Goal: Information Seeking & Learning: Learn about a topic

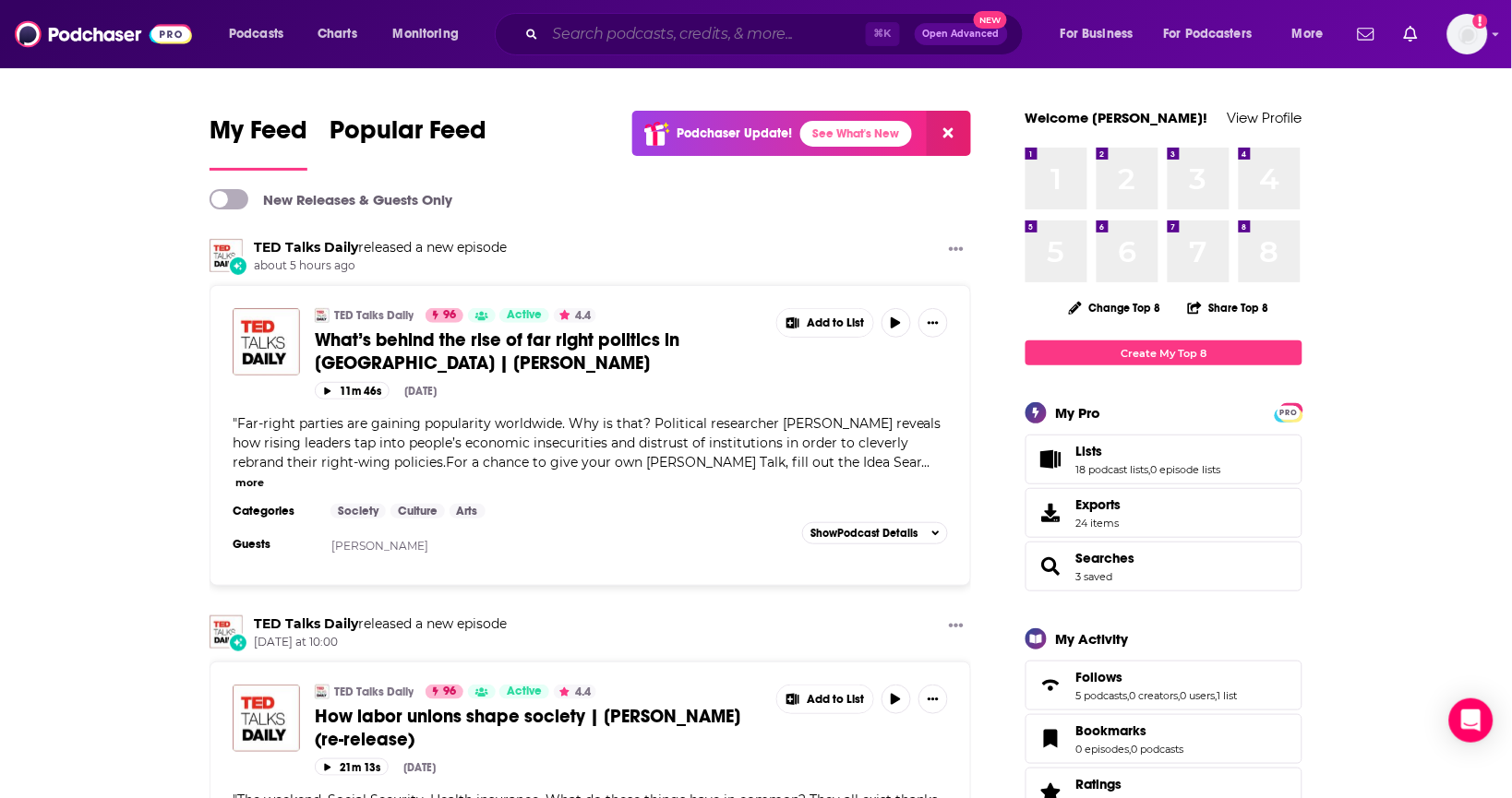
click at [760, 35] on input "Search podcasts, credits, & more..." at bounding box center [705, 35] width 320 height 30
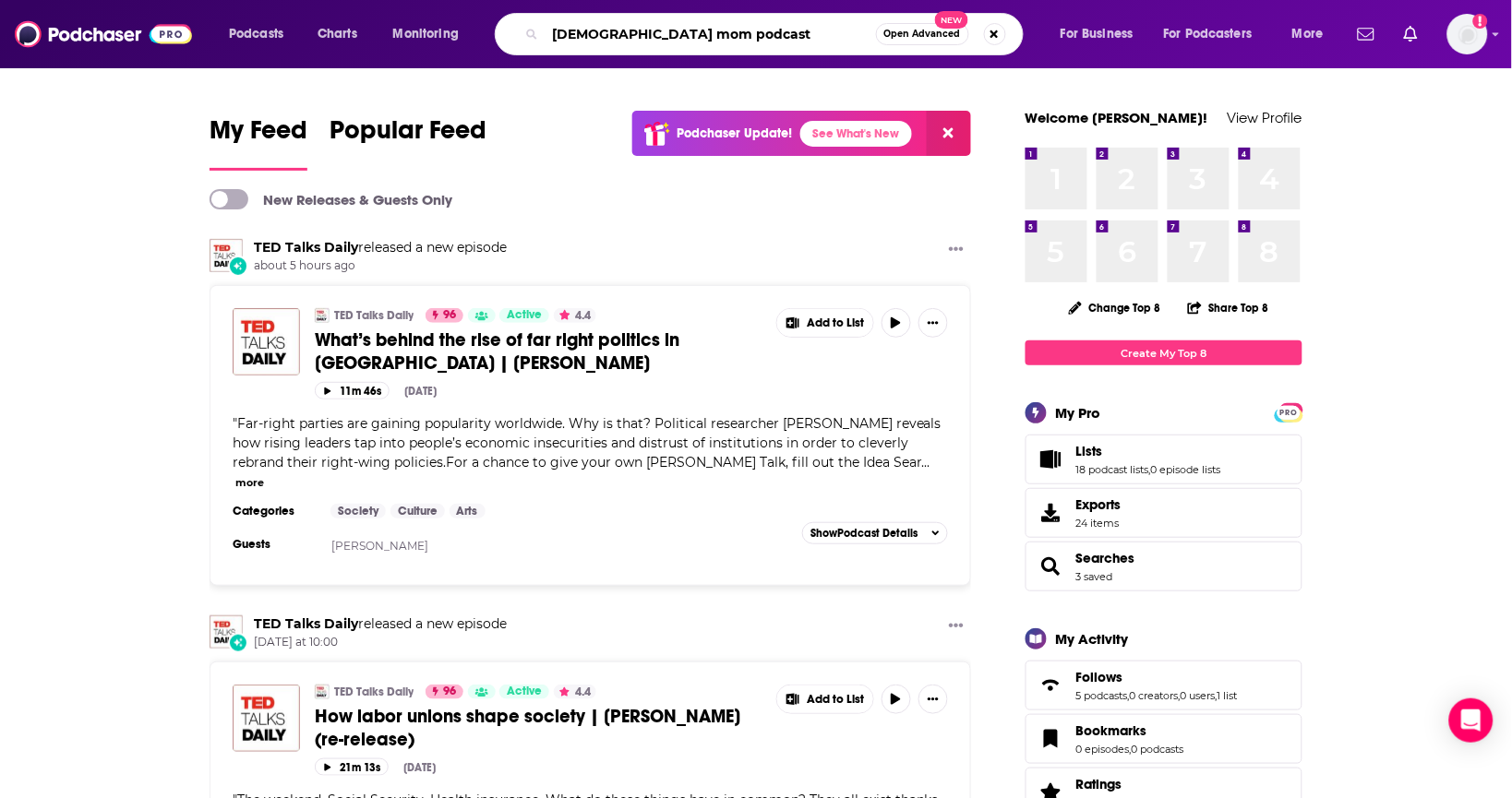
type input "[DEMOGRAPHIC_DATA] mom podcast"
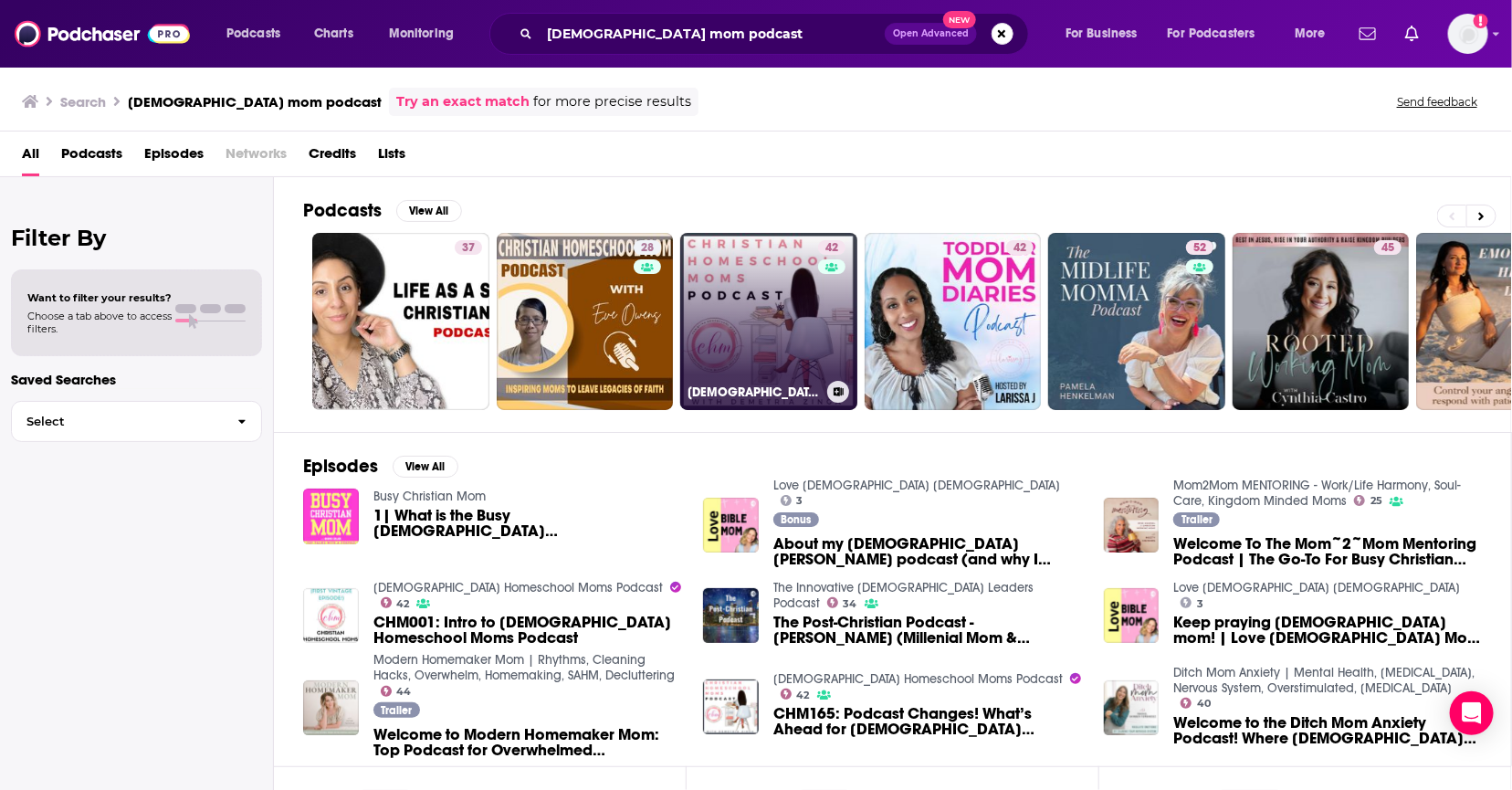
click at [751, 339] on link "42 [DEMOGRAPHIC_DATA] Homeschool Moms Podcast" at bounding box center [768, 321] width 177 height 177
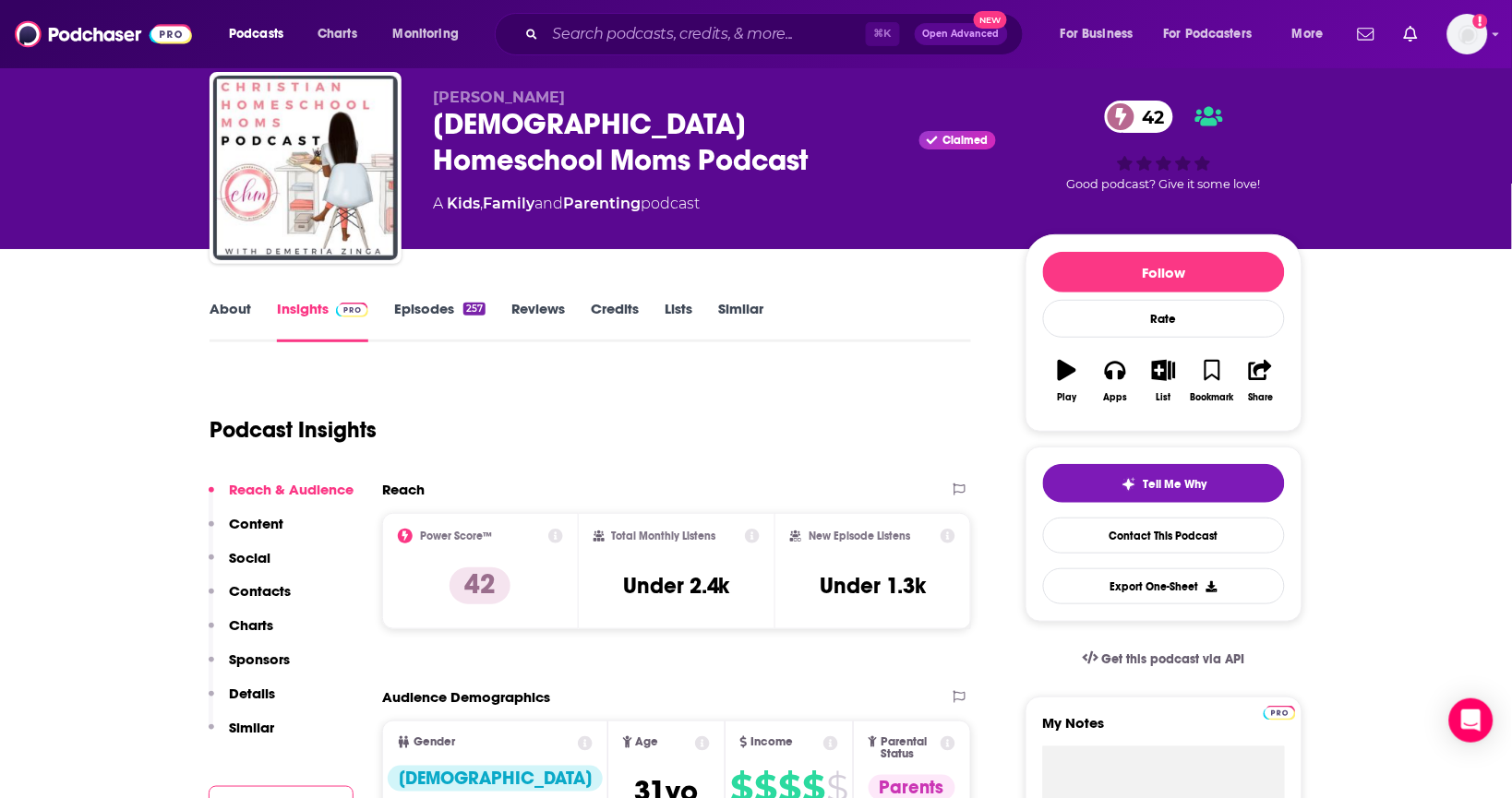
scroll to position [13, 0]
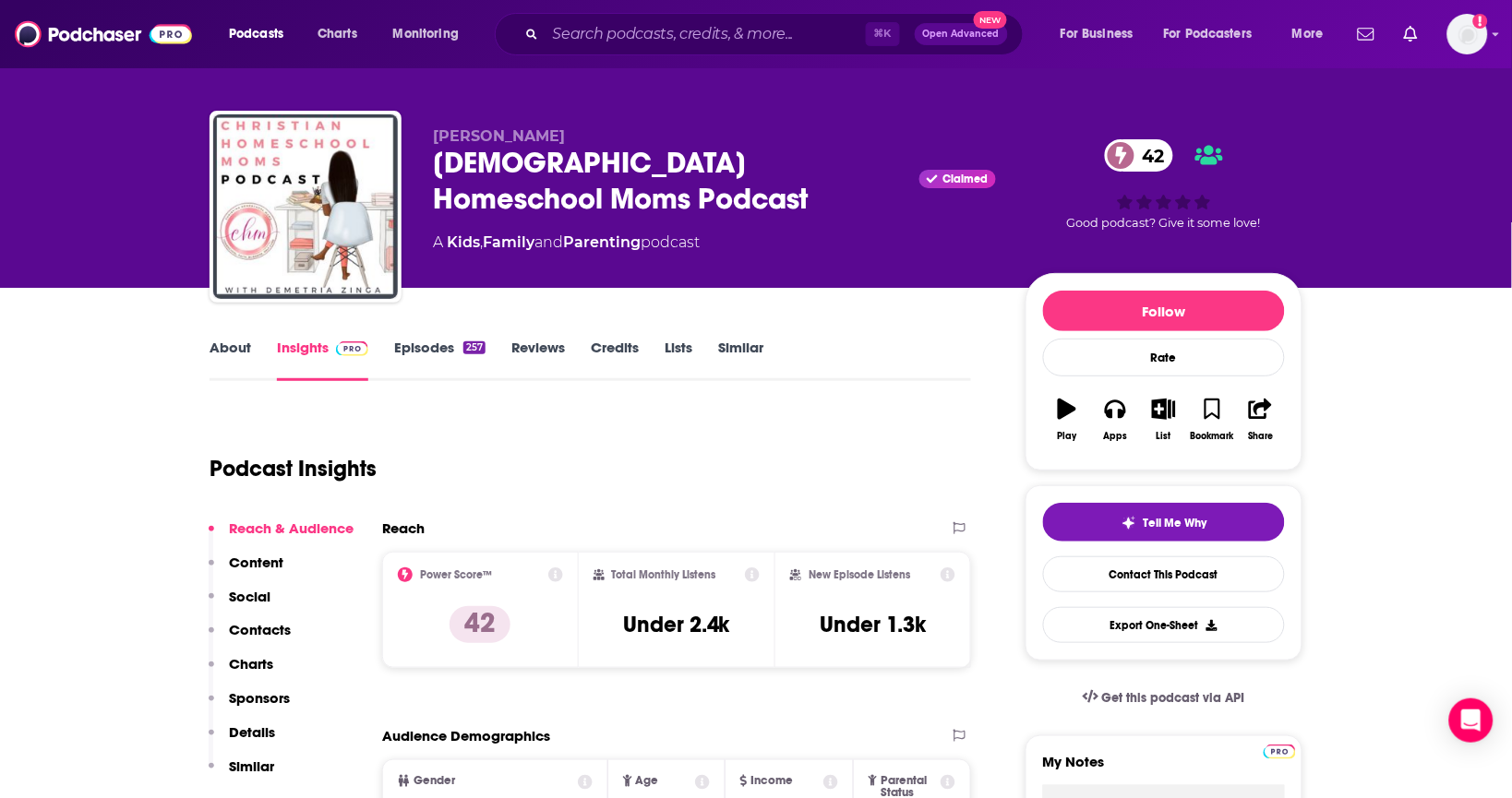
click at [407, 339] on link "Episodes 257" at bounding box center [439, 359] width 92 height 42
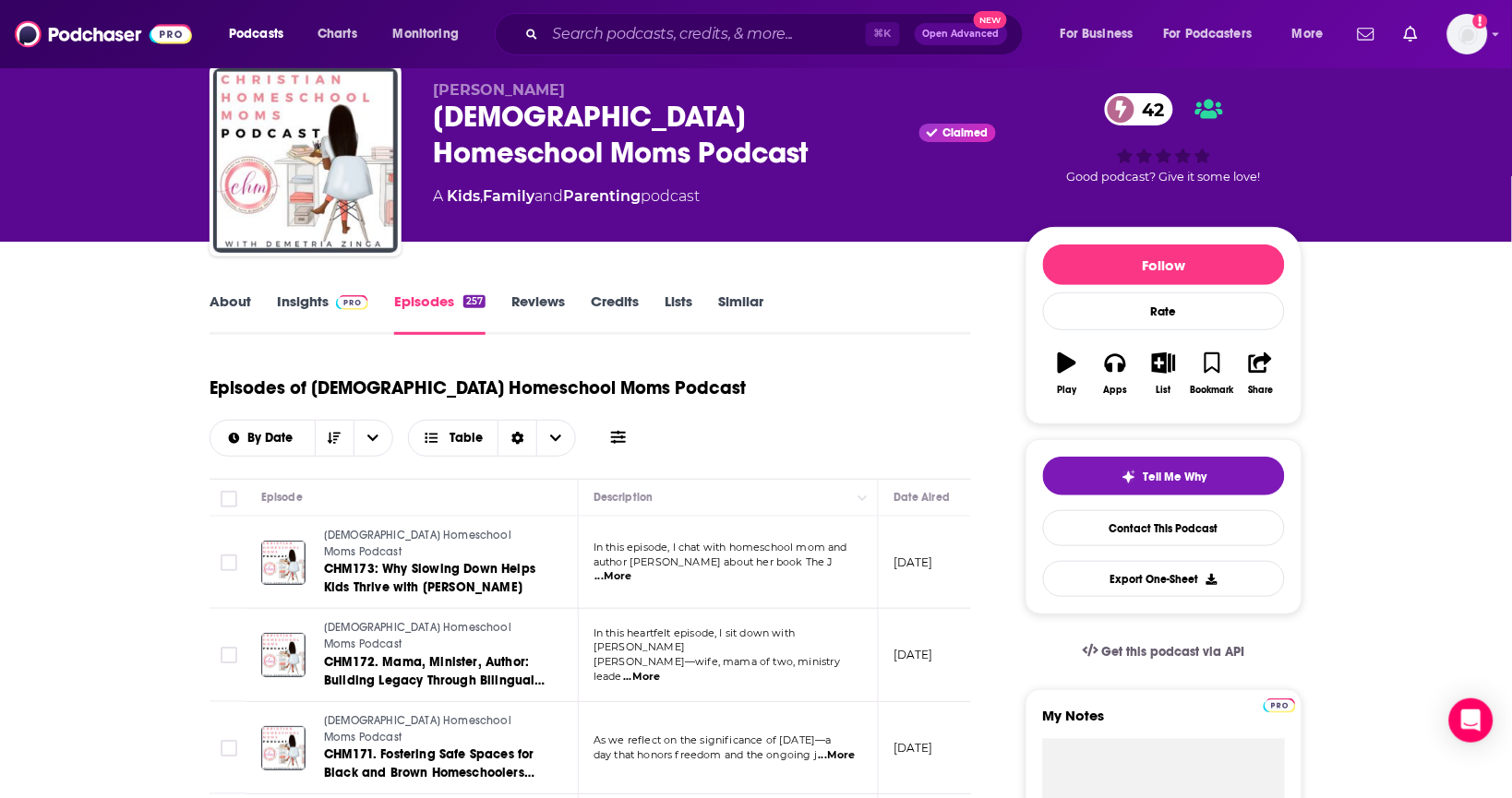
scroll to position [48, 0]
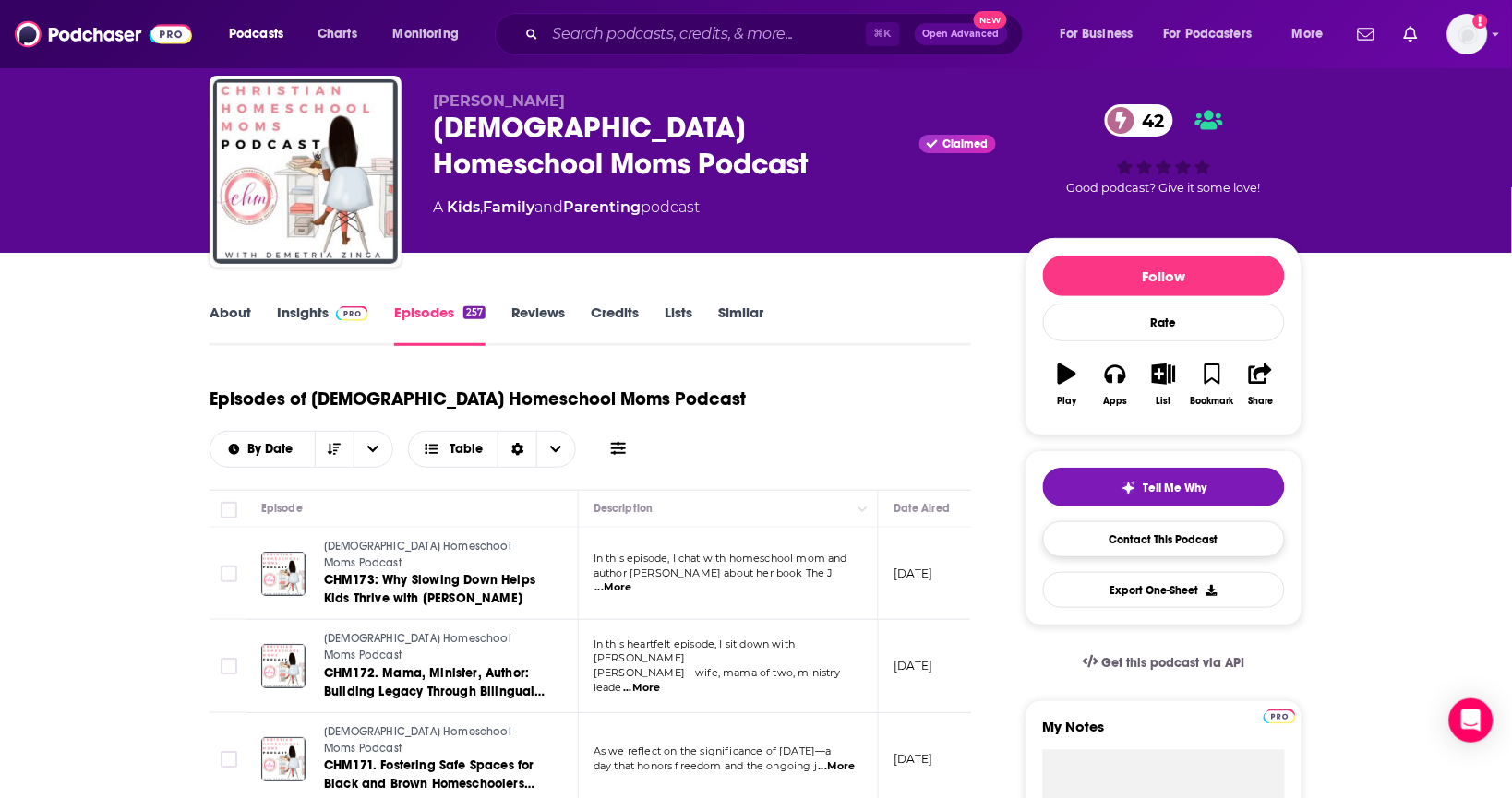
click at [1201, 543] on link "Contact This Podcast" at bounding box center [1163, 539] width 242 height 36
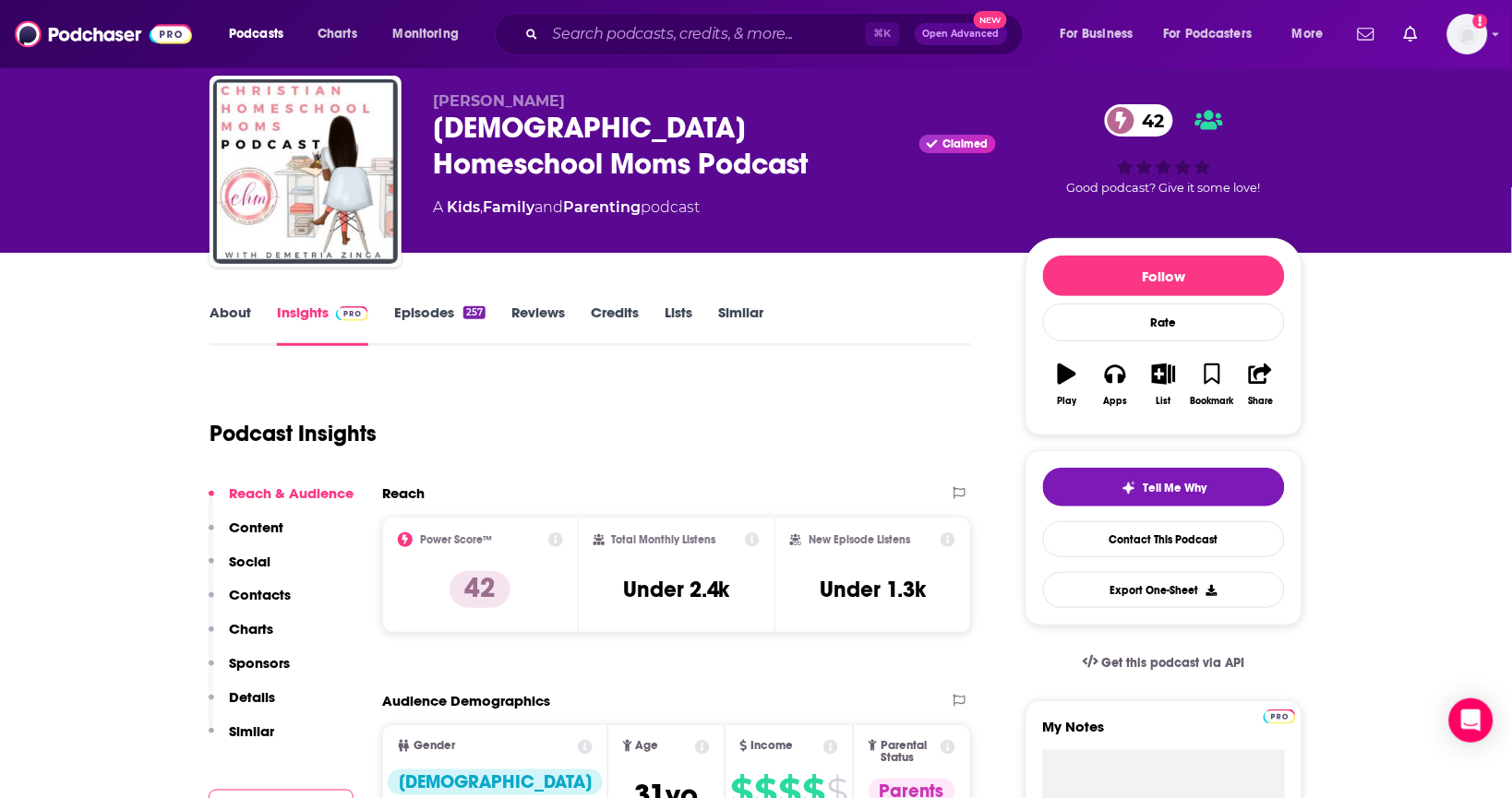
scroll to position [1854, 0]
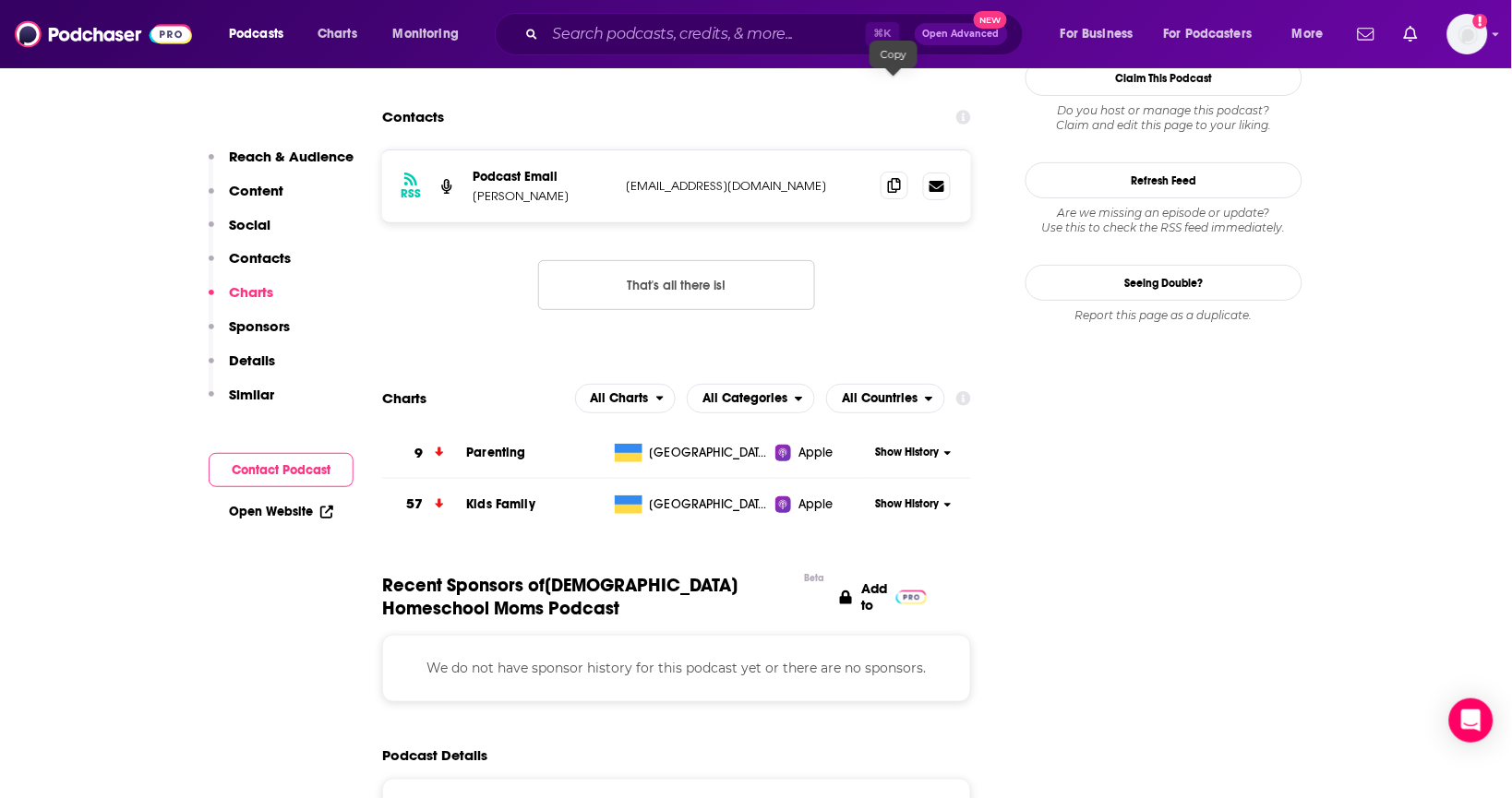
click at [900, 178] on icon at bounding box center [894, 185] width 13 height 15
click at [811, 5] on div "Podcasts Charts Monitoring ⌘ K Open Advanced New For Business For Podcasters Mo…" at bounding box center [756, 34] width 1512 height 68
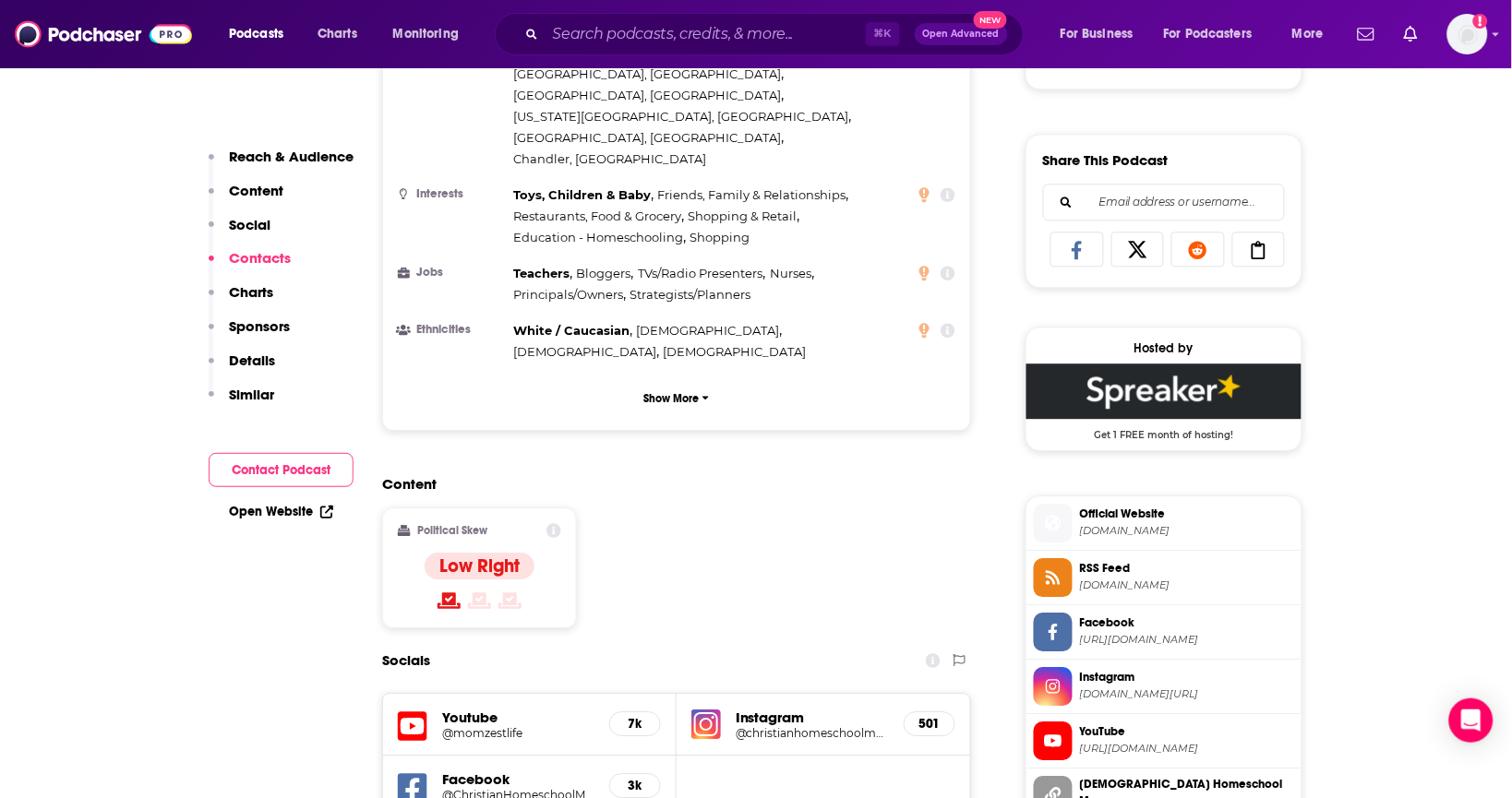
scroll to position [0, 0]
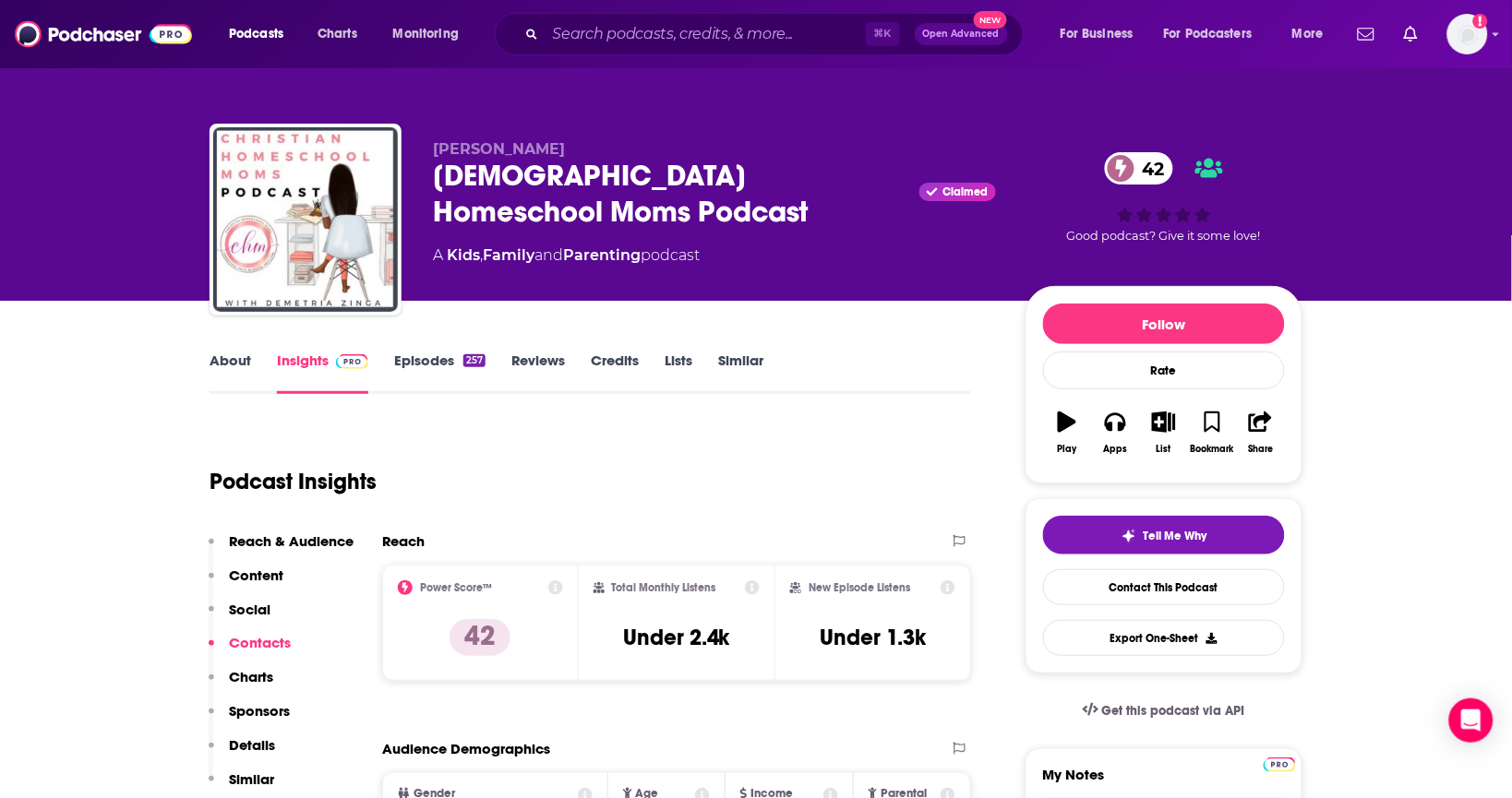
click at [246, 368] on link "About" at bounding box center [230, 372] width 41 height 42
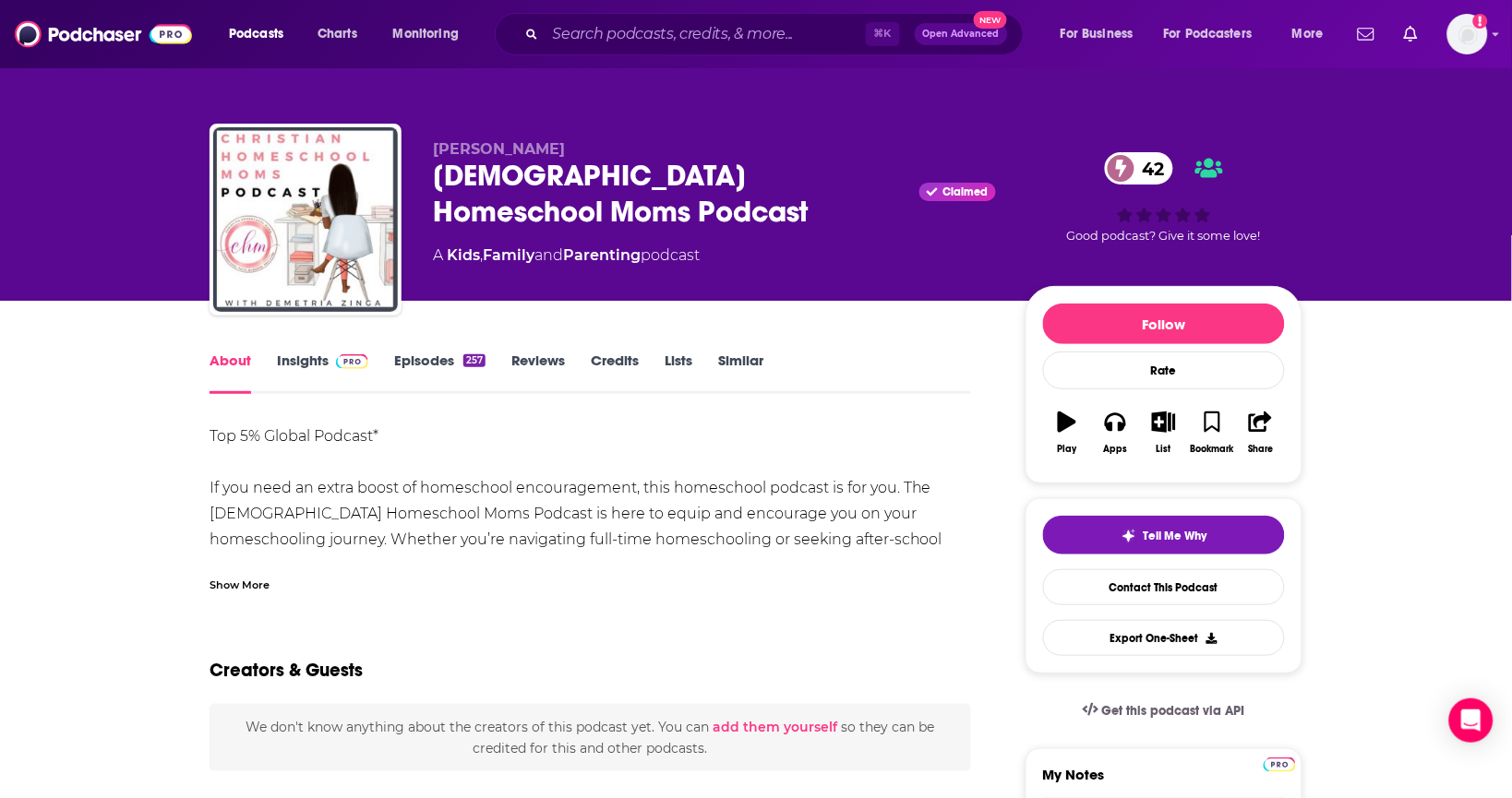
click at [255, 586] on div "Show More" at bounding box center [239, 584] width 60 height 18
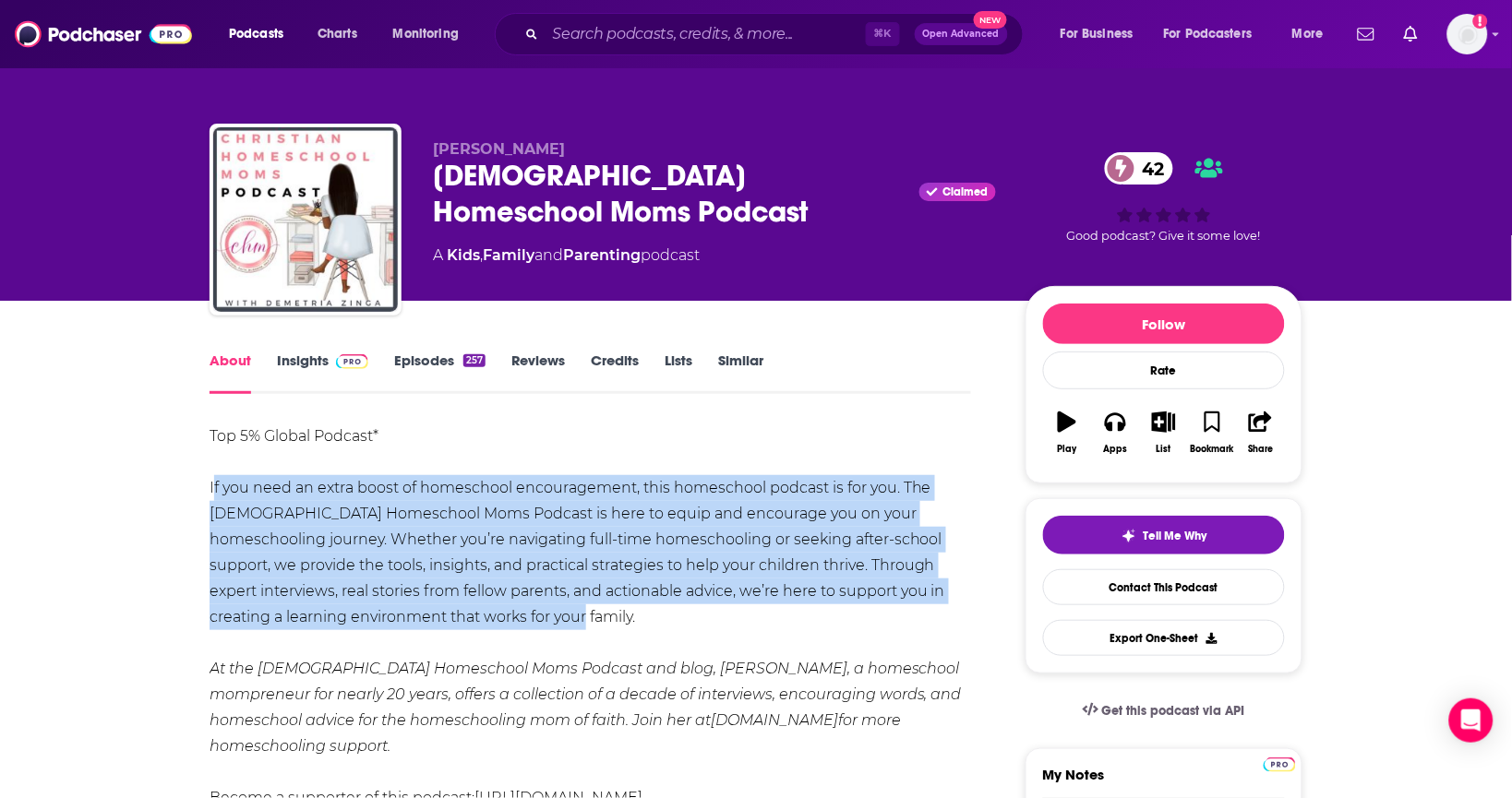
drag, startPoint x: 509, startPoint y: 605, endPoint x: 209, endPoint y: 491, distance: 320.9
click at [209, 491] on div "Top 5% Global Podcast* If you need an extra boost of homeschool encouragement, …" at bounding box center [590, 617] width 761 height 387
copy div "If you need an extra boost of homeschool encouragement, this homeschool podcast…"
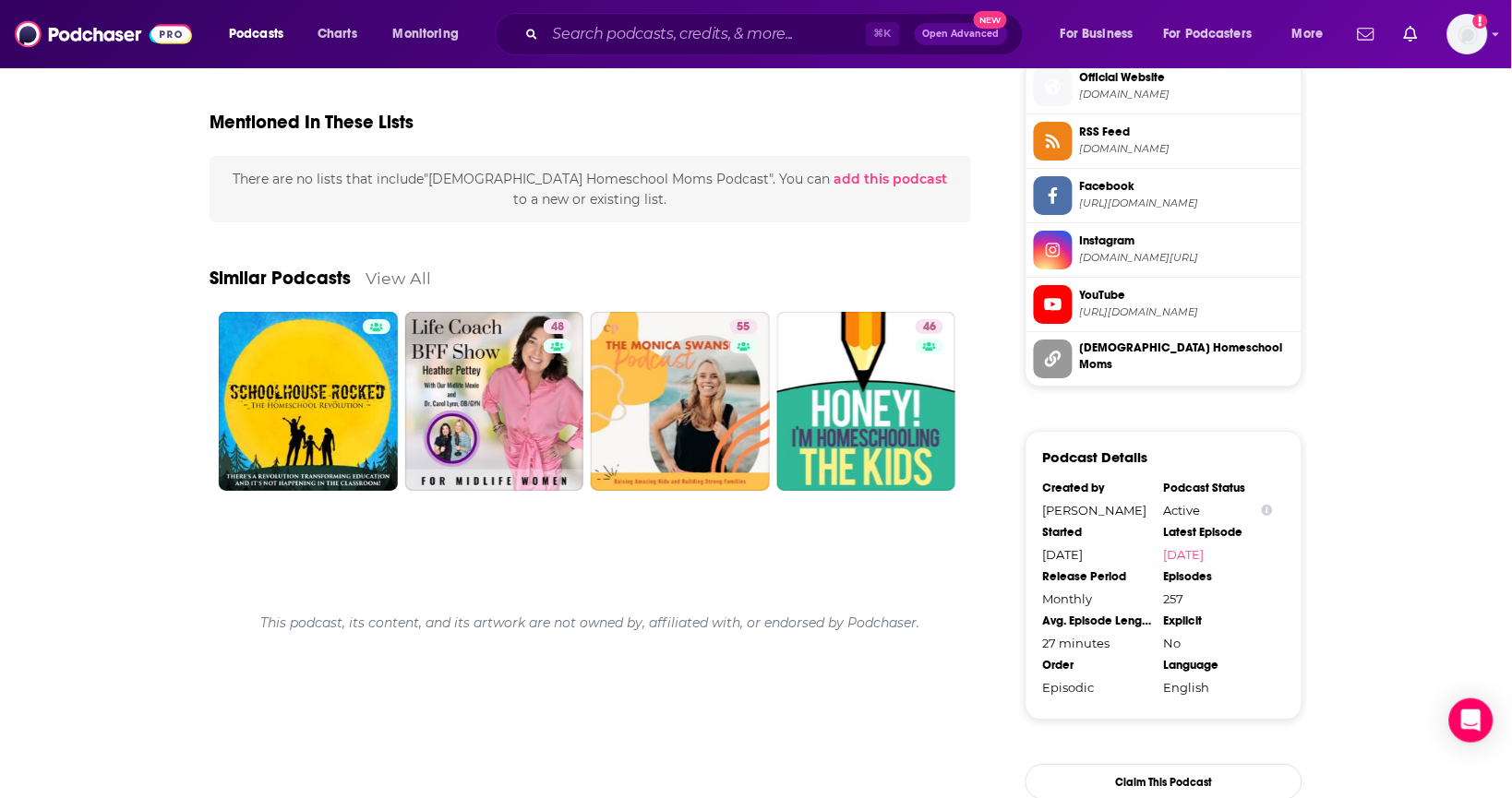
scroll to position [1525, 0]
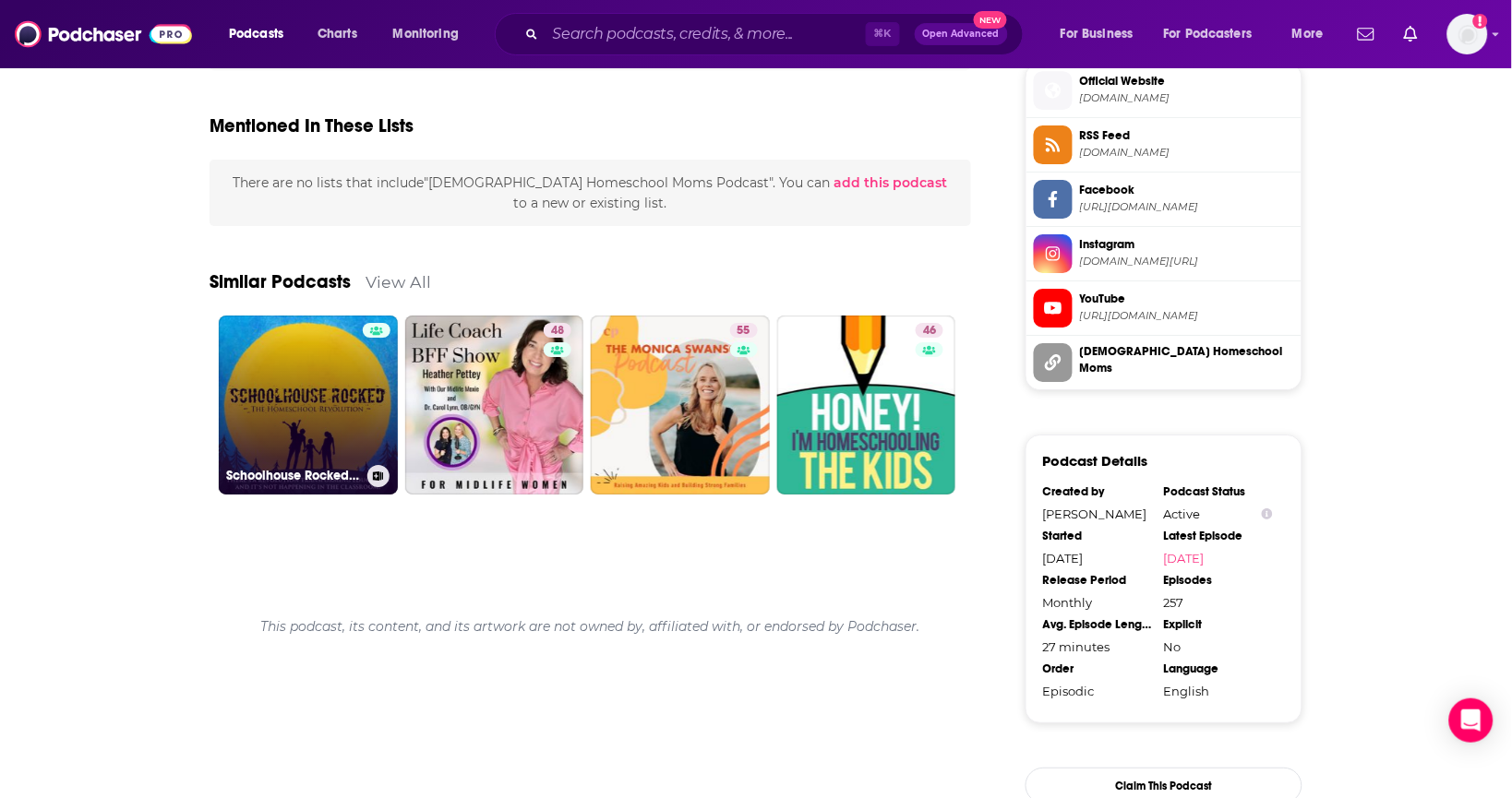
click at [258, 371] on link "Schoolhouse Rocked: The Homeschool Revolution" at bounding box center [307, 405] width 179 height 179
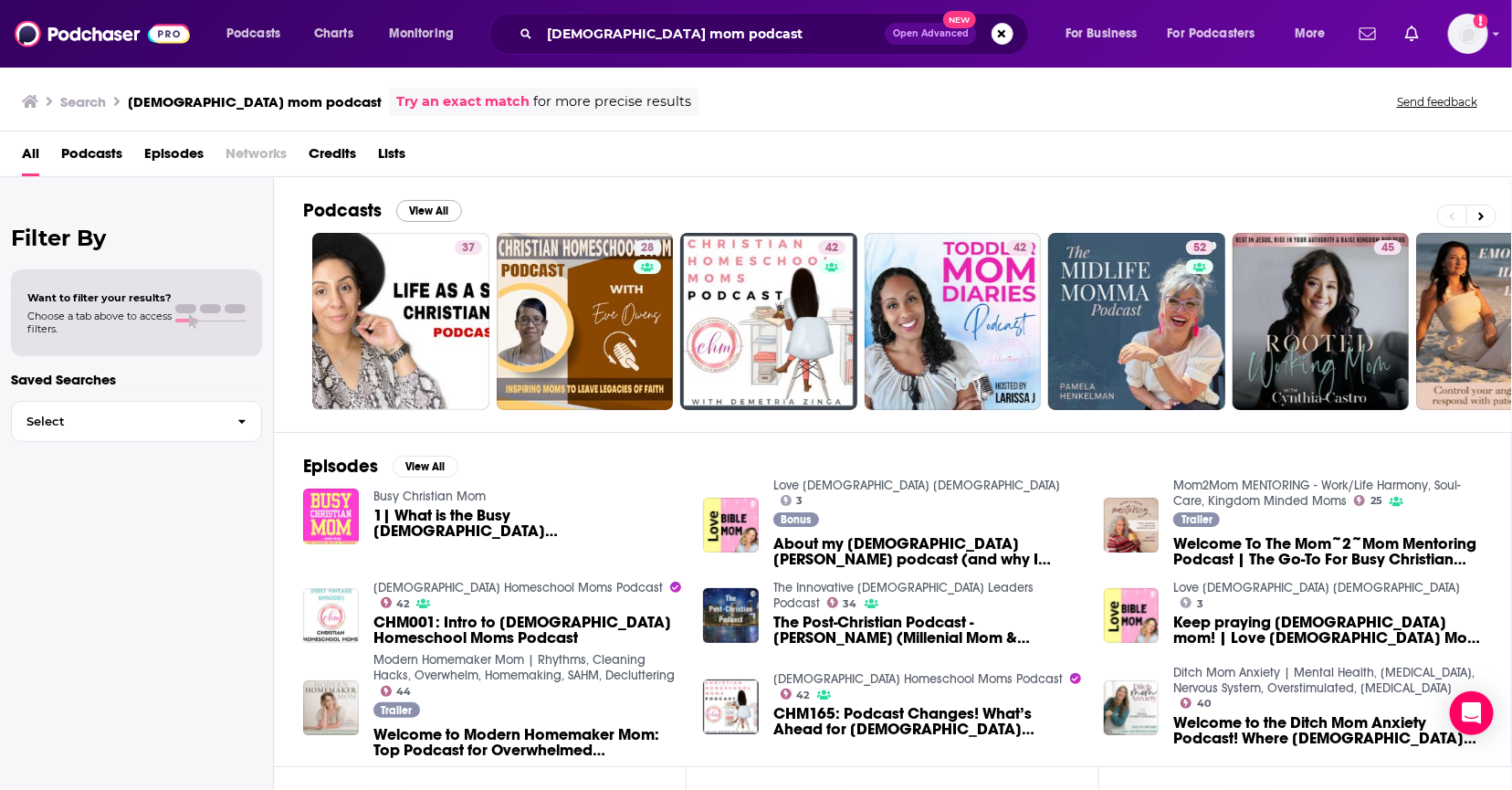
click at [439, 210] on button "View All" at bounding box center [429, 211] width 65 height 22
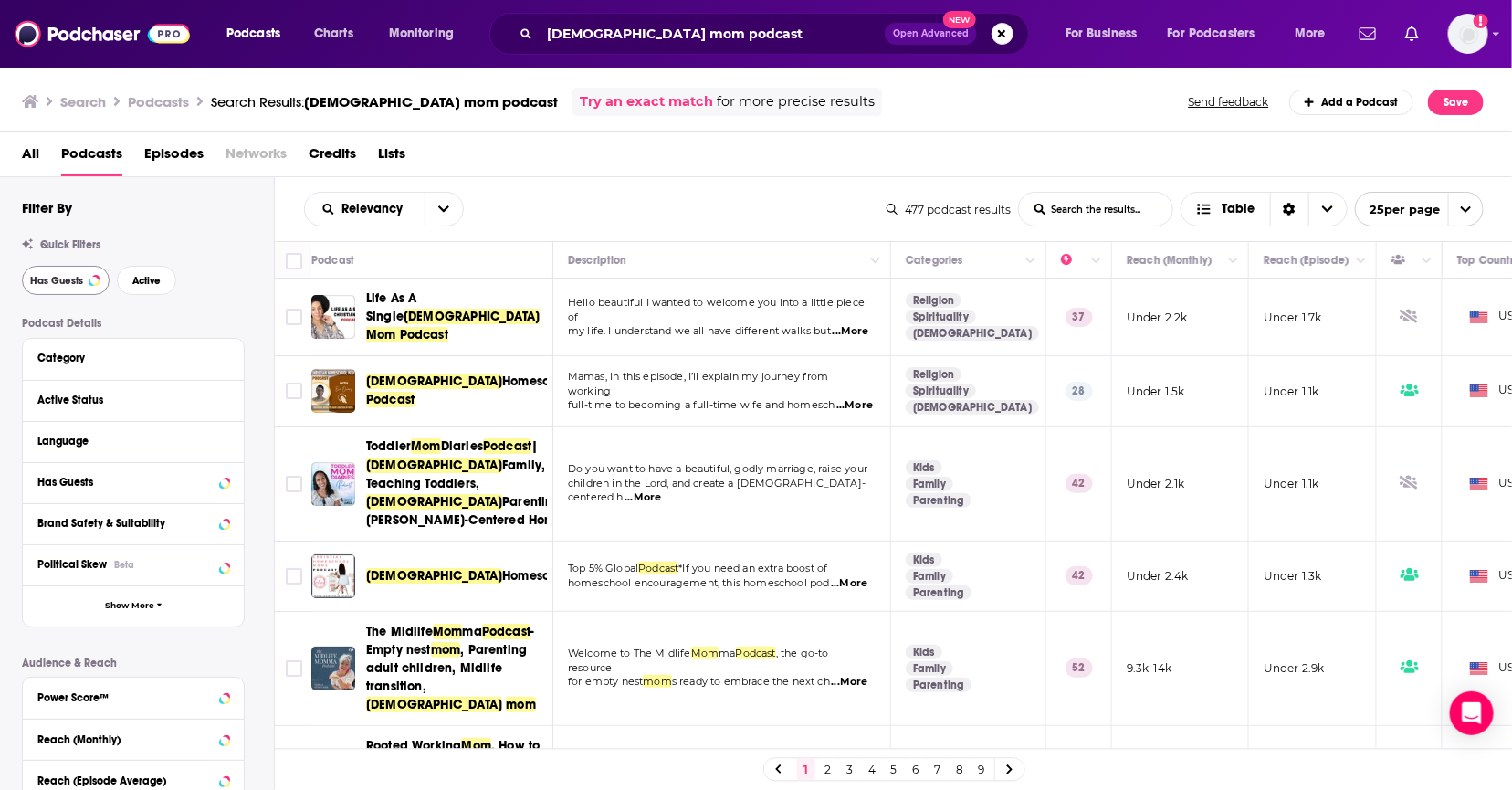
click at [72, 283] on span "Has Guests" at bounding box center [57, 281] width 53 height 10
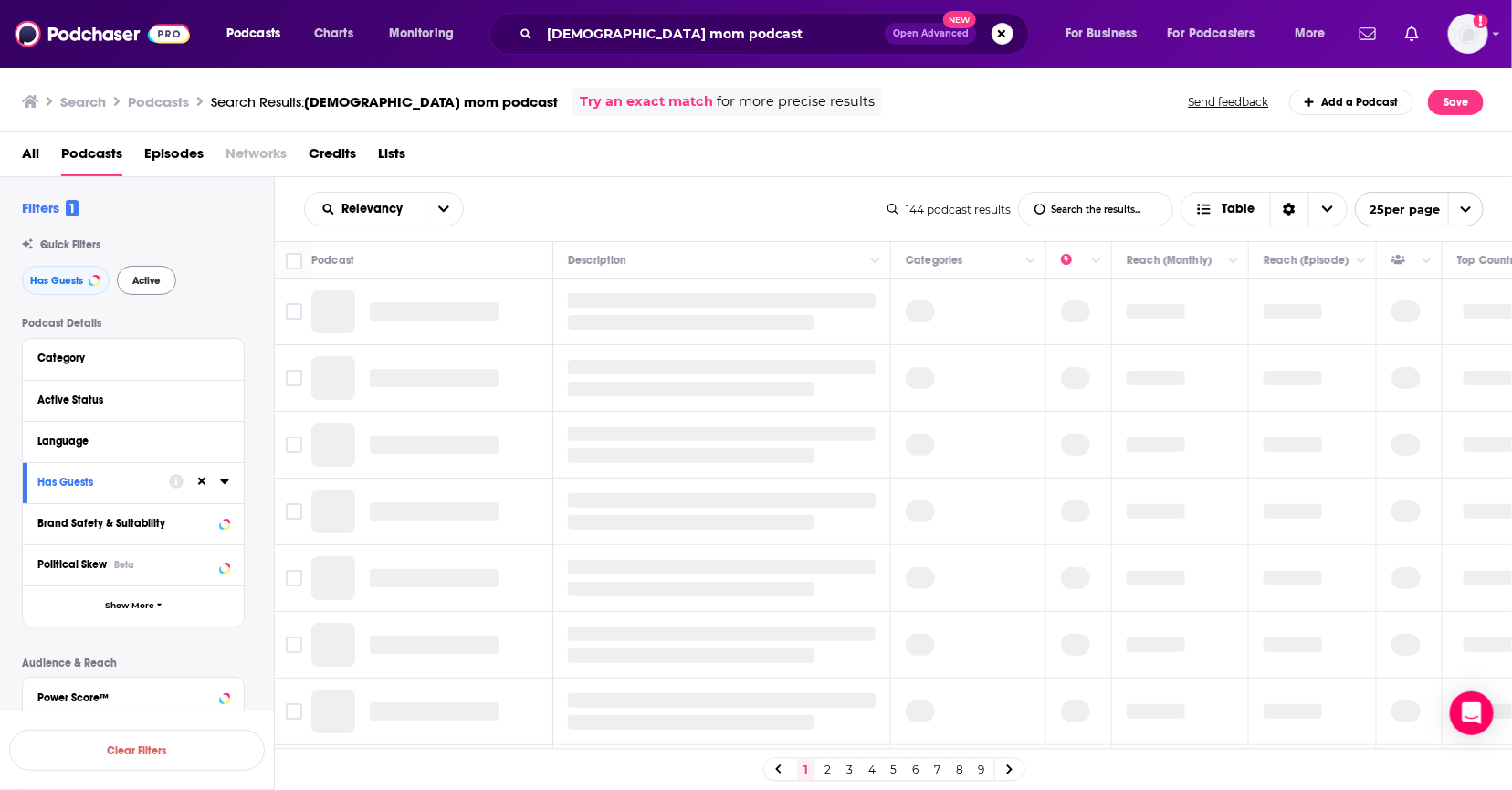
click at [152, 285] on span "Active" at bounding box center [146, 281] width 28 height 10
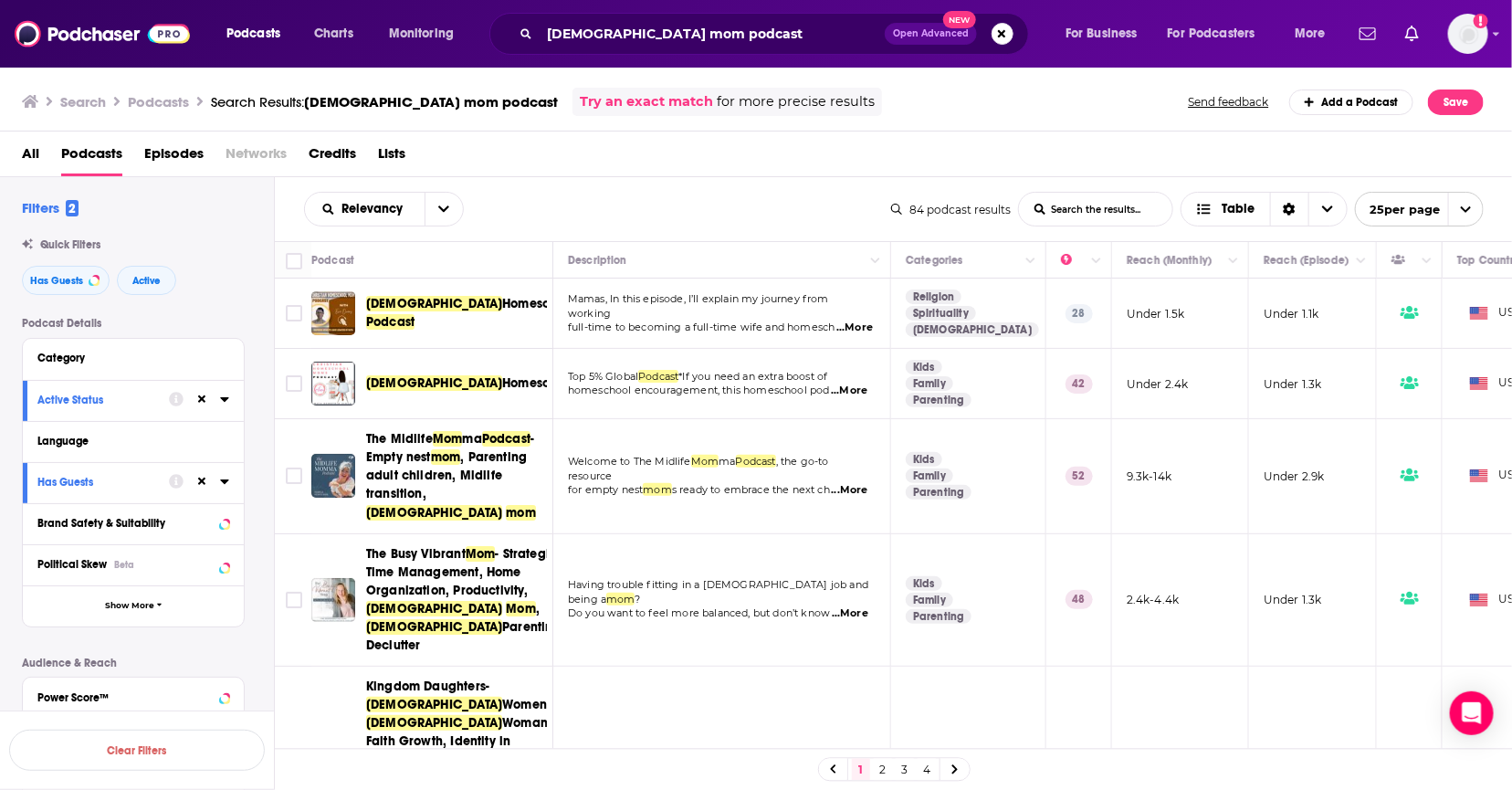
click at [848, 325] on span "...More" at bounding box center [854, 328] width 36 height 15
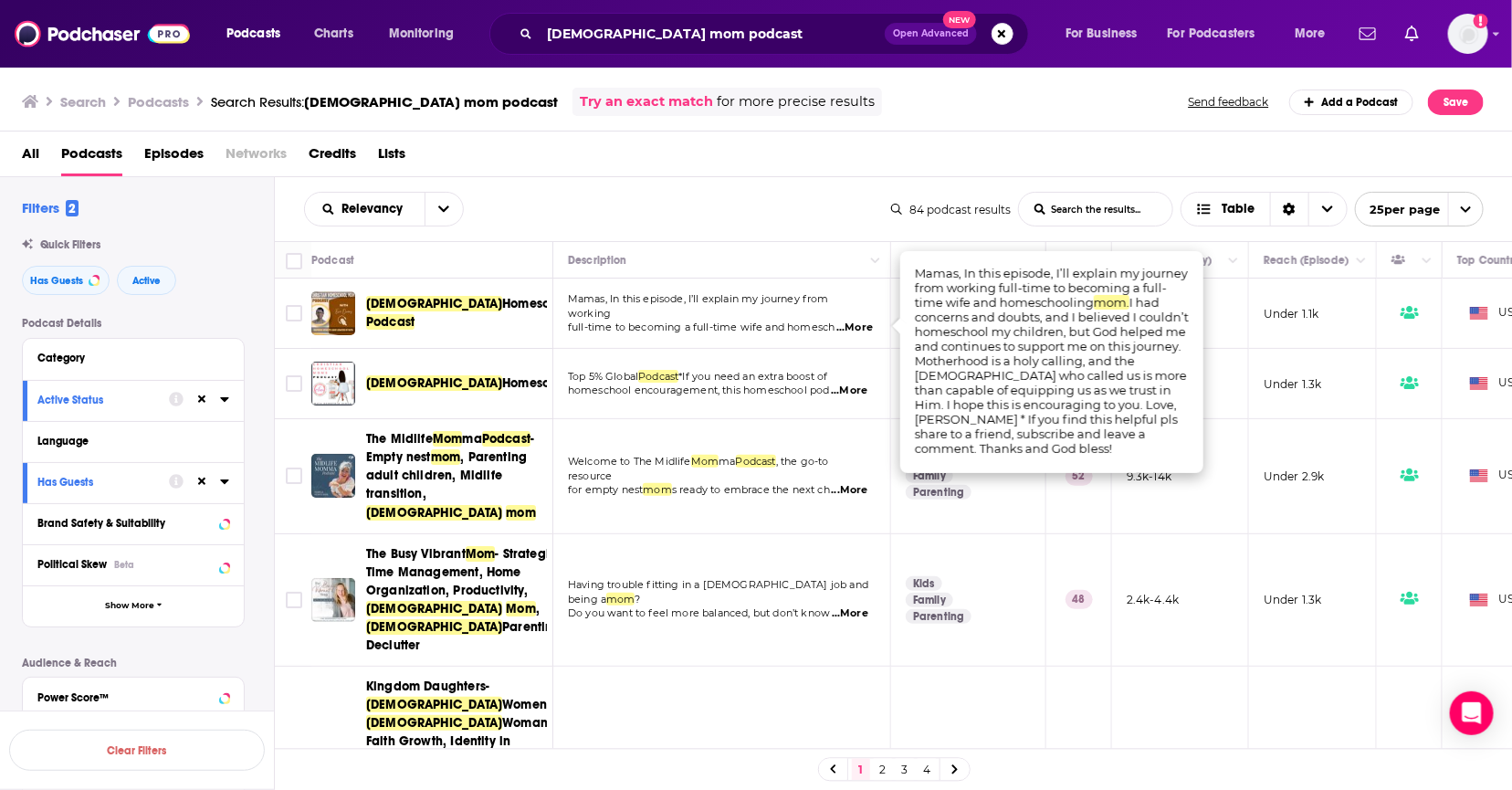
click at [502, 302] on span "Homeschool" at bounding box center [540, 304] width 74 height 16
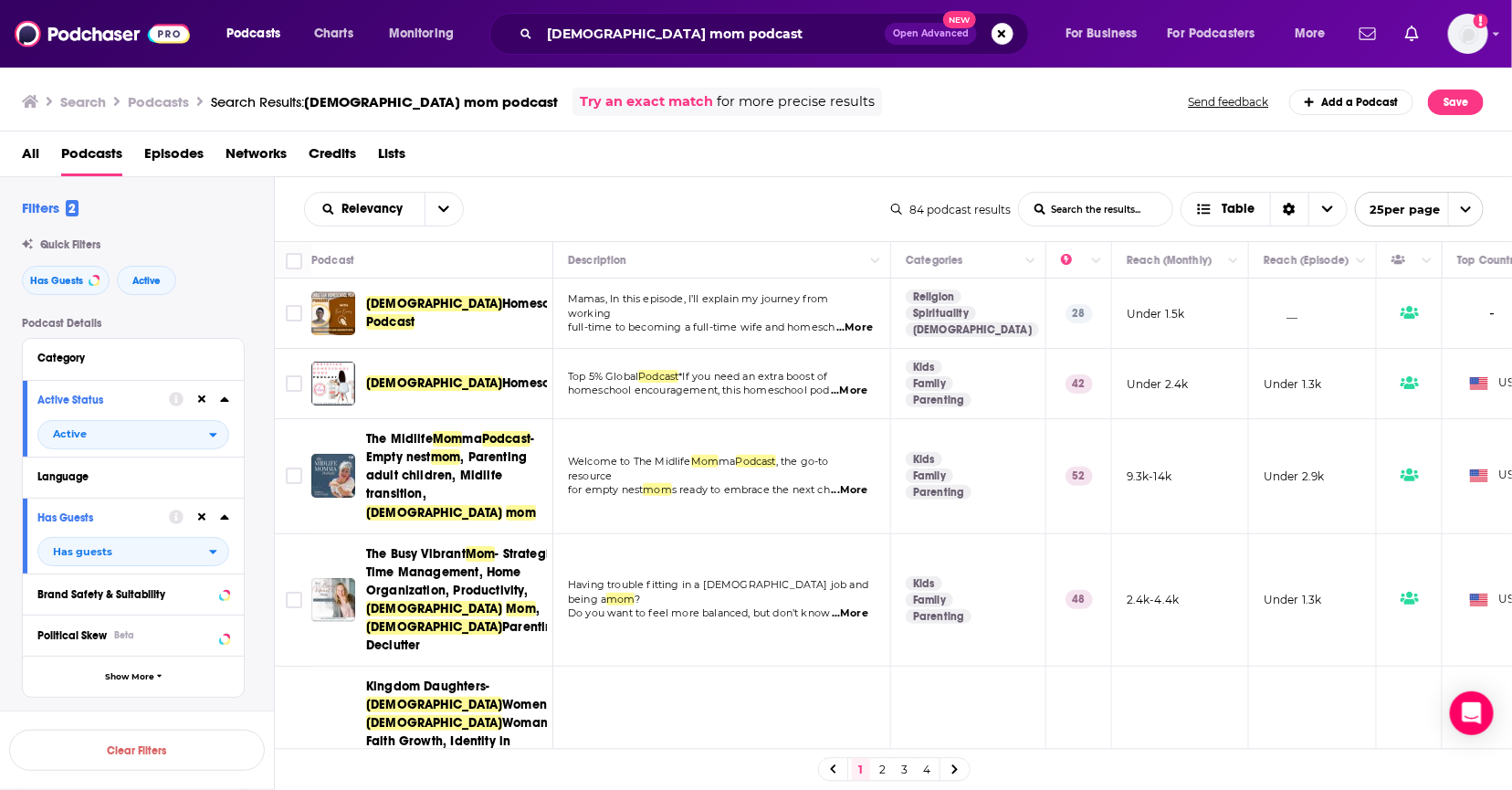
click at [859, 483] on span "...More" at bounding box center [849, 490] width 36 height 15
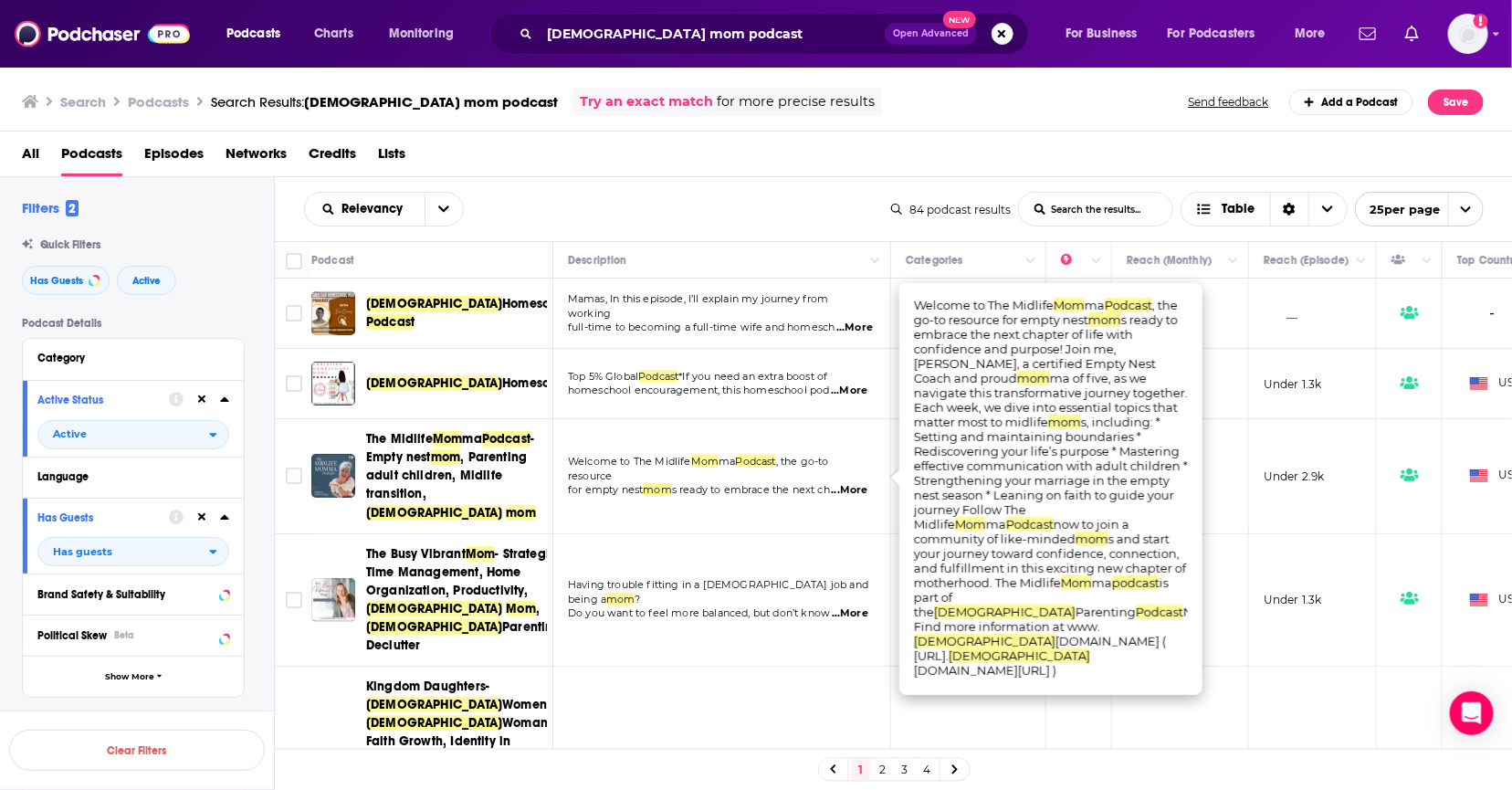
click at [709, 535] on td "Having trouble fitting in a [DEMOGRAPHIC_DATA] job and being a mom ? Do you wan…" at bounding box center [722, 600] width 338 height 132
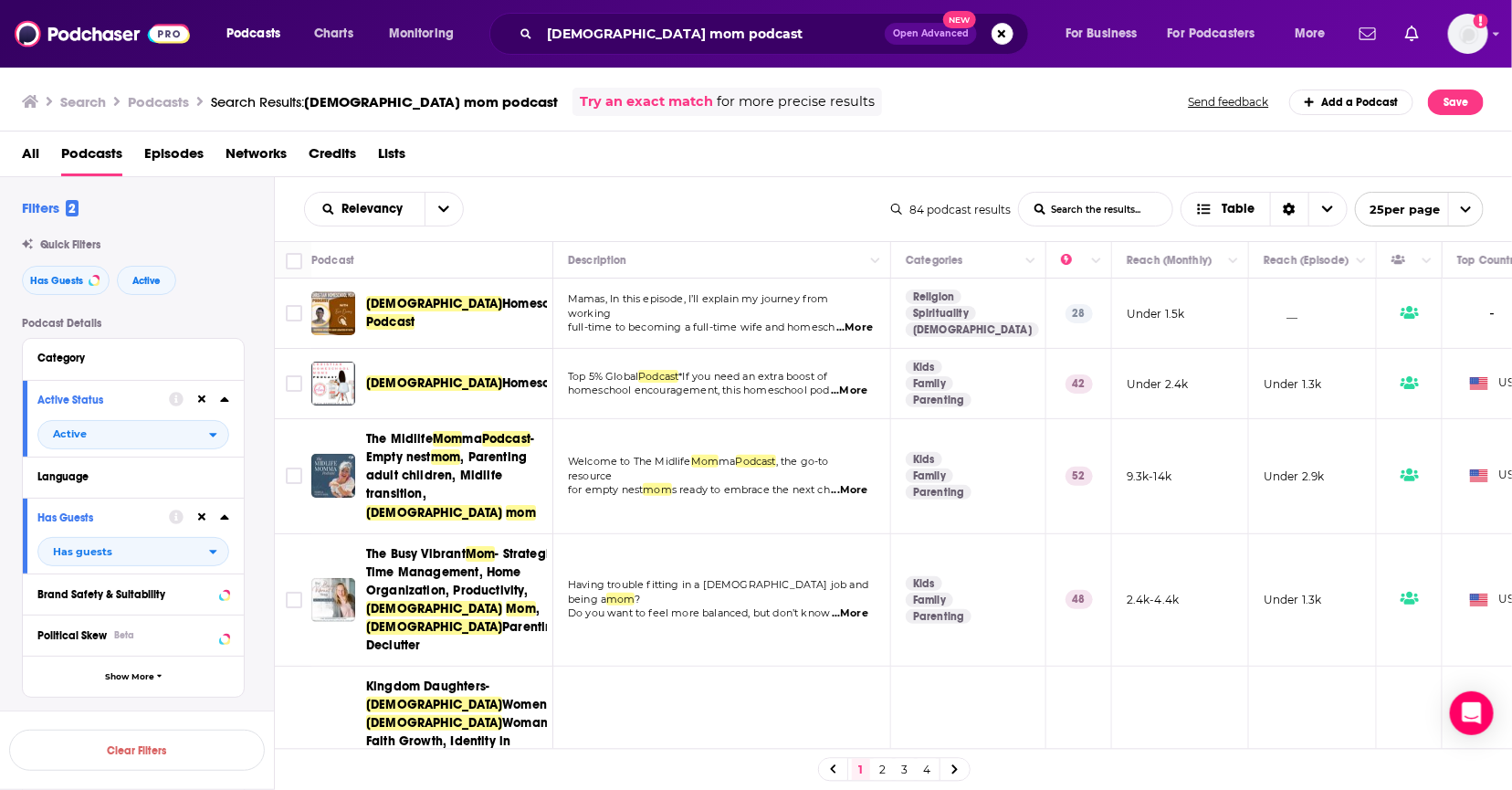
click at [856, 606] on span "...More" at bounding box center [849, 613] width 36 height 15
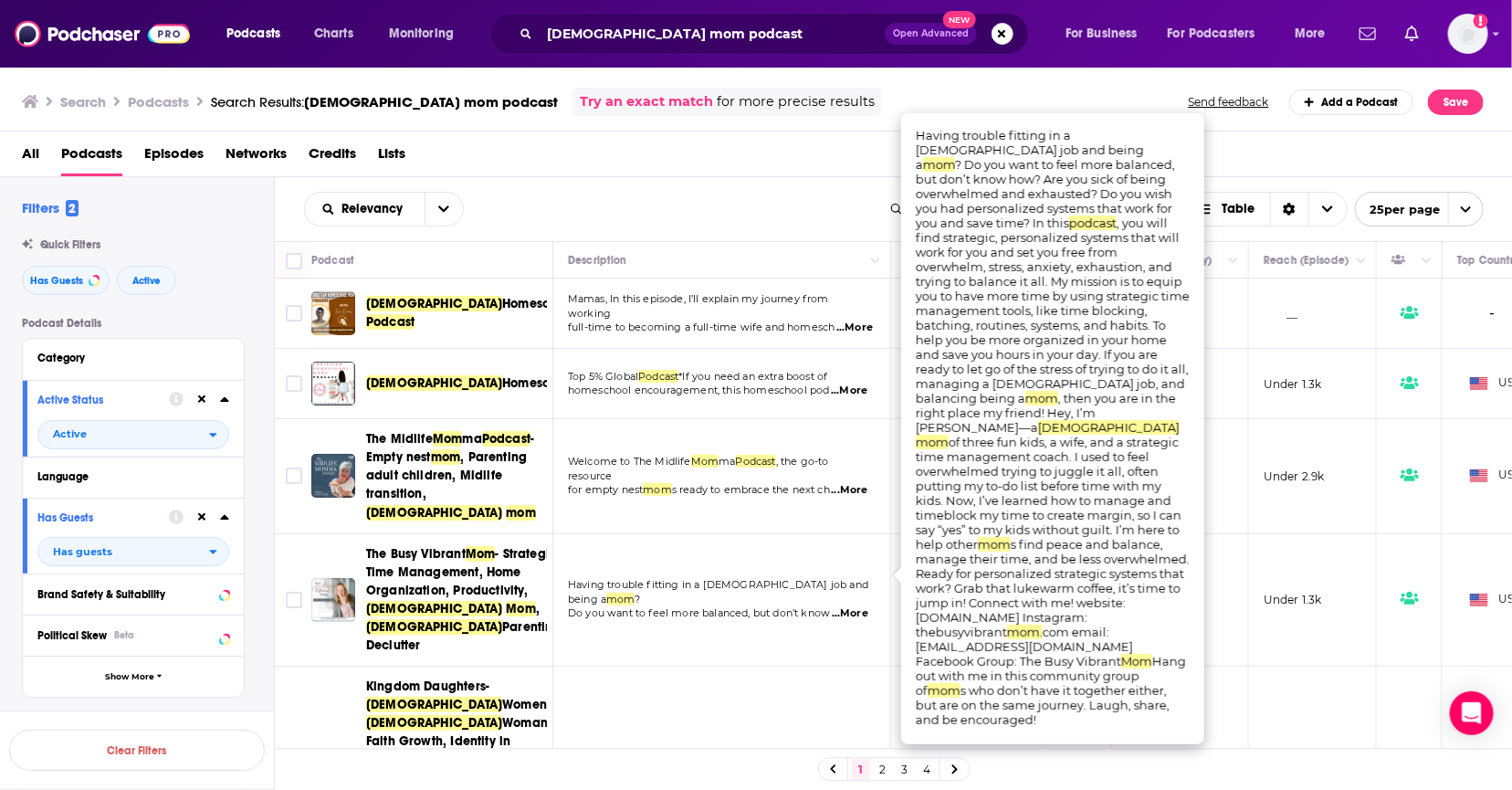
click at [454, 550] on span "- Strategic Time Management, Home Organization, Productivity," at bounding box center [461, 572] width 191 height 52
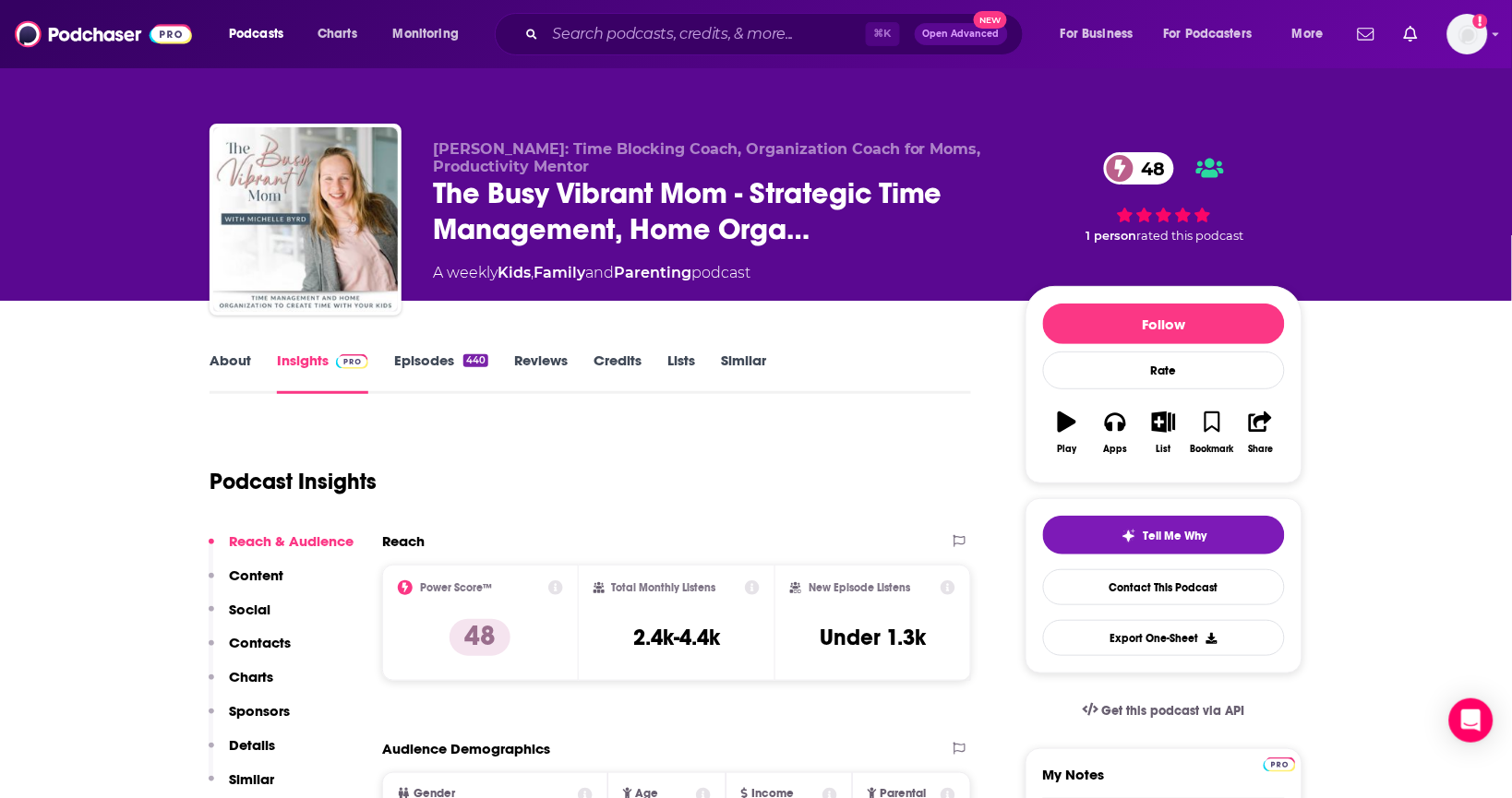
click at [397, 358] on link "Episodes 440" at bounding box center [440, 372] width 94 height 42
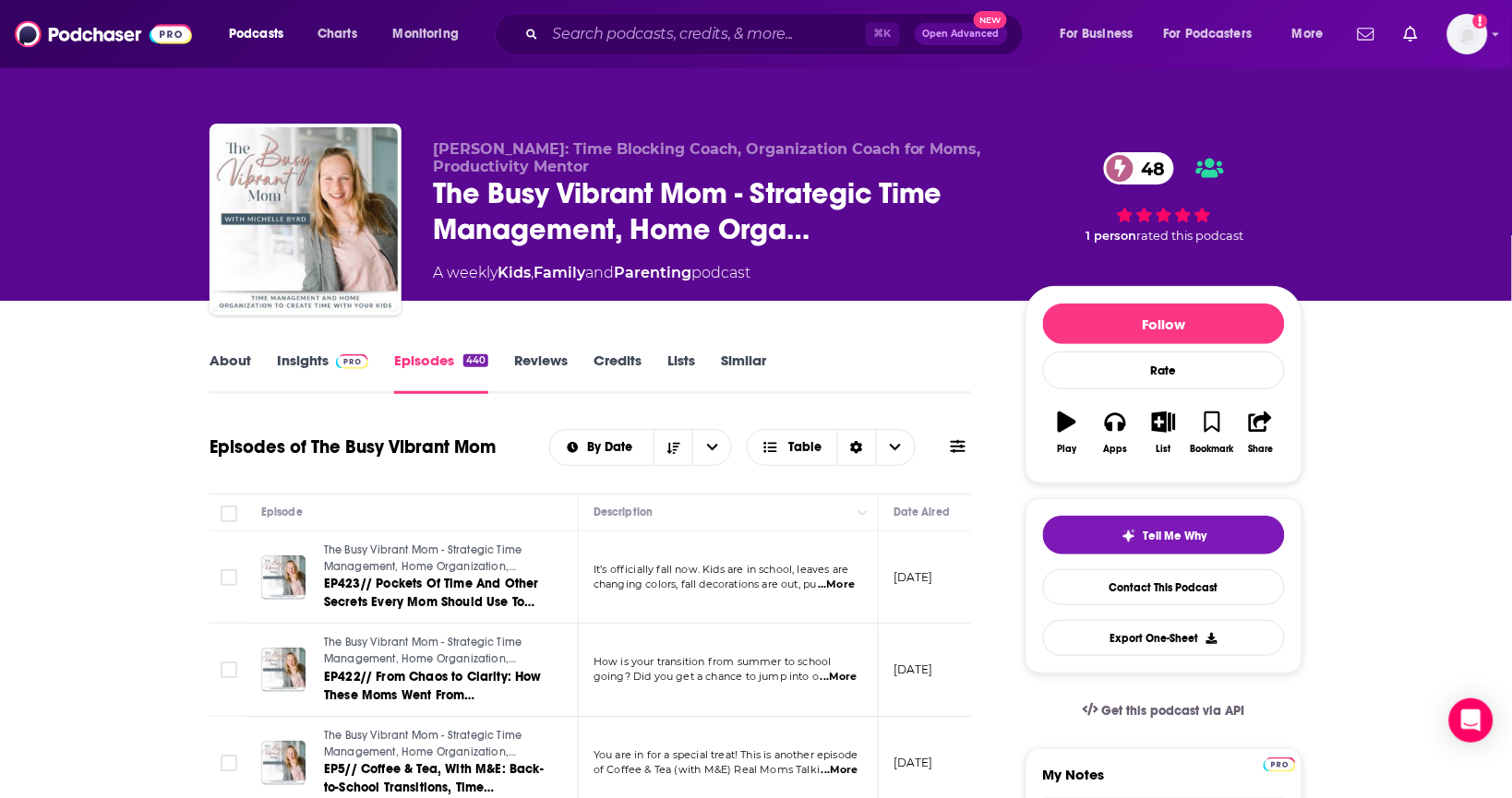
click at [316, 359] on link "Insights" at bounding box center [322, 372] width 92 height 42
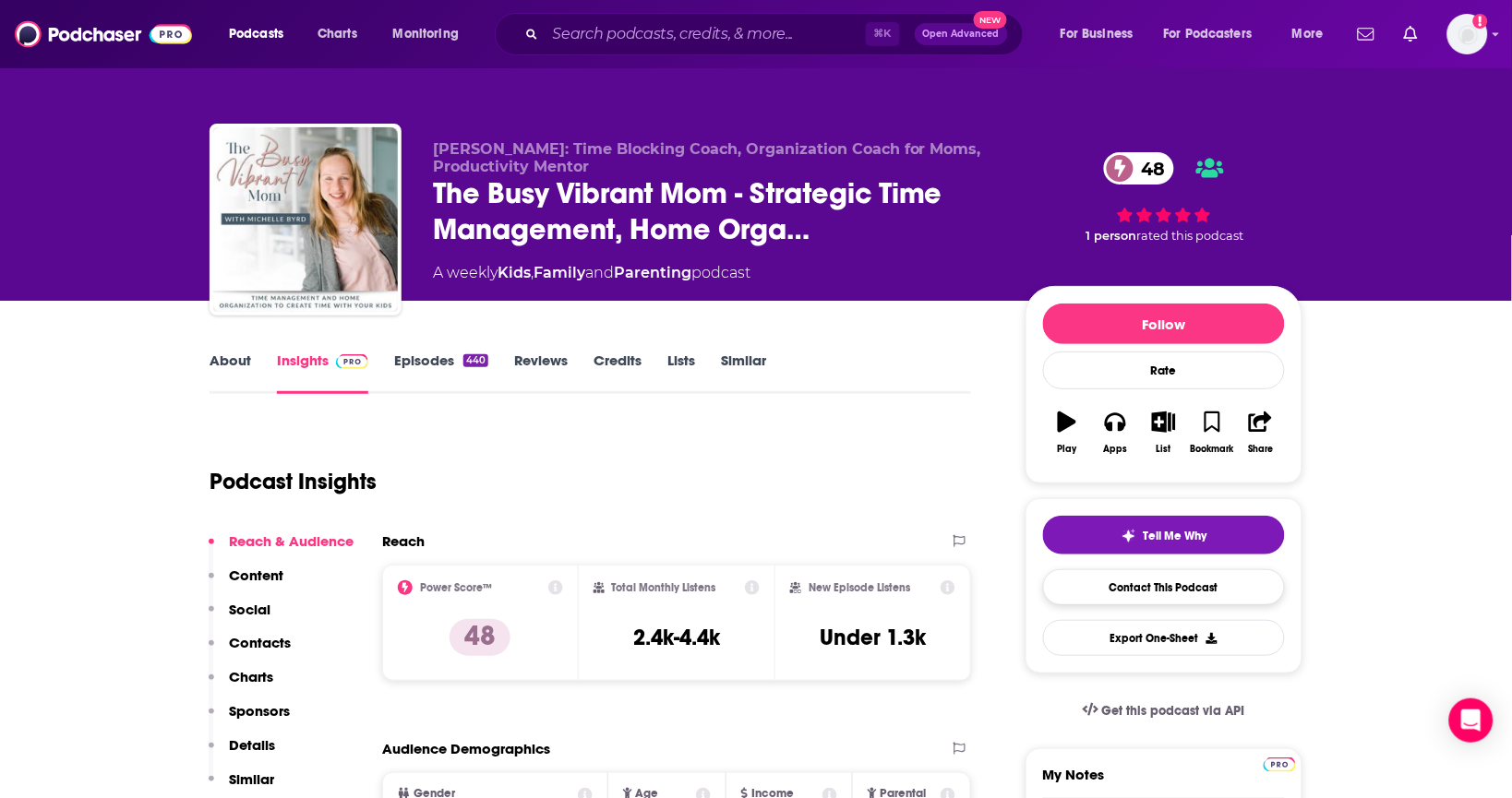
click at [1099, 603] on link "Contact This Podcast" at bounding box center [1163, 588] width 242 height 36
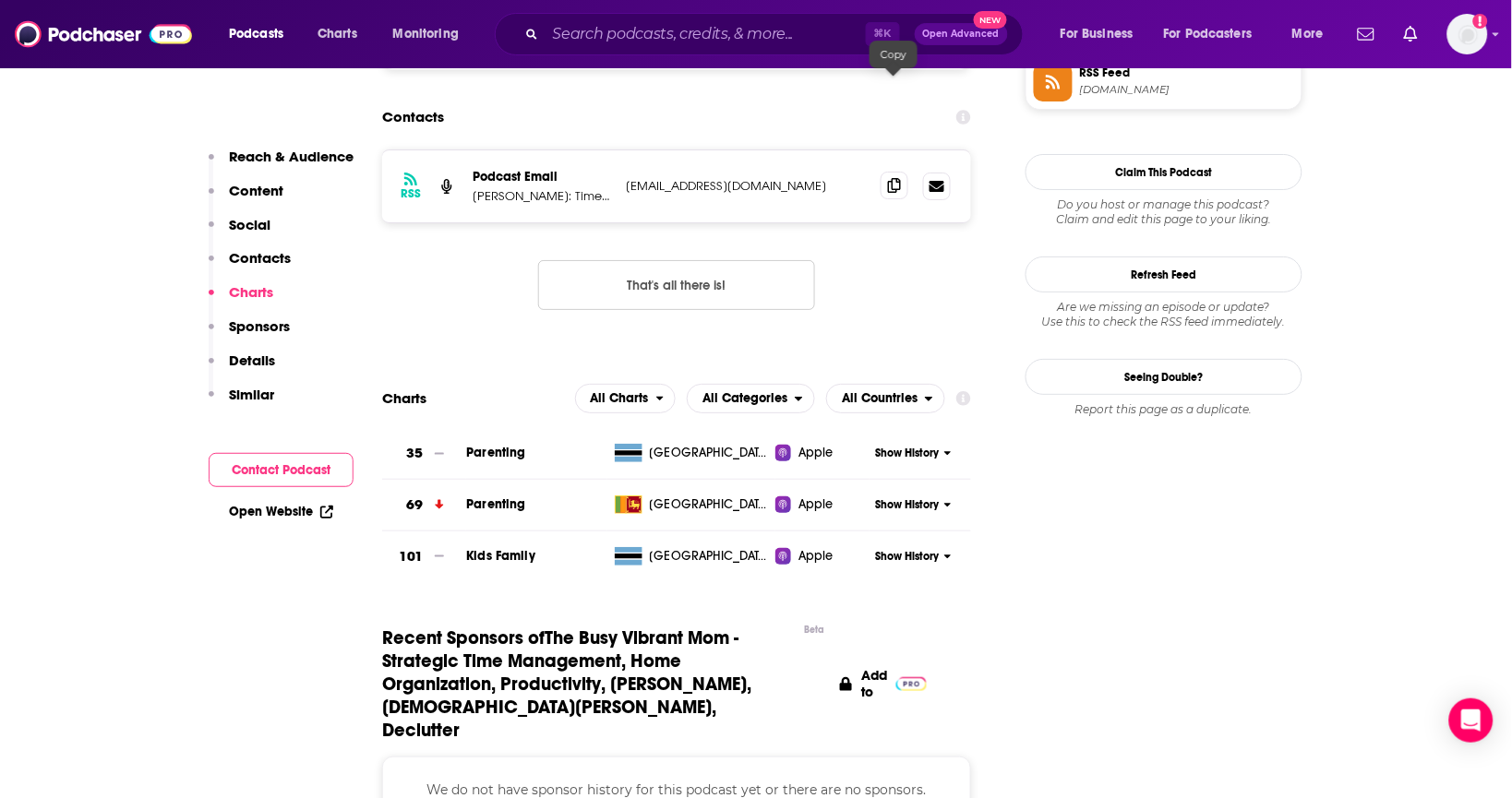
click at [895, 178] on icon at bounding box center [894, 185] width 13 height 15
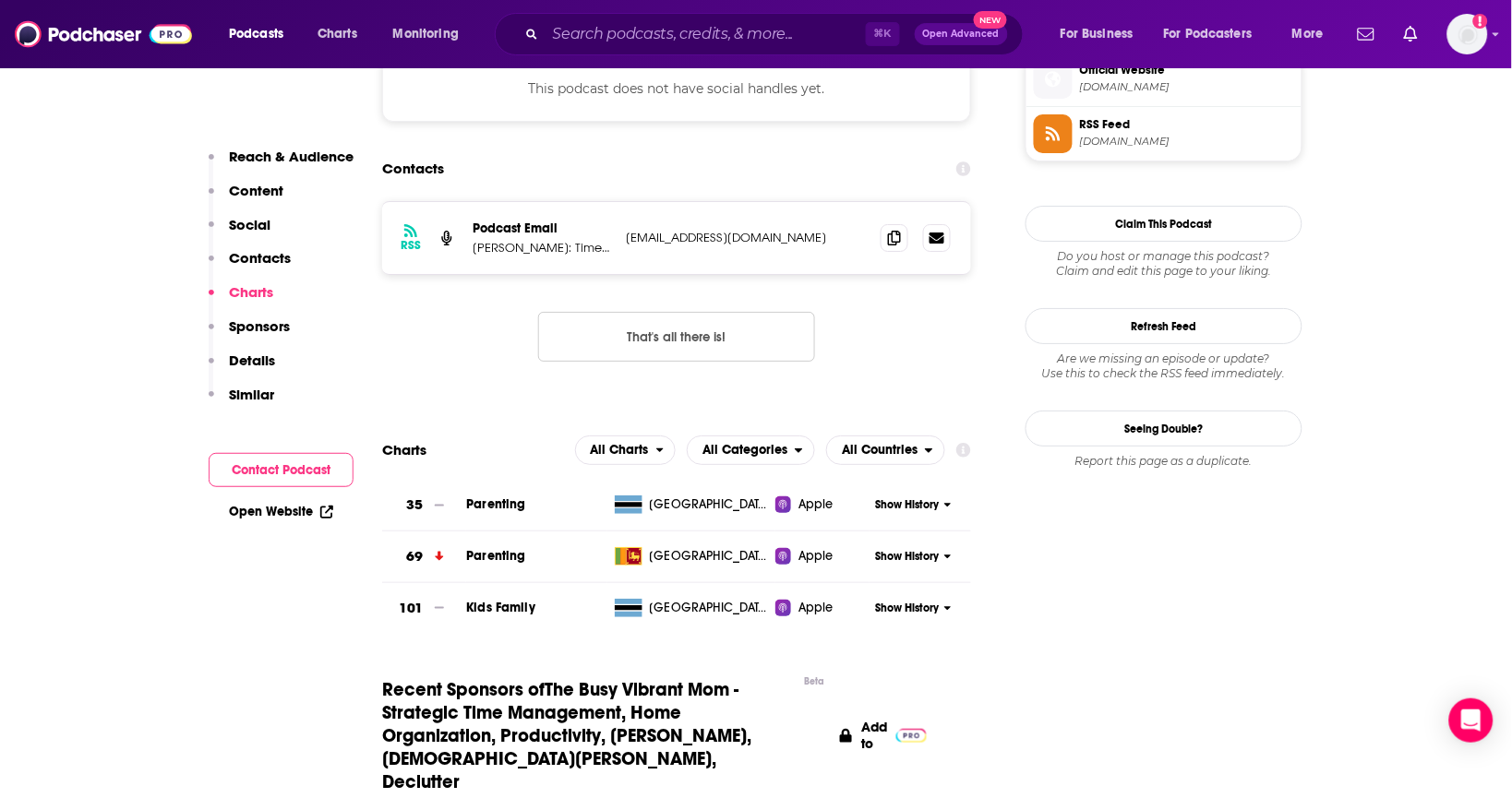
scroll to position [0, 0]
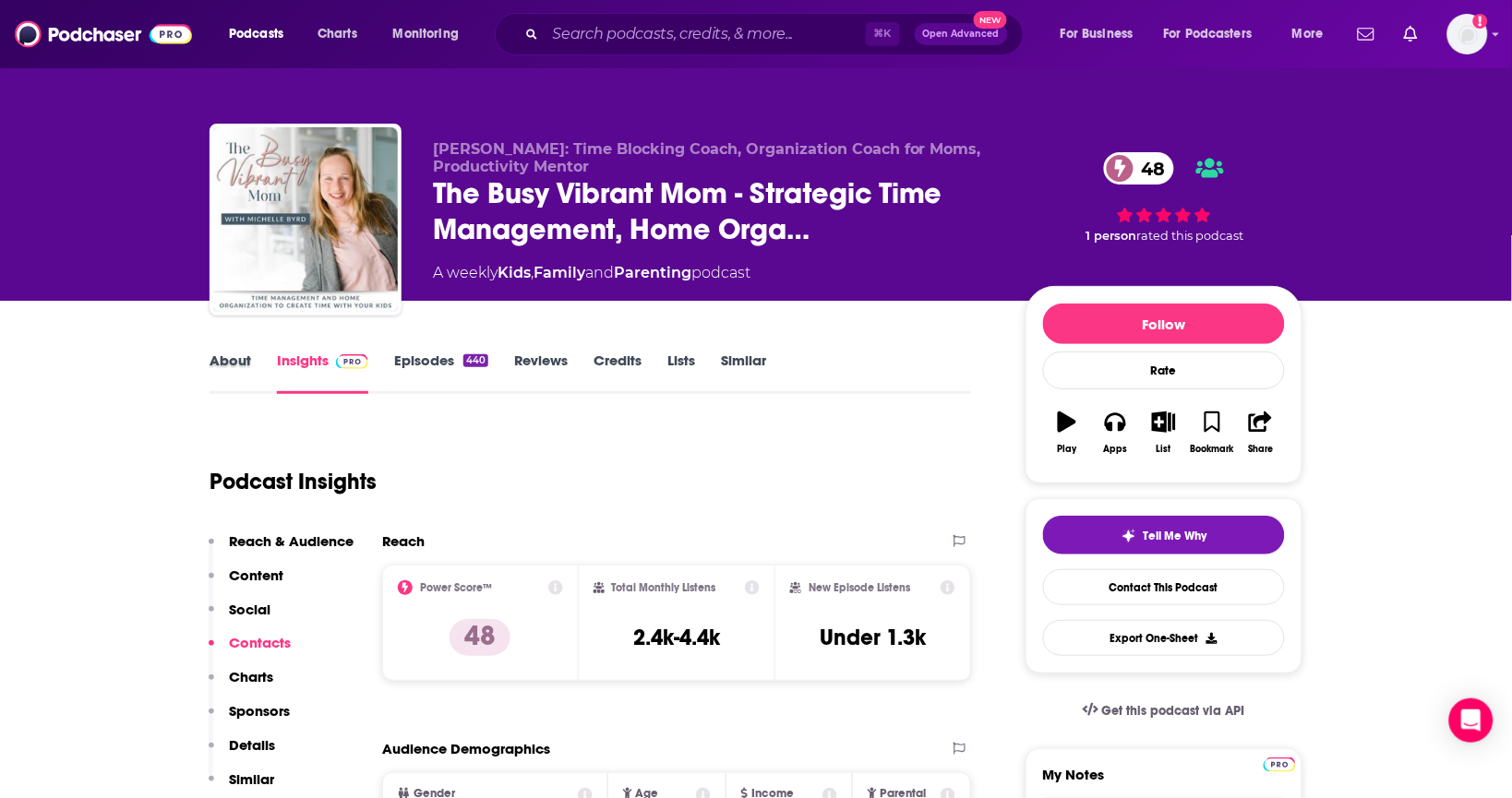
click at [251, 356] on div "About" at bounding box center [243, 372] width 67 height 42
click at [246, 358] on link "About" at bounding box center [230, 372] width 41 height 42
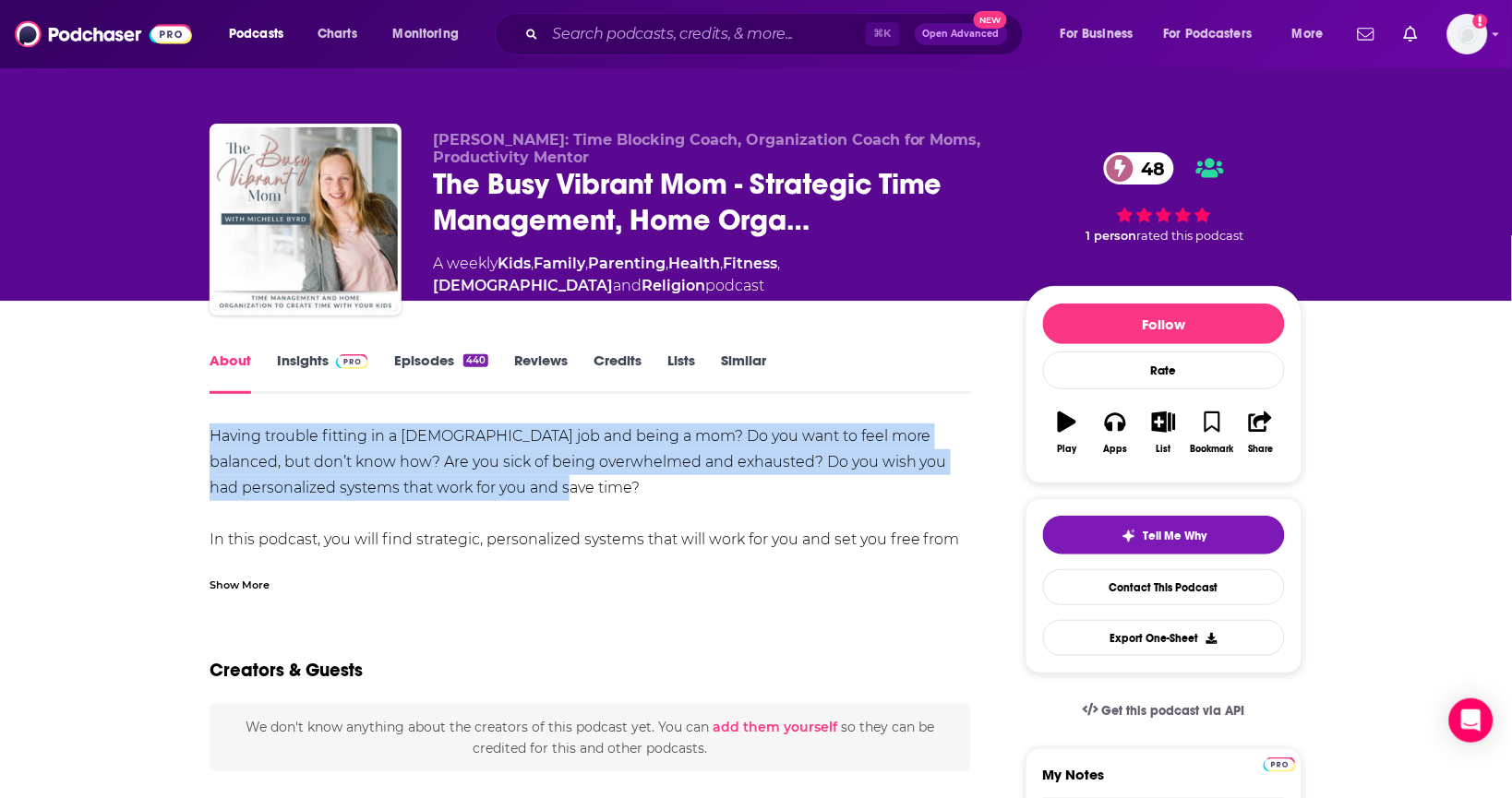
drag, startPoint x: 510, startPoint y: 483, endPoint x: 192, endPoint y: 428, distance: 322.7
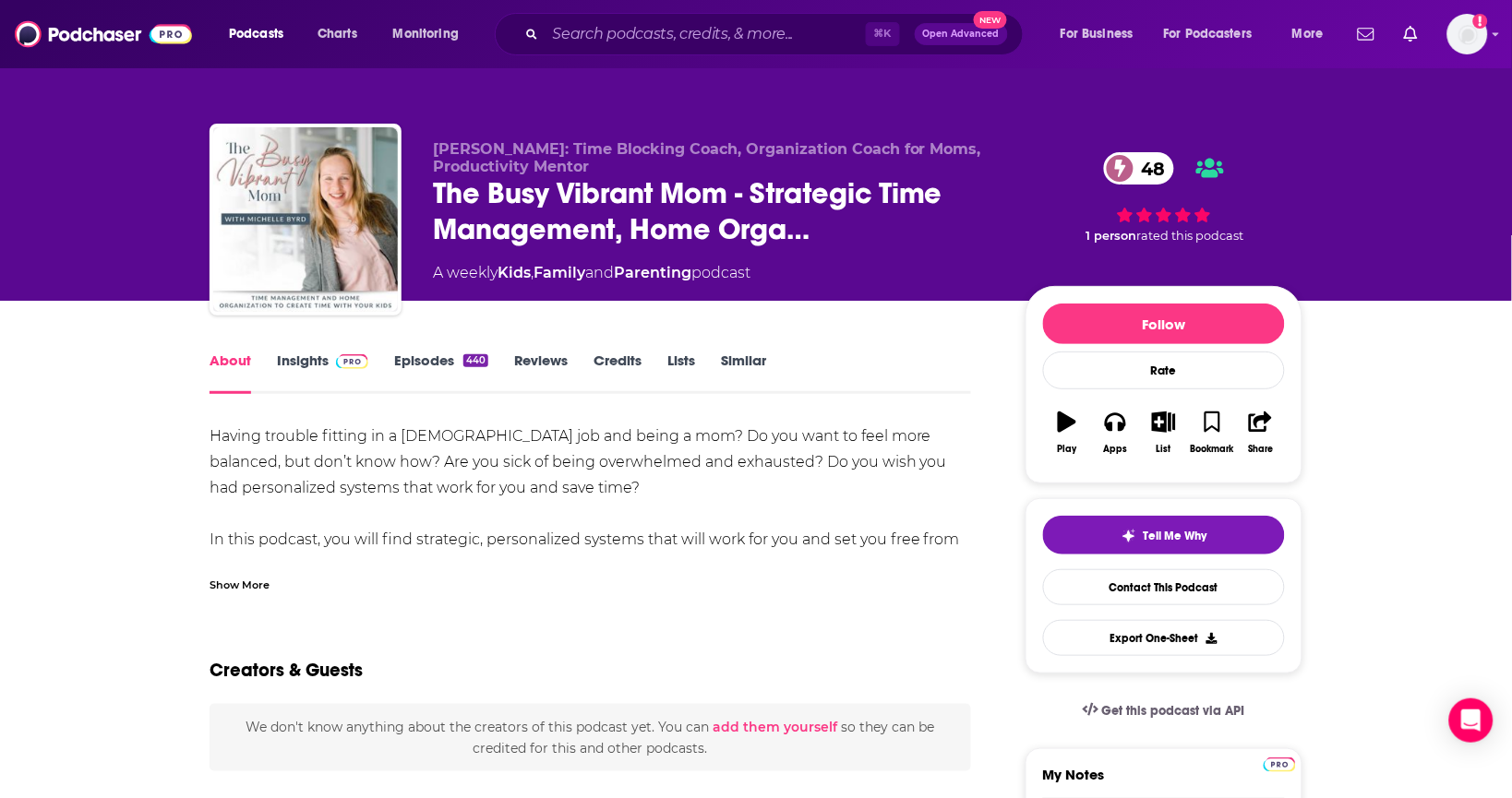
click at [211, 587] on div "Show More" at bounding box center [239, 584] width 60 height 18
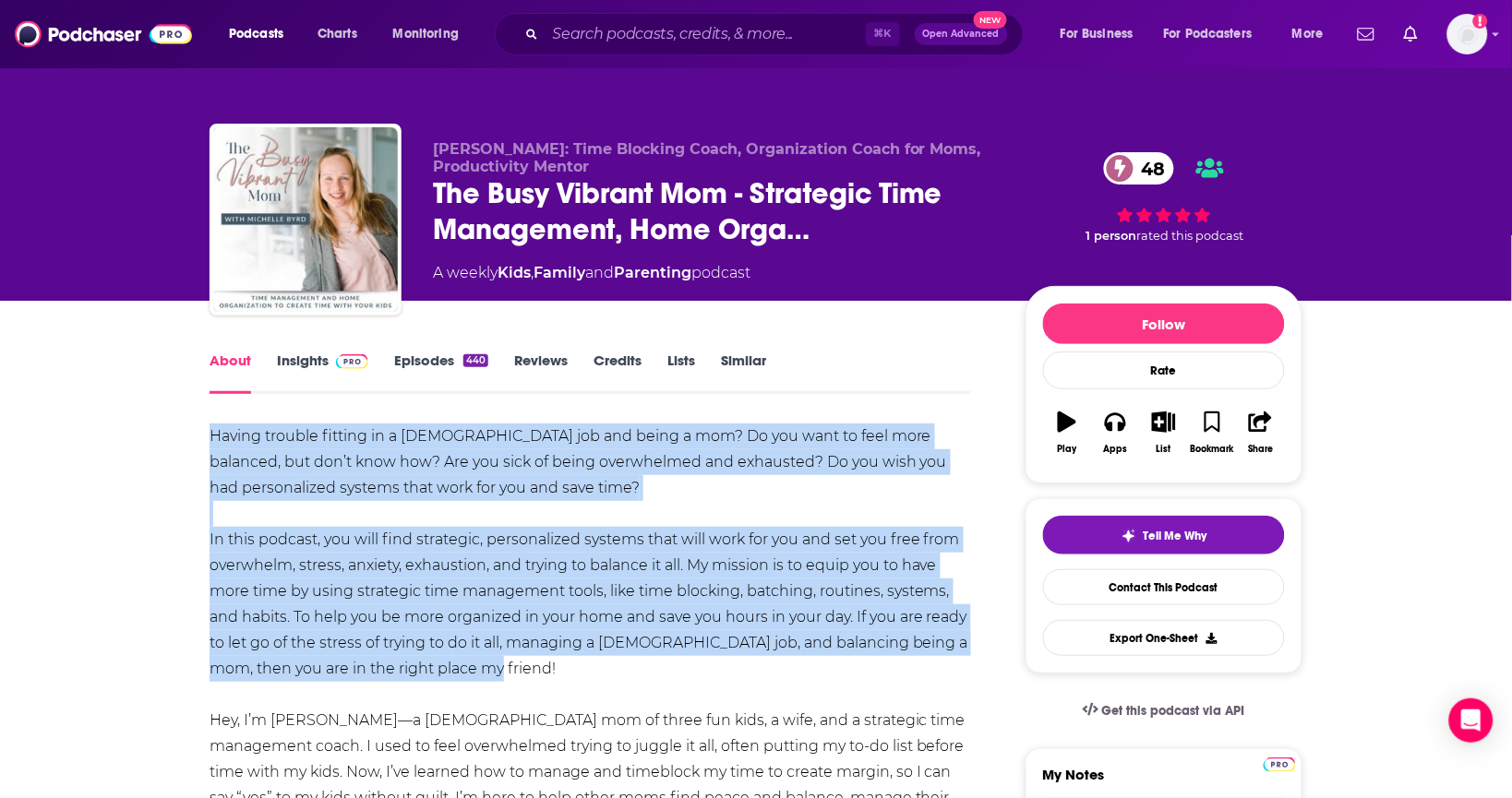
drag, startPoint x: 527, startPoint y: 663, endPoint x: 191, endPoint y: 443, distance: 401.6
click at [413, 355] on link "Episodes 440" at bounding box center [440, 372] width 94 height 42
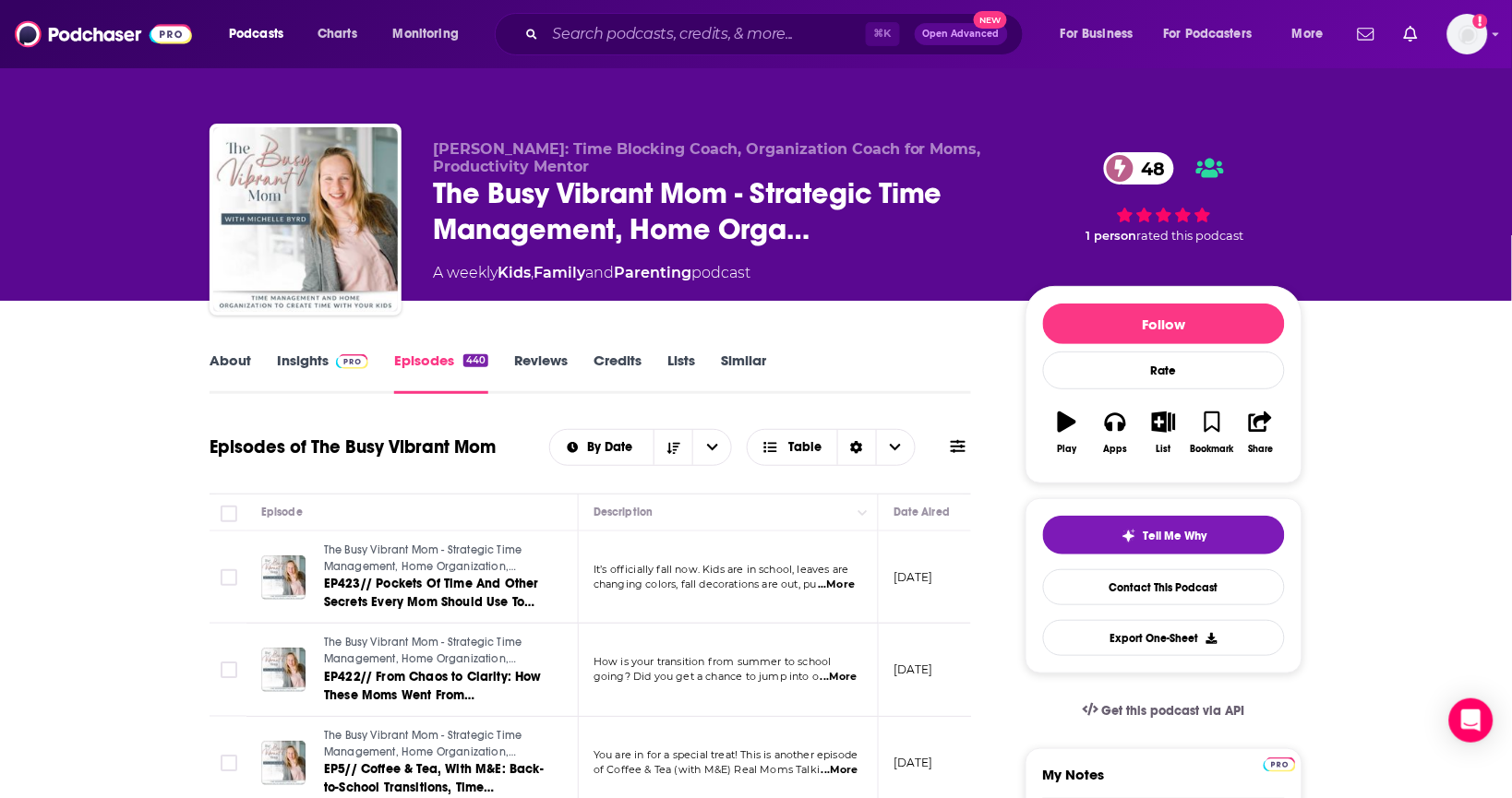
click at [305, 355] on link "Insights" at bounding box center [322, 372] width 92 height 42
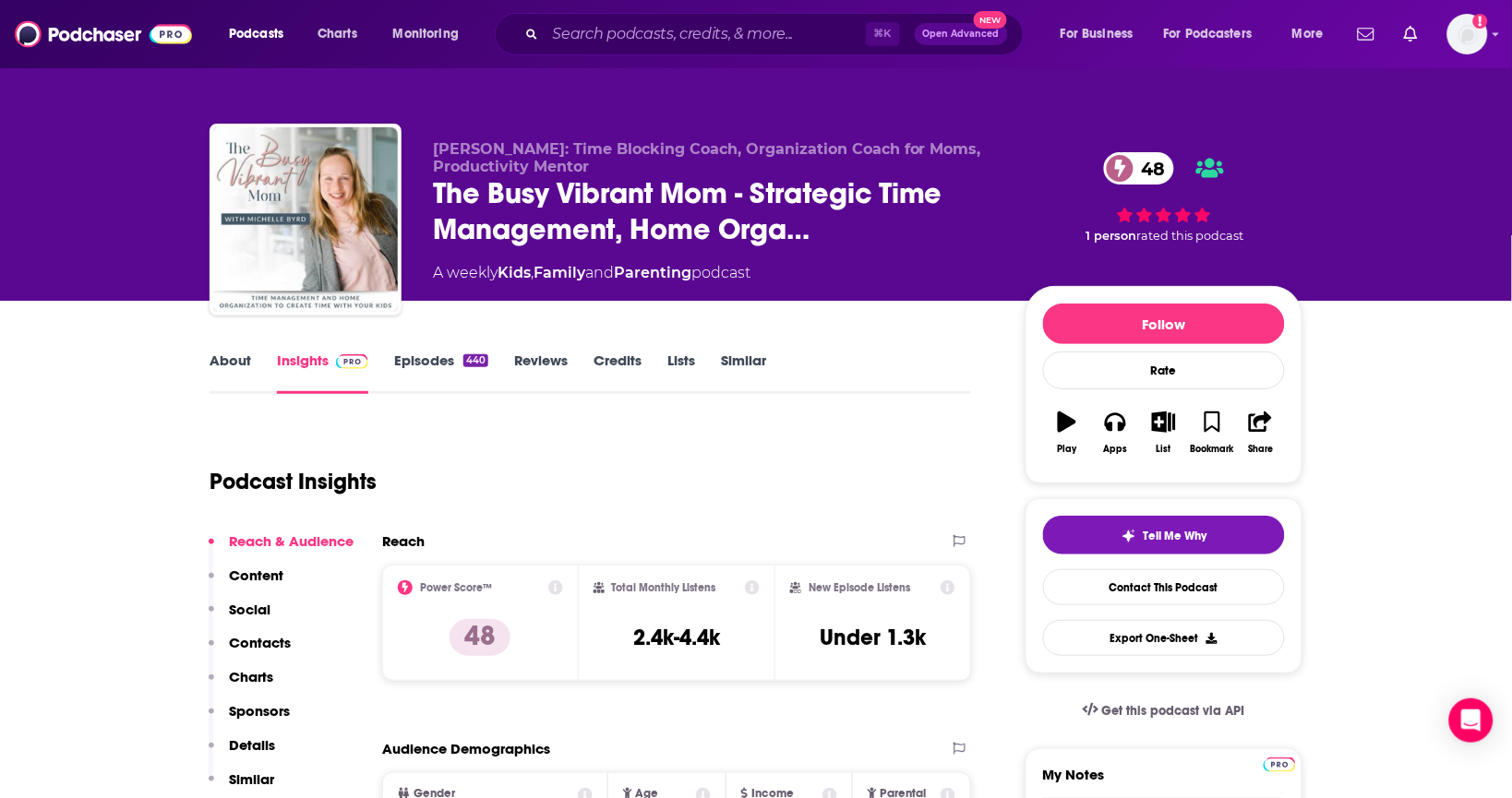
click at [397, 371] on link "Episodes 440" at bounding box center [440, 372] width 94 height 42
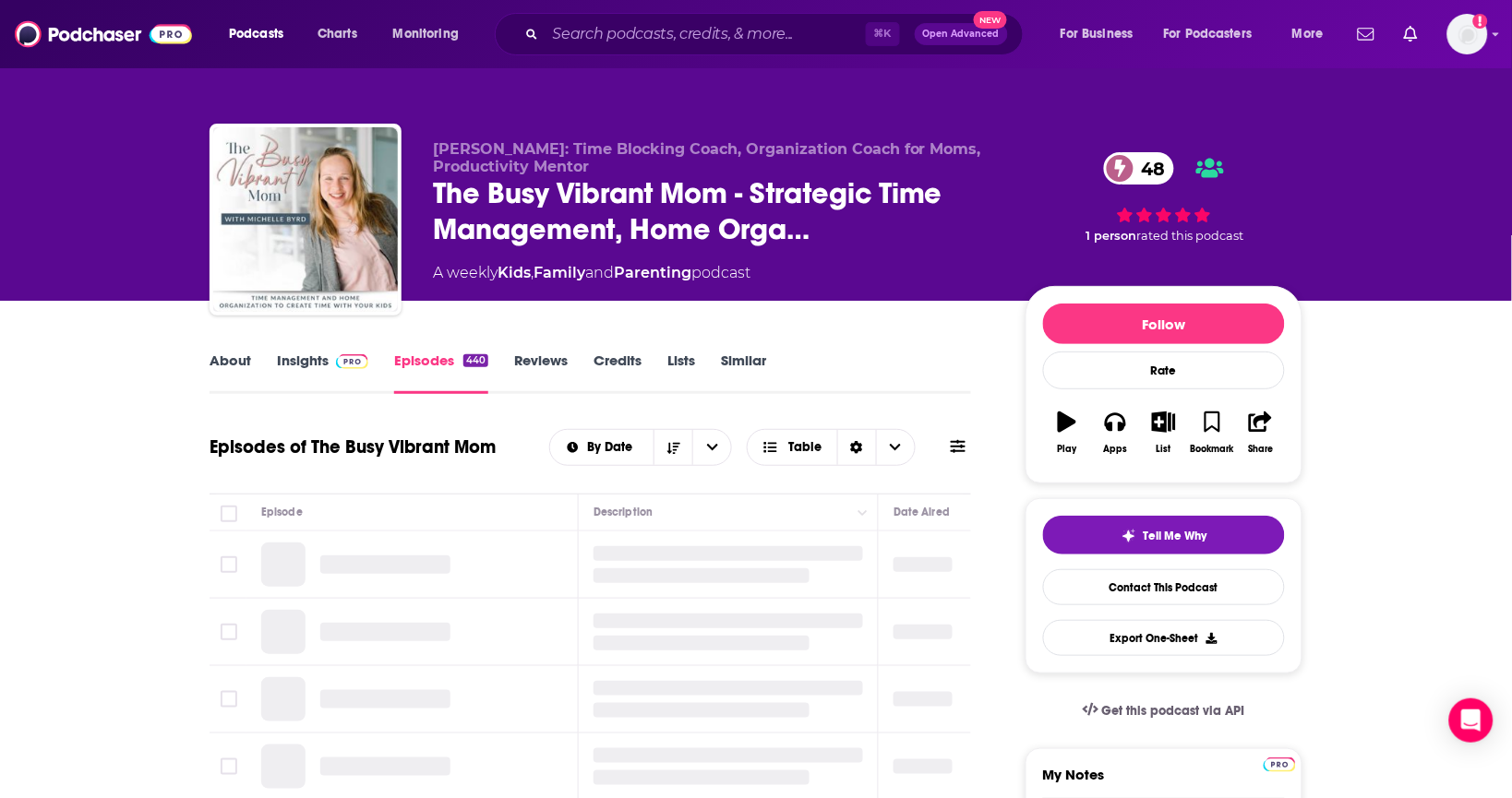
click at [212, 365] on link "About" at bounding box center [230, 372] width 41 height 42
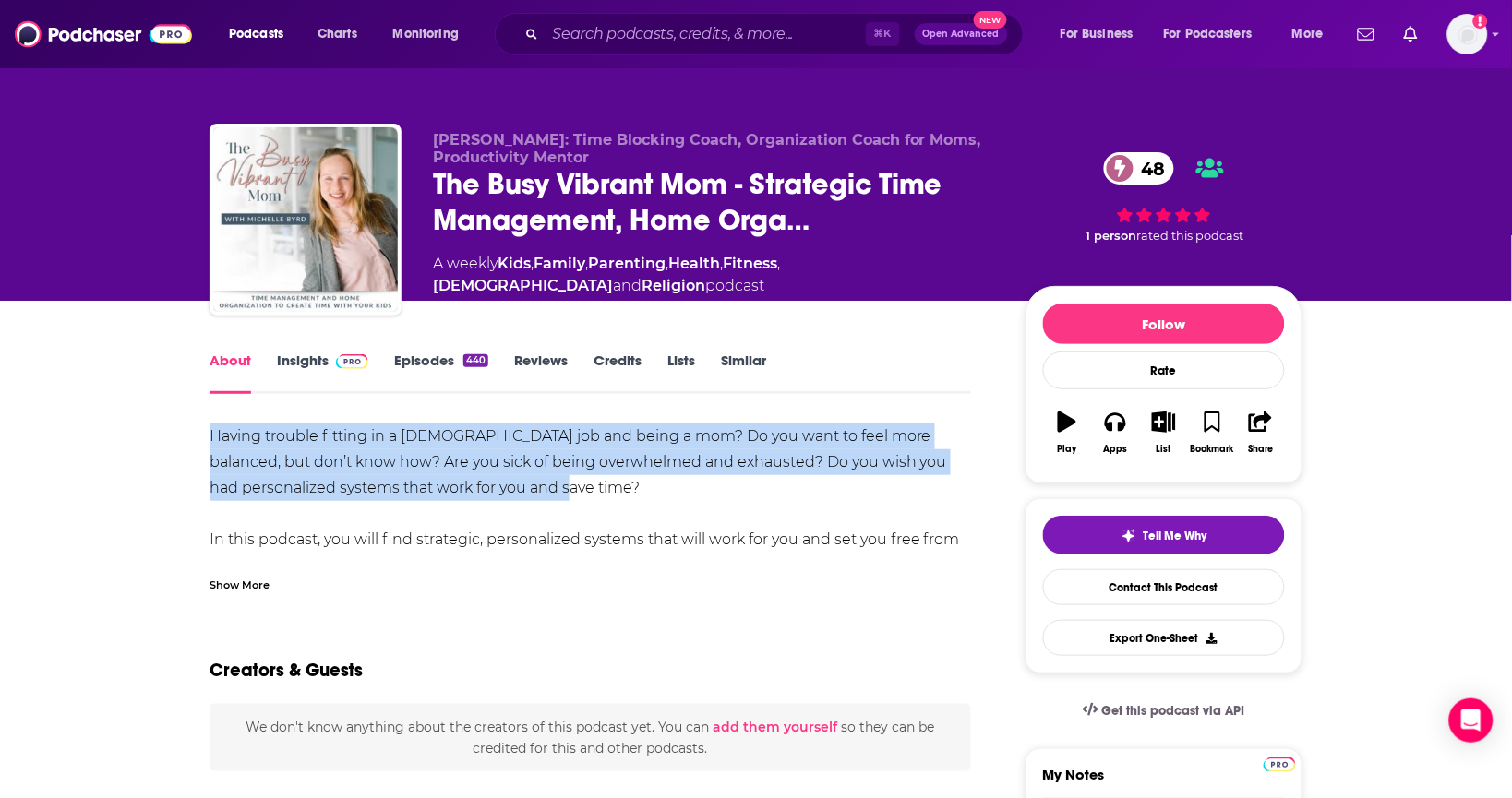
drag, startPoint x: 510, startPoint y: 490, endPoint x: 200, endPoint y: 427, distance: 316.3
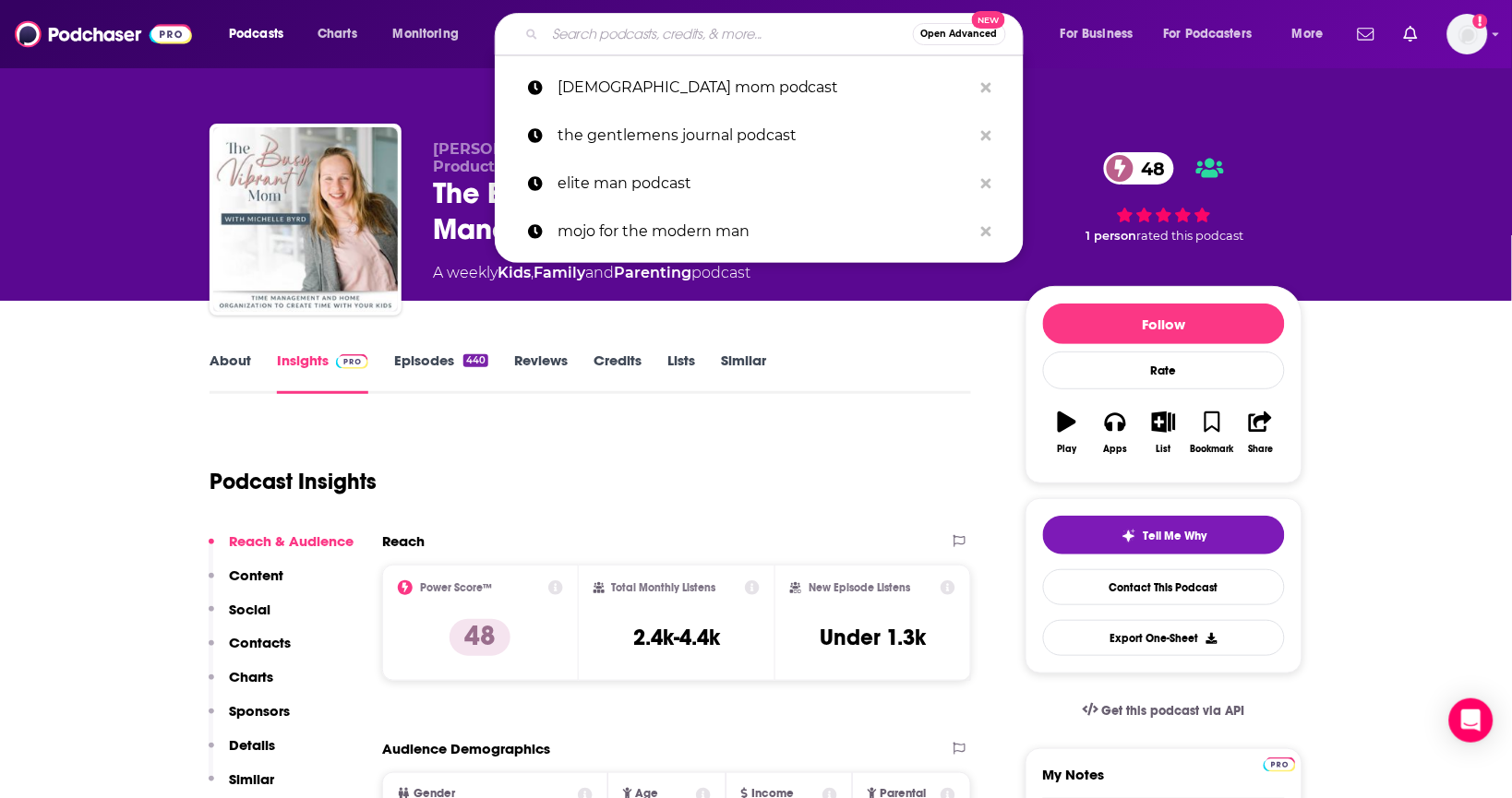
click at [727, 36] on input "Search podcasts, credits, & more..." at bounding box center [729, 35] width 367 height 30
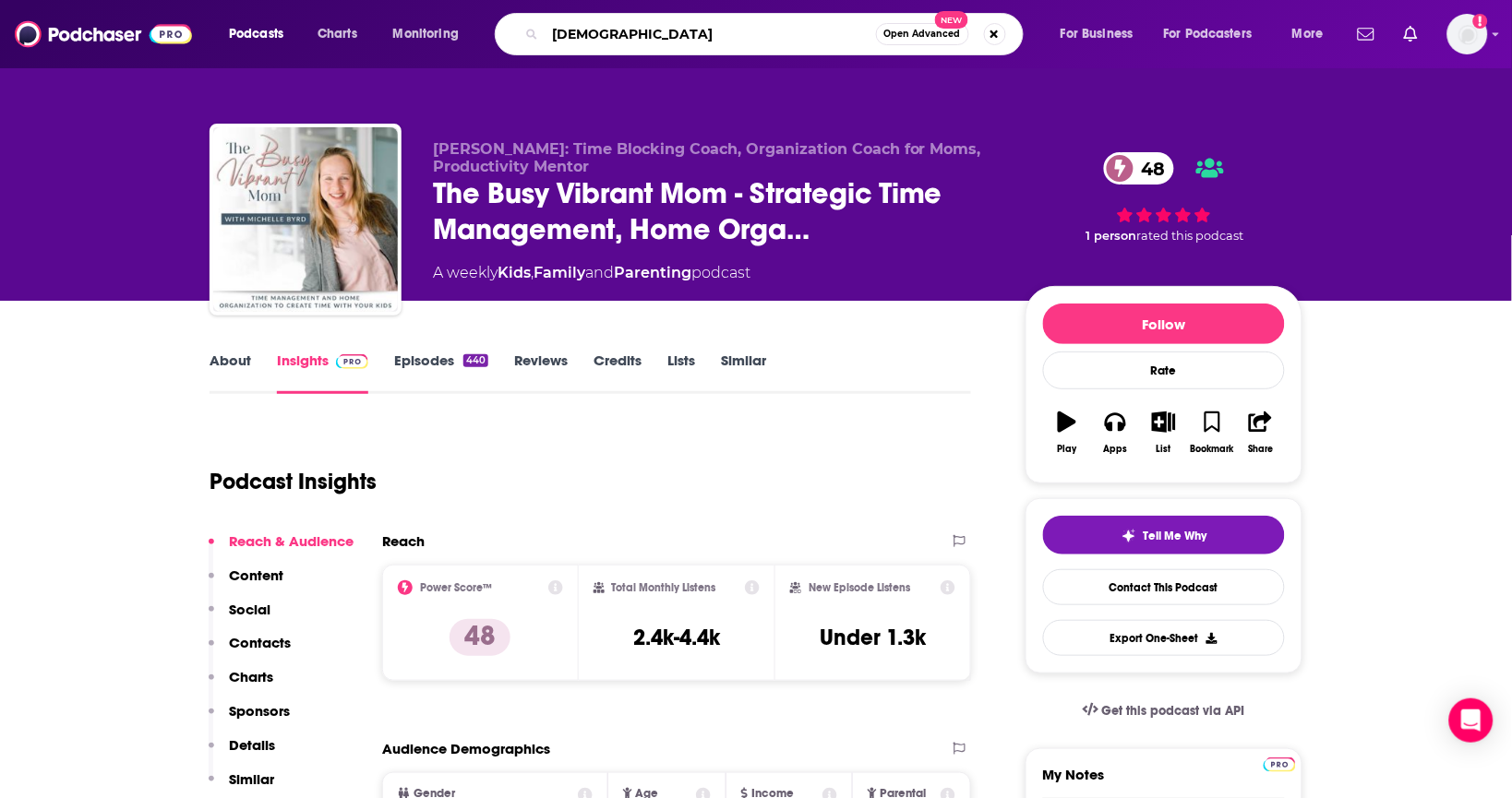
type input "[DEMOGRAPHIC_DATA] o"
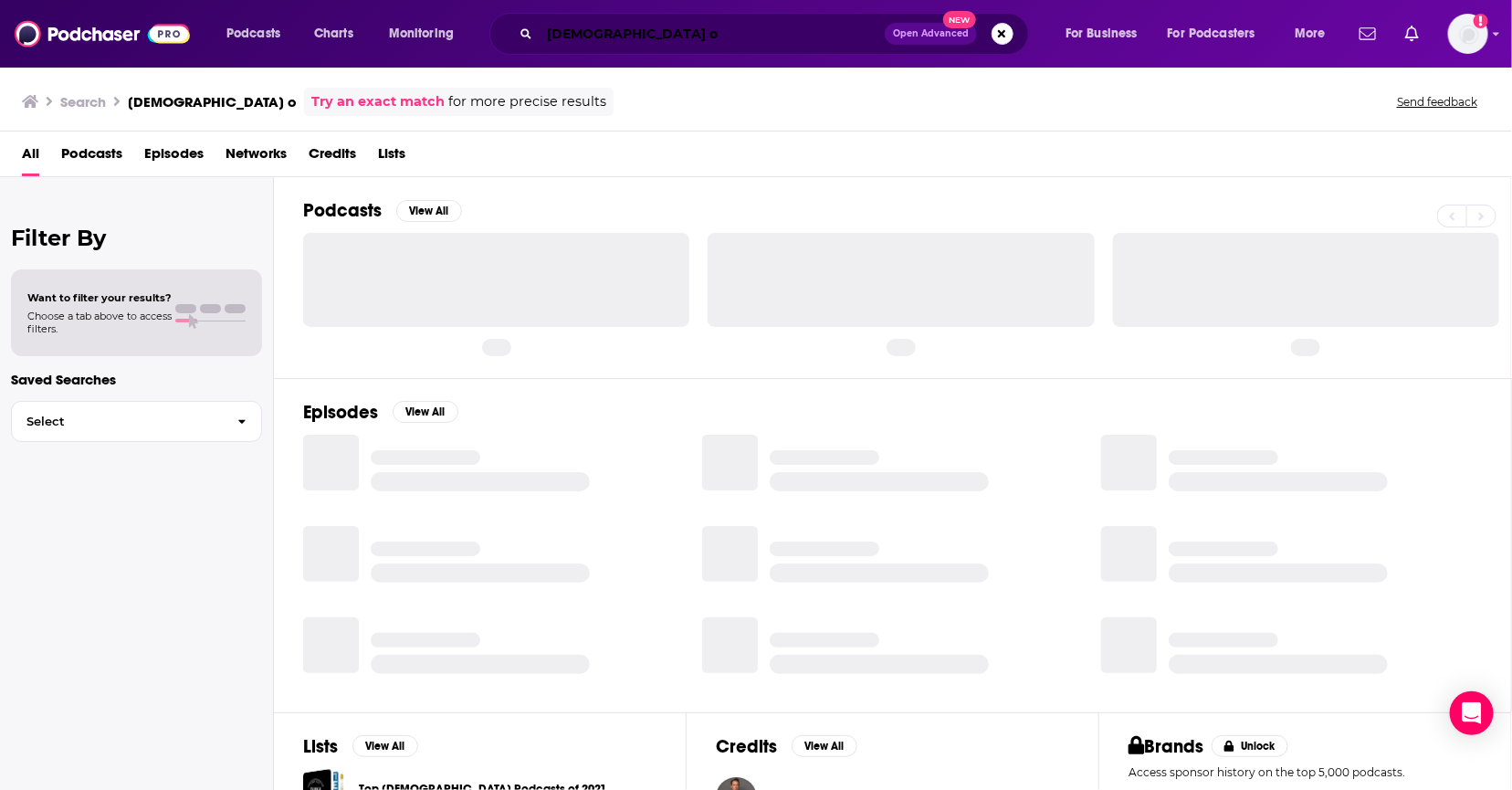
click at [676, 25] on input "[DEMOGRAPHIC_DATA] o" at bounding box center [712, 34] width 345 height 29
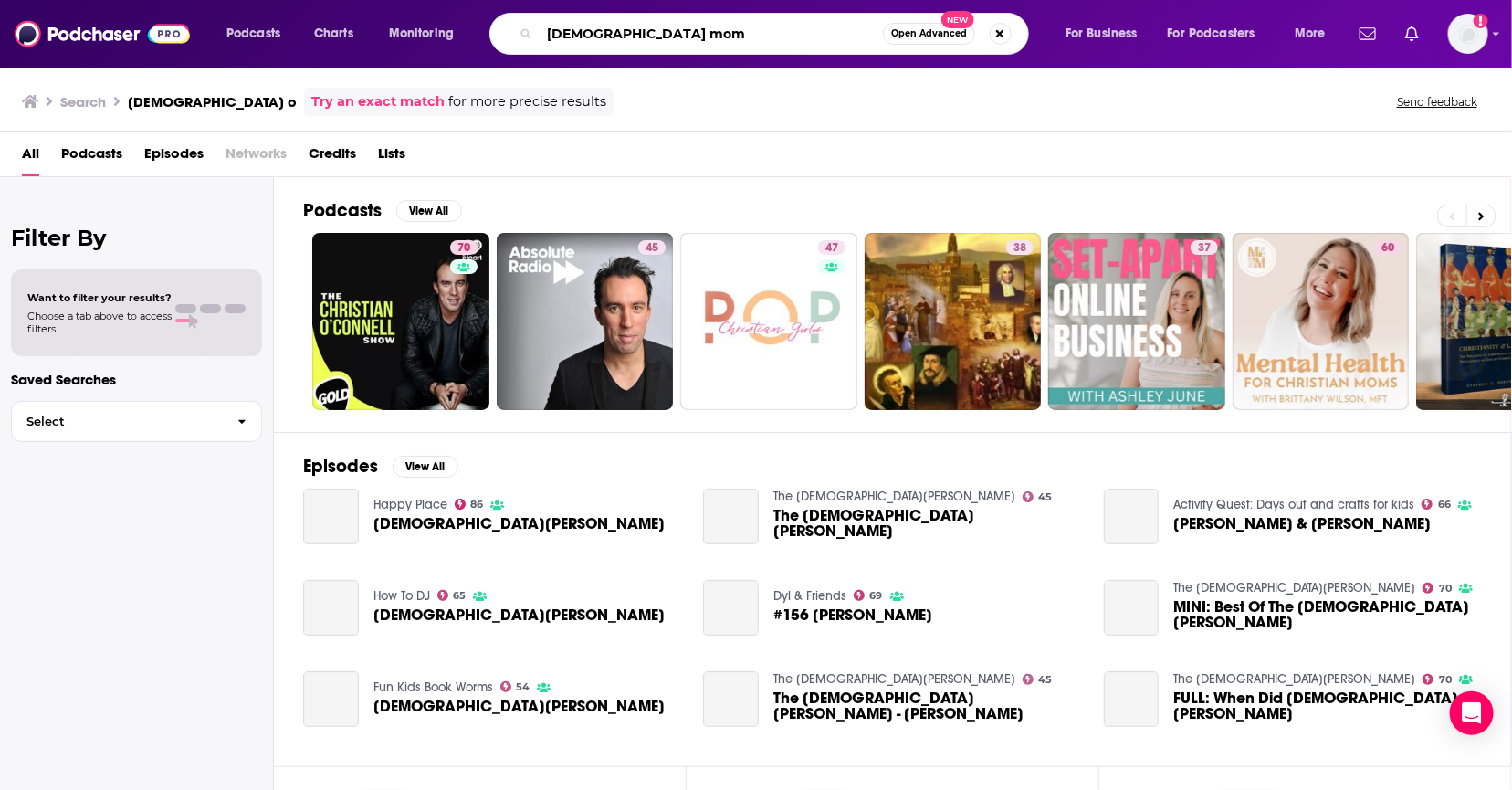
type input "[DEMOGRAPHIC_DATA] mom"
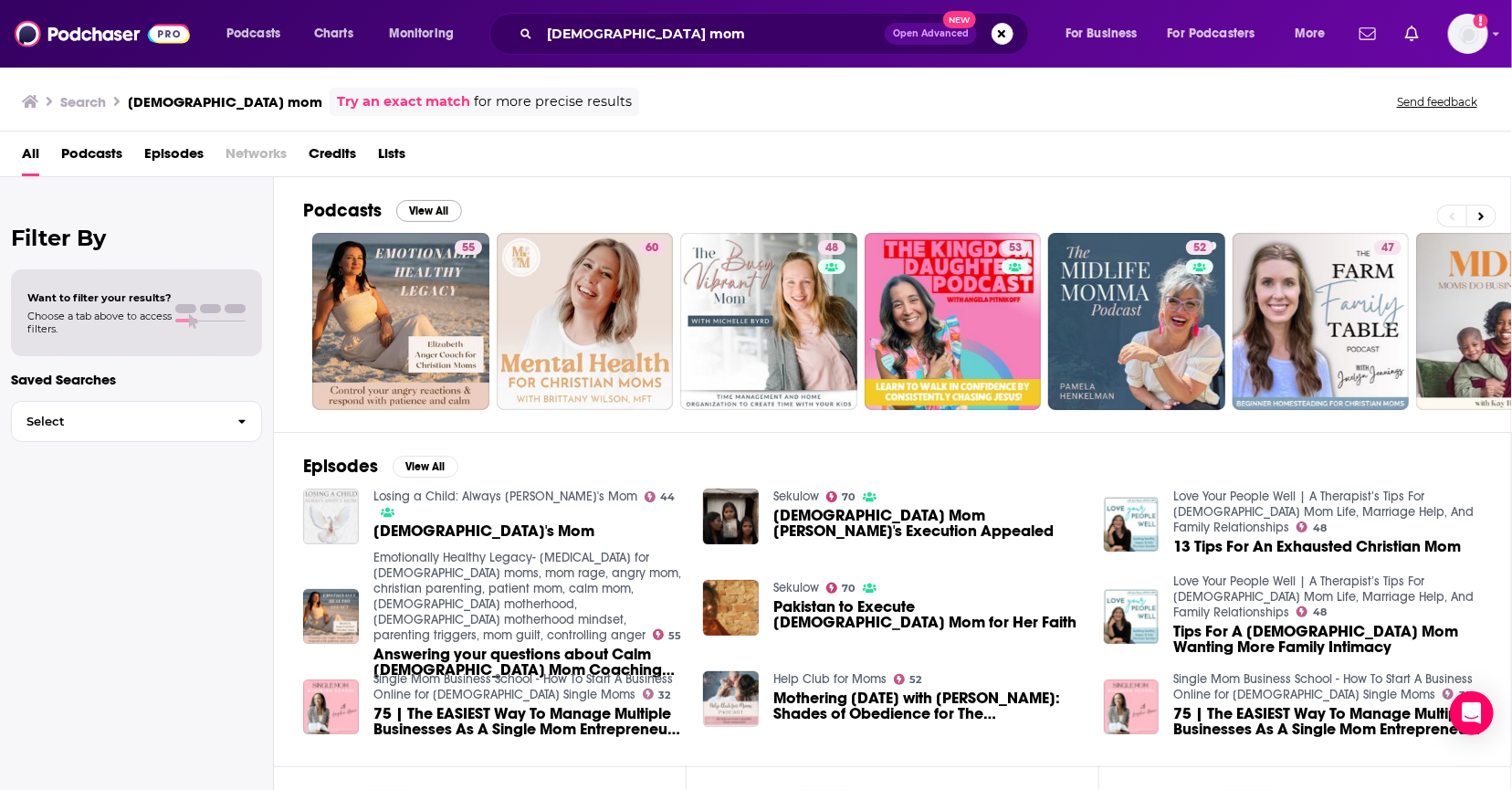
click at [433, 205] on button "View All" at bounding box center [429, 211] width 65 height 22
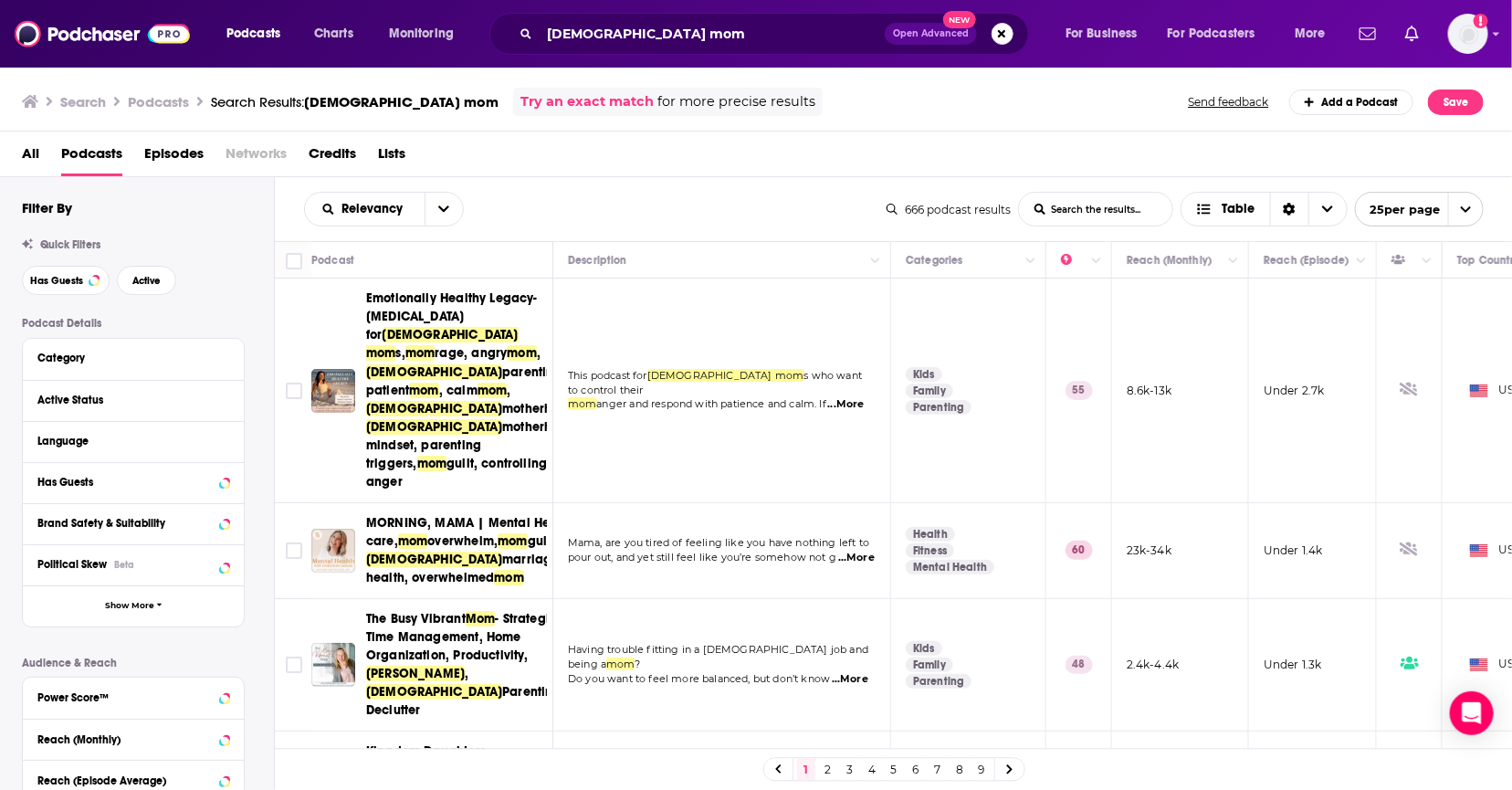
click at [854, 397] on span "...More" at bounding box center [846, 404] width 36 height 15
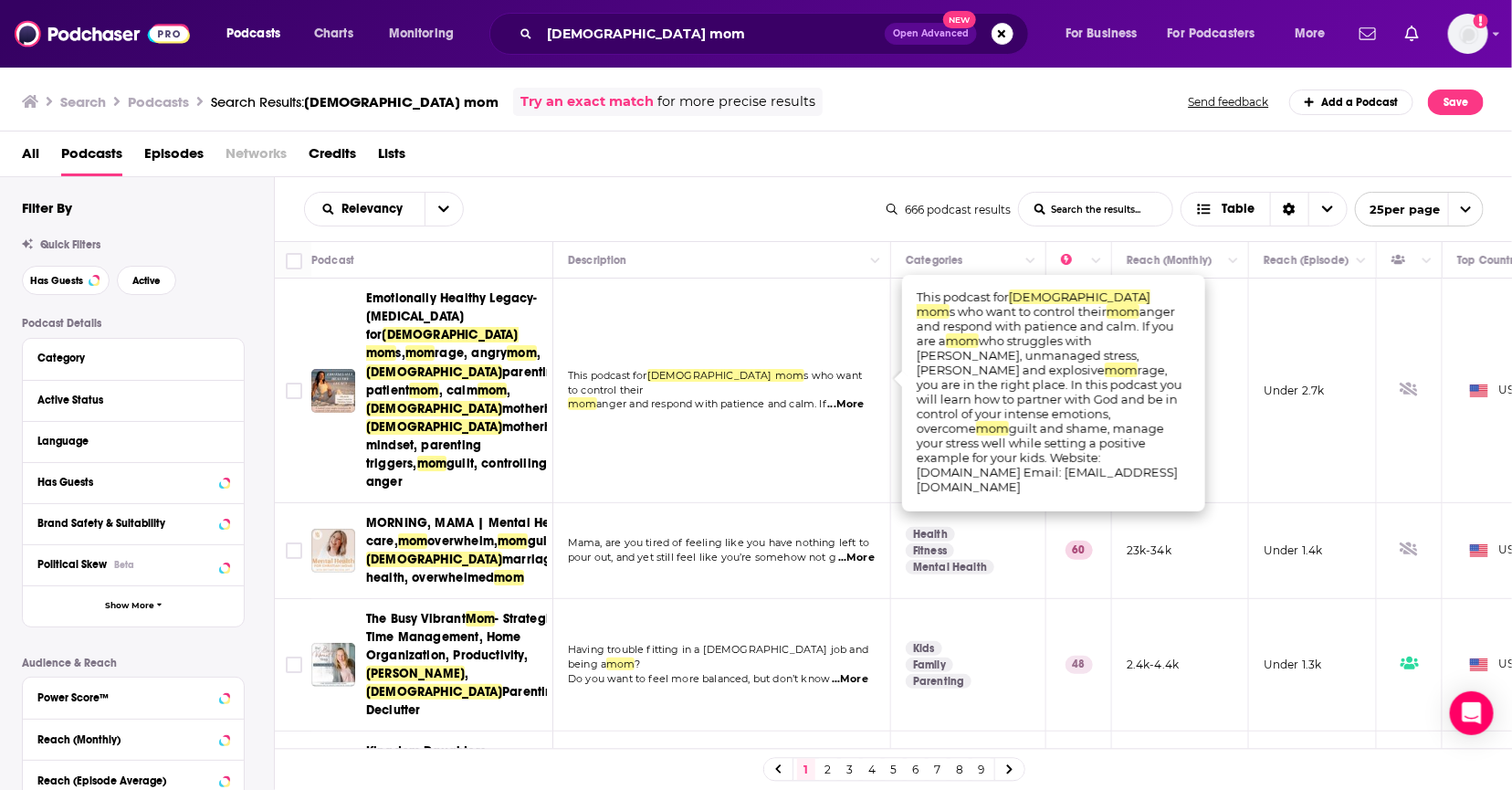
click at [843, 397] on span "...More" at bounding box center [846, 404] width 36 height 15
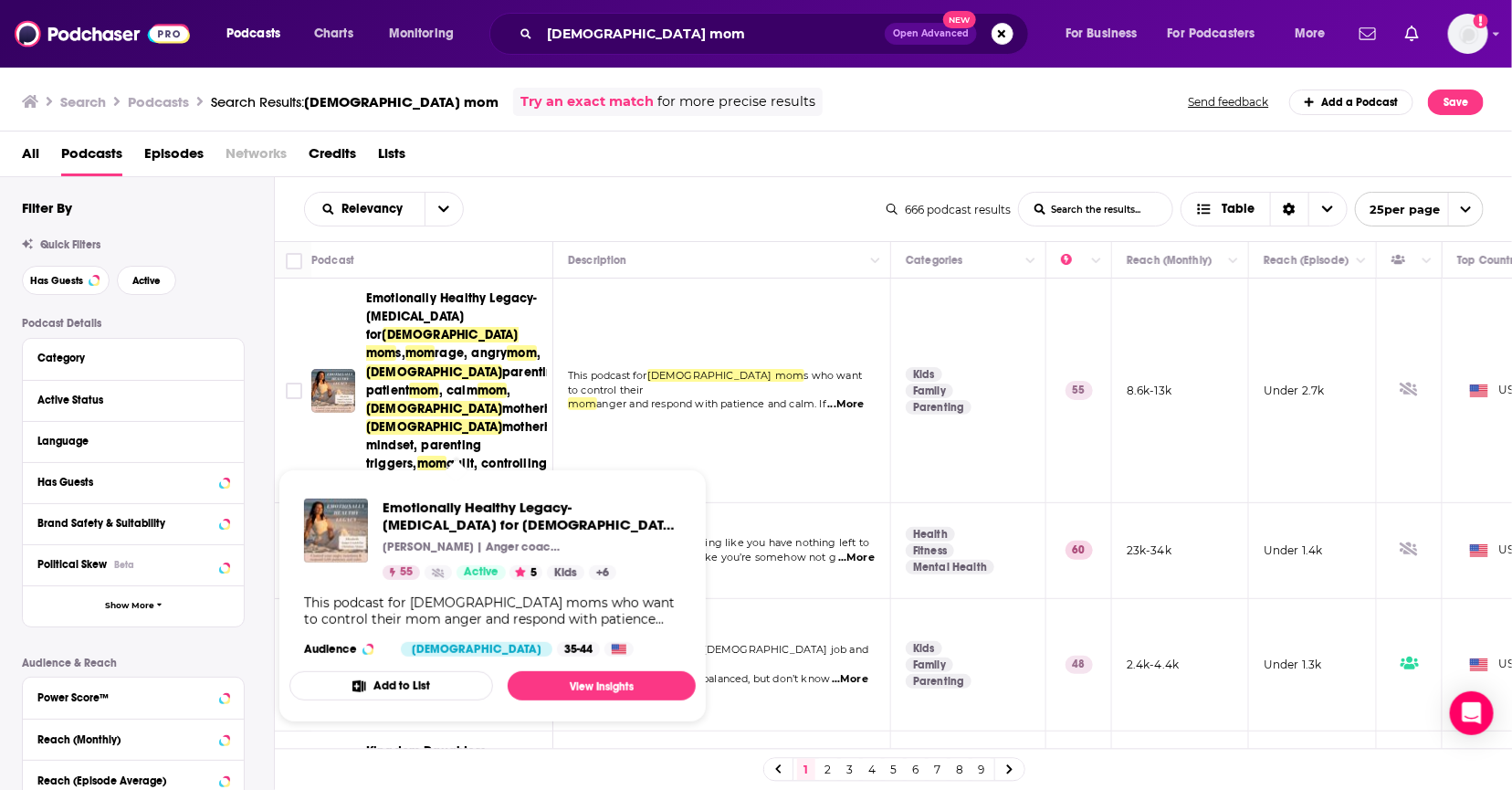
click at [314, 369] on img "Emotionally Healthy Legacy- Anger management for Christian moms, mom rage, angr…" at bounding box center [333, 390] width 44 height 44
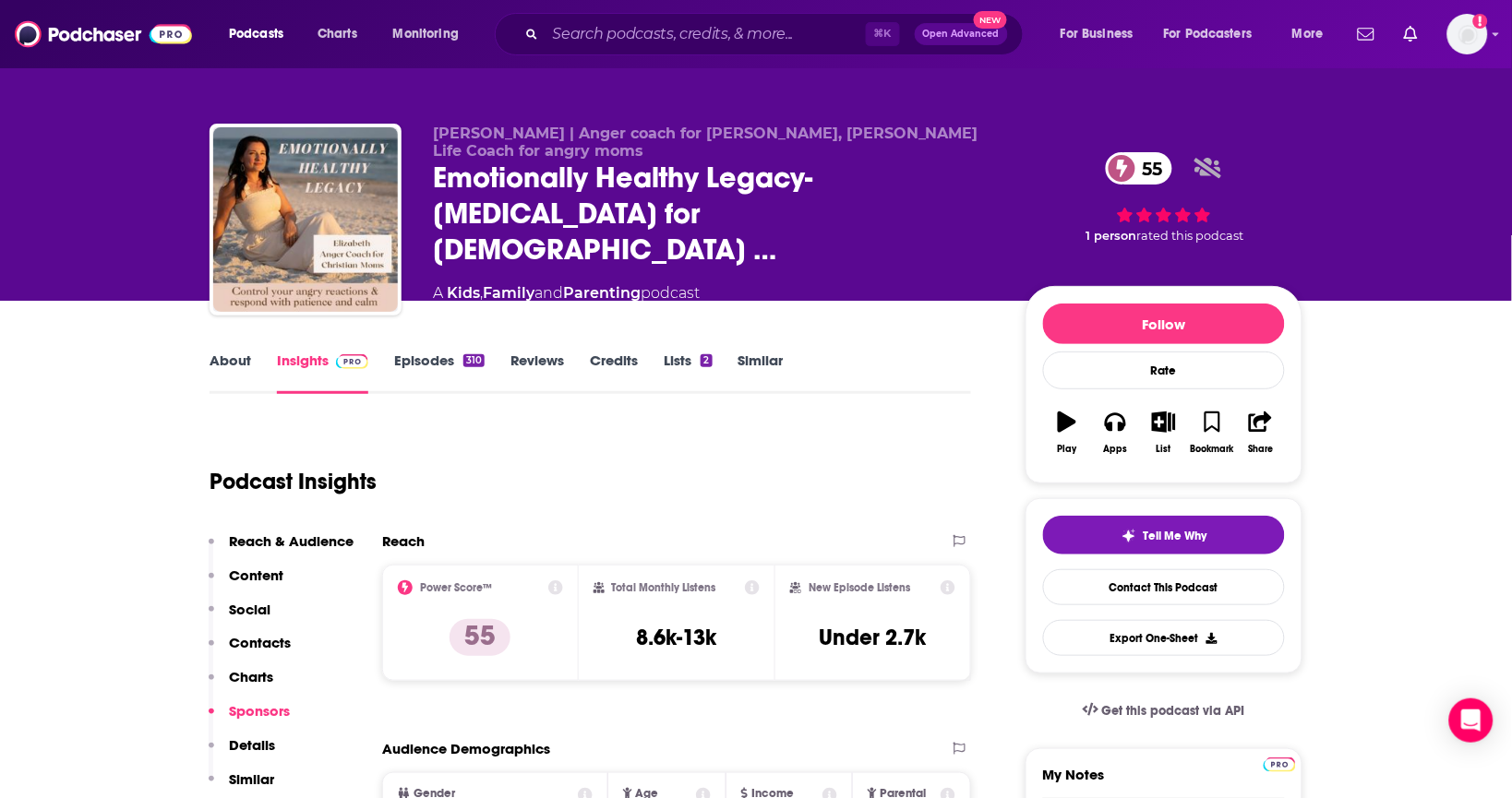
click at [439, 355] on link "Episodes 310" at bounding box center [439, 372] width 91 height 42
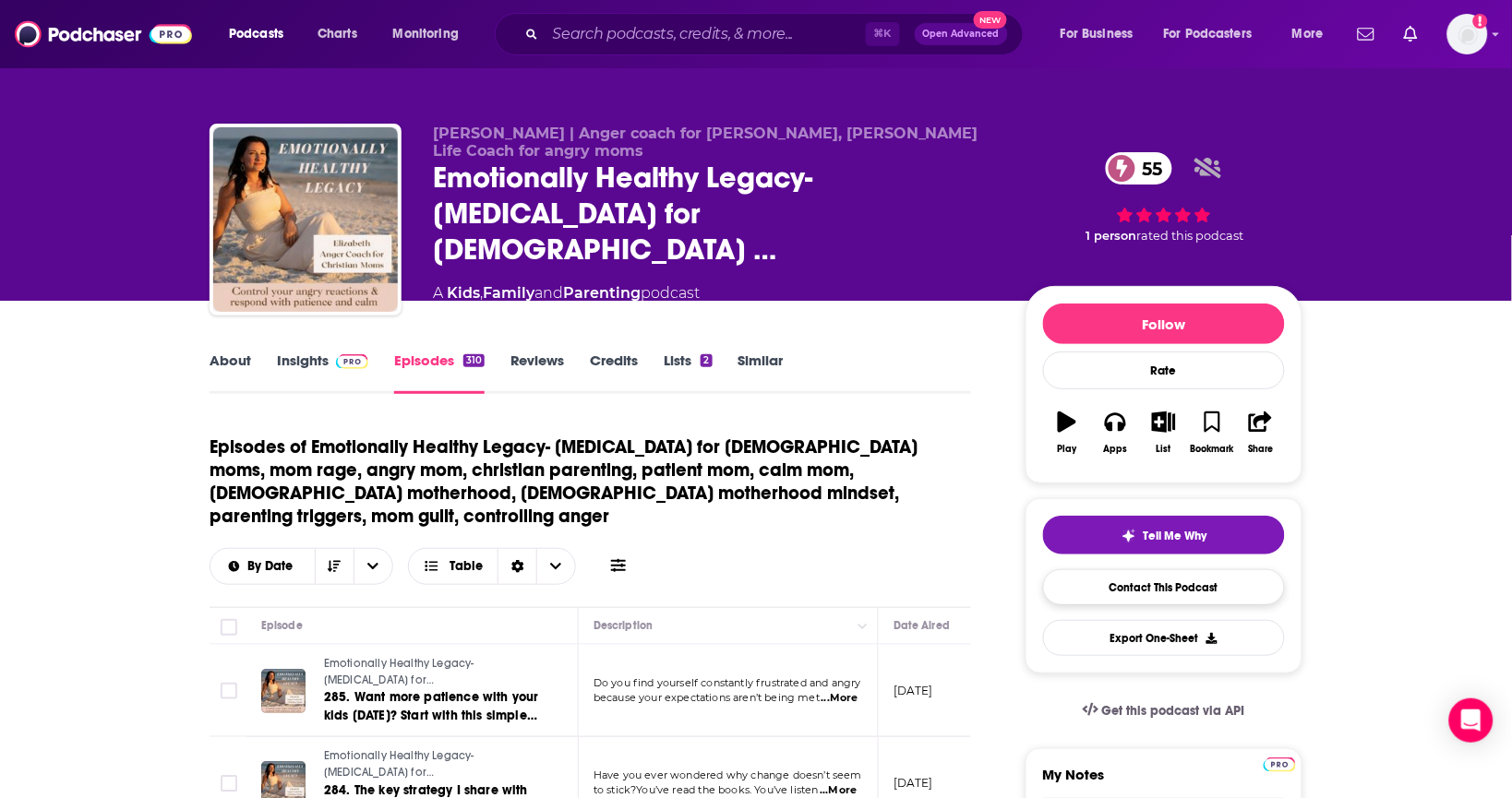
click at [1106, 594] on link "Contact This Podcast" at bounding box center [1163, 588] width 242 height 36
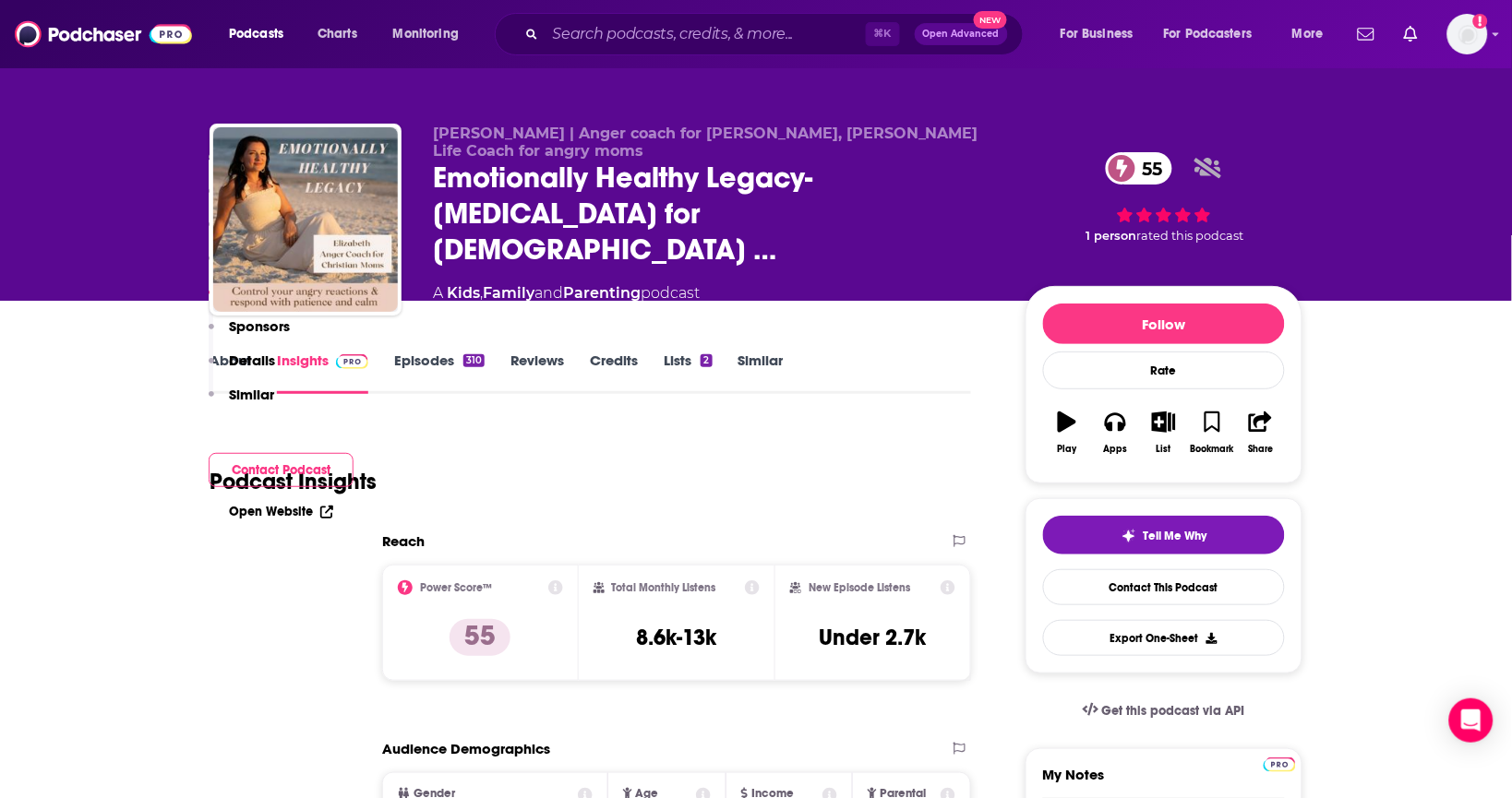
scroll to position [1735, 0]
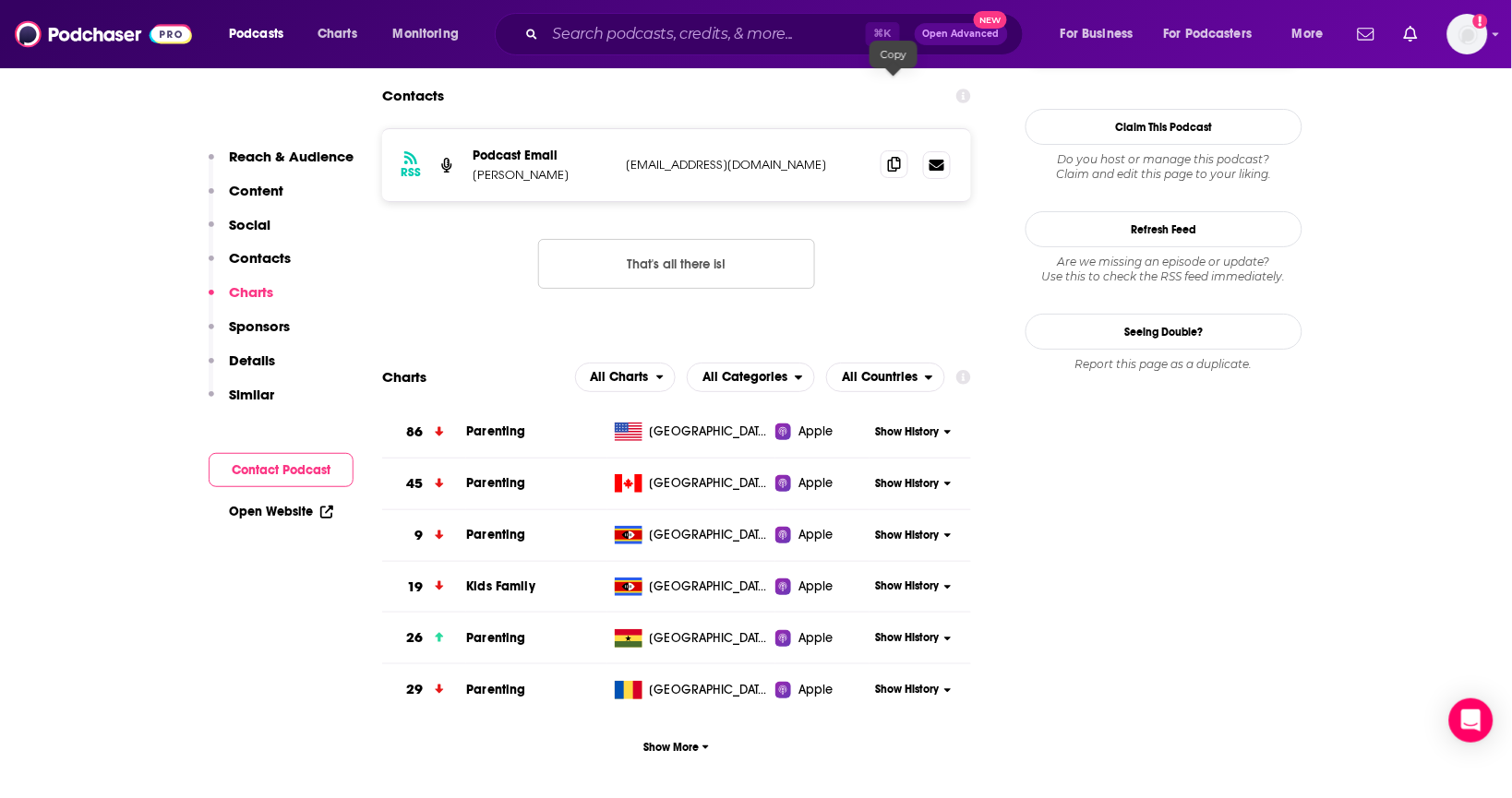
click at [896, 157] on icon at bounding box center [894, 164] width 13 height 15
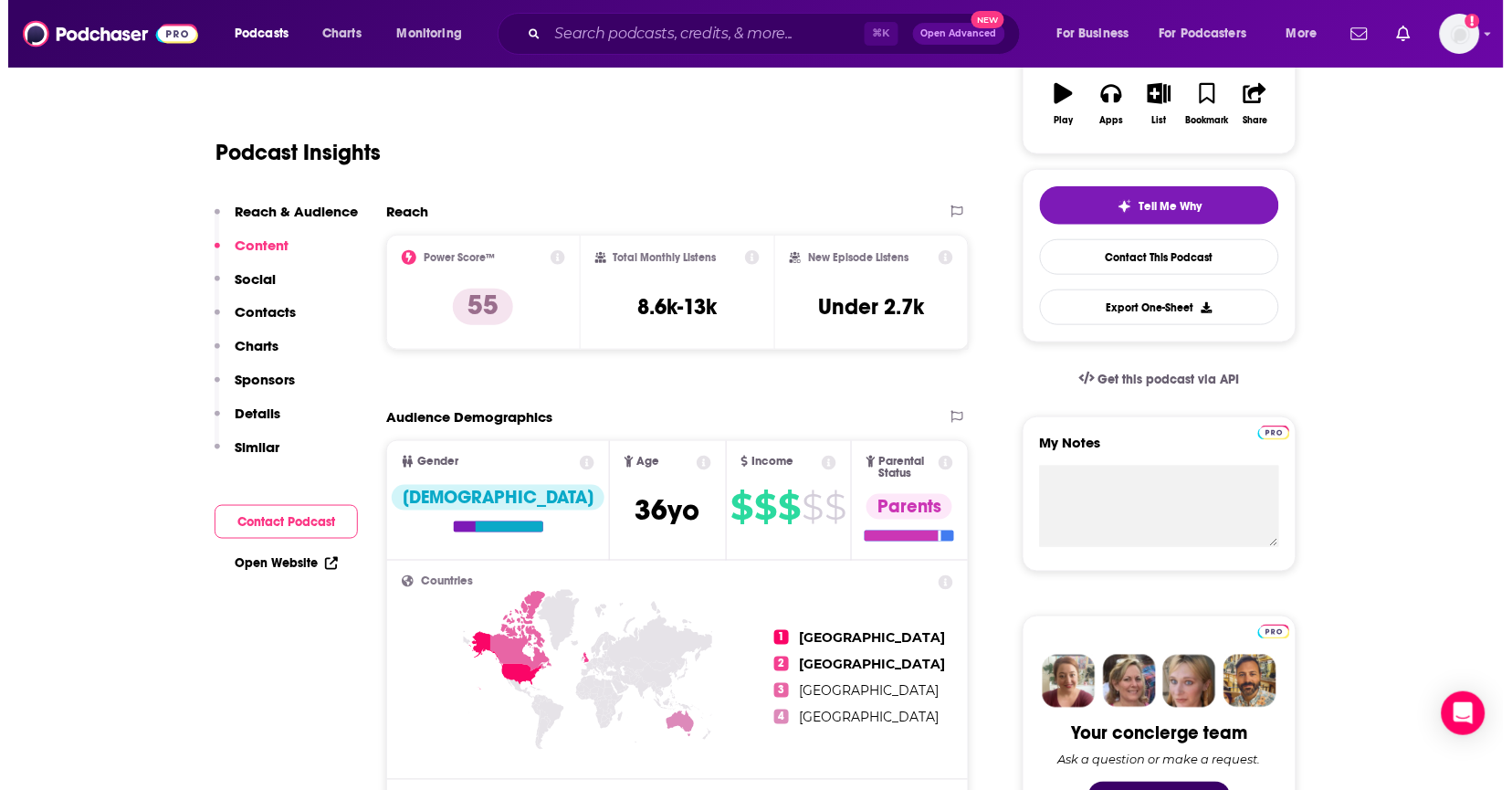
scroll to position [0, 0]
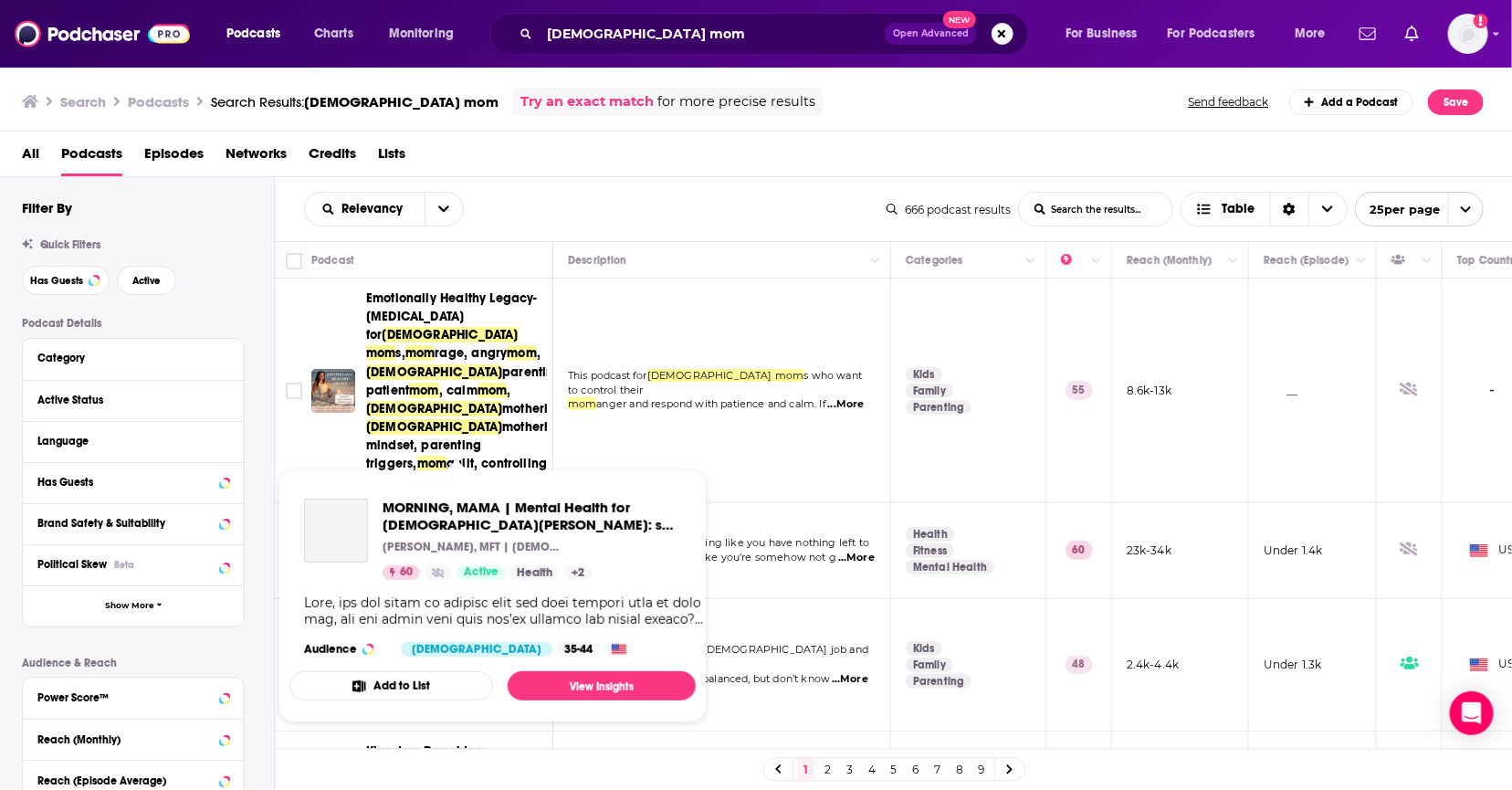
click at [450, 515] on span "MORNING, MAMA | Mental Health for [DEMOGRAPHIC_DATA][PERSON_NAME]: self care, m…" at bounding box center [533, 516] width 299 height 35
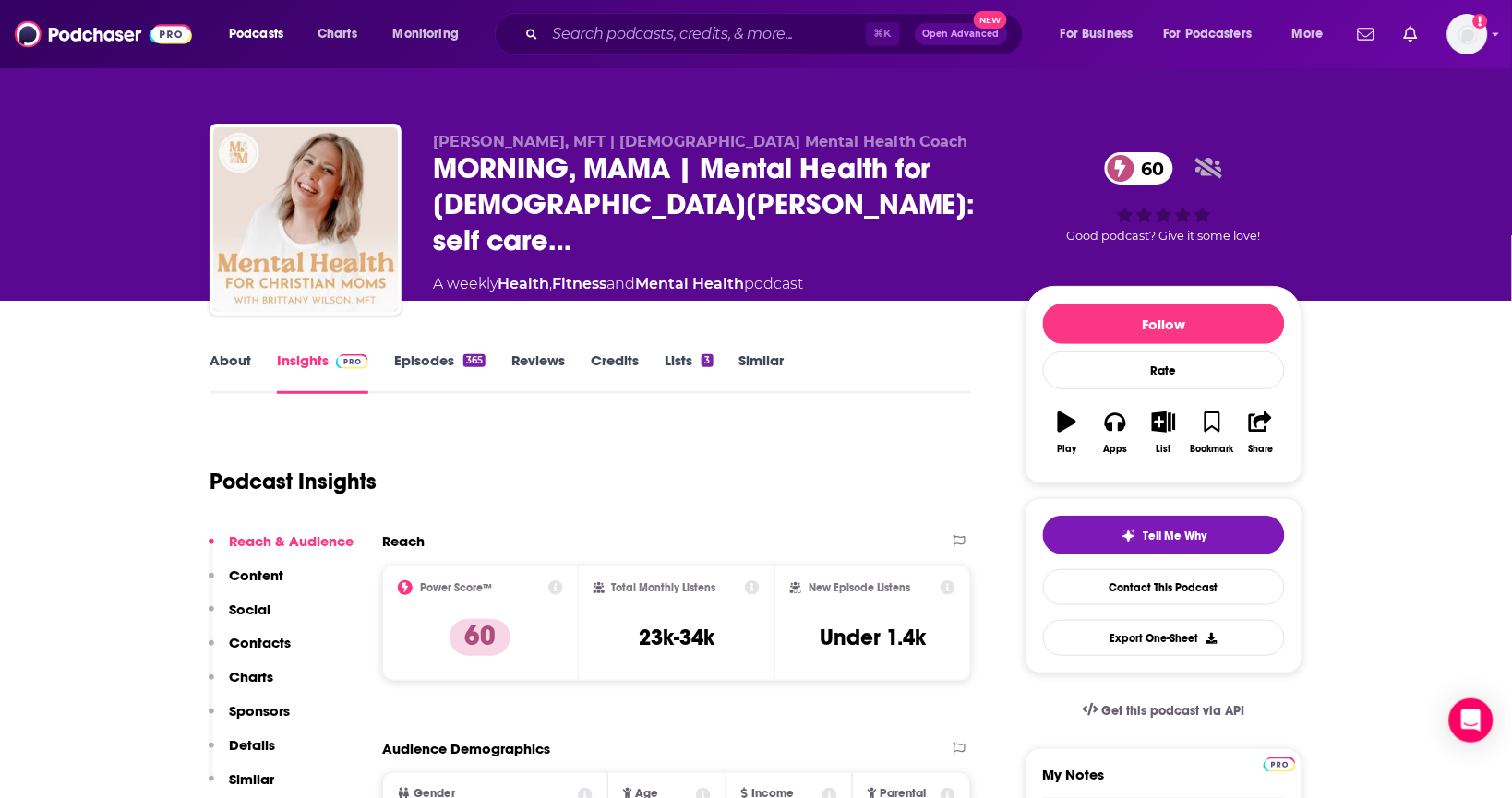
click at [453, 352] on link "Episodes 365" at bounding box center [439, 372] width 92 height 42
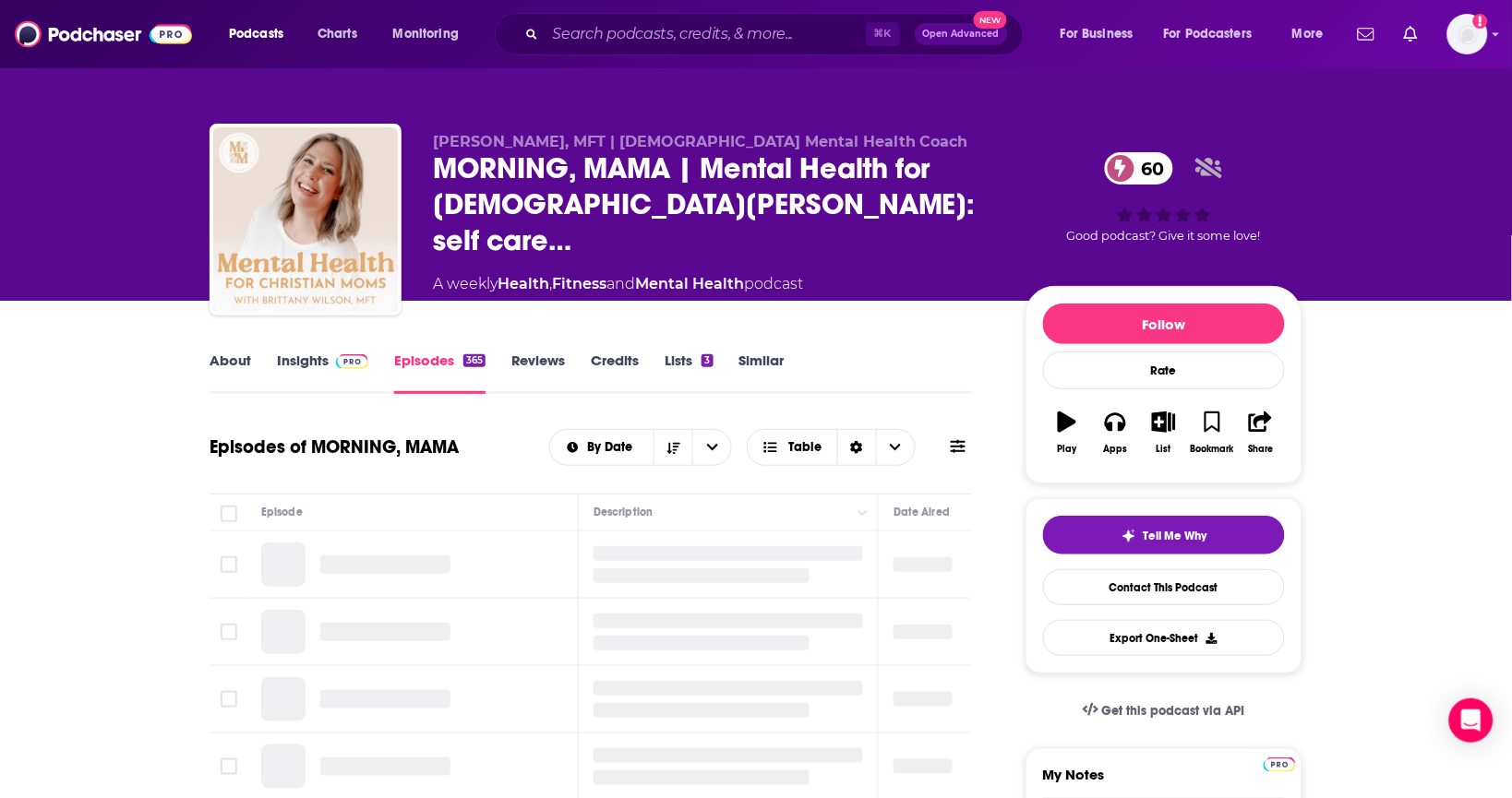
click at [443, 365] on link "Episodes 365" at bounding box center [439, 372] width 92 height 42
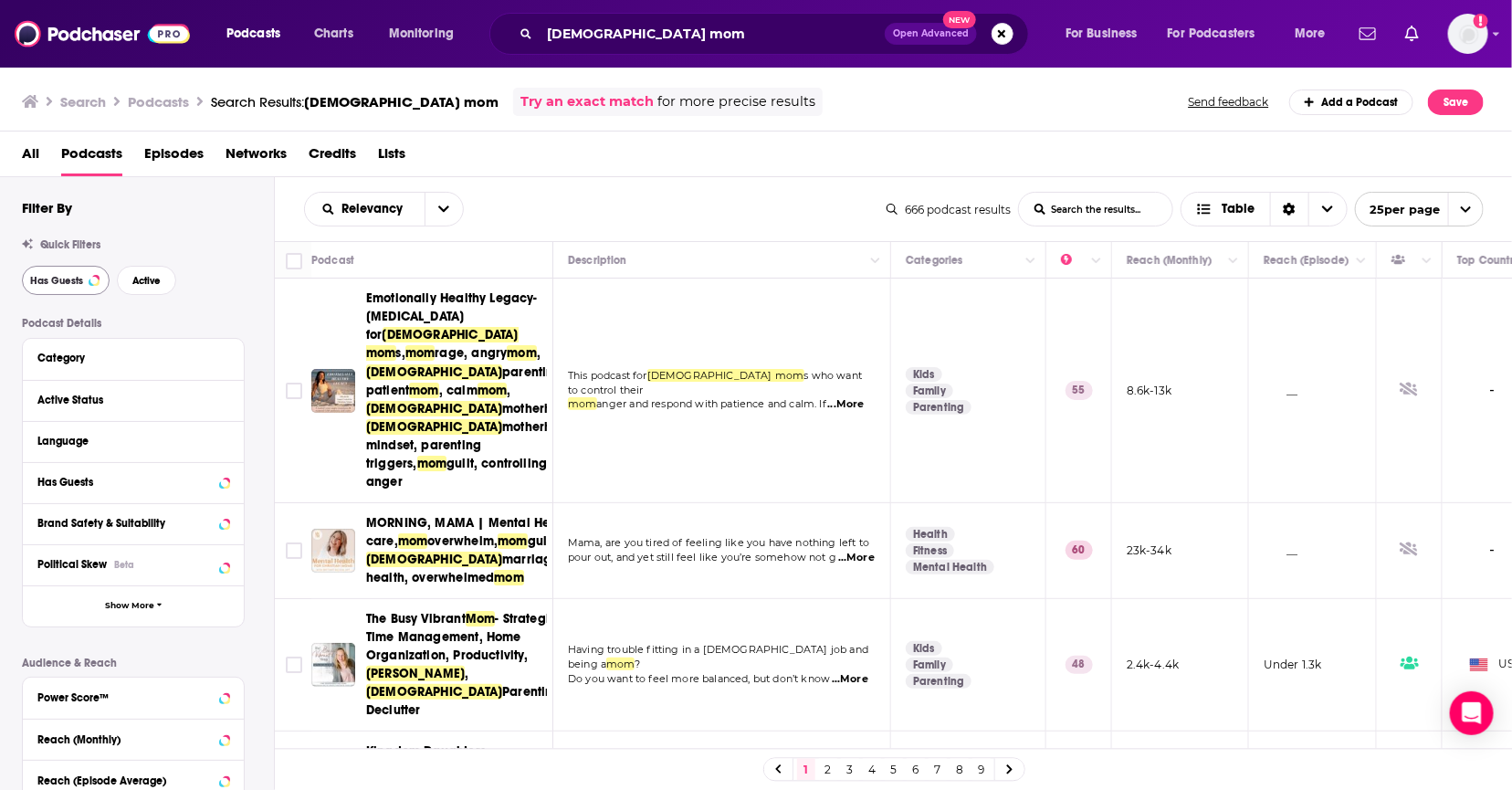
click at [48, 285] on span "Has Guests" at bounding box center [57, 281] width 53 height 10
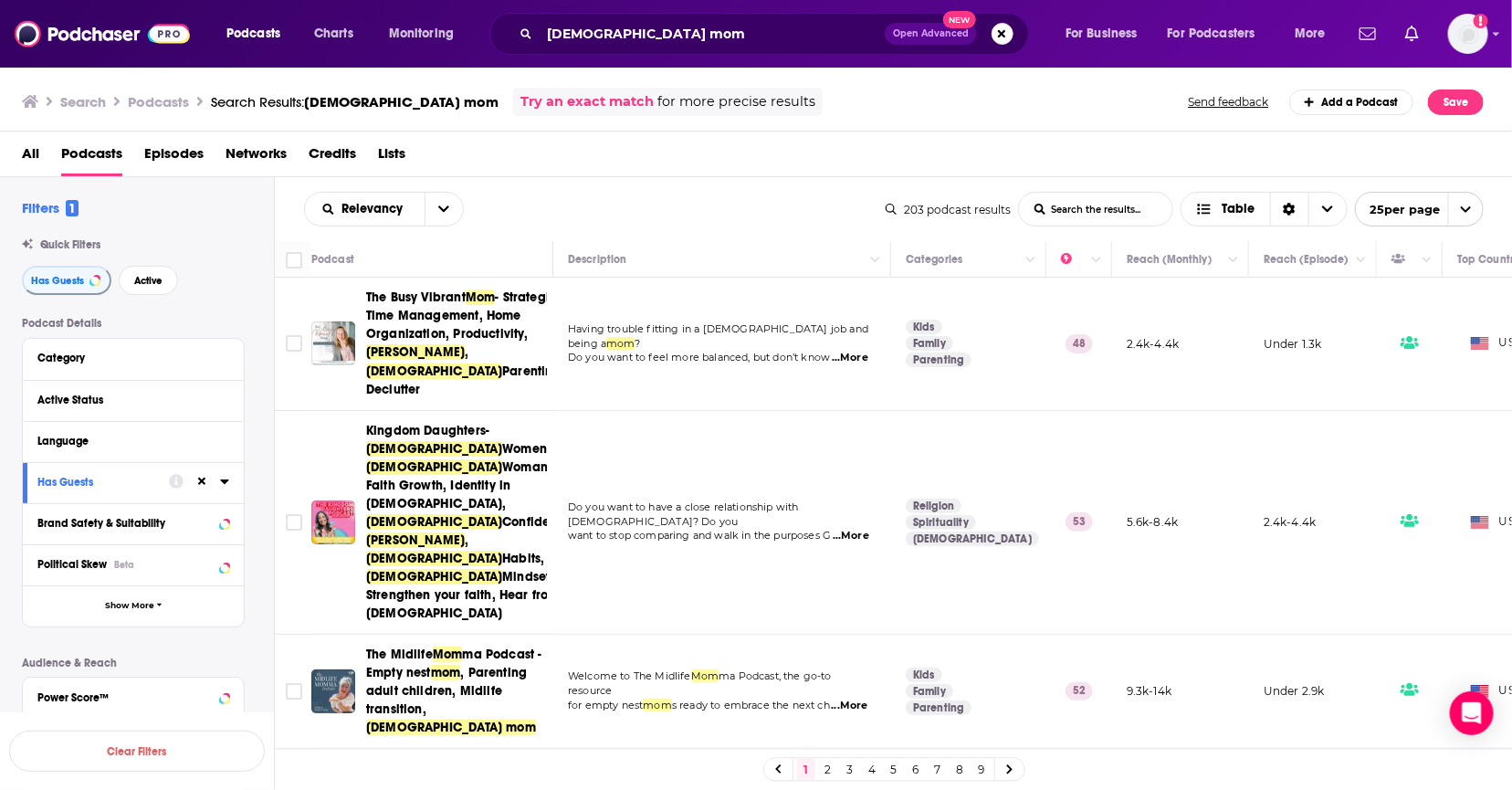
click at [150, 282] on span "Active" at bounding box center [148, 281] width 28 height 10
click at [305, 511] on icon "Toggle select row" at bounding box center [294, 522] width 22 height 22
click at [319, 501] on img "Kingdom Daughters- Christian Women, Christian Woman Faith Growth, Identity in C…" at bounding box center [333, 522] width 44 height 44
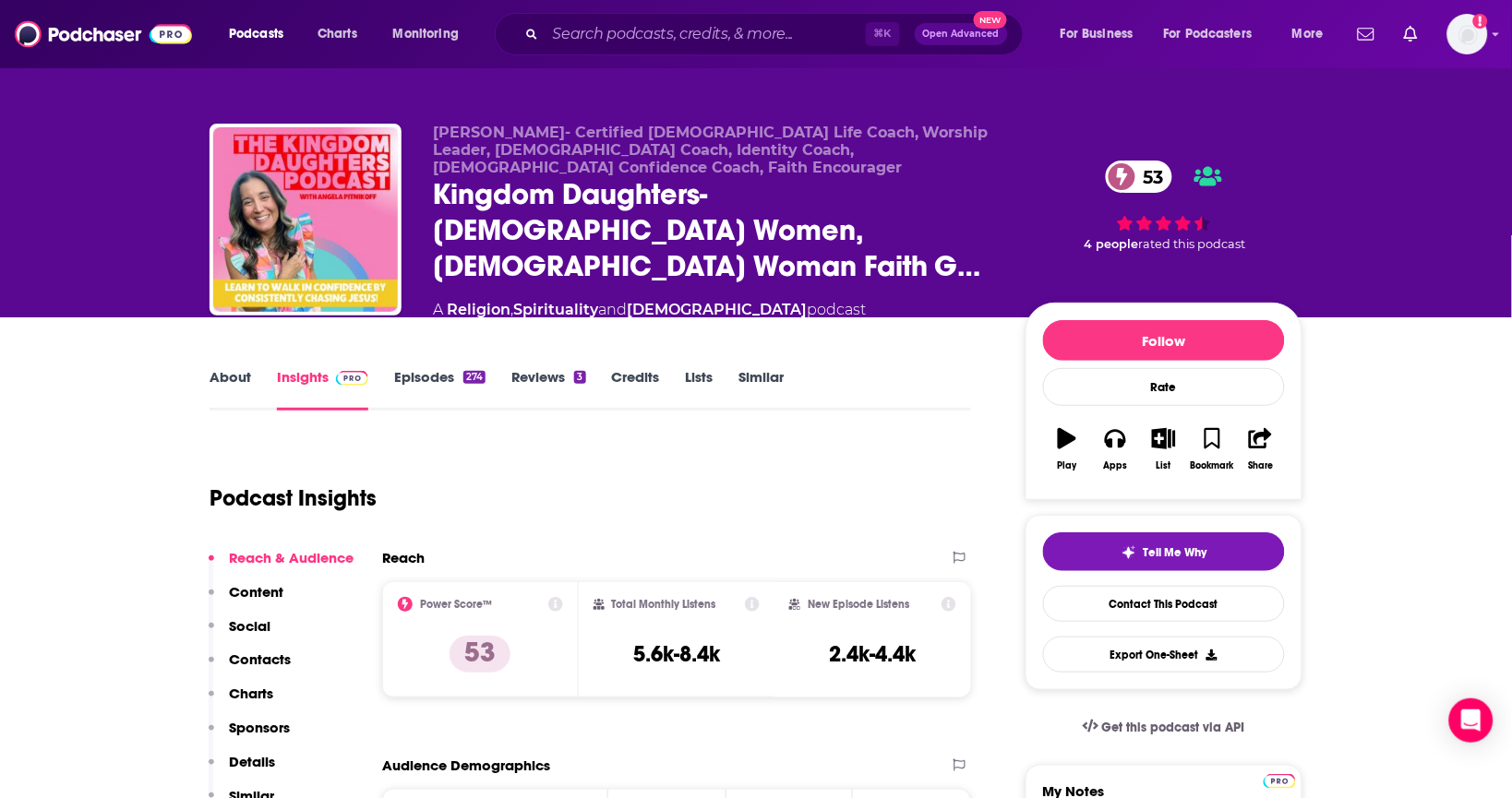
click at [447, 368] on link "Episodes 274" at bounding box center [439, 389] width 92 height 42
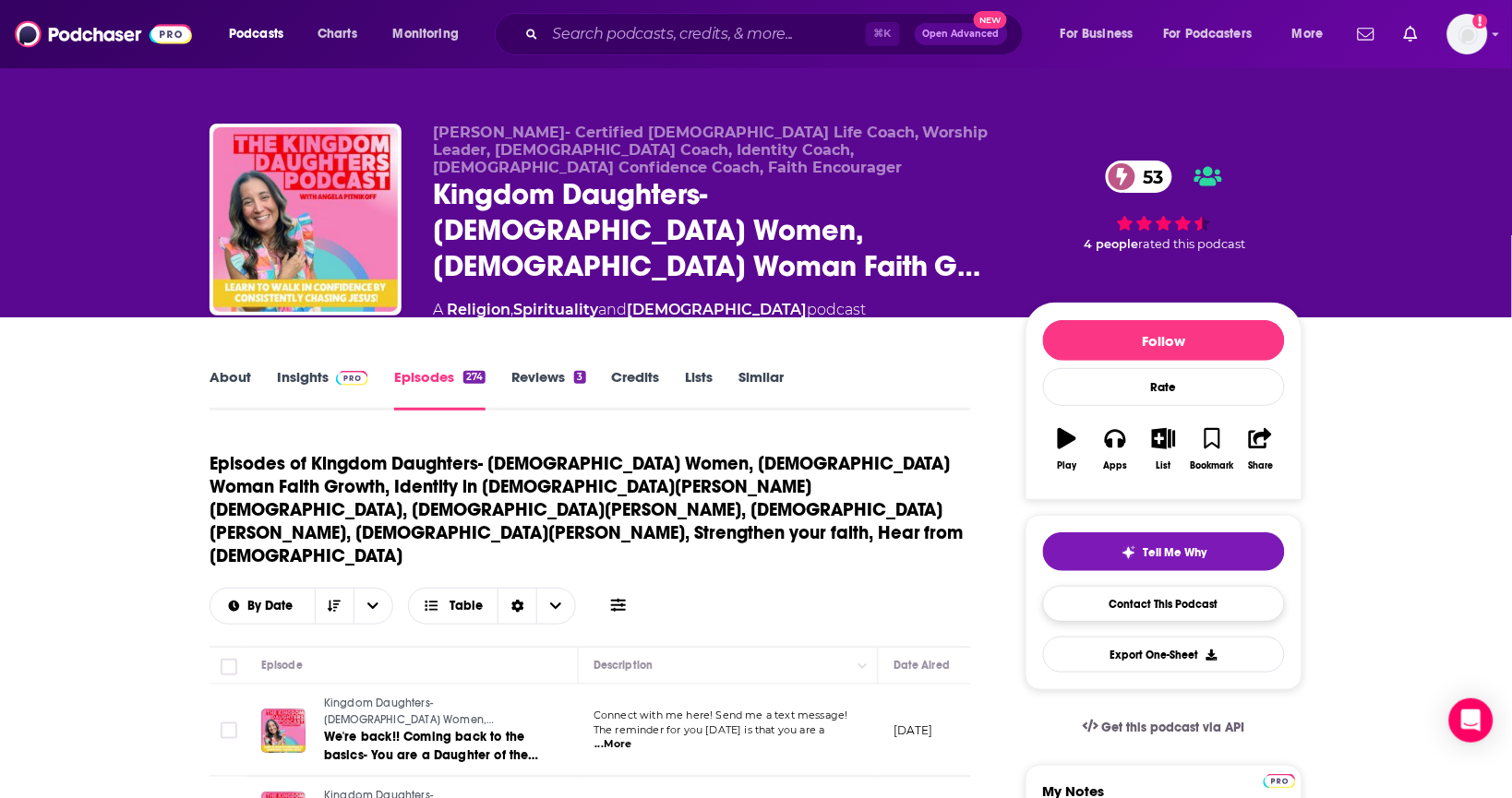
click at [1102, 598] on link "Contact This Podcast" at bounding box center [1163, 603] width 242 height 36
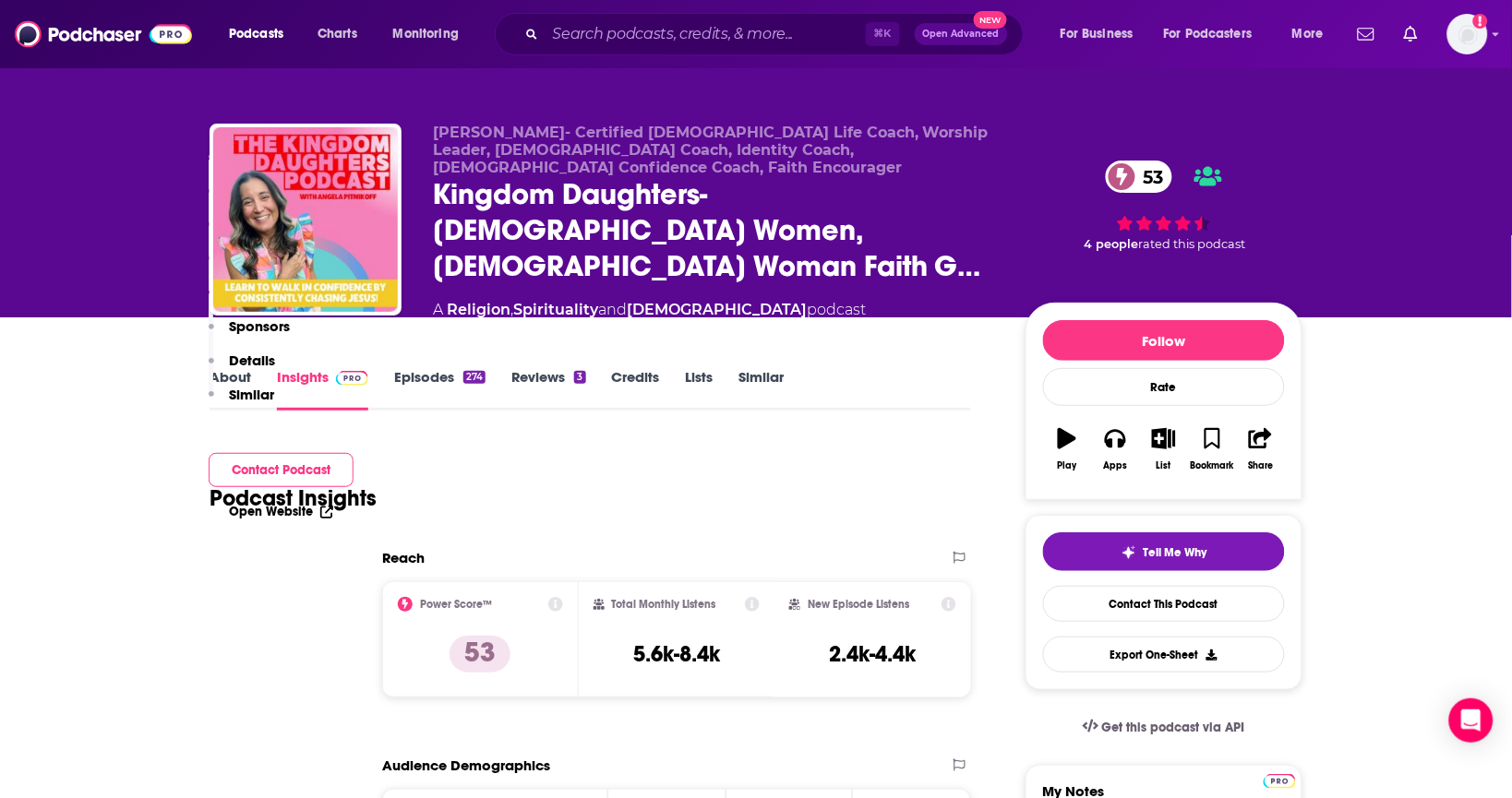
scroll to position [1735, 0]
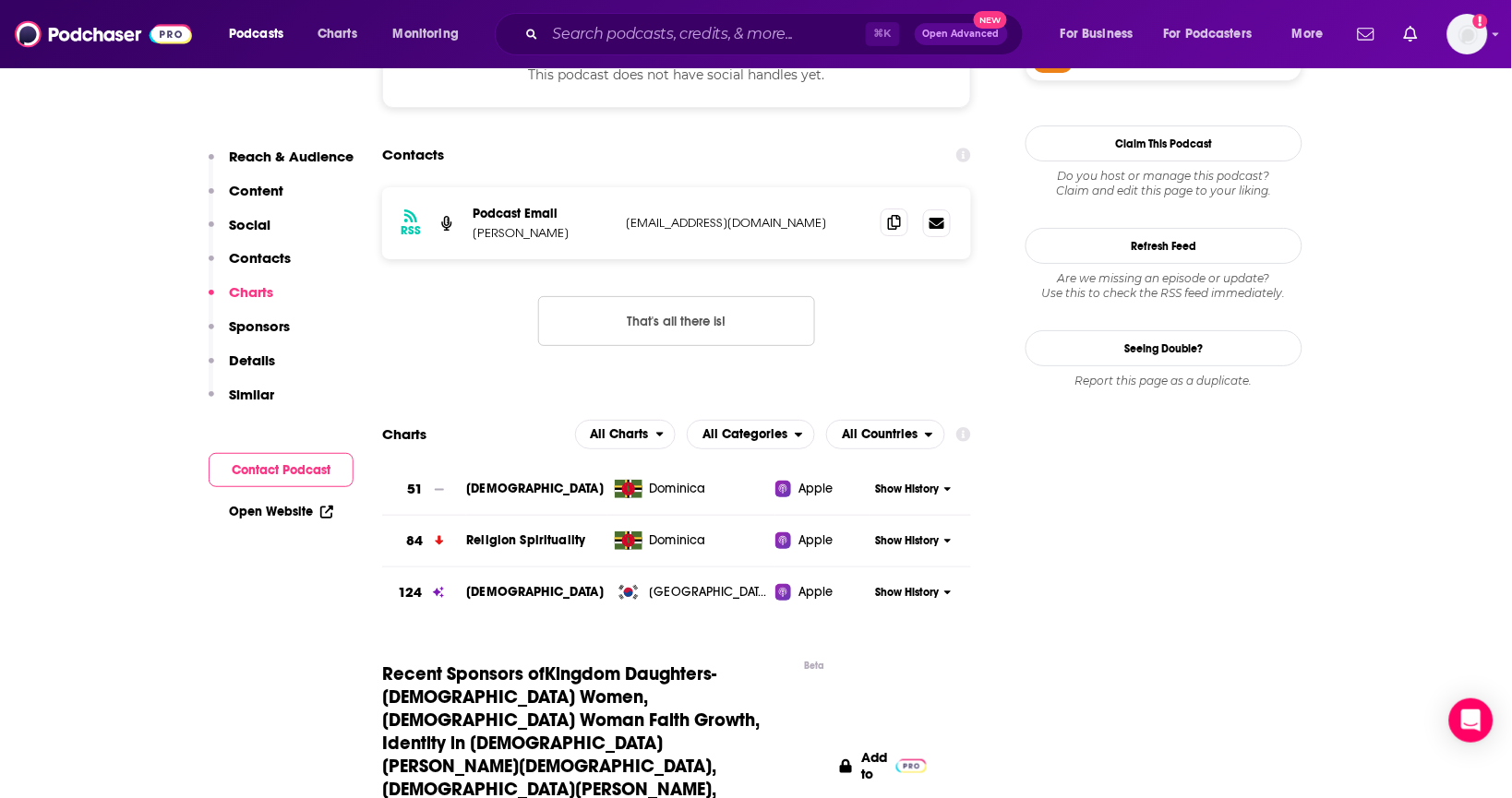
click at [893, 215] on icon at bounding box center [894, 222] width 13 height 15
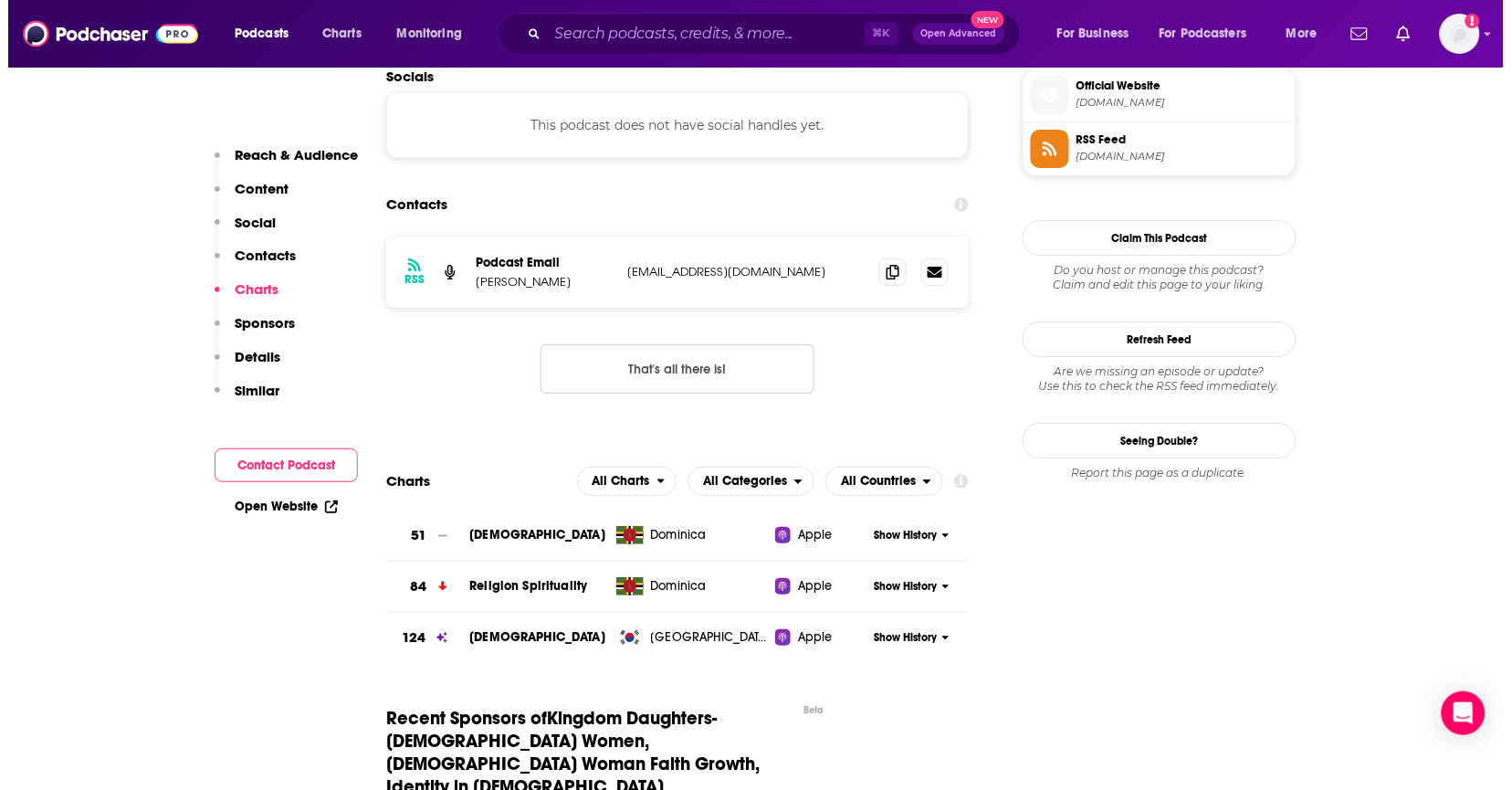
scroll to position [0, 0]
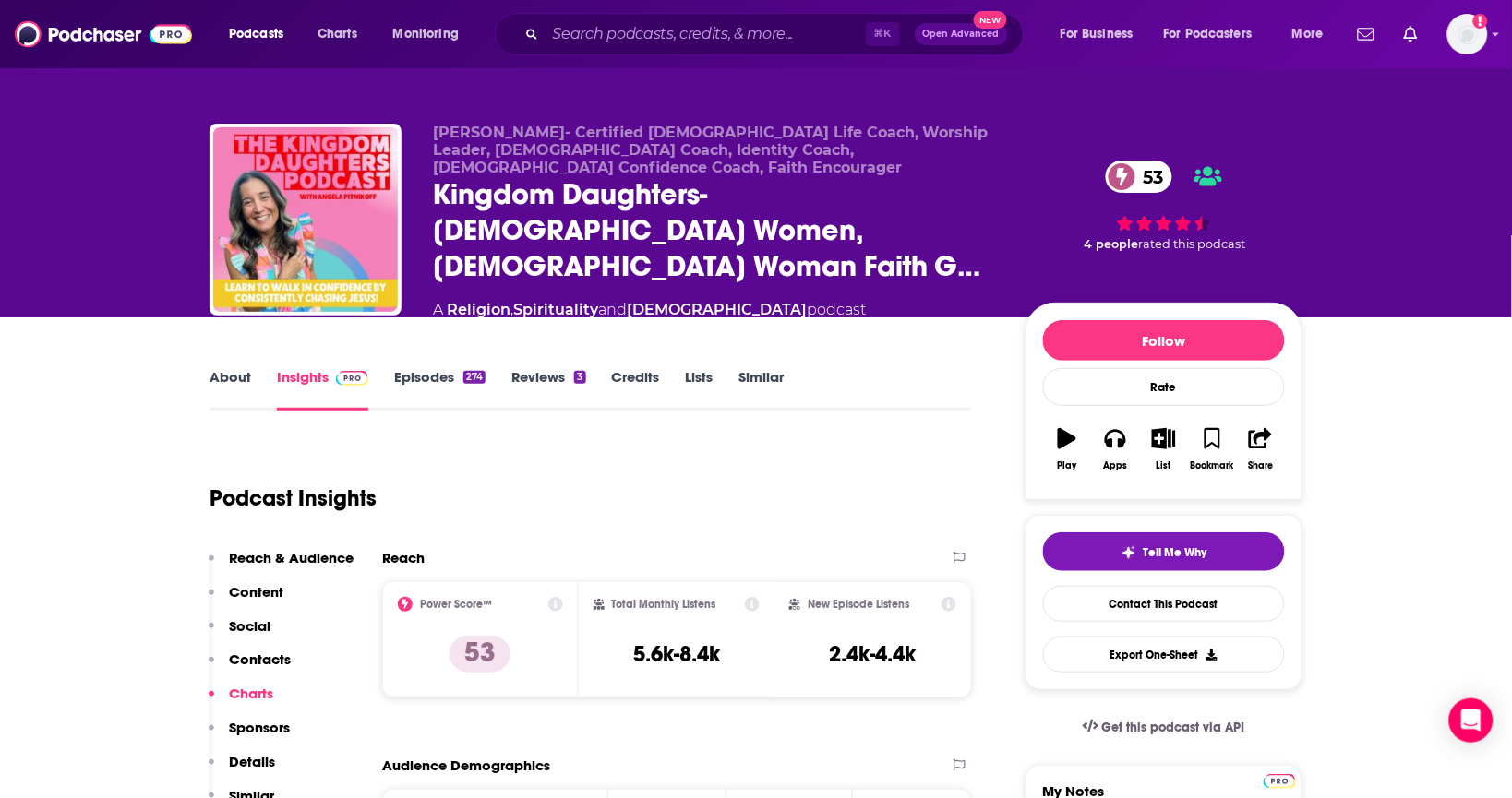
click at [243, 368] on link "About" at bounding box center [230, 389] width 41 height 42
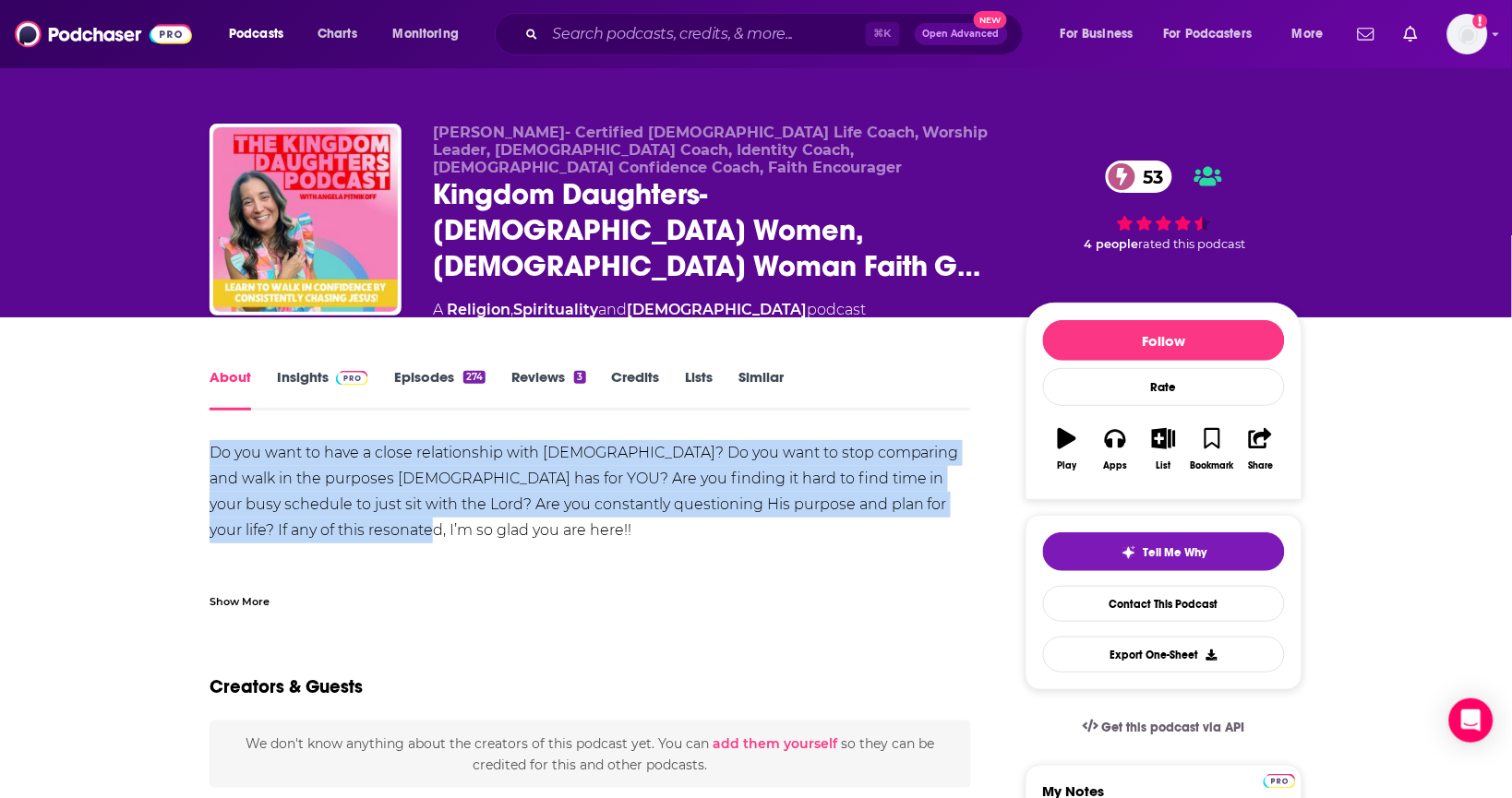
drag, startPoint x: 370, startPoint y: 509, endPoint x: 213, endPoint y: 444, distance: 169.9
copy div "Do you want to have a close relationship with God? Do you want to stop comparin…"
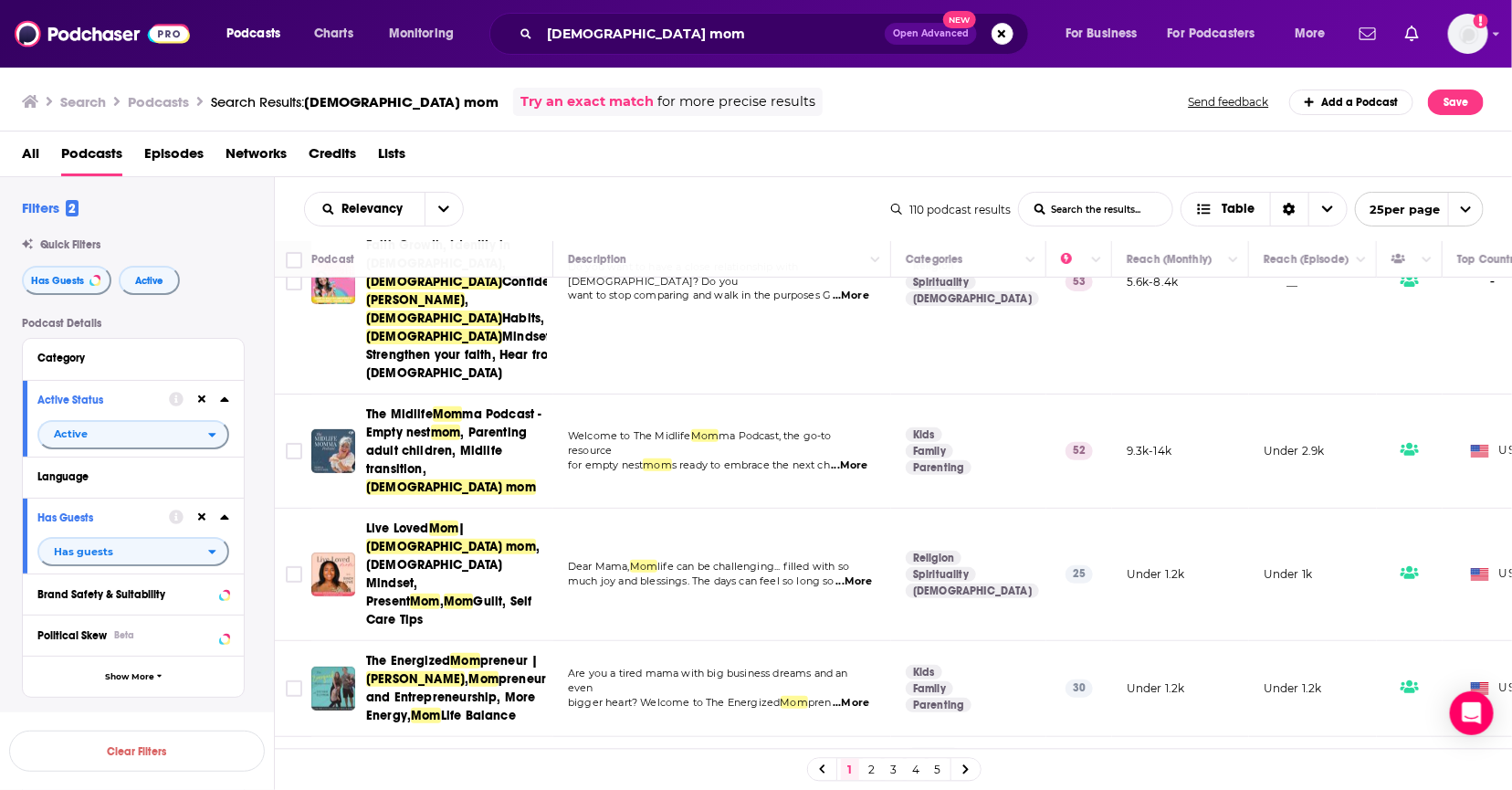
scroll to position [245, 0]
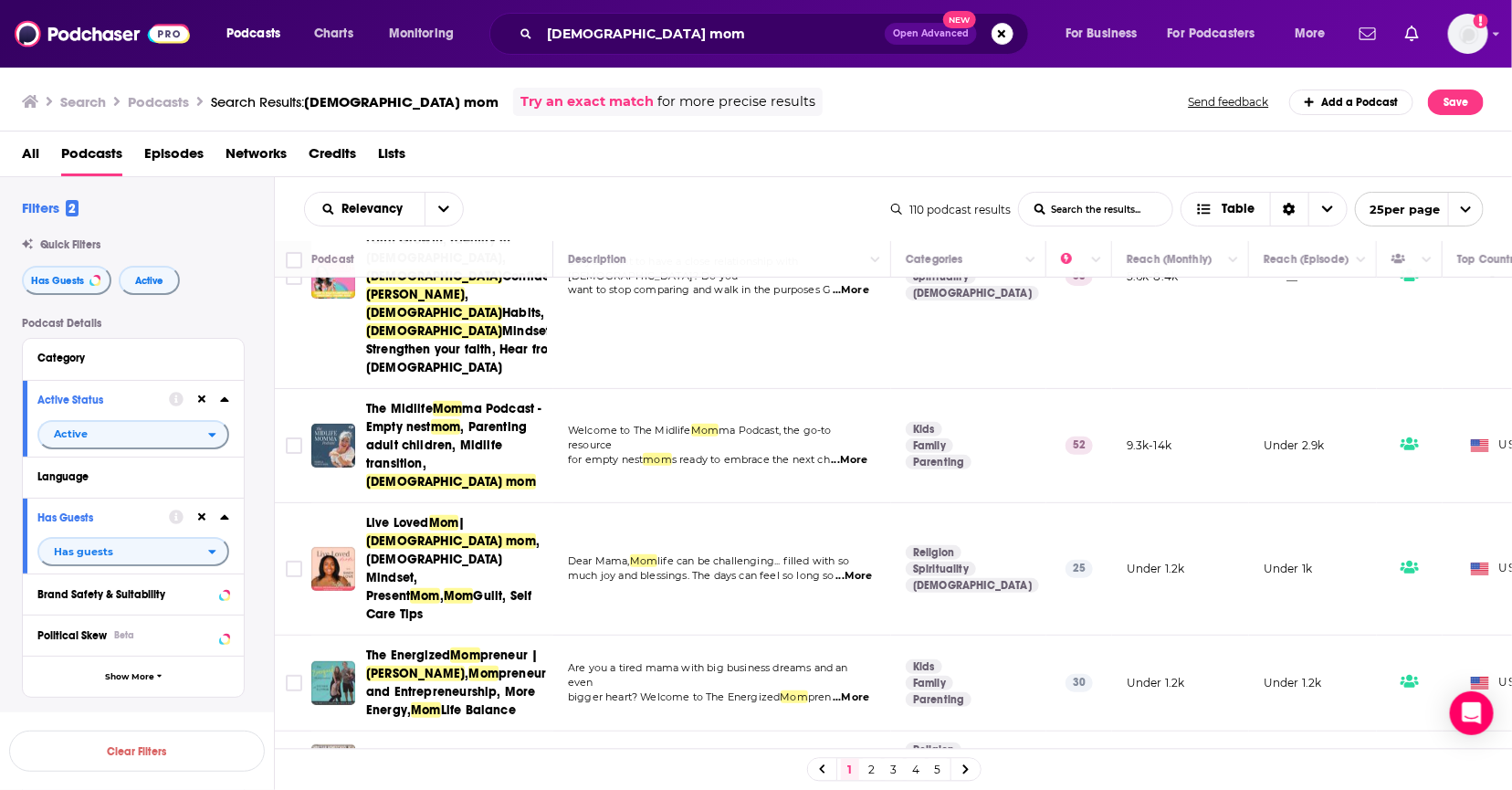
click at [452, 474] on span "[DEMOGRAPHIC_DATA] mom" at bounding box center [452, 482] width 170 height 16
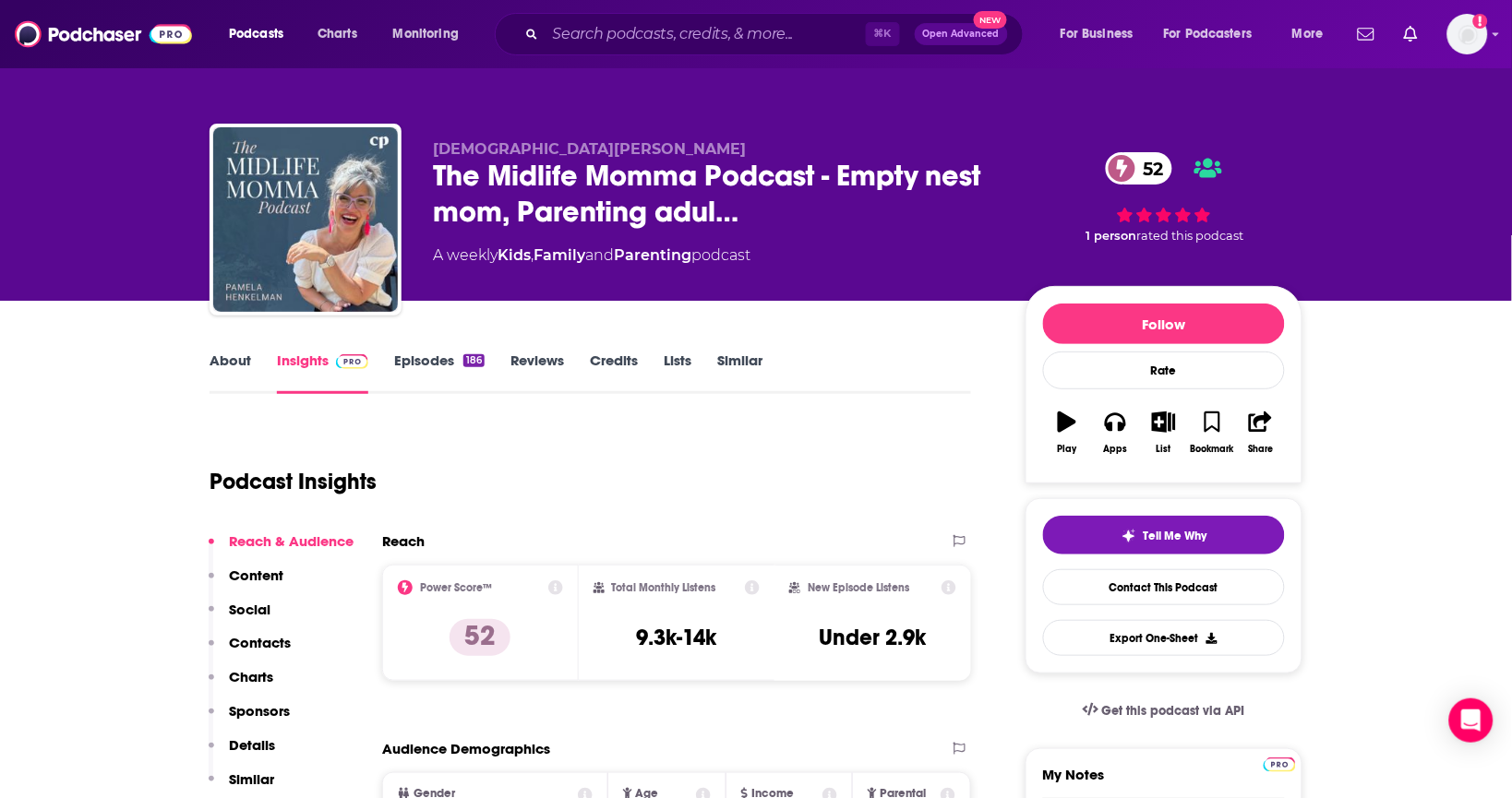
click at [222, 359] on link "About" at bounding box center [230, 372] width 41 height 42
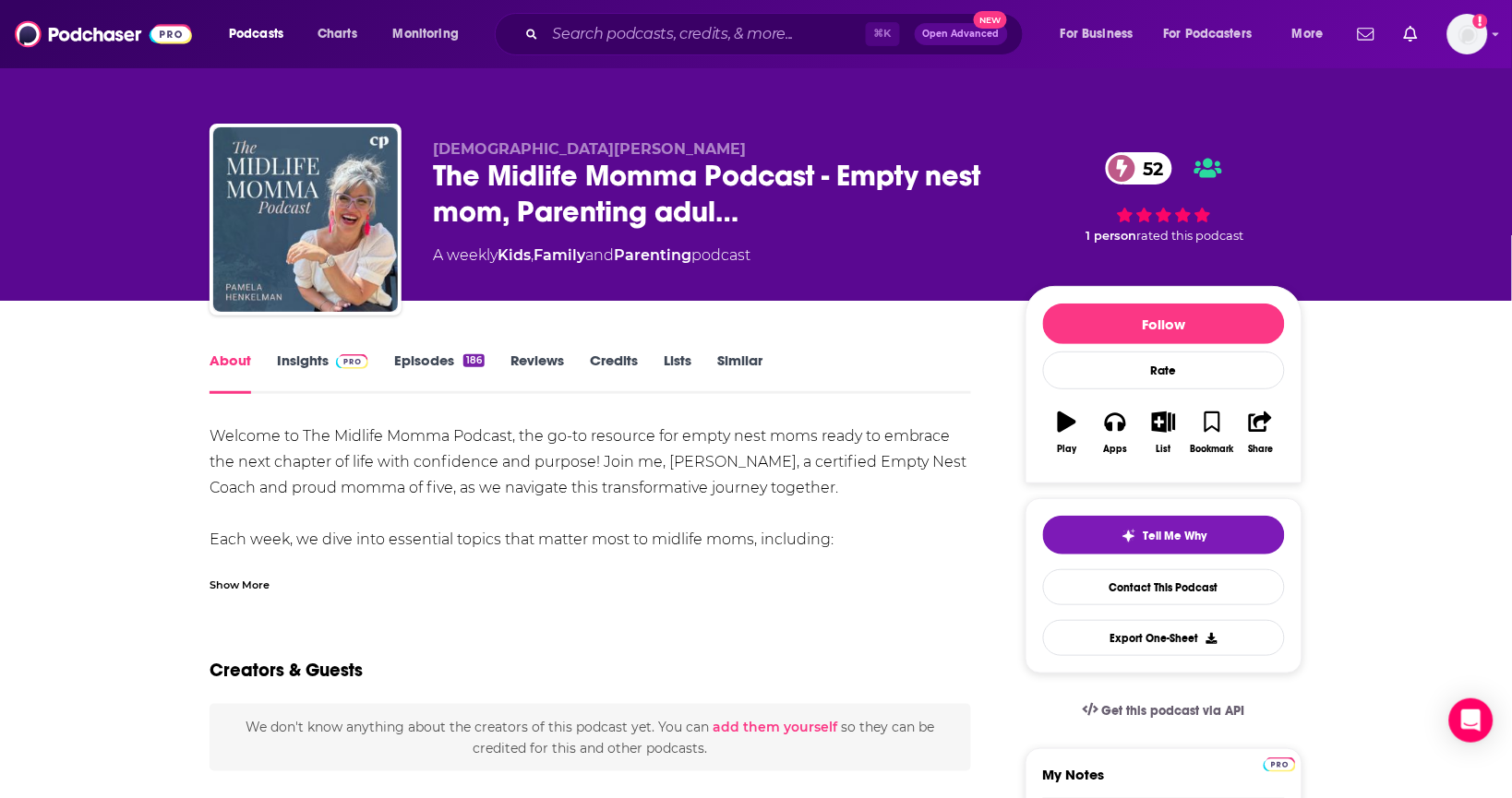
drag, startPoint x: 888, startPoint y: 489, endPoint x: 170, endPoint y: 438, distance: 719.8
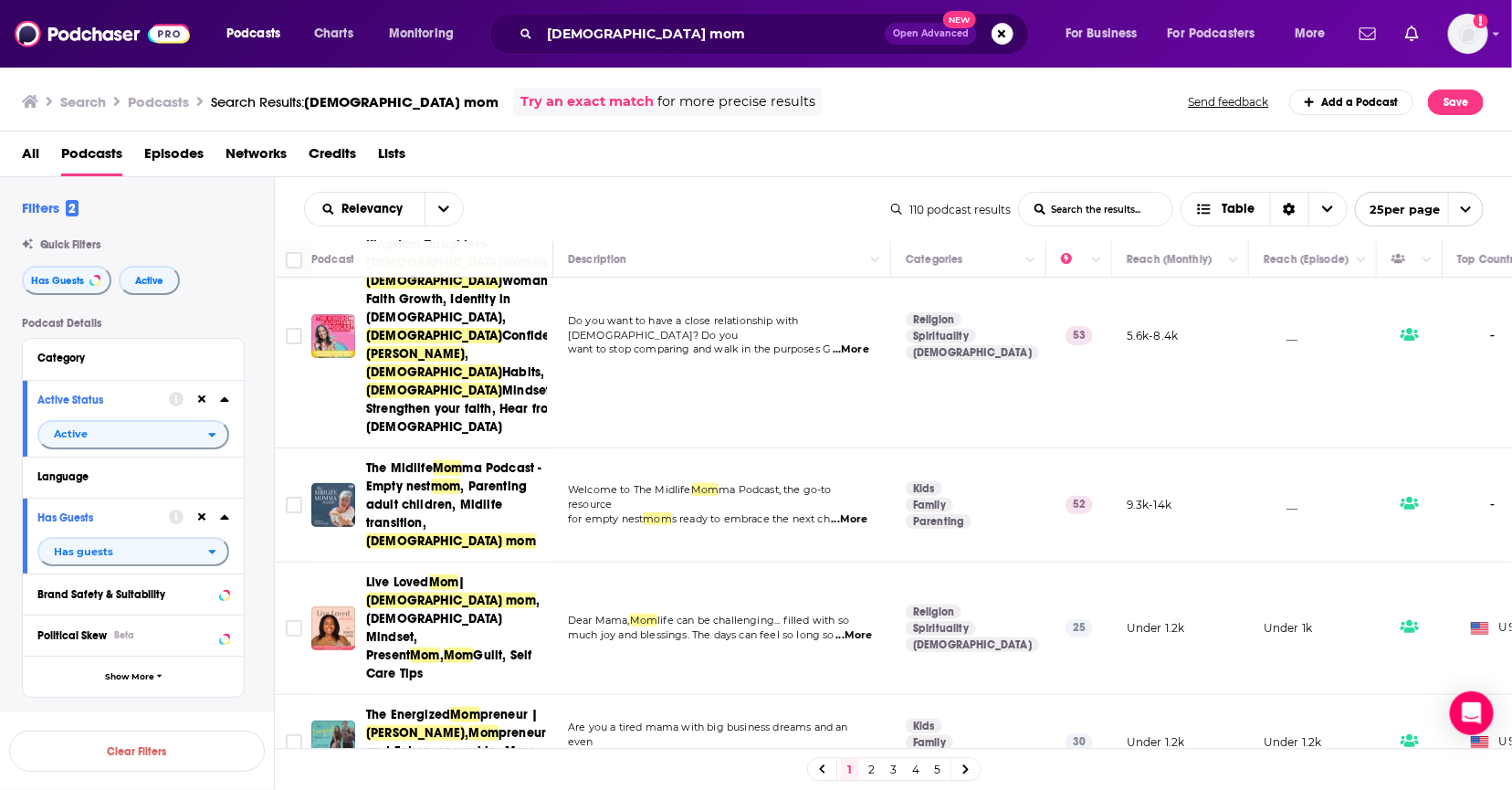
scroll to position [198, 0]
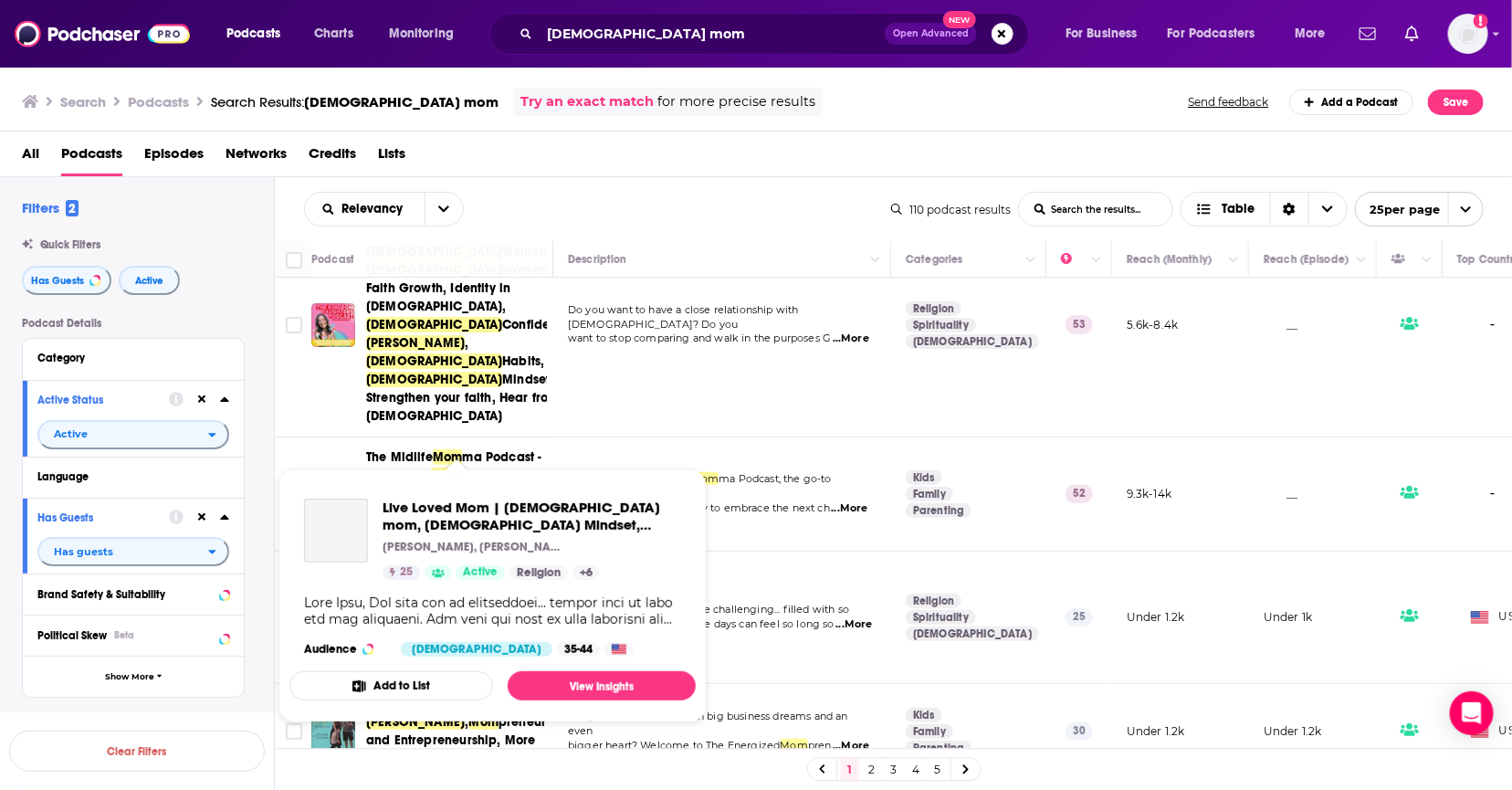
click at [485, 506] on span "Live Loved Mom | Christian mom, Biblical Mindset, Present Mom, Mom Guilt, Self …" at bounding box center [533, 516] width 299 height 35
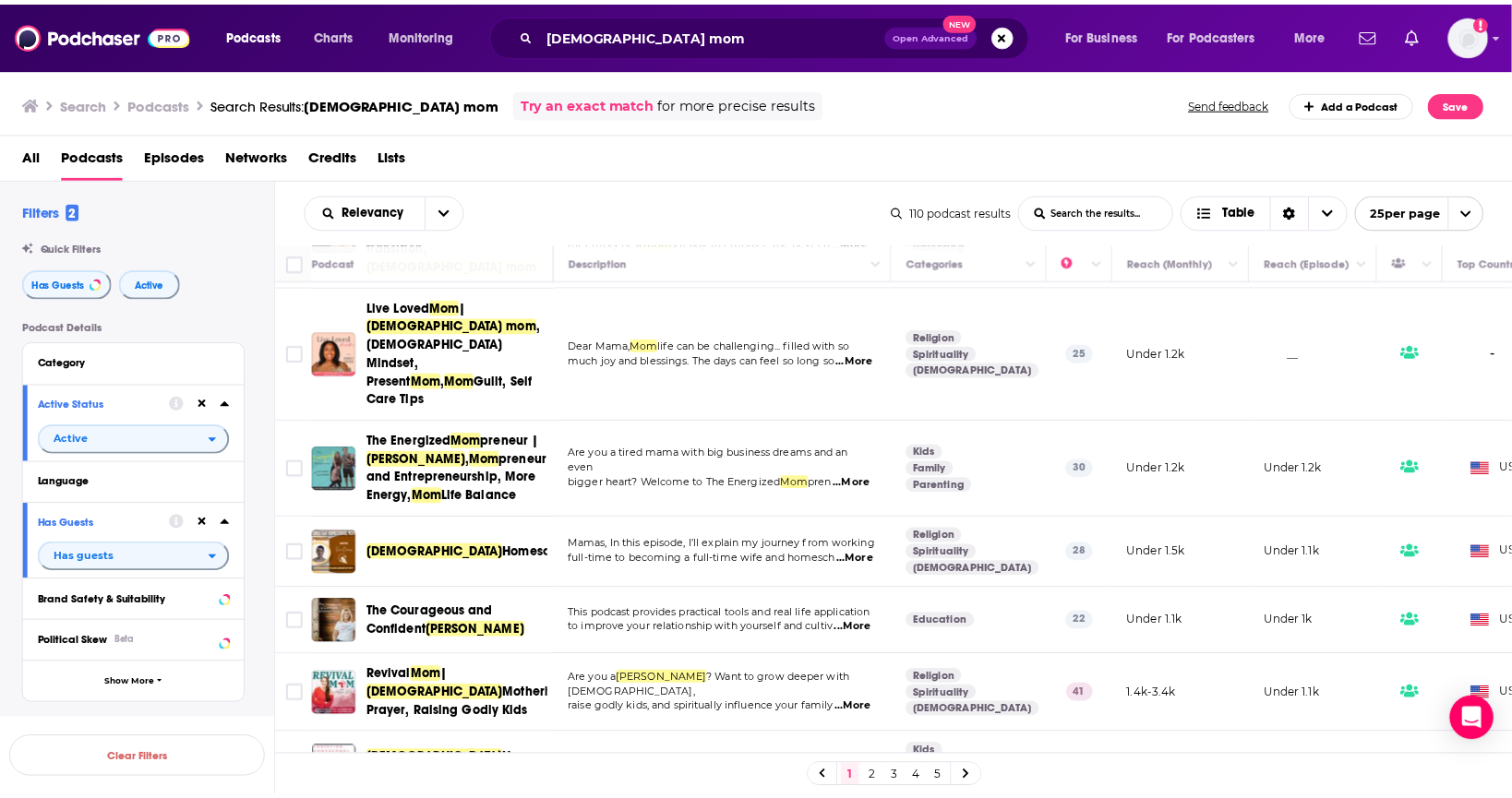
scroll to position [497, 0]
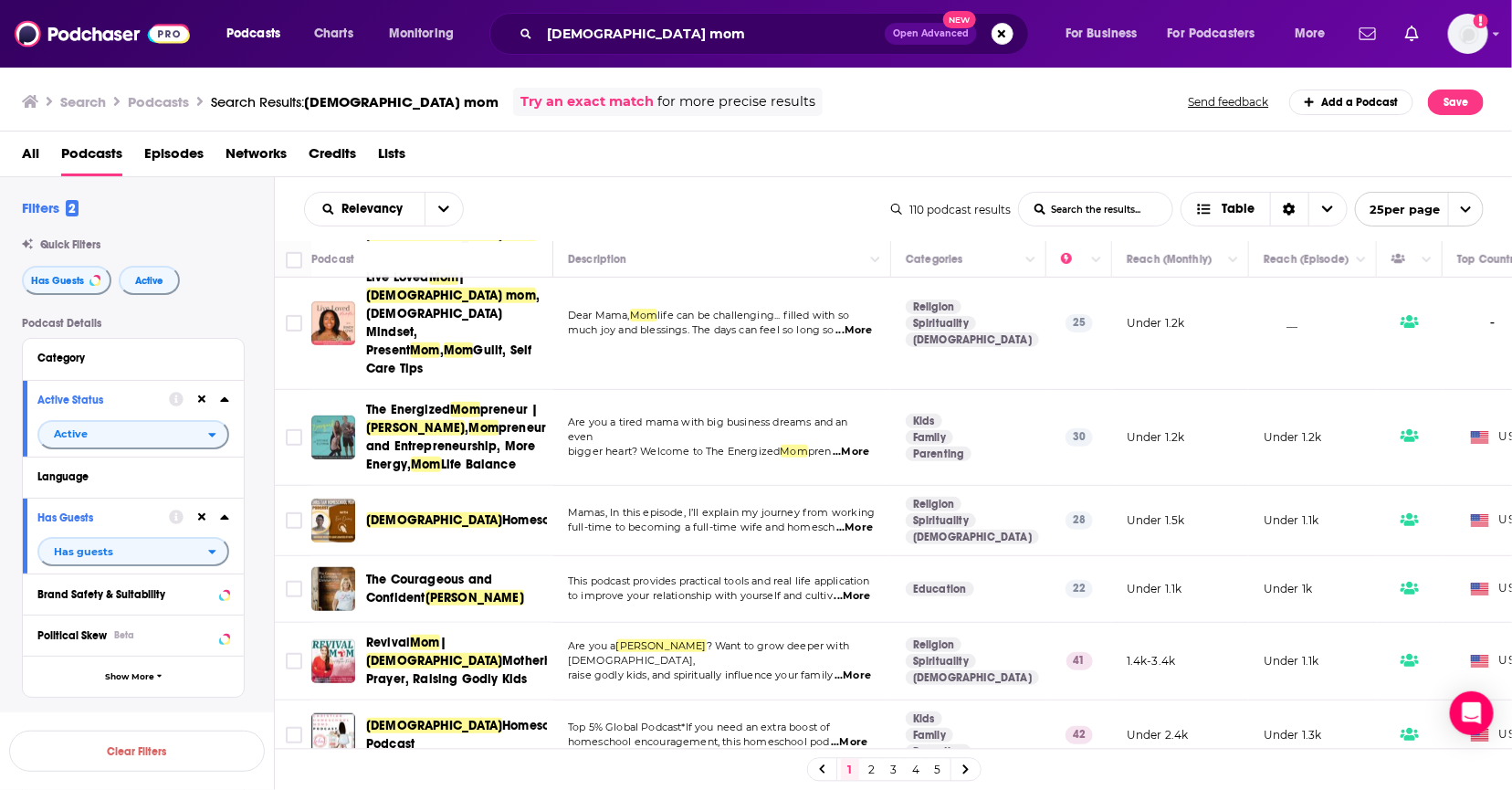
click at [411, 532] on div "Podcasts Charts Monitoring christian mom Open Advanced New For Business For Pod…" at bounding box center [756, 395] width 1512 height 790
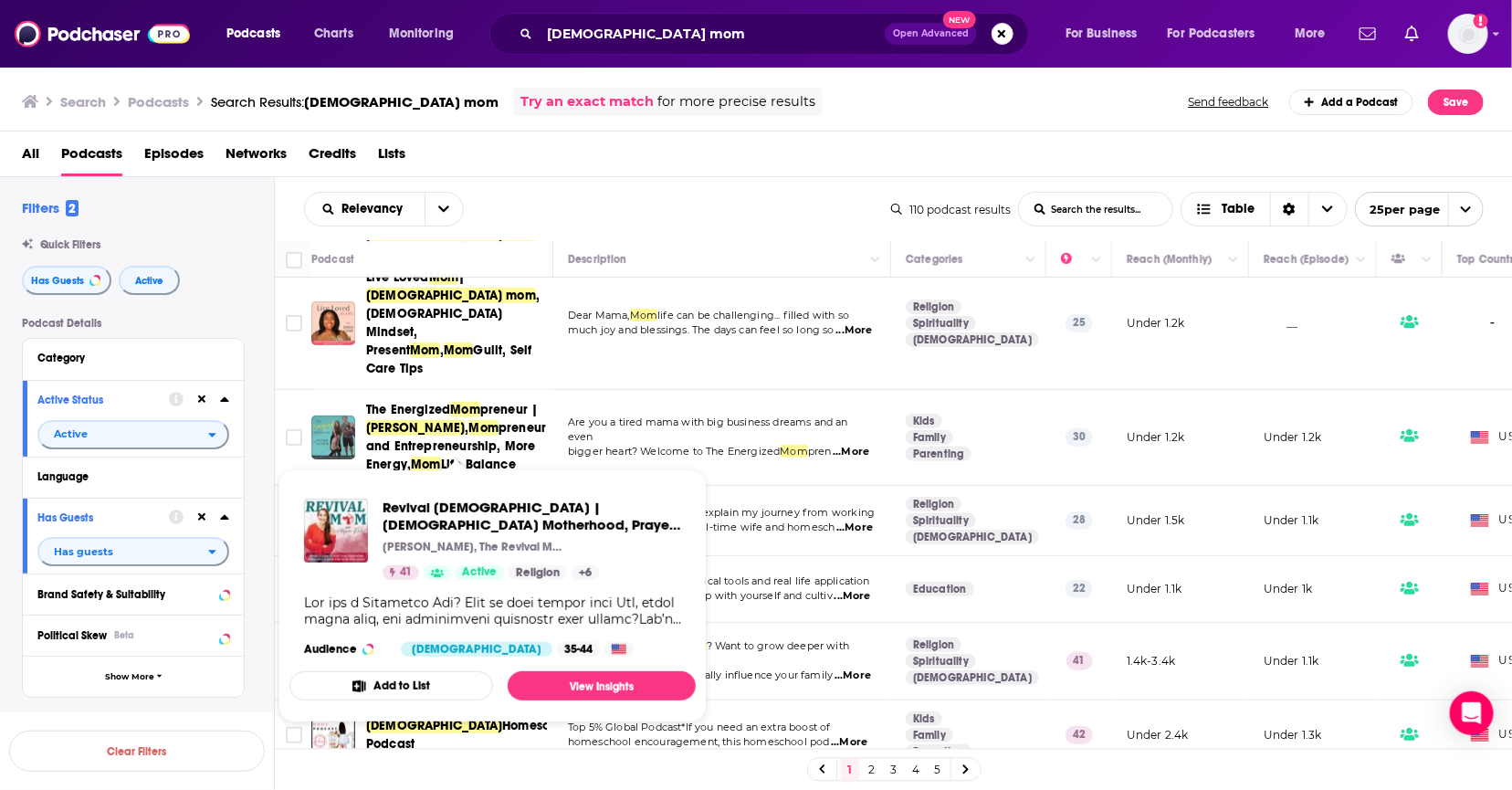
click at [443, 505] on span "Revival Mom | Christian Motherhood, Prayer, Raising Godly Kids" at bounding box center [533, 516] width 299 height 35
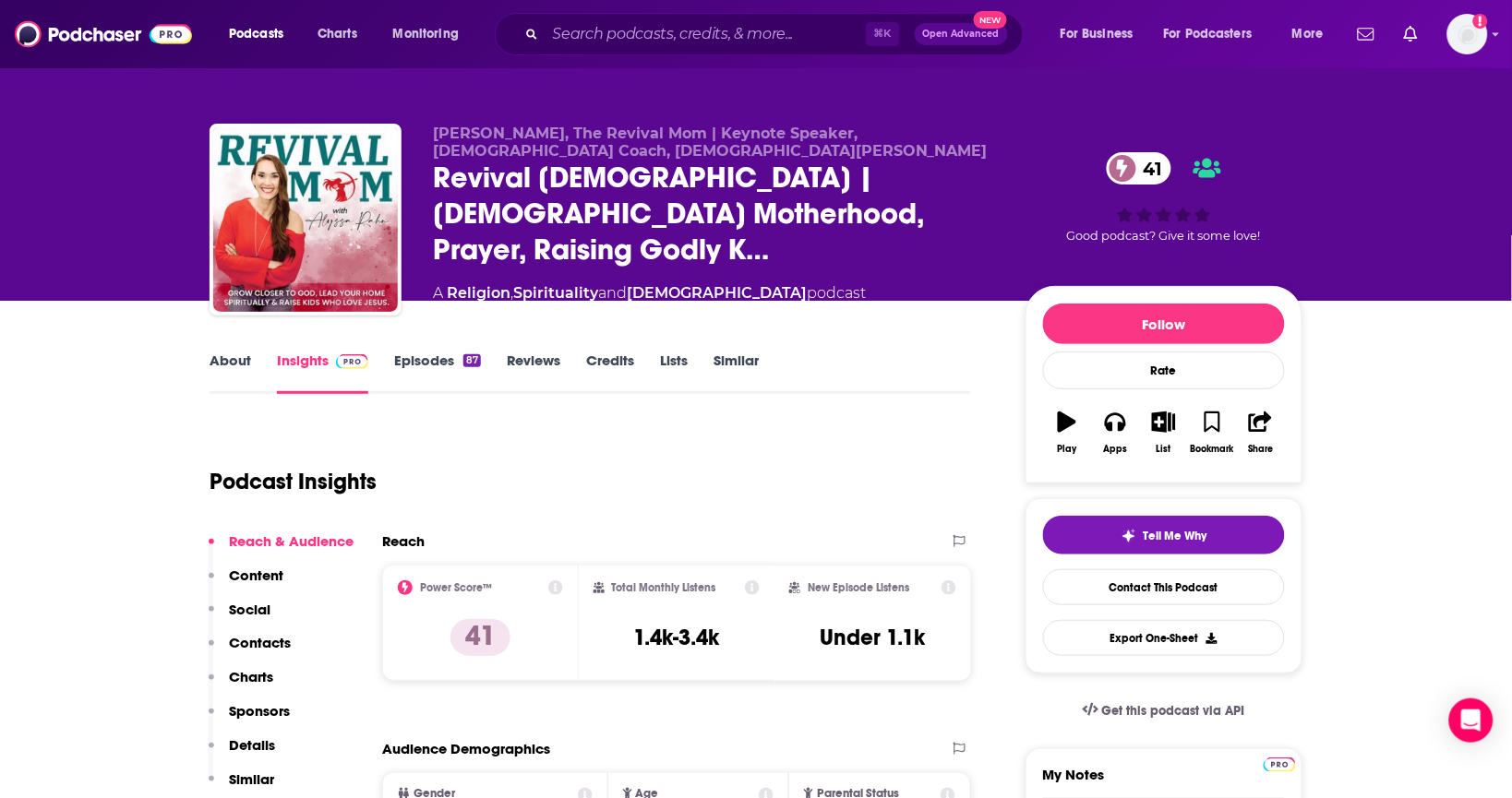
click at [226, 352] on link "About" at bounding box center [230, 372] width 41 height 42
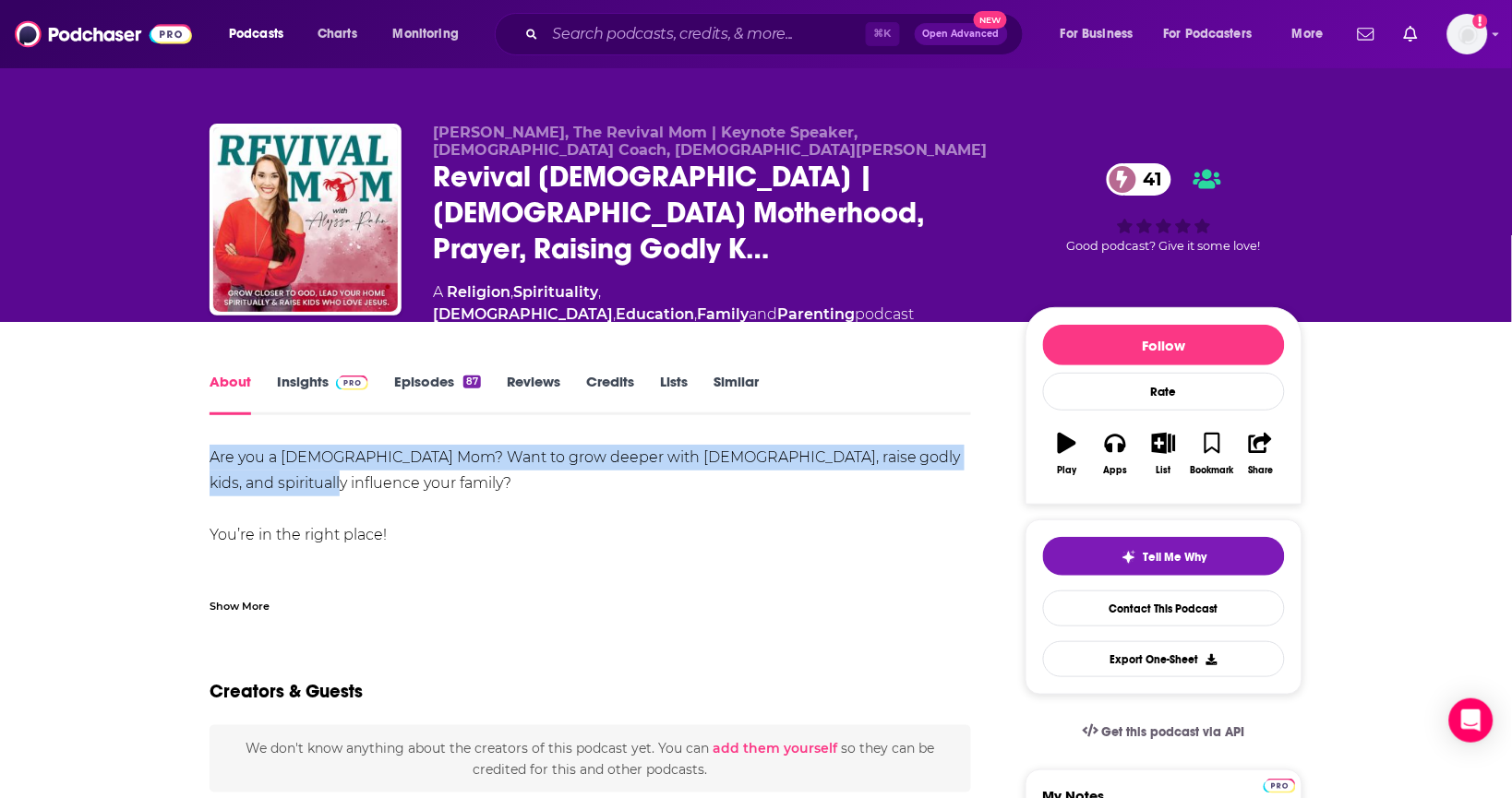
drag, startPoint x: 328, startPoint y: 464, endPoint x: 163, endPoint y: 443, distance: 166.3
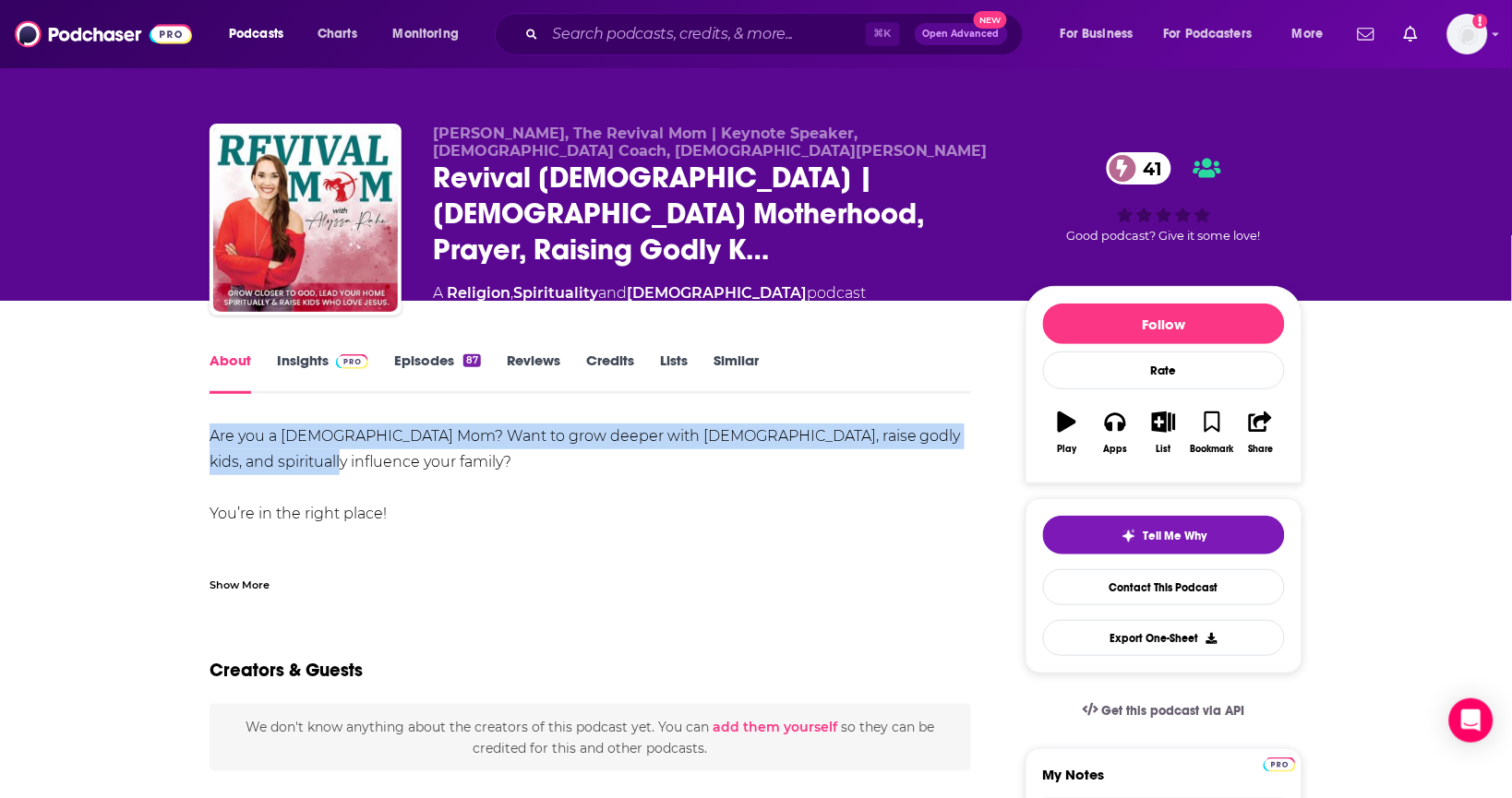
copy div "Are you a Christian Mom? Want to grow deeper with God, raise godly kids, and sp…"
click at [1118, 595] on link "Contact This Podcast" at bounding box center [1163, 588] width 242 height 36
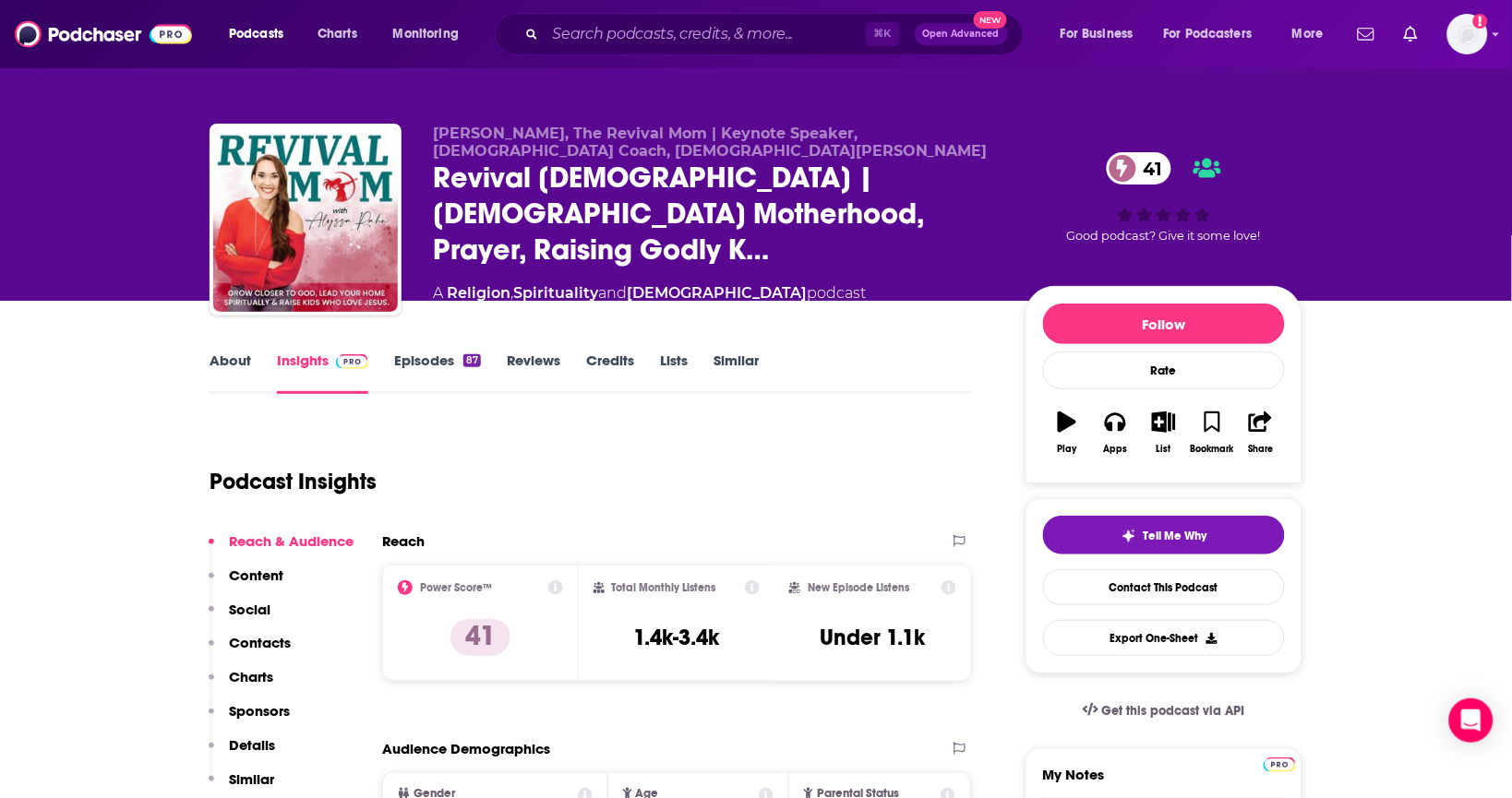
scroll to position [1505, 0]
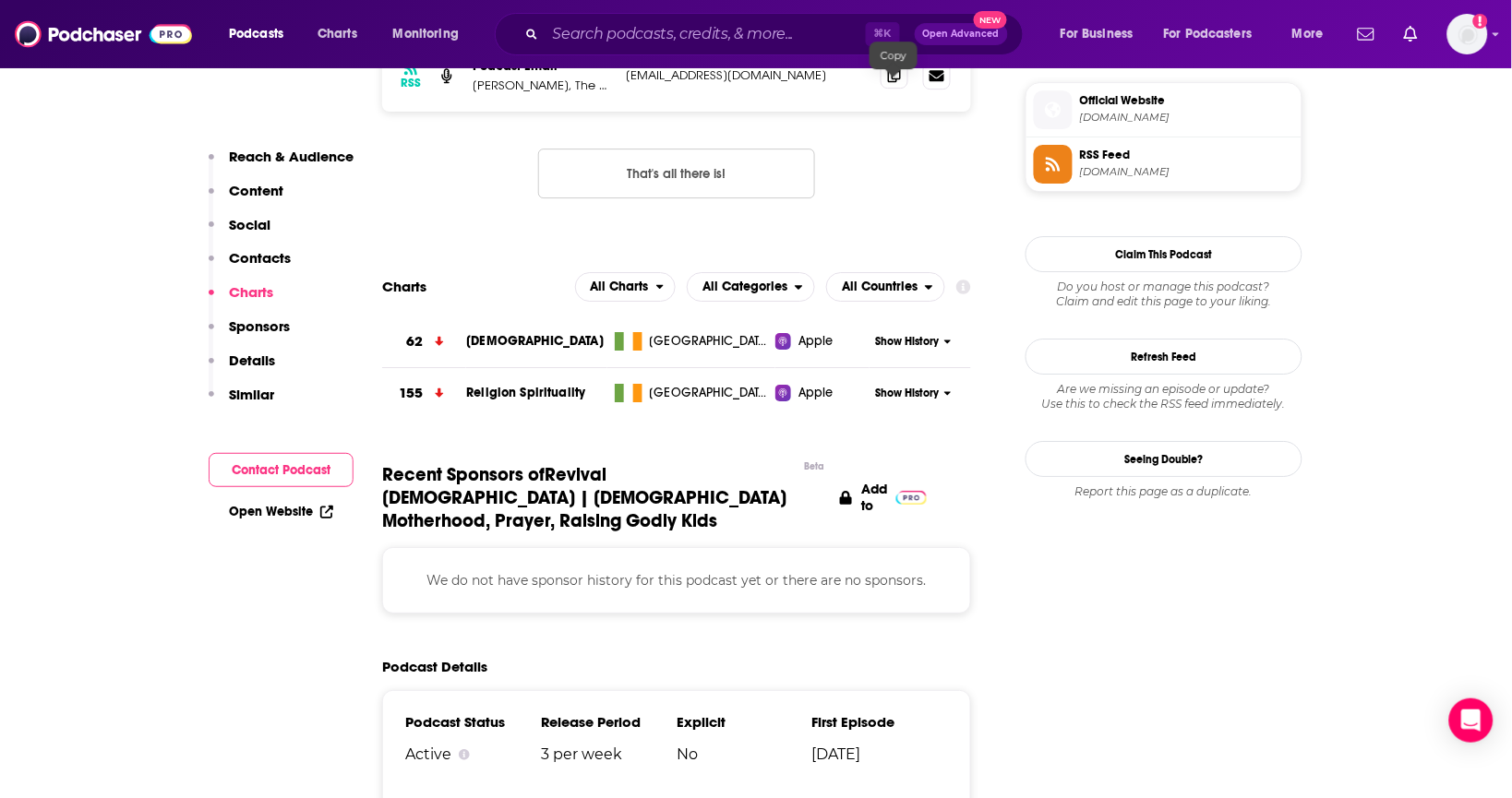
click at [906, 88] on span at bounding box center [894, 75] width 28 height 28
click at [805, 2] on div "Podcasts Charts Monitoring ⌘ K Open Advanced New For Business For Podcasters Mo…" at bounding box center [756, 34] width 1512 height 68
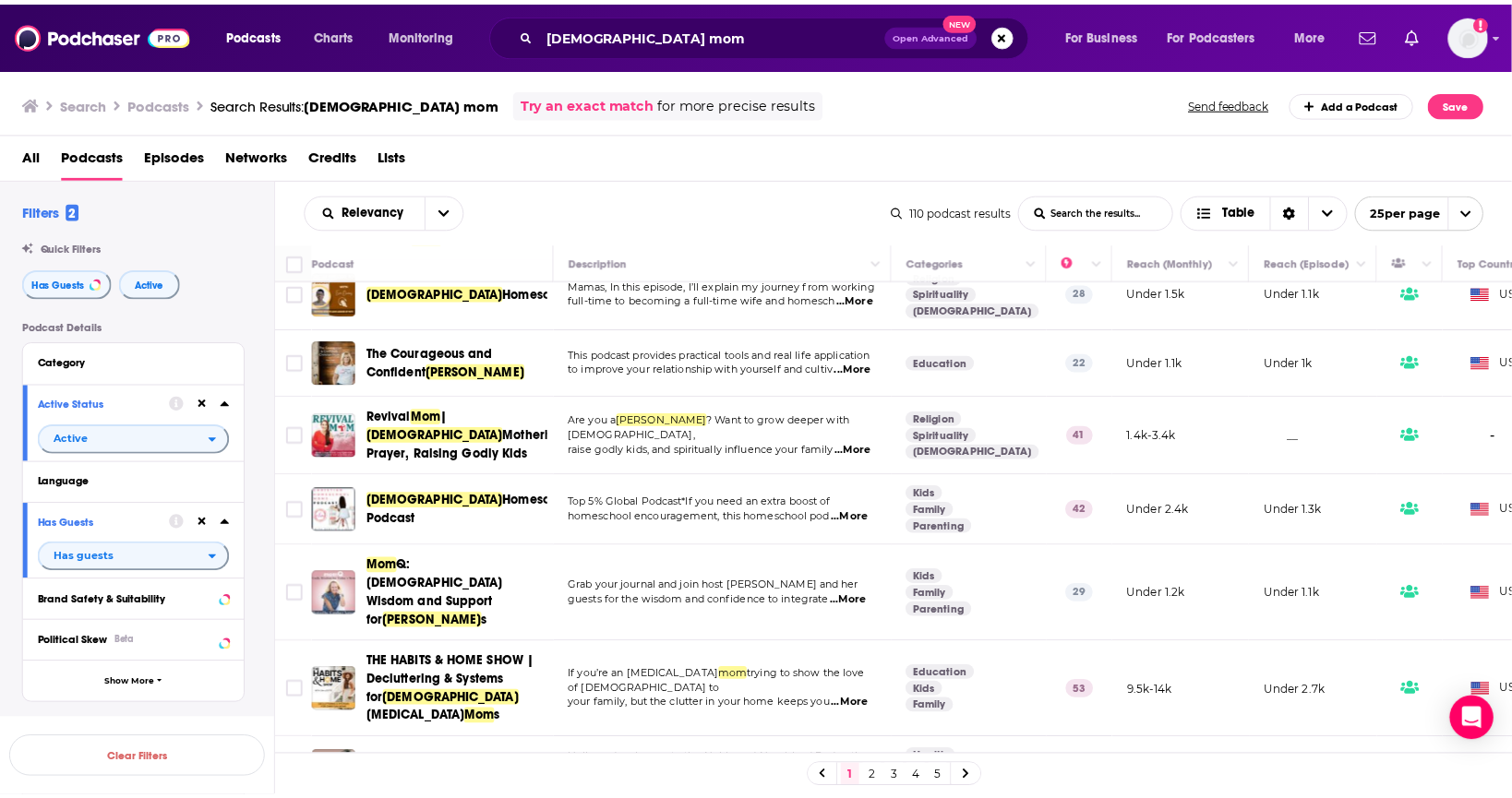
scroll to position [735, 0]
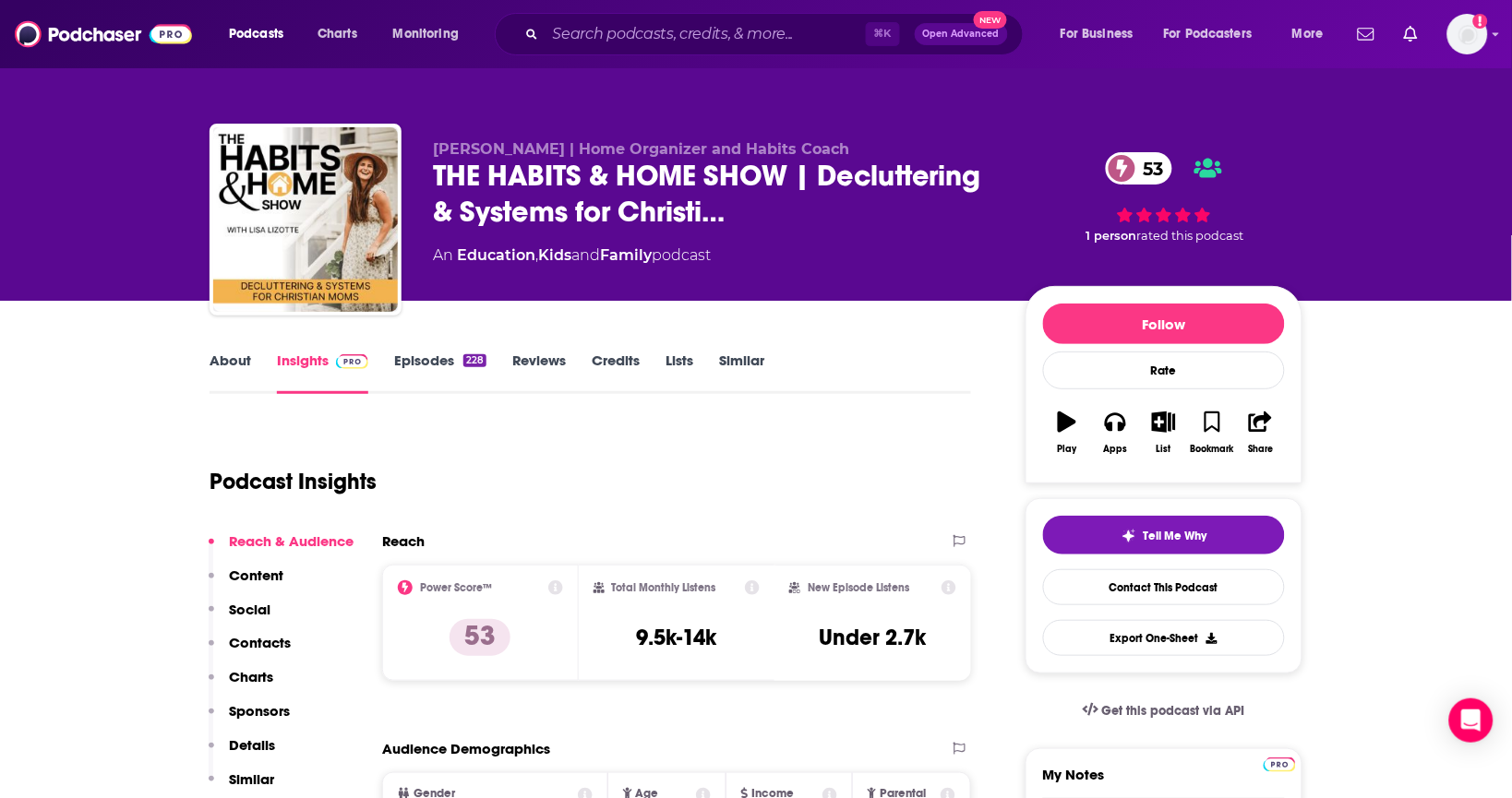
click at [443, 349] on div "About Insights Episodes 228 Reviews Credits Lists Similar" at bounding box center [590, 371] width 761 height 45
click at [426, 359] on link "Episodes 228" at bounding box center [439, 372] width 92 height 42
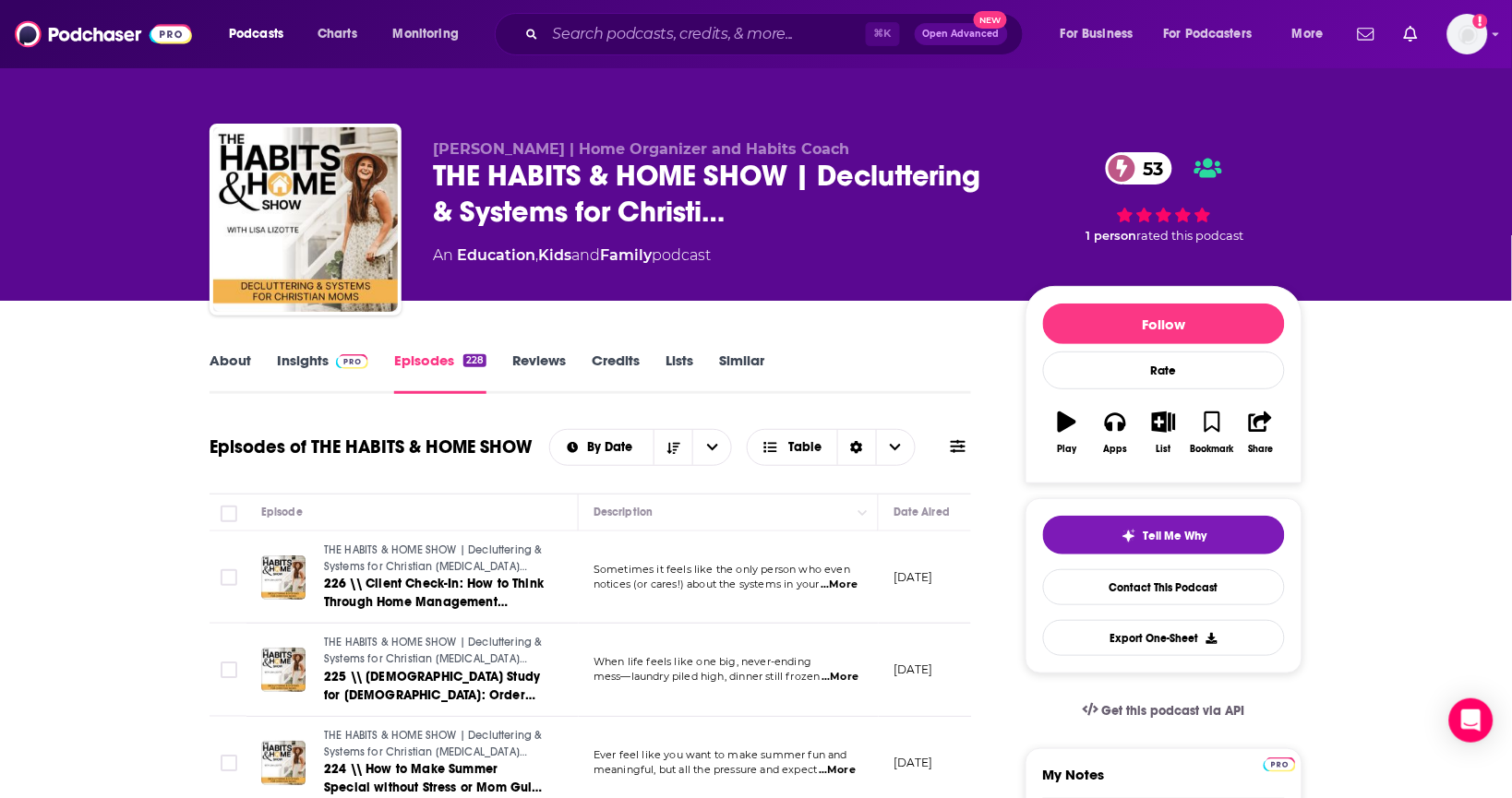
click at [217, 366] on link "About" at bounding box center [230, 372] width 41 height 42
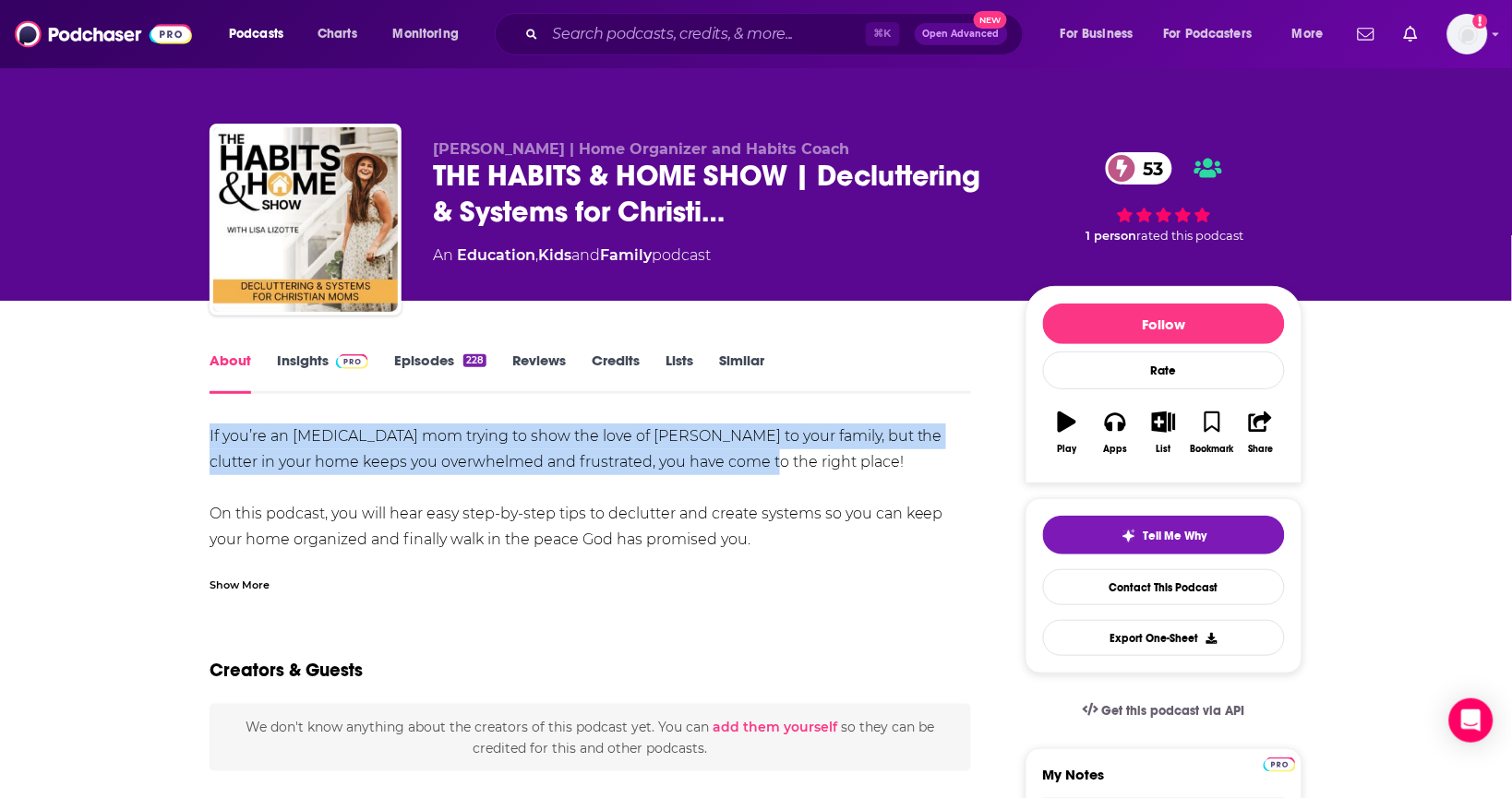
drag, startPoint x: 777, startPoint y: 463, endPoint x: 211, endPoint y: 432, distance: 566.8
click at [211, 432] on div "If you’re an ADHD mom trying to show the love of Jesus to your family, but the …" at bounding box center [590, 681] width 761 height 517
click at [1176, 586] on link "Contact This Podcast" at bounding box center [1163, 588] width 242 height 36
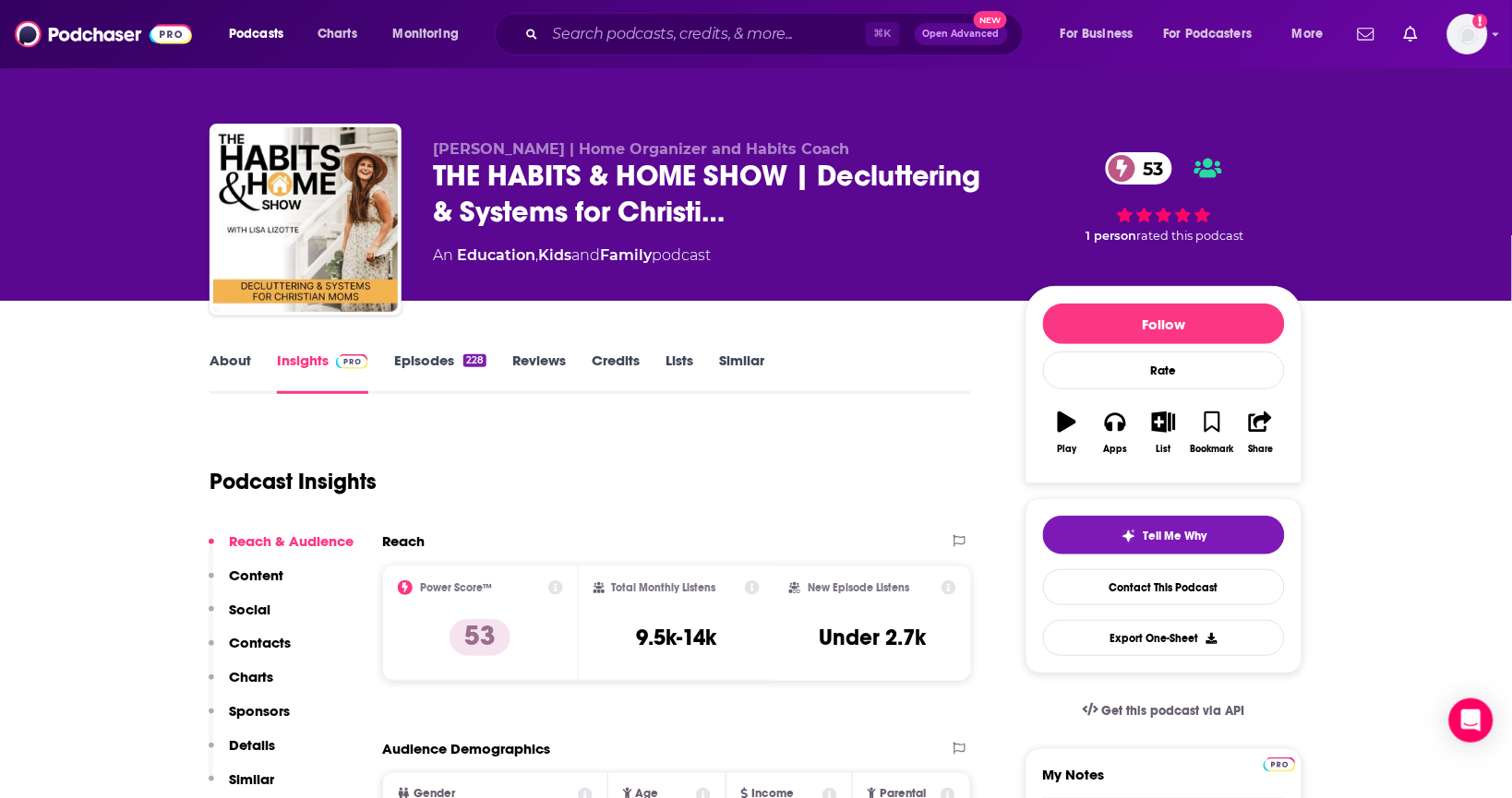
scroll to position [1792, 0]
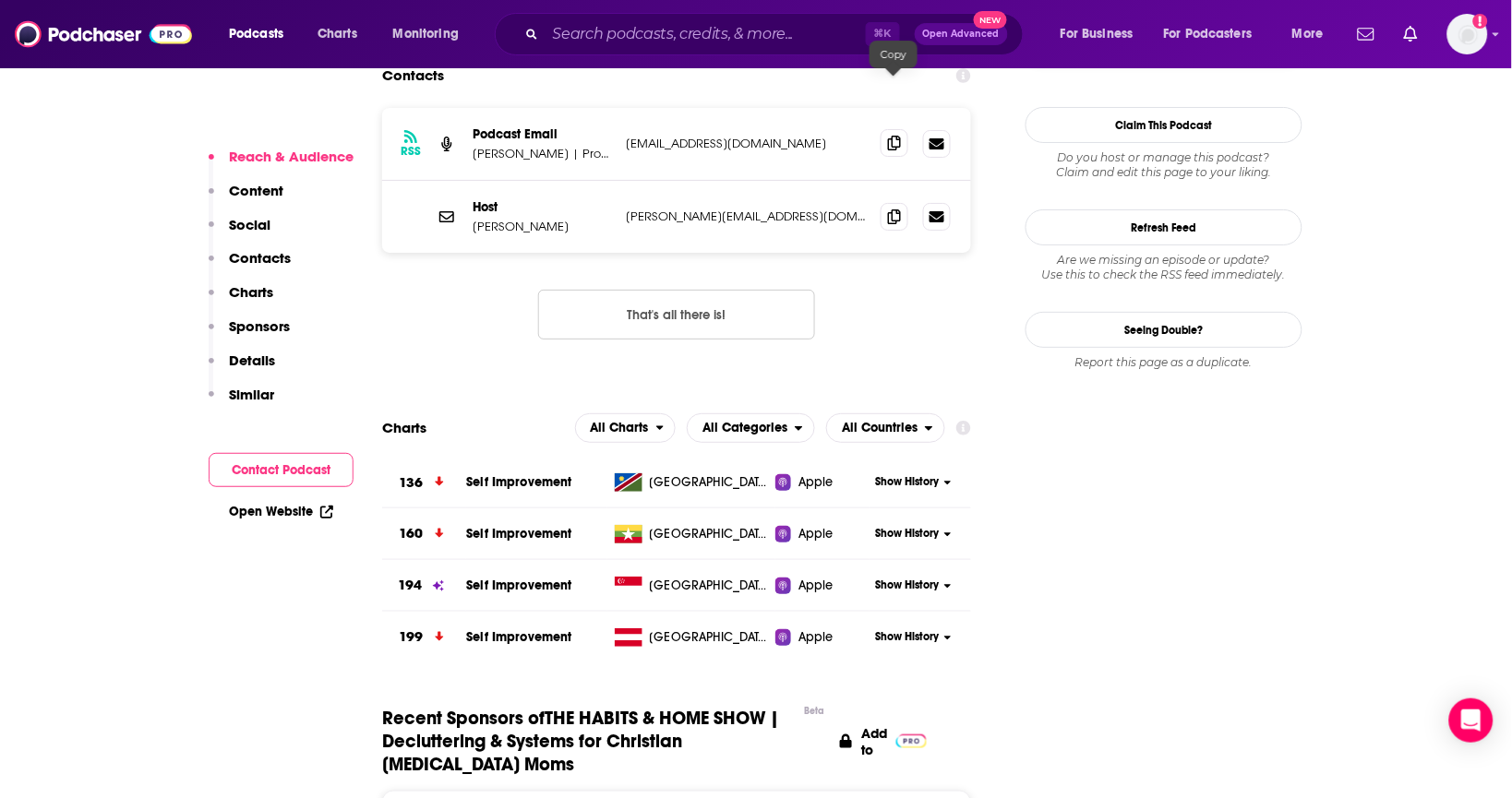
click at [891, 135] on icon at bounding box center [894, 142] width 13 height 15
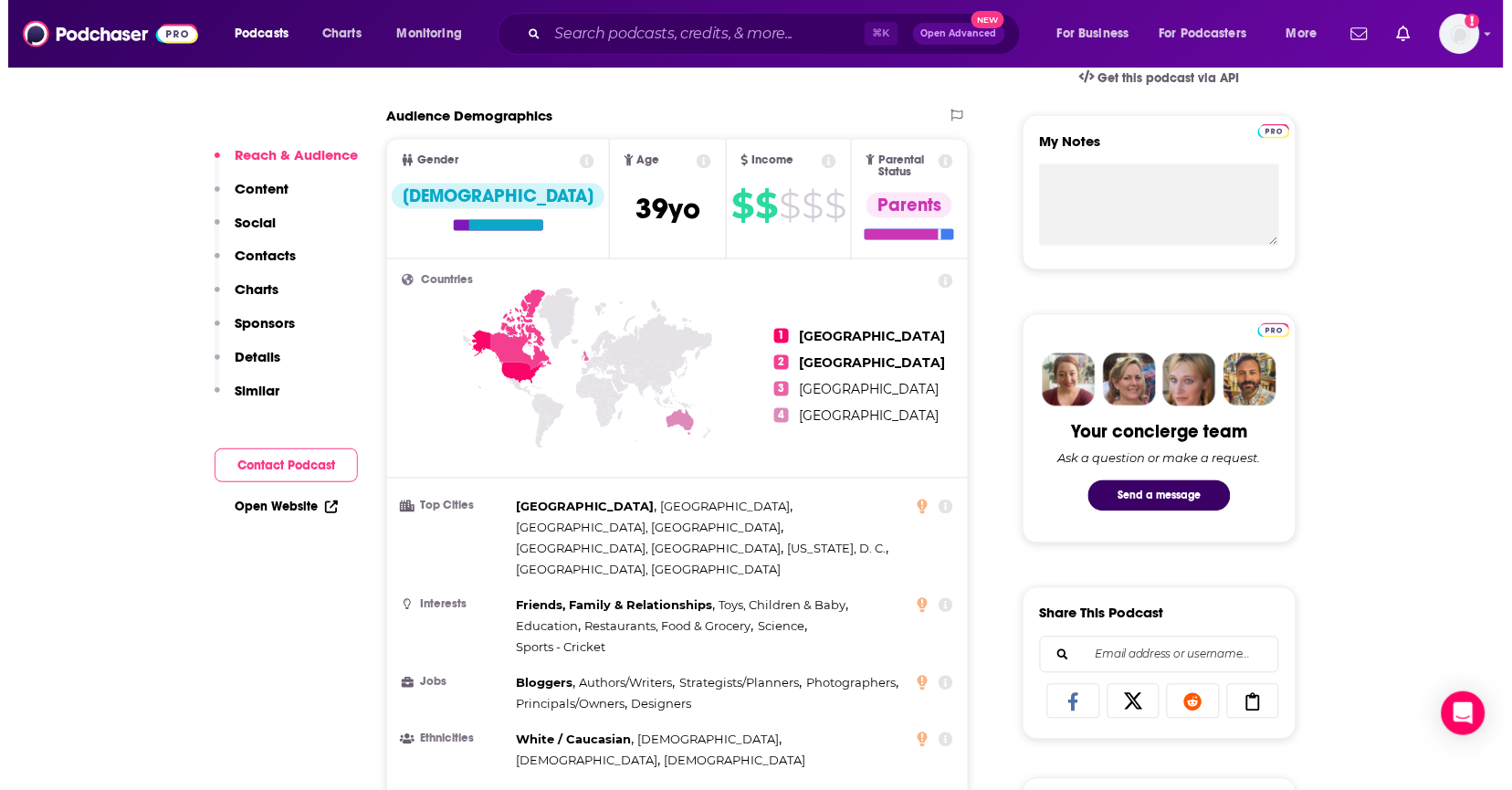
scroll to position [0, 0]
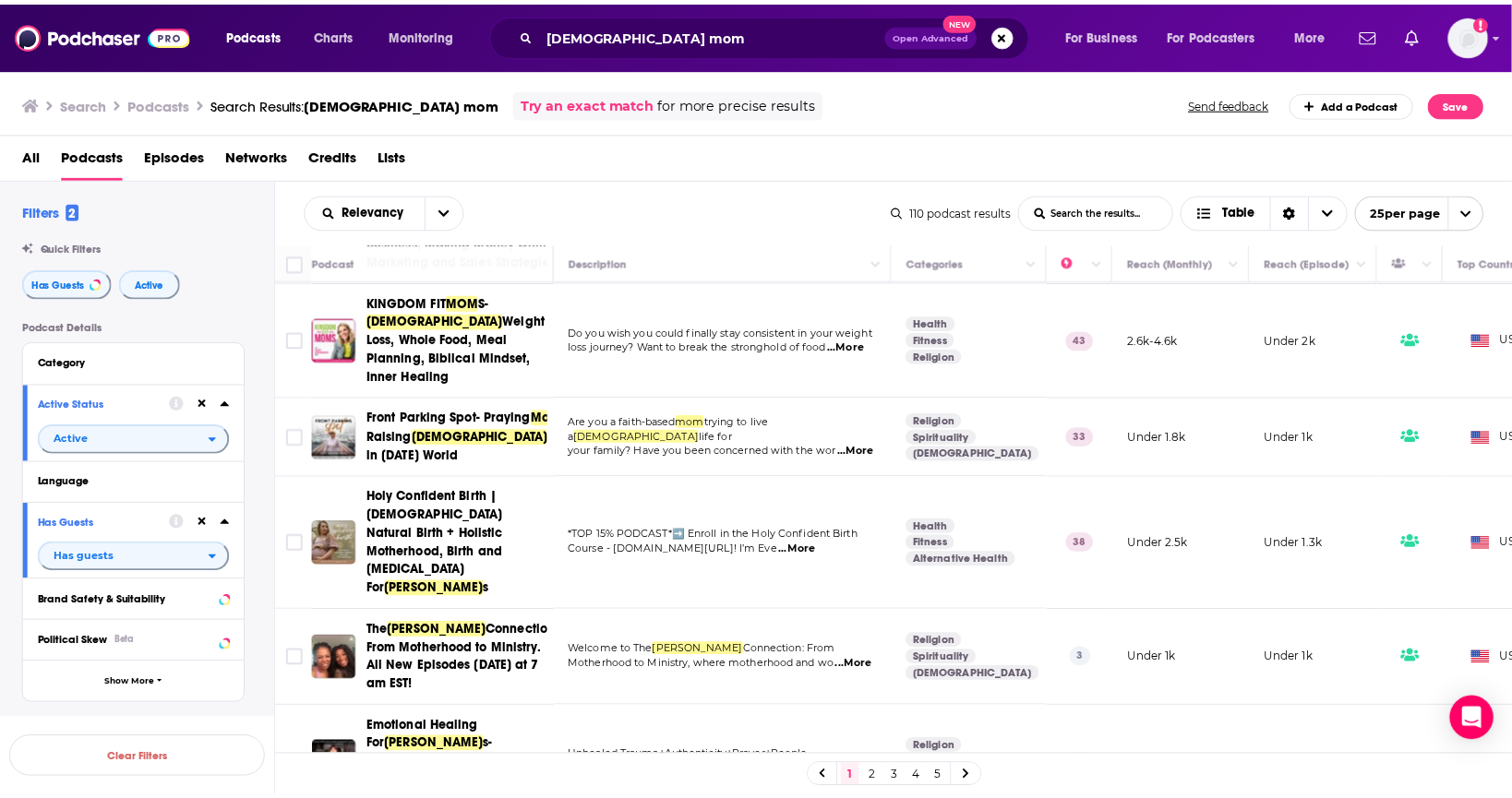
scroll to position [1836, 0]
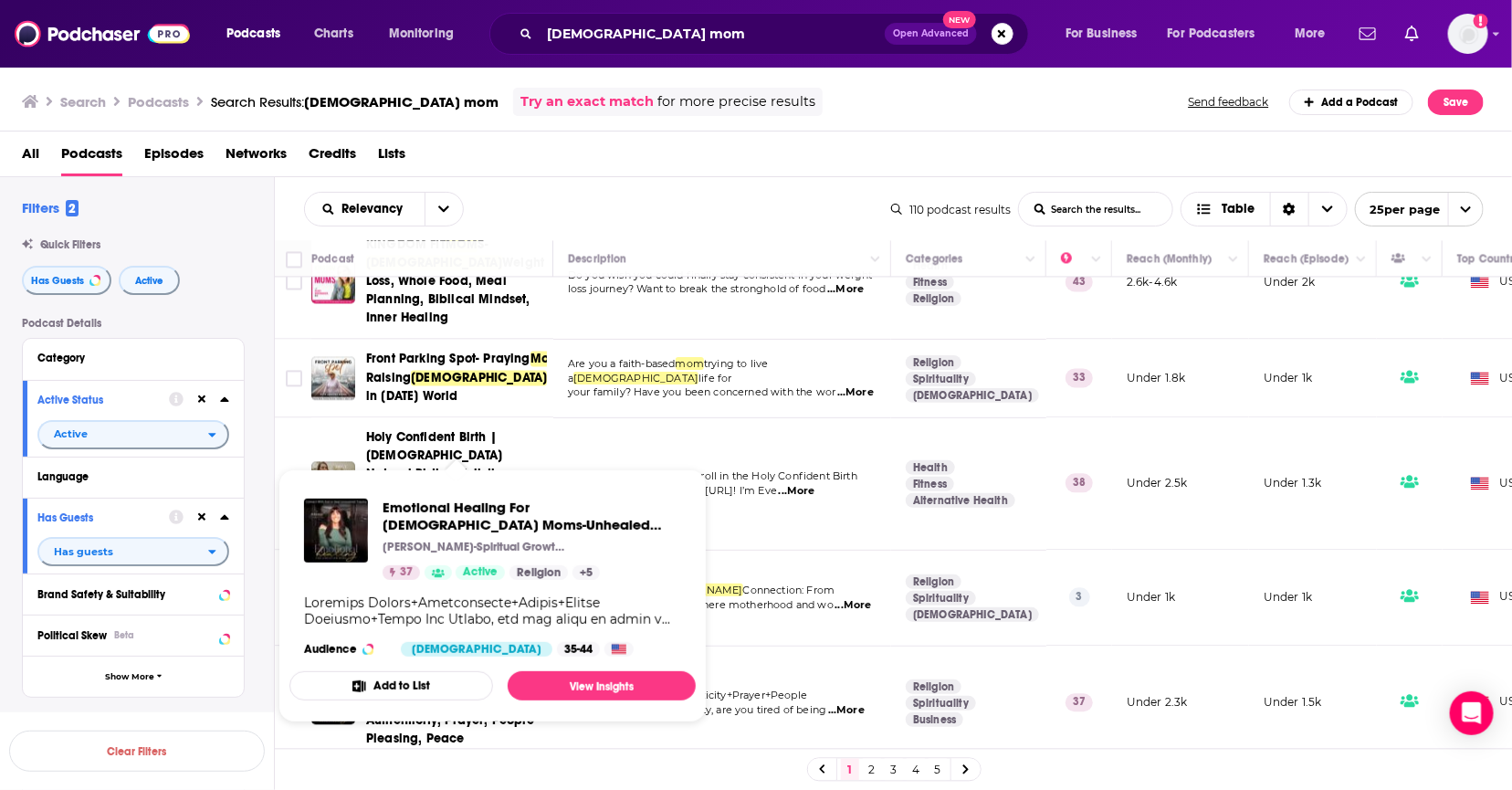
click at [428, 473] on span "Emotional Healing For Christian Moms-Unhealed Trauma, Authenticity, Prayer, Peo…" at bounding box center [493, 595] width 407 height 253
click at [437, 461] on span "Emotional Healing For Christian Moms-Unhealed Trauma, Authenticity, Prayer, Peo…" at bounding box center [493, 595] width 428 height 275
click at [436, 659] on span "Emotional Healing For" at bounding box center [422, 676] width 111 height 34
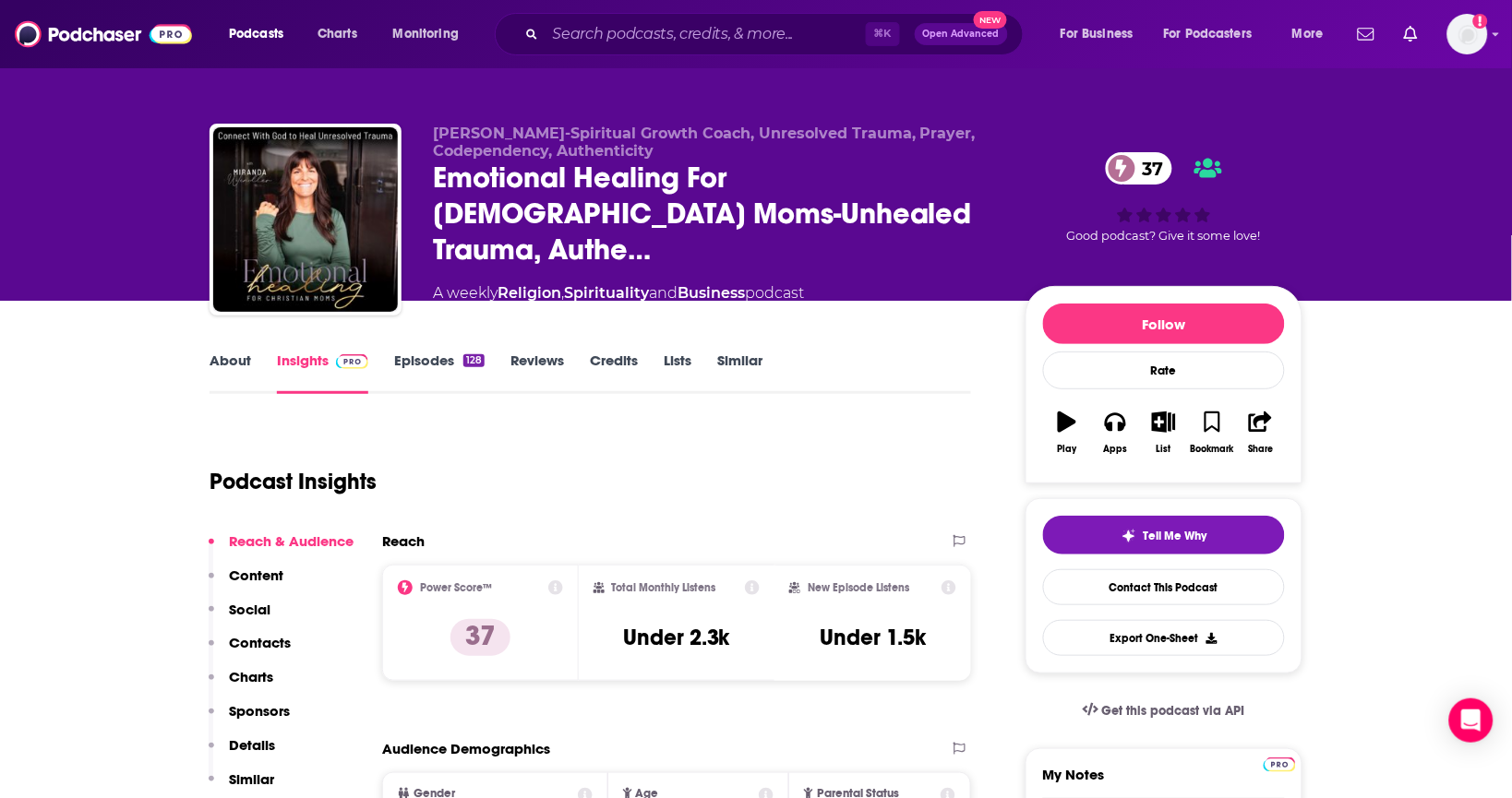
click at [446, 355] on link "Episodes 128" at bounding box center [439, 372] width 91 height 42
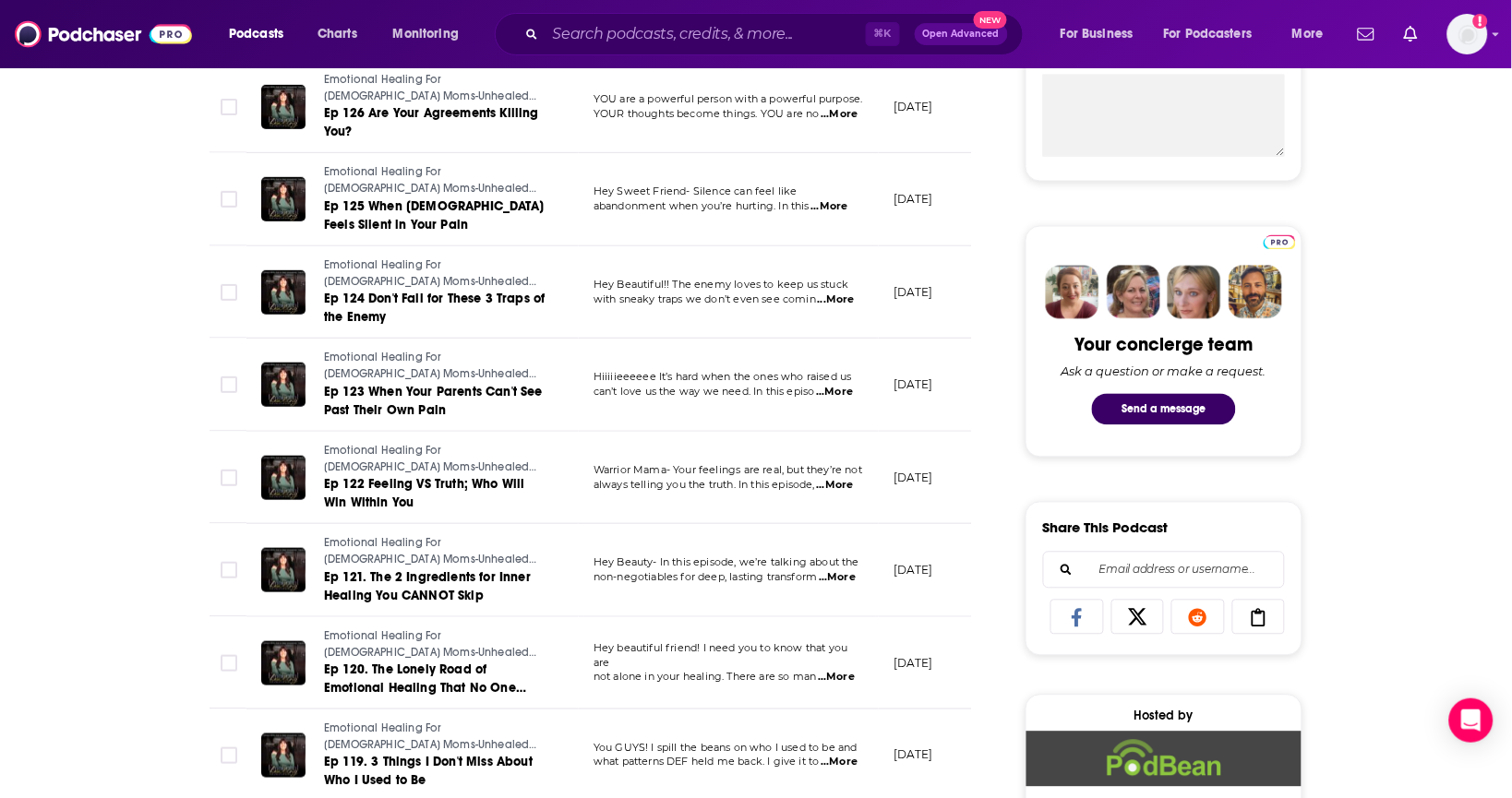
scroll to position [748, 0]
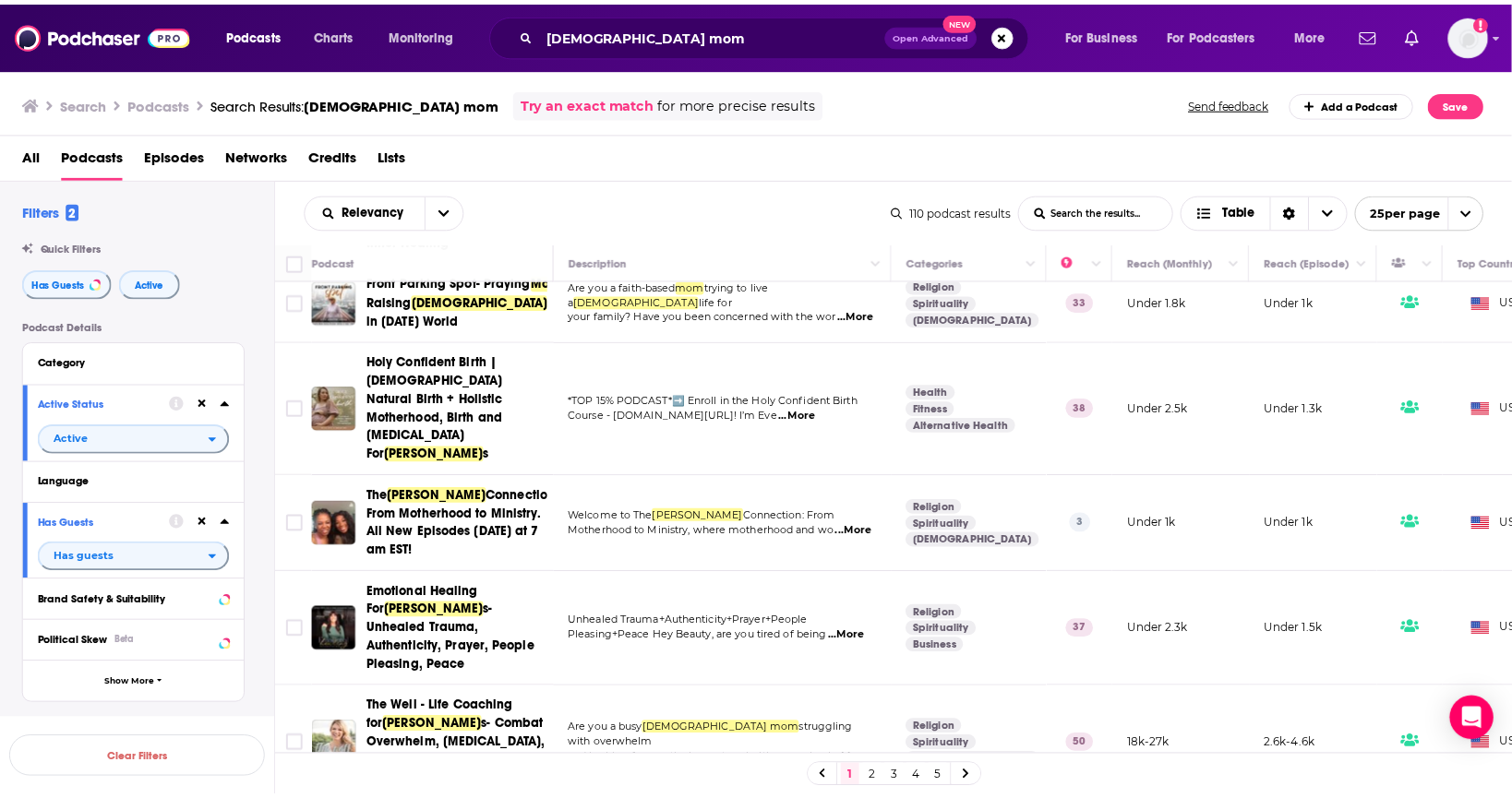
scroll to position [1988, 0]
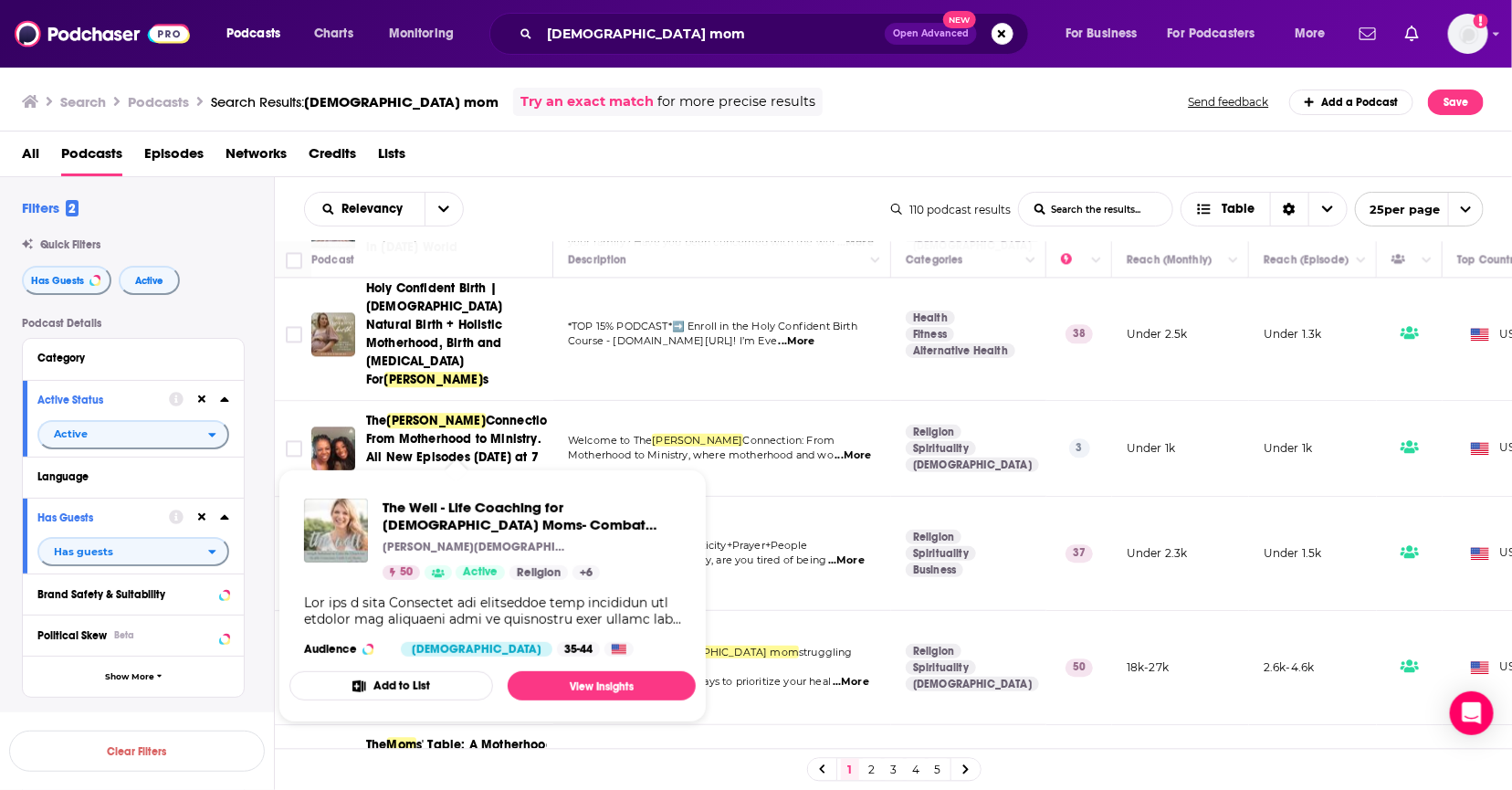
click at [435, 641] on span "s- Combat Overwhelm, [MEDICAL_DATA], Holistic Self Care, NonToxic living, Essen…" at bounding box center [455, 677] width 178 height 70
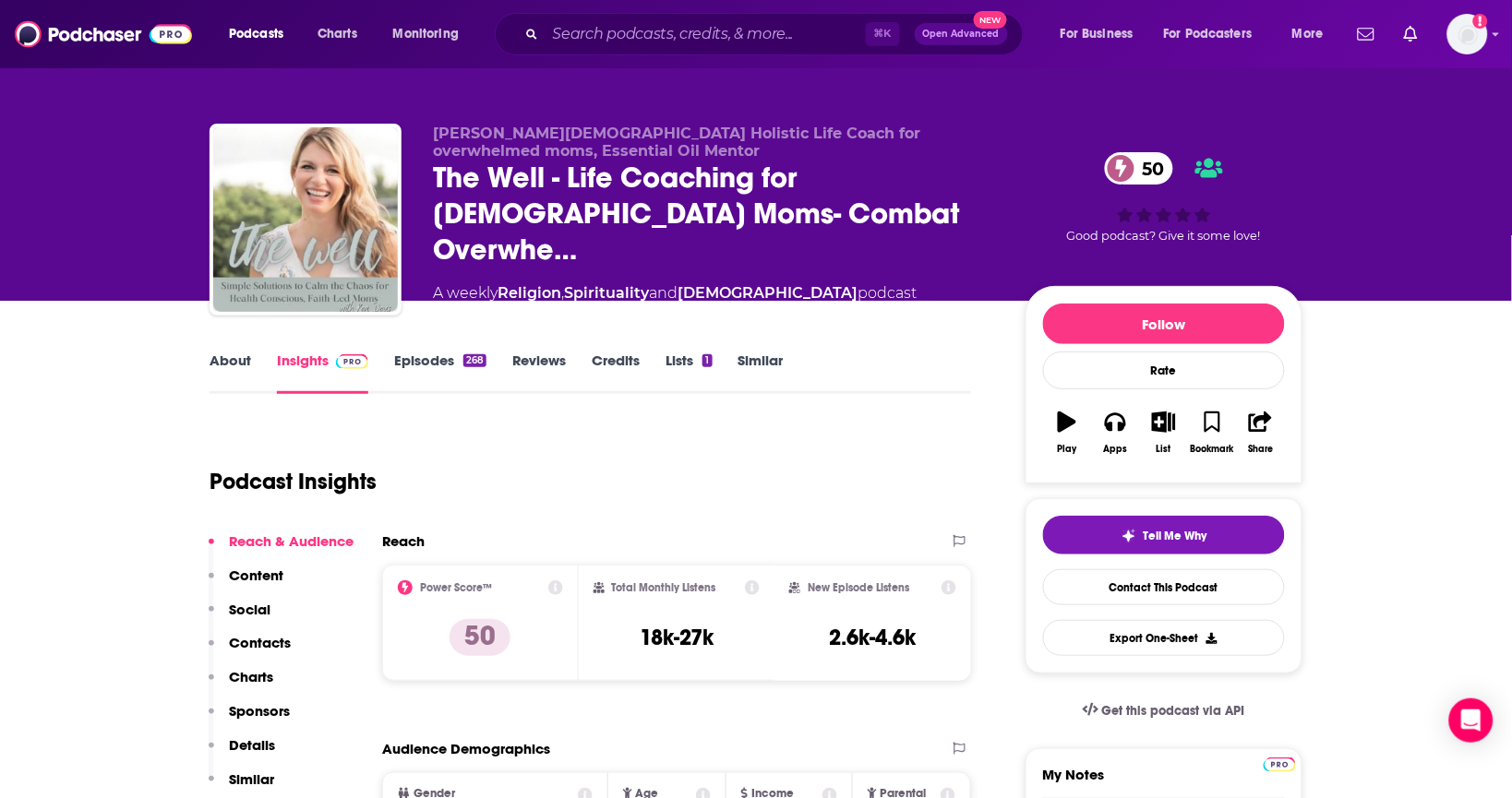
click at [447, 361] on link "Episodes 268" at bounding box center [439, 372] width 92 height 42
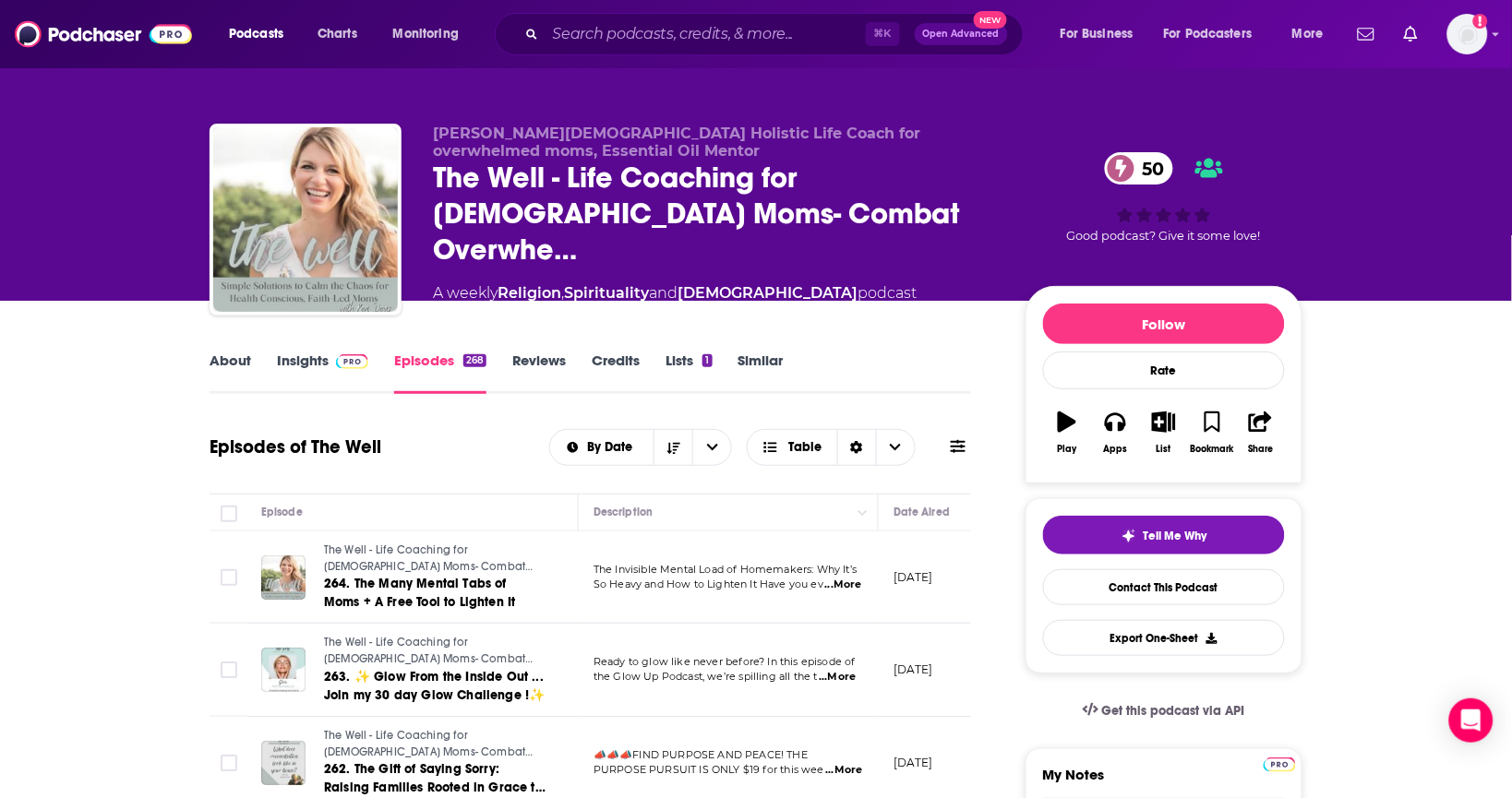
click at [231, 355] on link "About" at bounding box center [230, 372] width 41 height 42
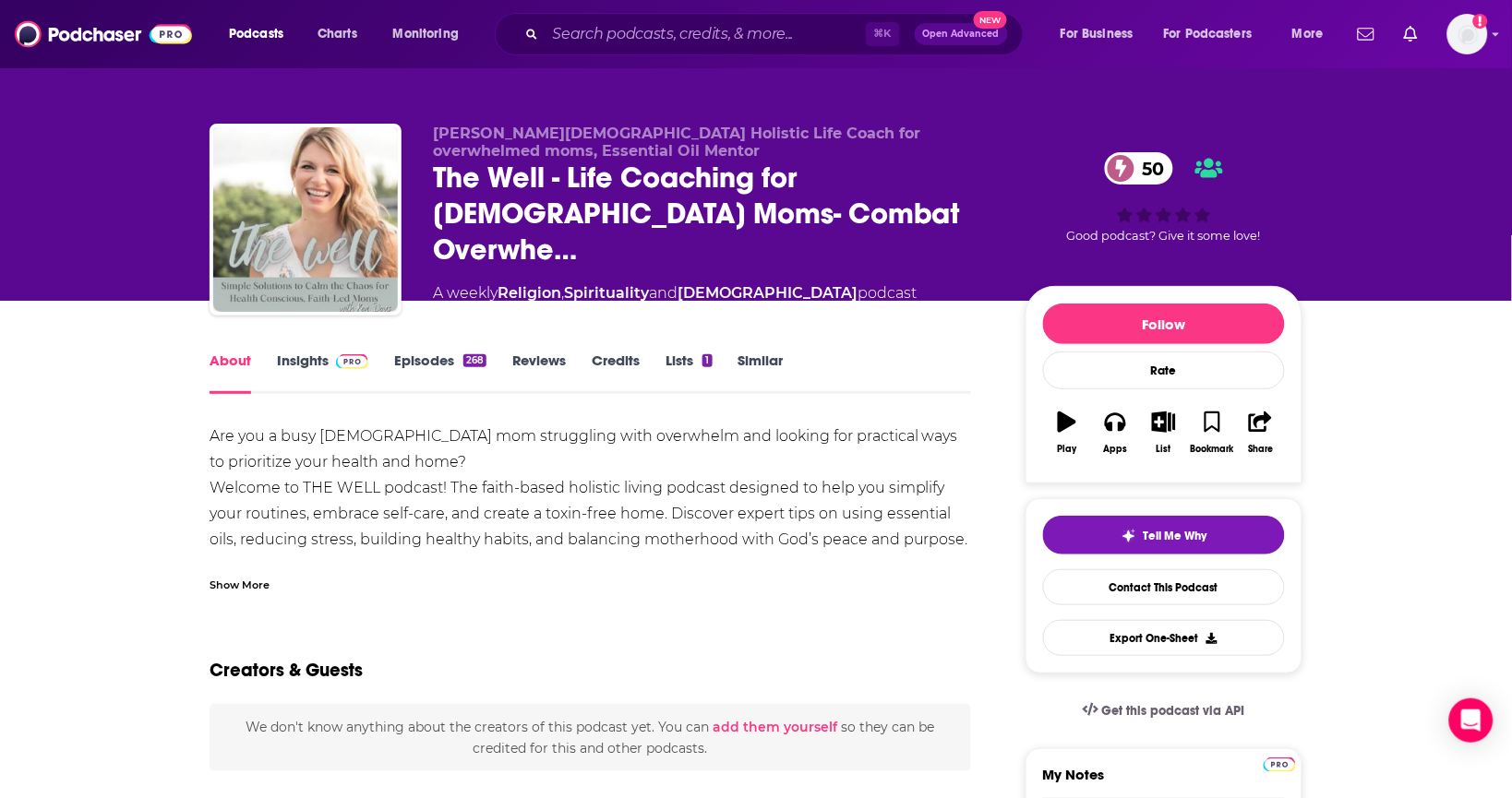
click at [261, 573] on div "Show More" at bounding box center [590, 578] width 761 height 32
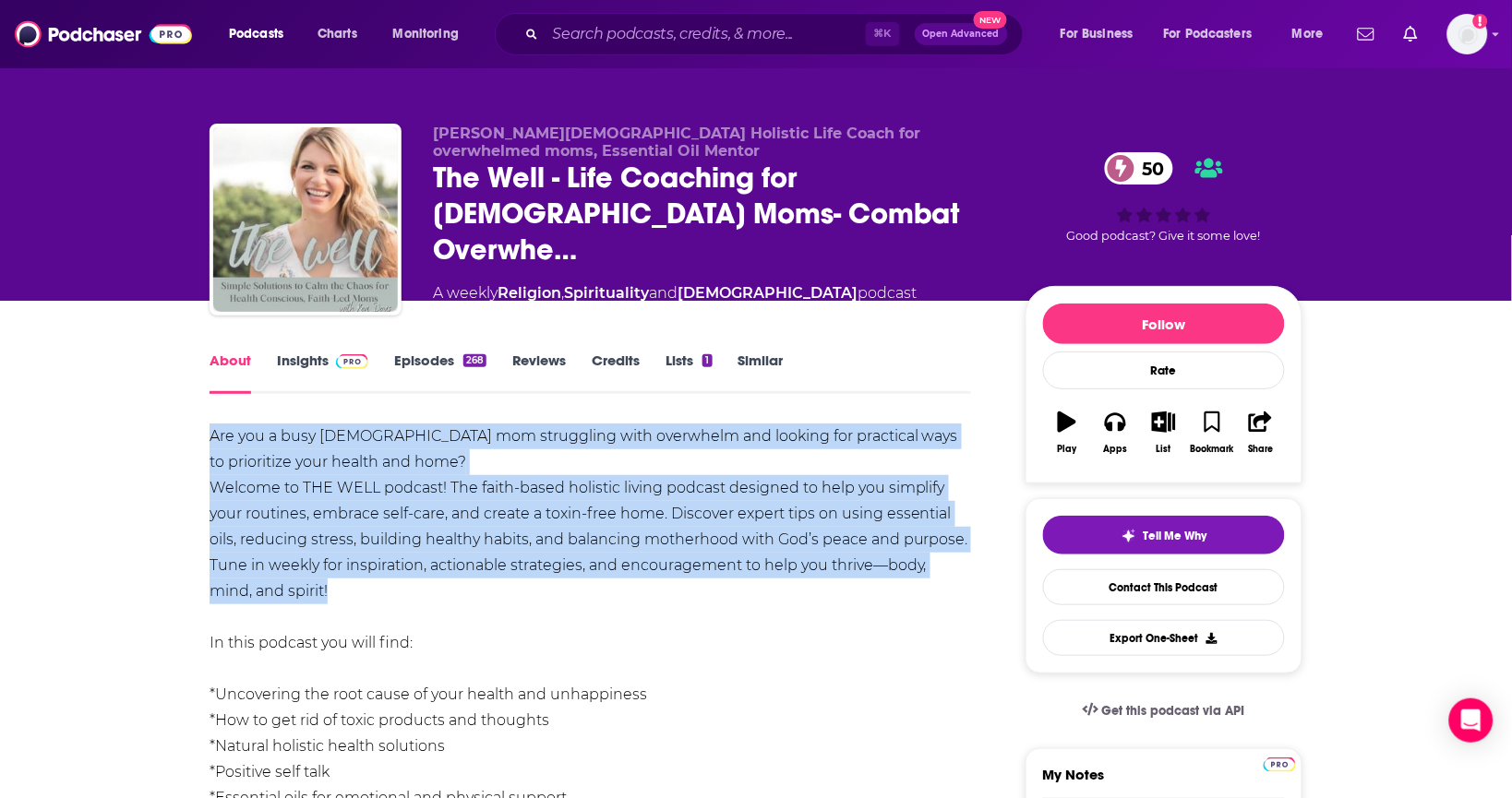
drag, startPoint x: 372, startPoint y: 590, endPoint x: 165, endPoint y: 429, distance: 262.2
copy div "Are you a busy Christian mom struggling with overwhelm and looking for practica…"
click at [1142, 599] on link "Contact This Podcast" at bounding box center [1163, 588] width 242 height 36
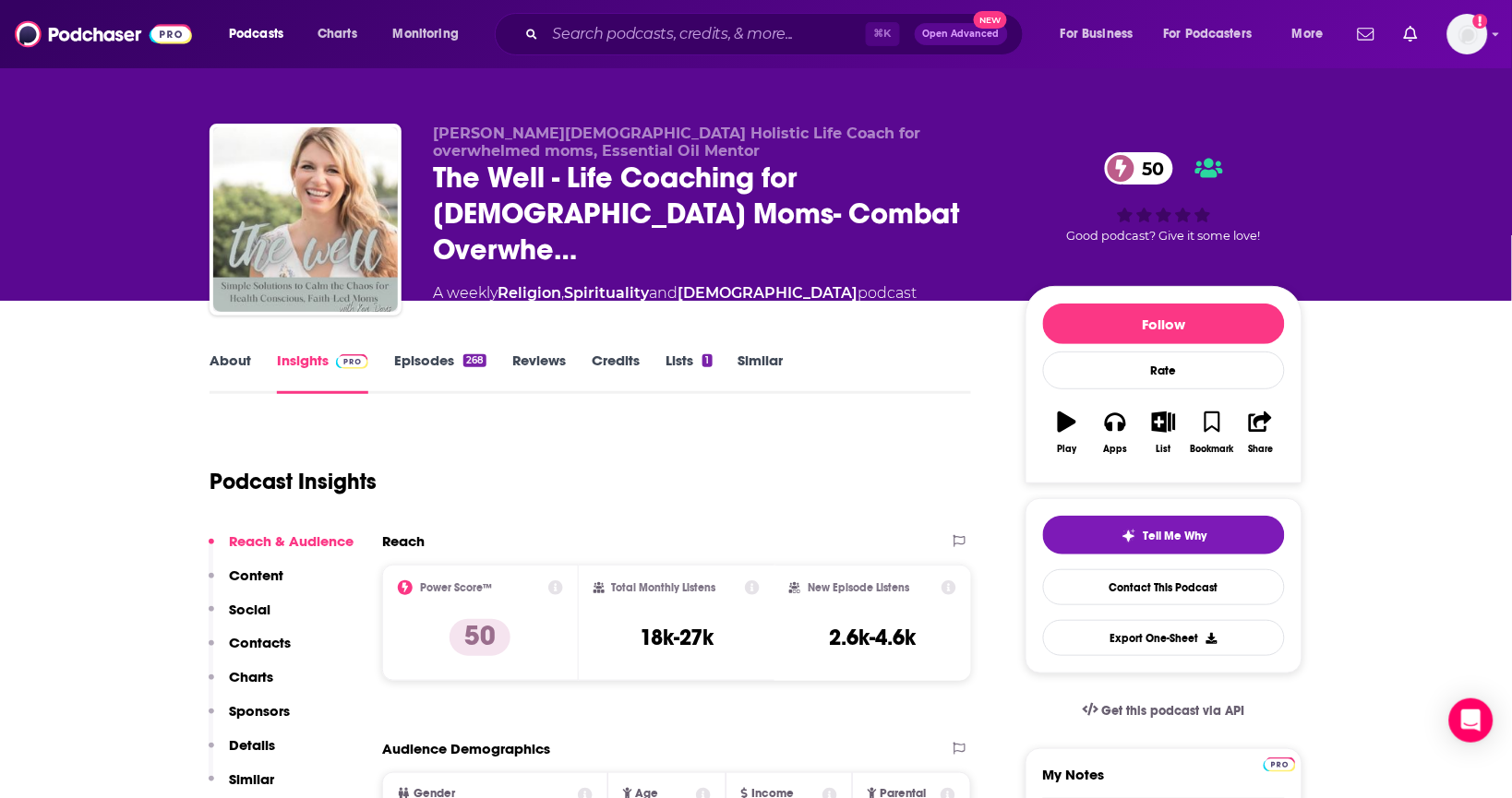
scroll to position [1854, 0]
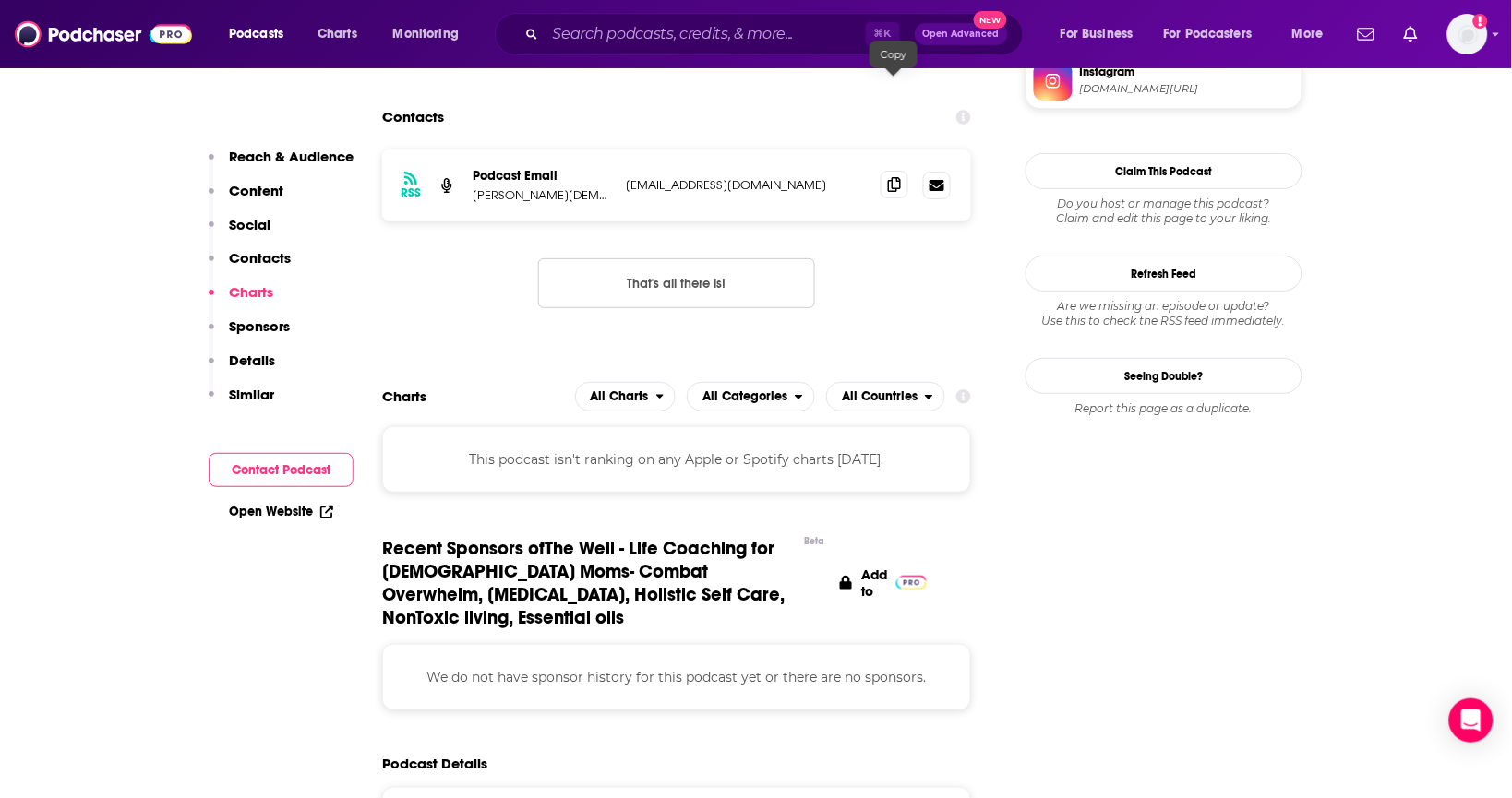
click at [890, 177] on icon at bounding box center [894, 184] width 13 height 15
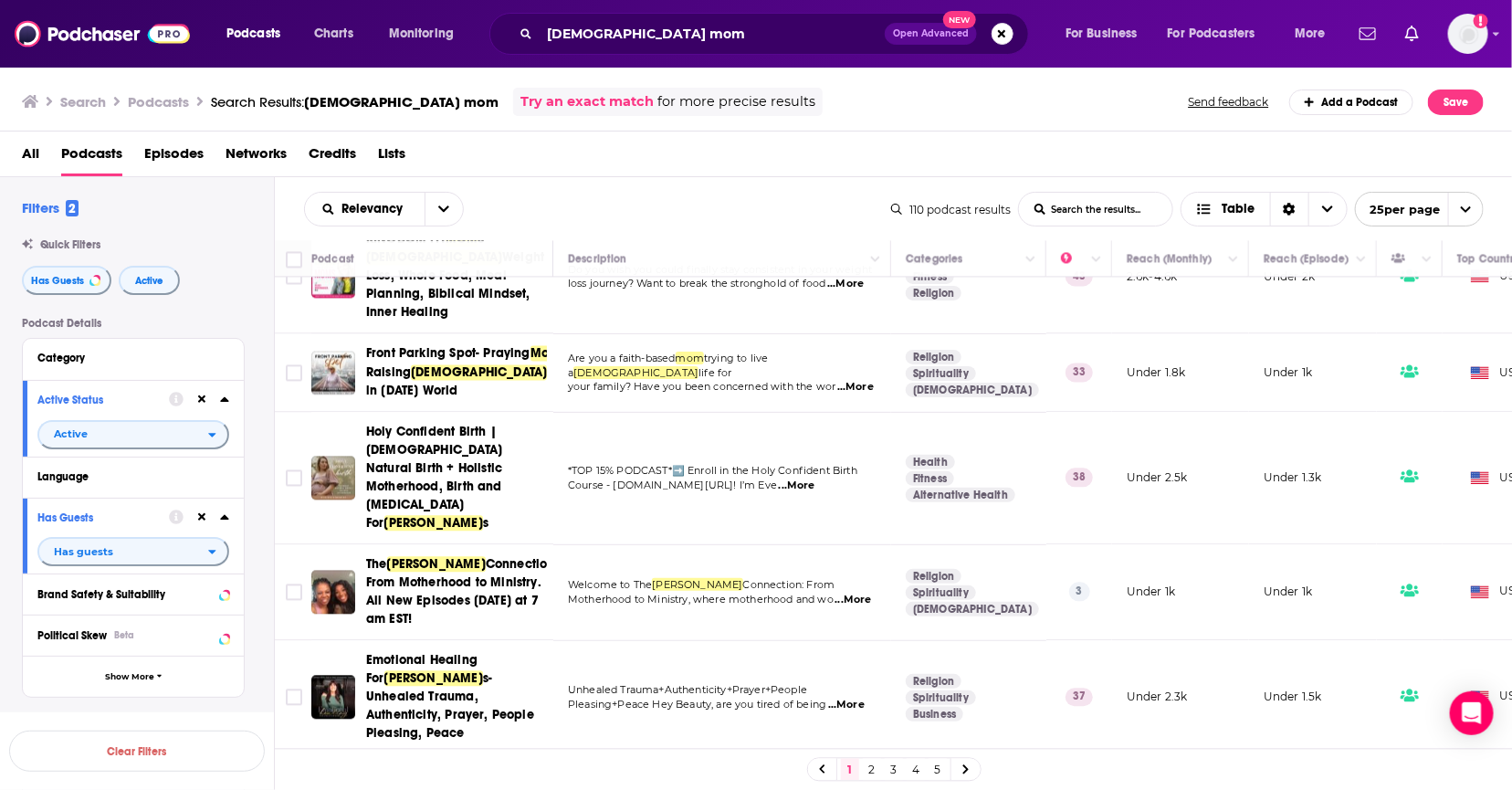
scroll to position [1968, 0]
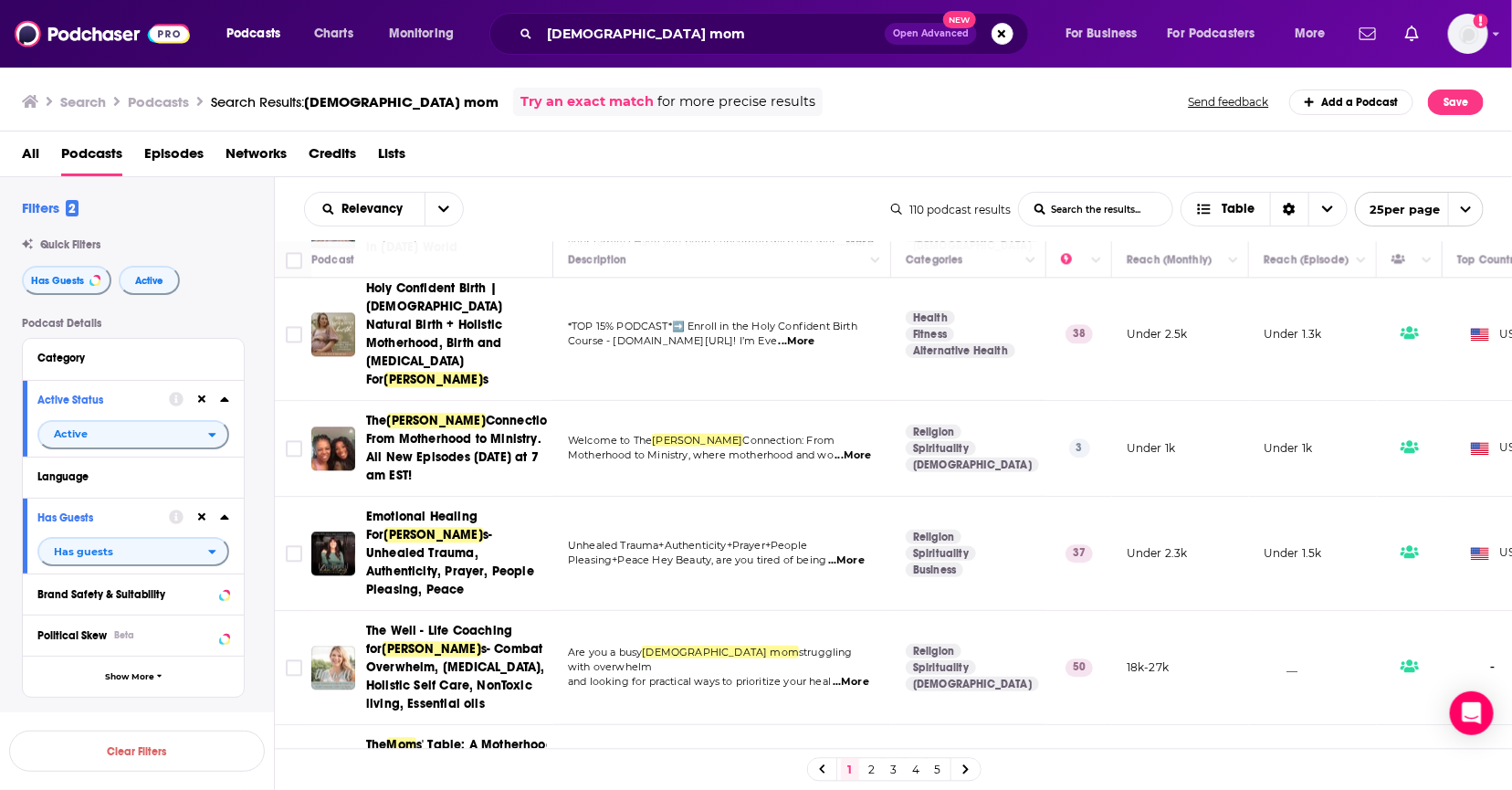
click at [972, 771] on link at bounding box center [967, 768] width 29 height 21
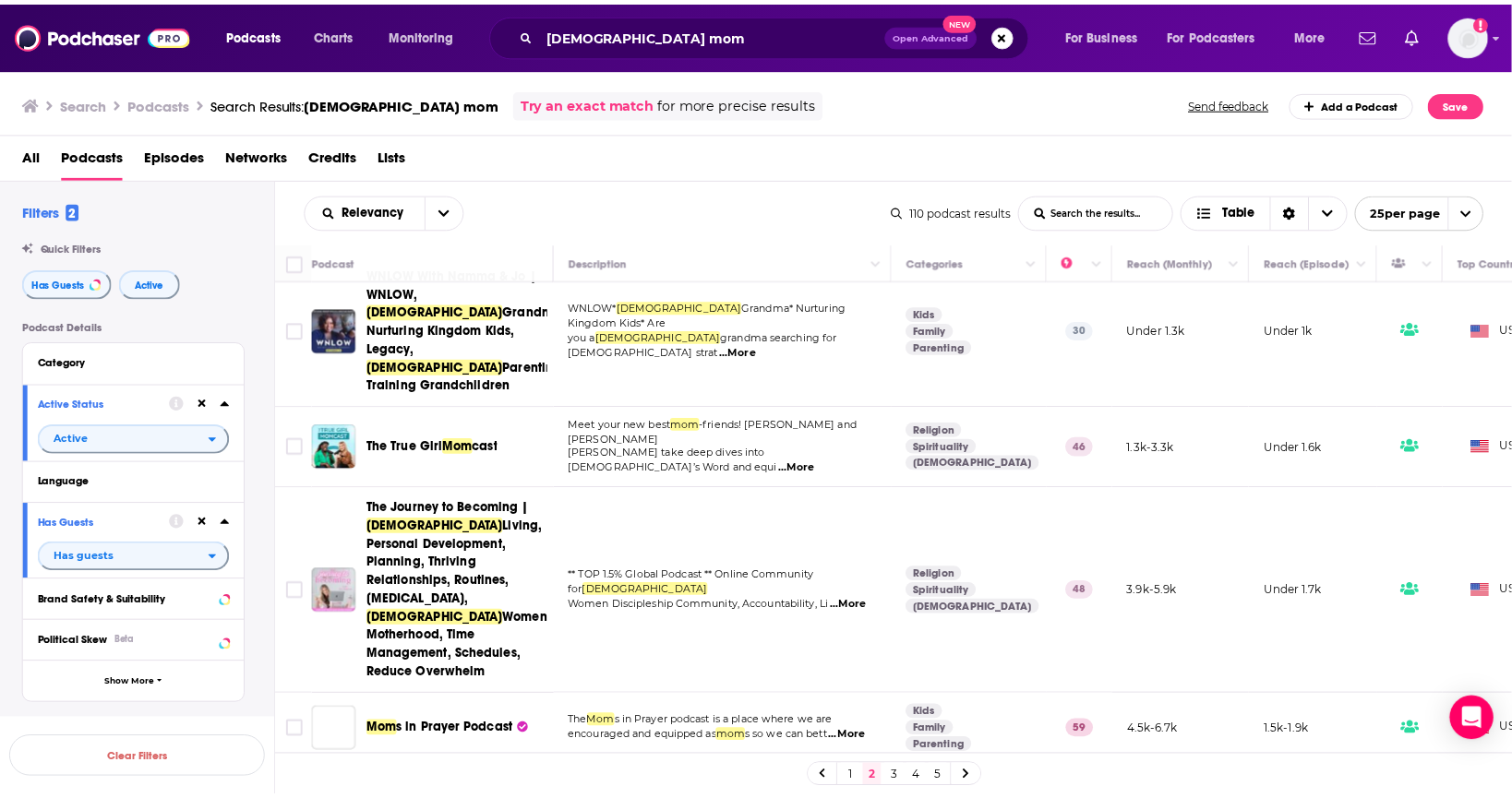
scroll to position [668, 0]
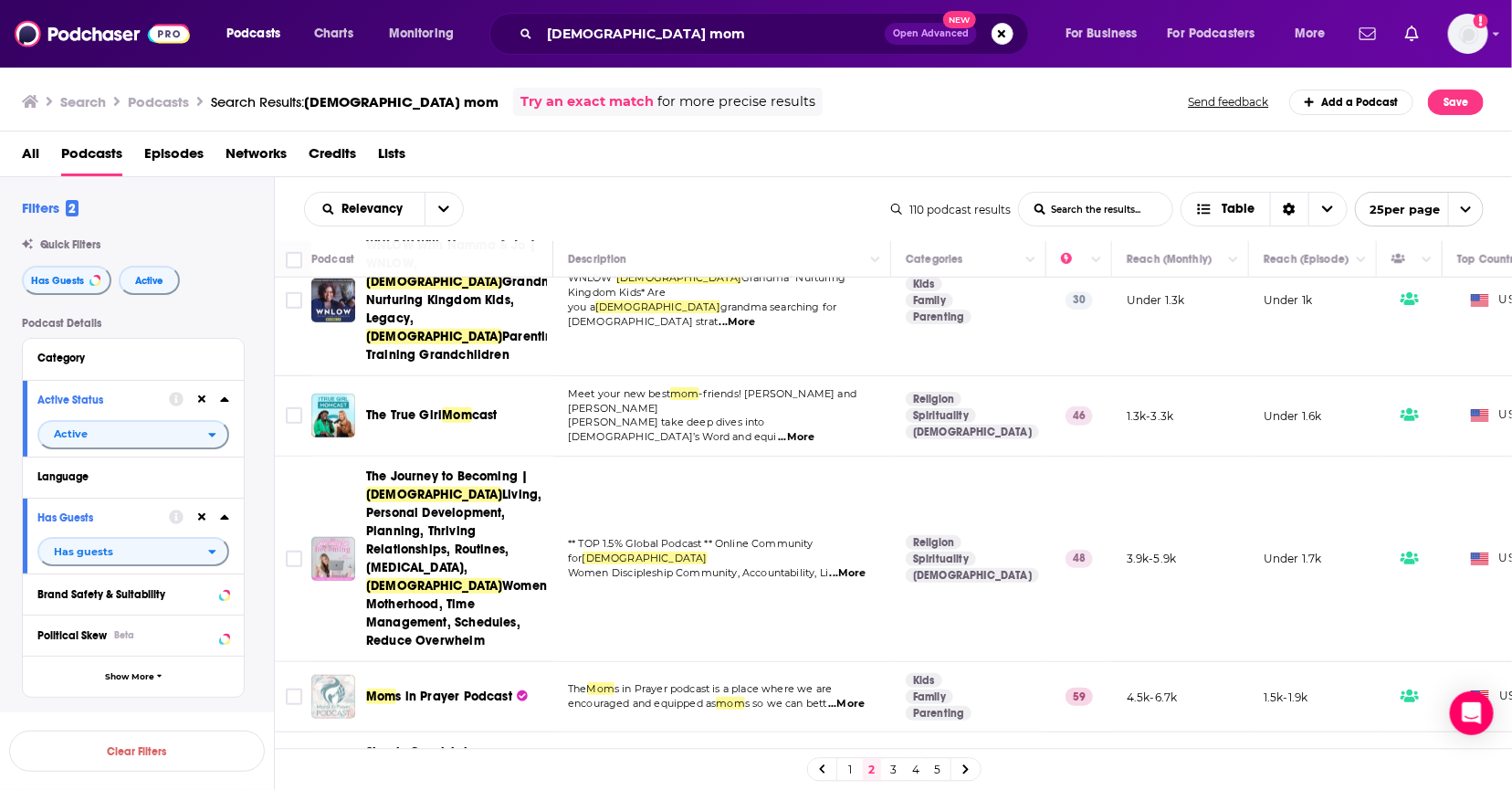
click at [386, 578] on span "Women, Motherhood, Time Management, Schedules, Reduce Overwhelm" at bounding box center [458, 613] width 185 height 70
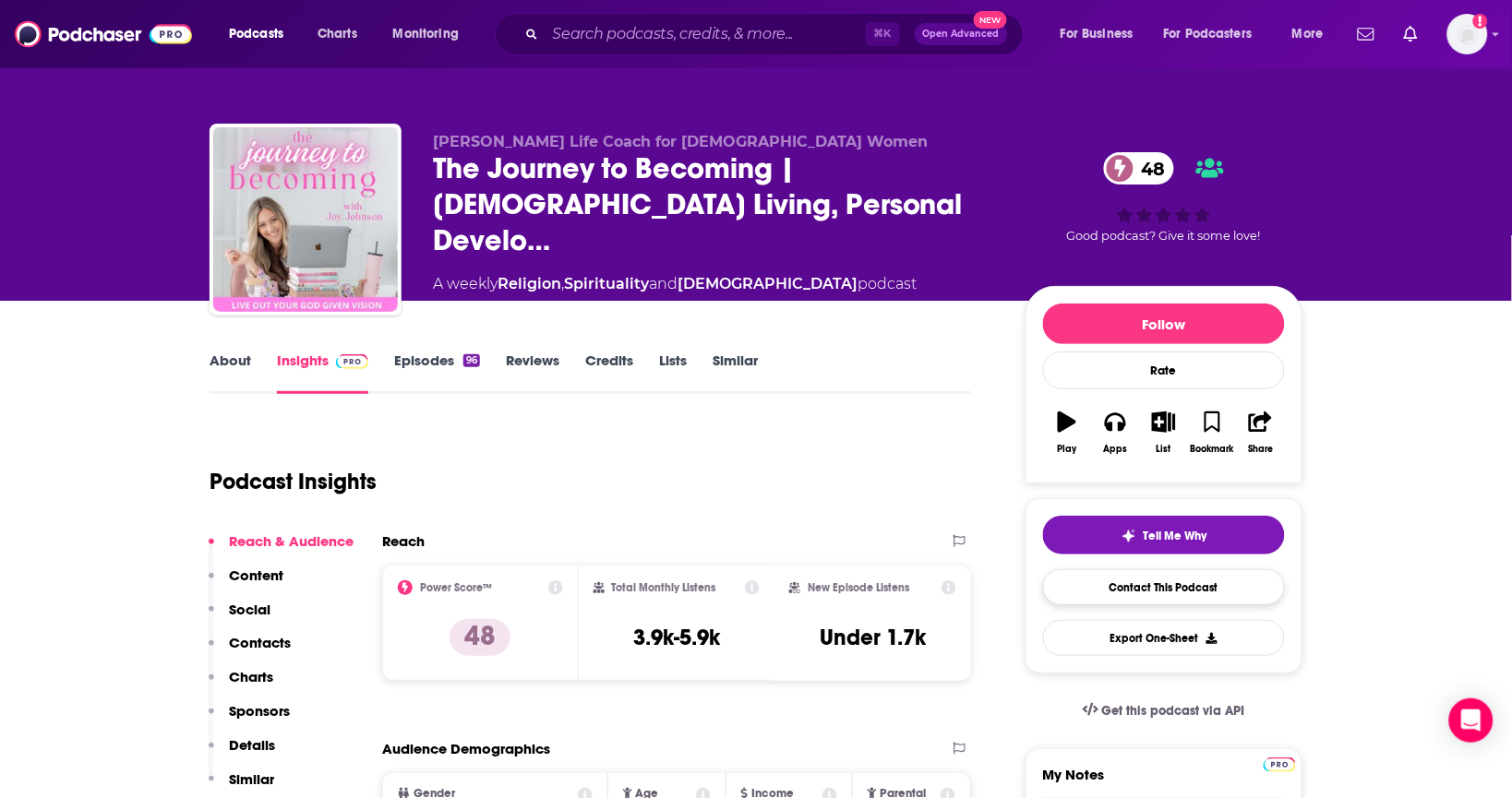
click at [1102, 598] on link "Contact This Podcast" at bounding box center [1163, 588] width 242 height 36
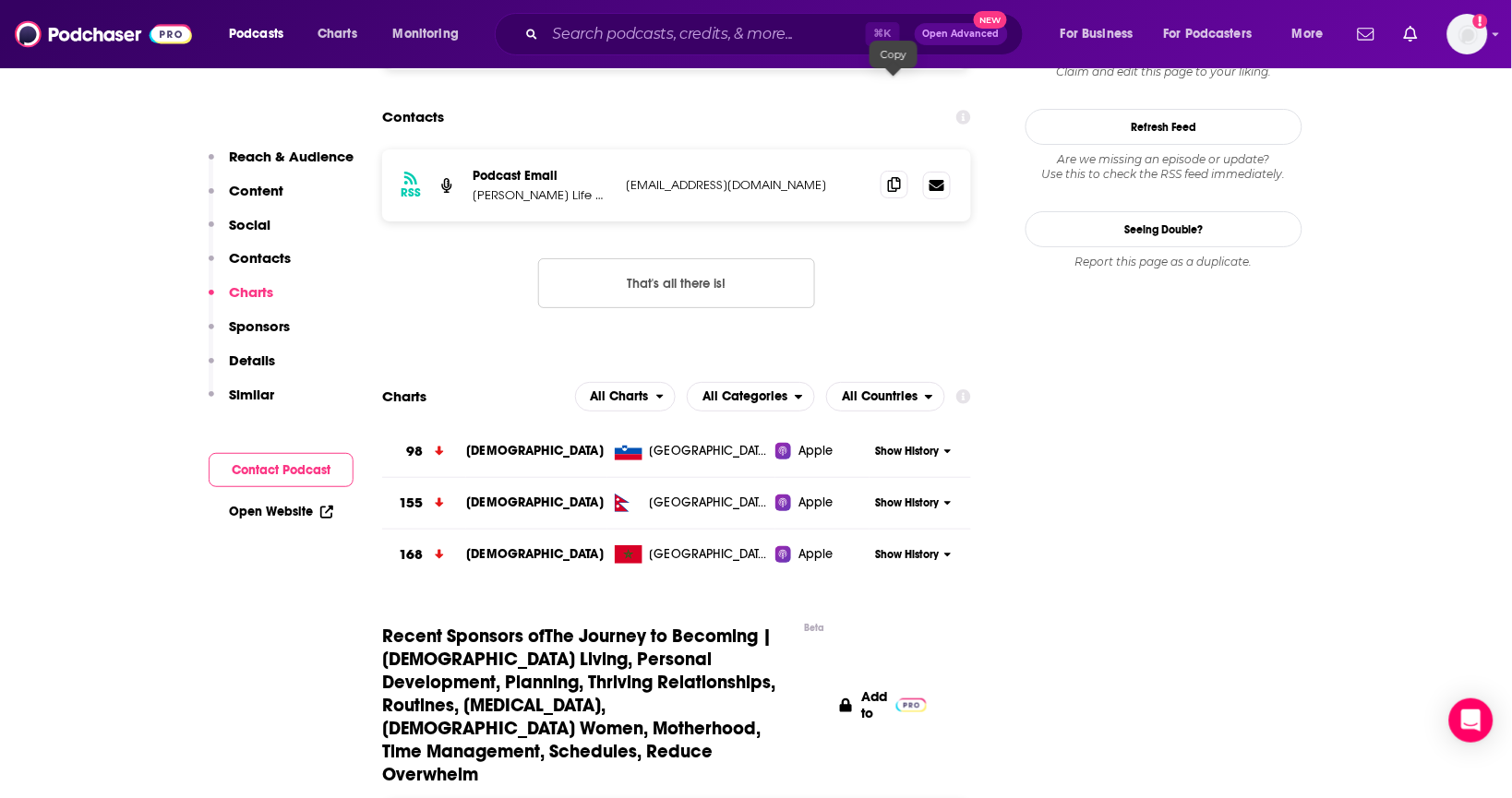
click at [888, 177] on icon at bounding box center [894, 184] width 13 height 15
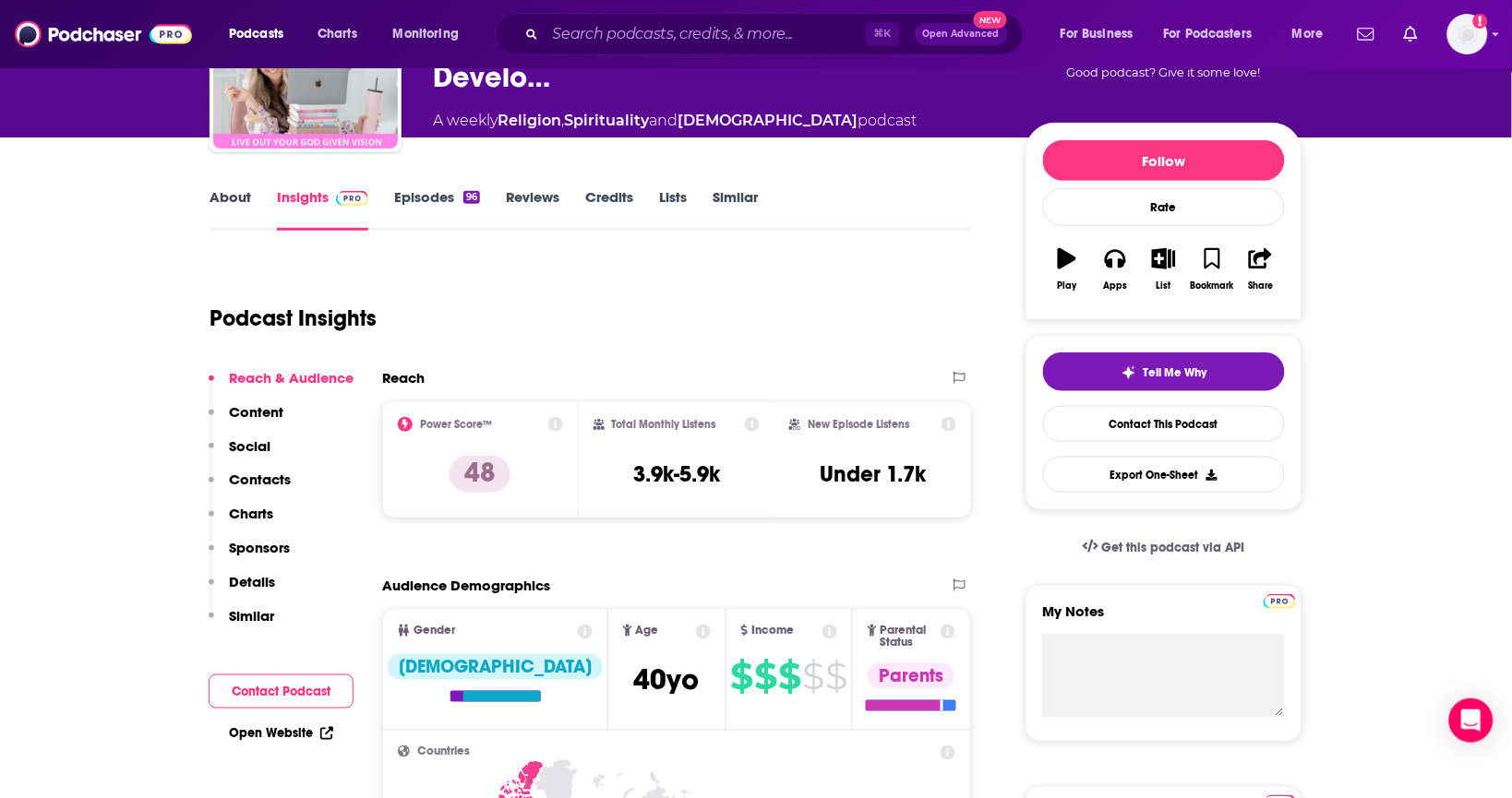
scroll to position [68, 0]
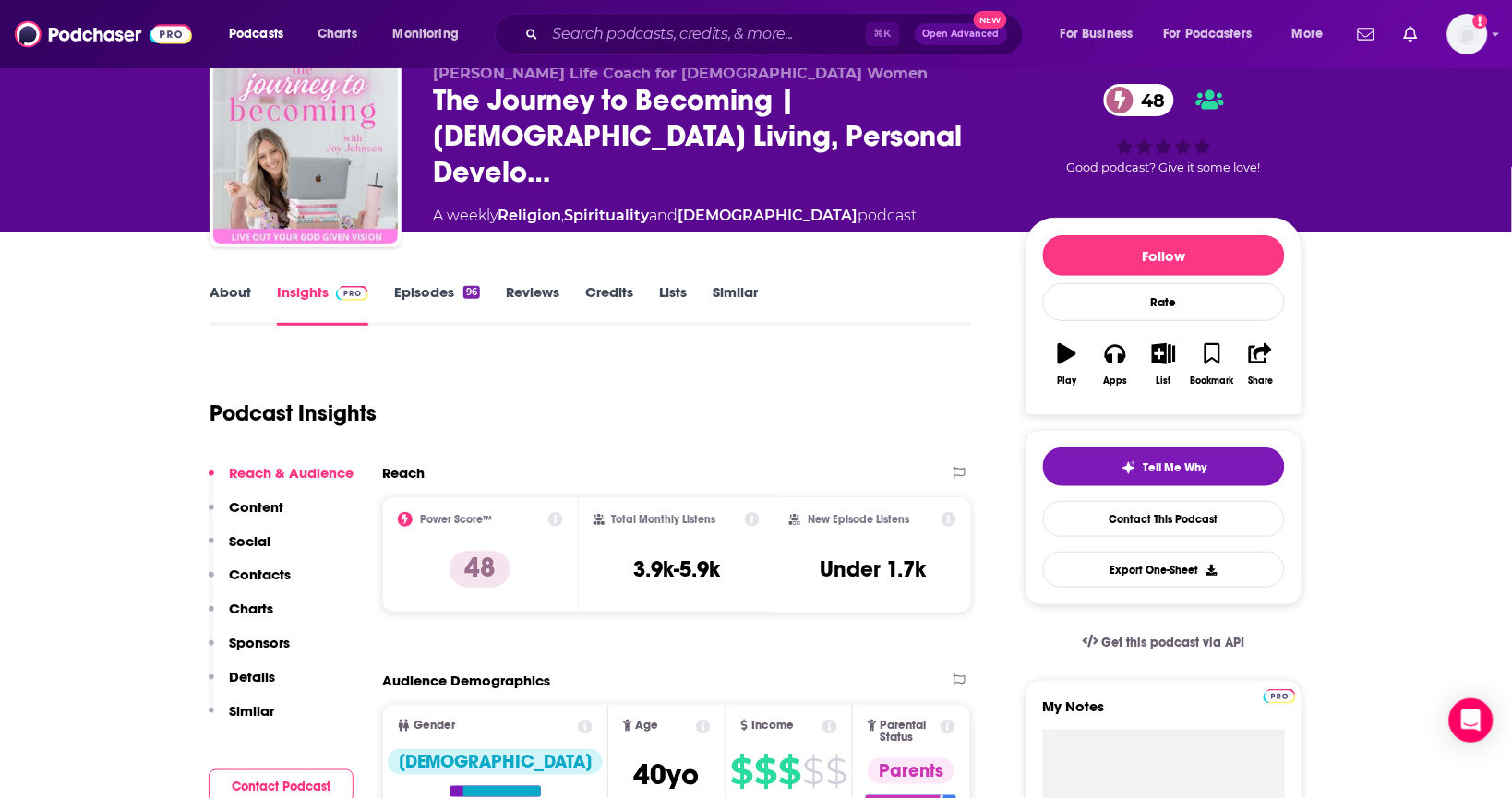
click at [213, 298] on link "About" at bounding box center [230, 304] width 41 height 42
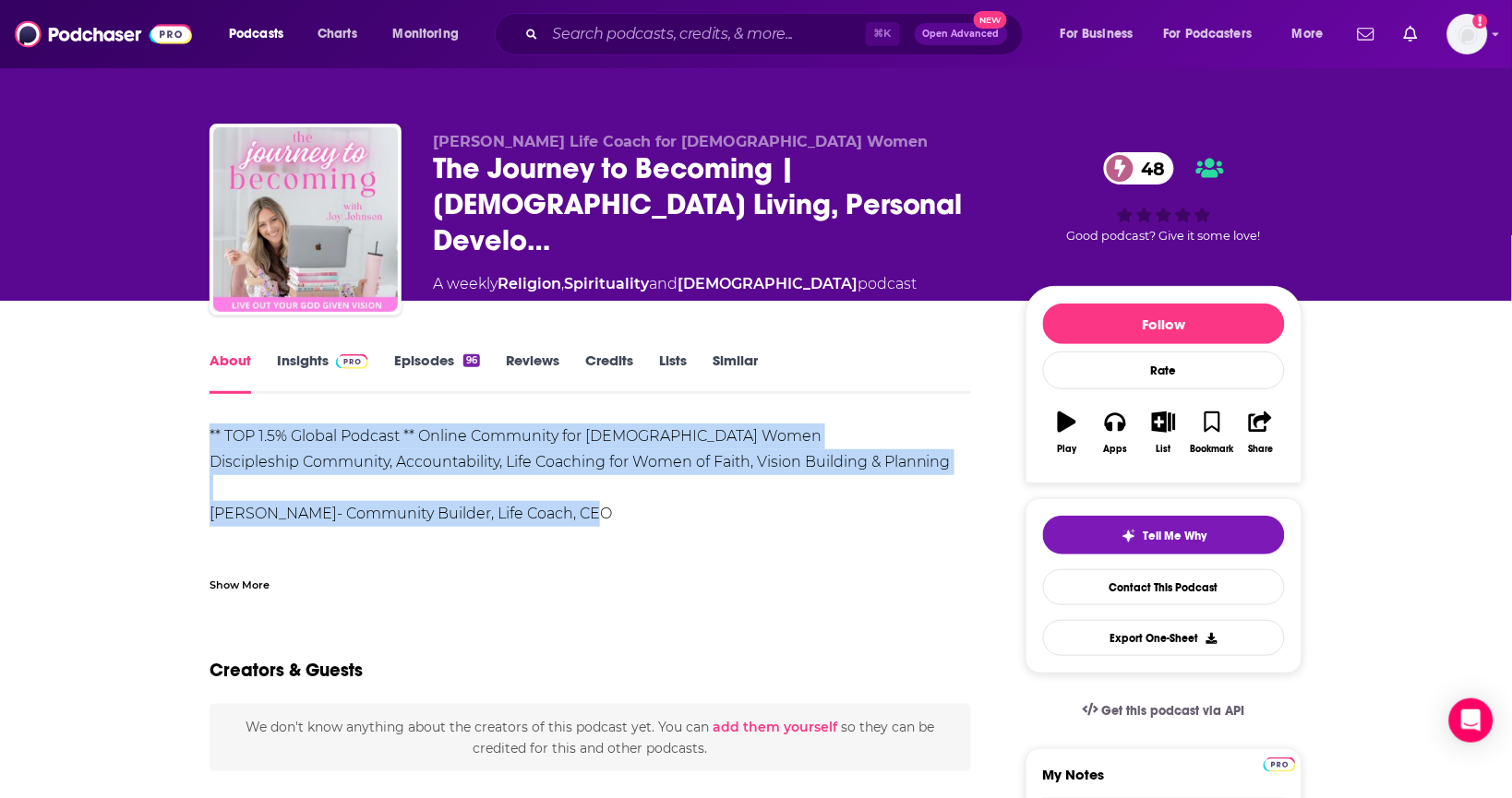
drag, startPoint x: 408, startPoint y: 474, endPoint x: 202, endPoint y: 427, distance: 211.3
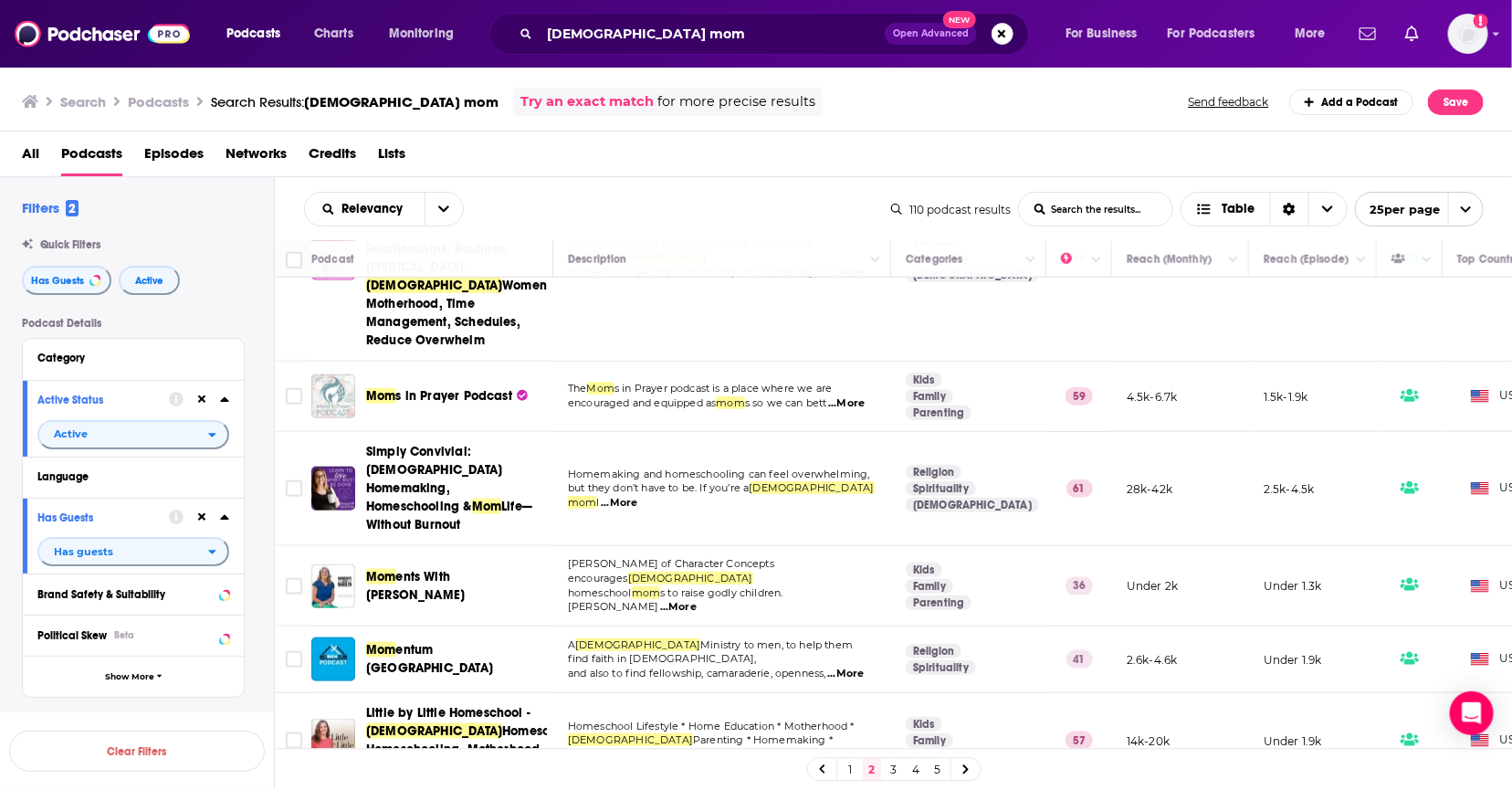
scroll to position [978, 0]
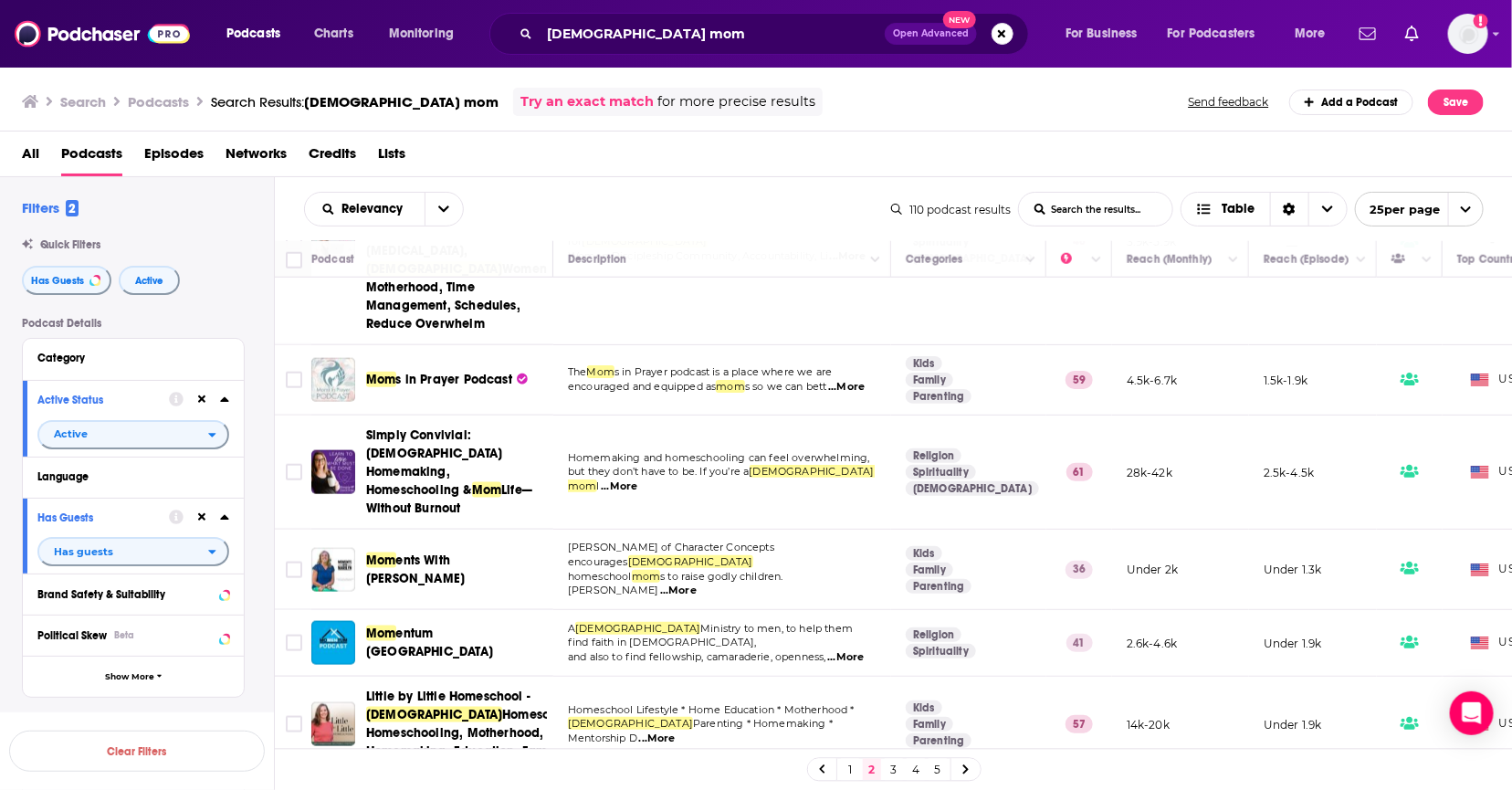
click at [434, 427] on span "Simply Convivial: Biblical Homemaking, Homeschooling &" at bounding box center [434, 462] width 136 height 70
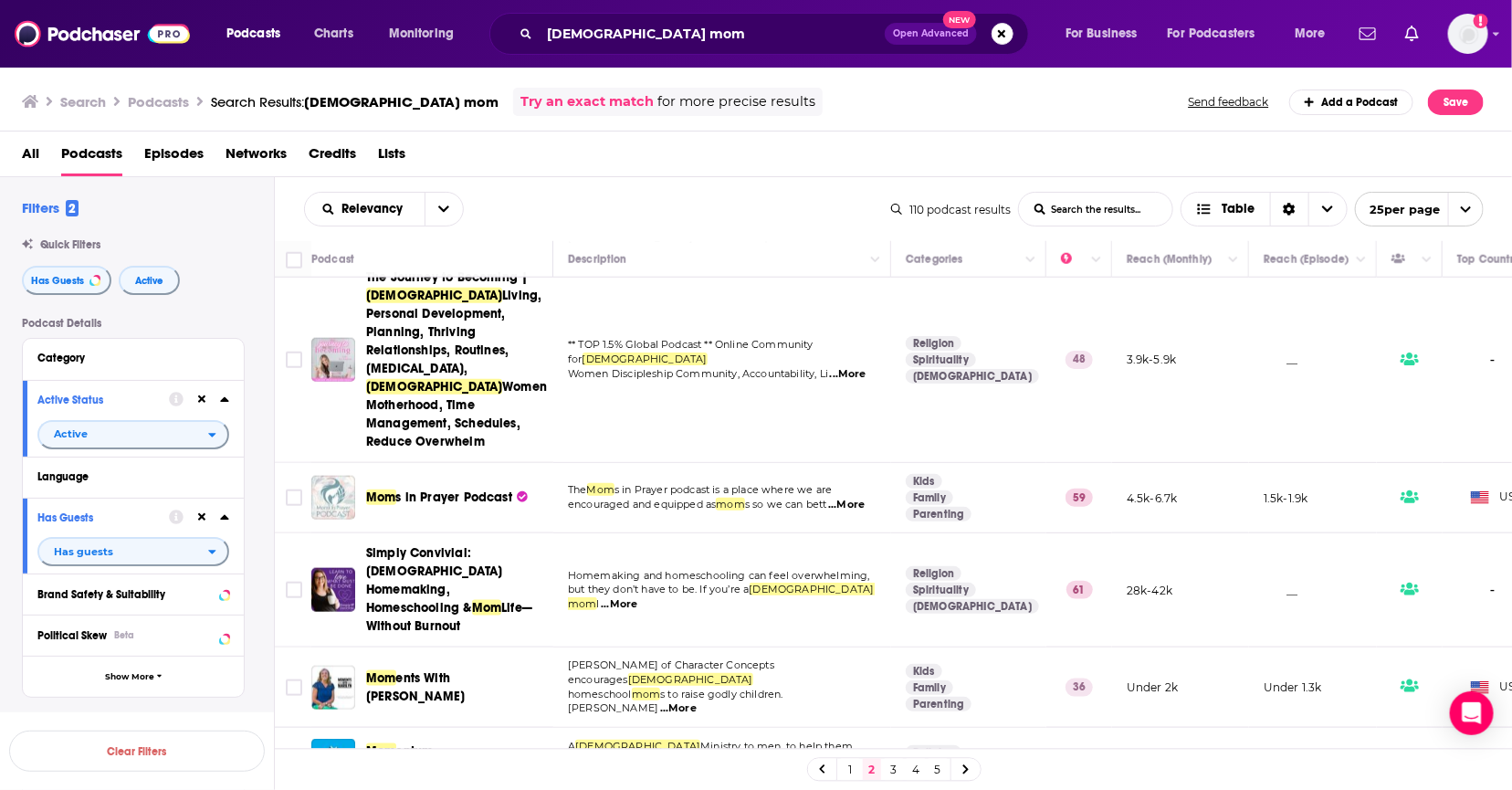
scroll to position [865, 0]
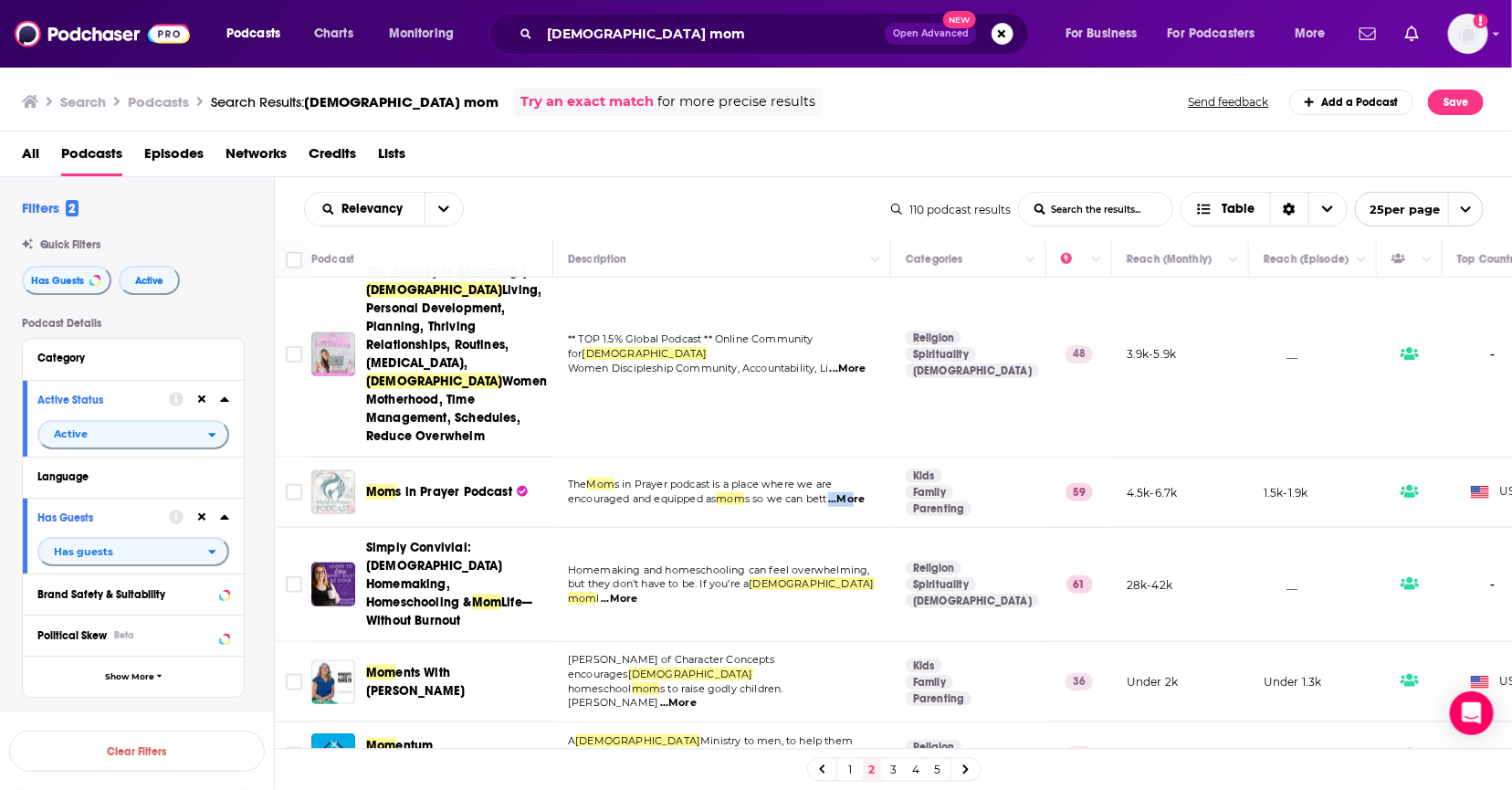
drag, startPoint x: 851, startPoint y: 370, endPoint x: 851, endPoint y: 380, distance: 10.0
click at [851, 493] on span "...More" at bounding box center [846, 500] width 36 height 15
click at [761, 493] on span "s so we can bett" at bounding box center [786, 499] width 82 height 13
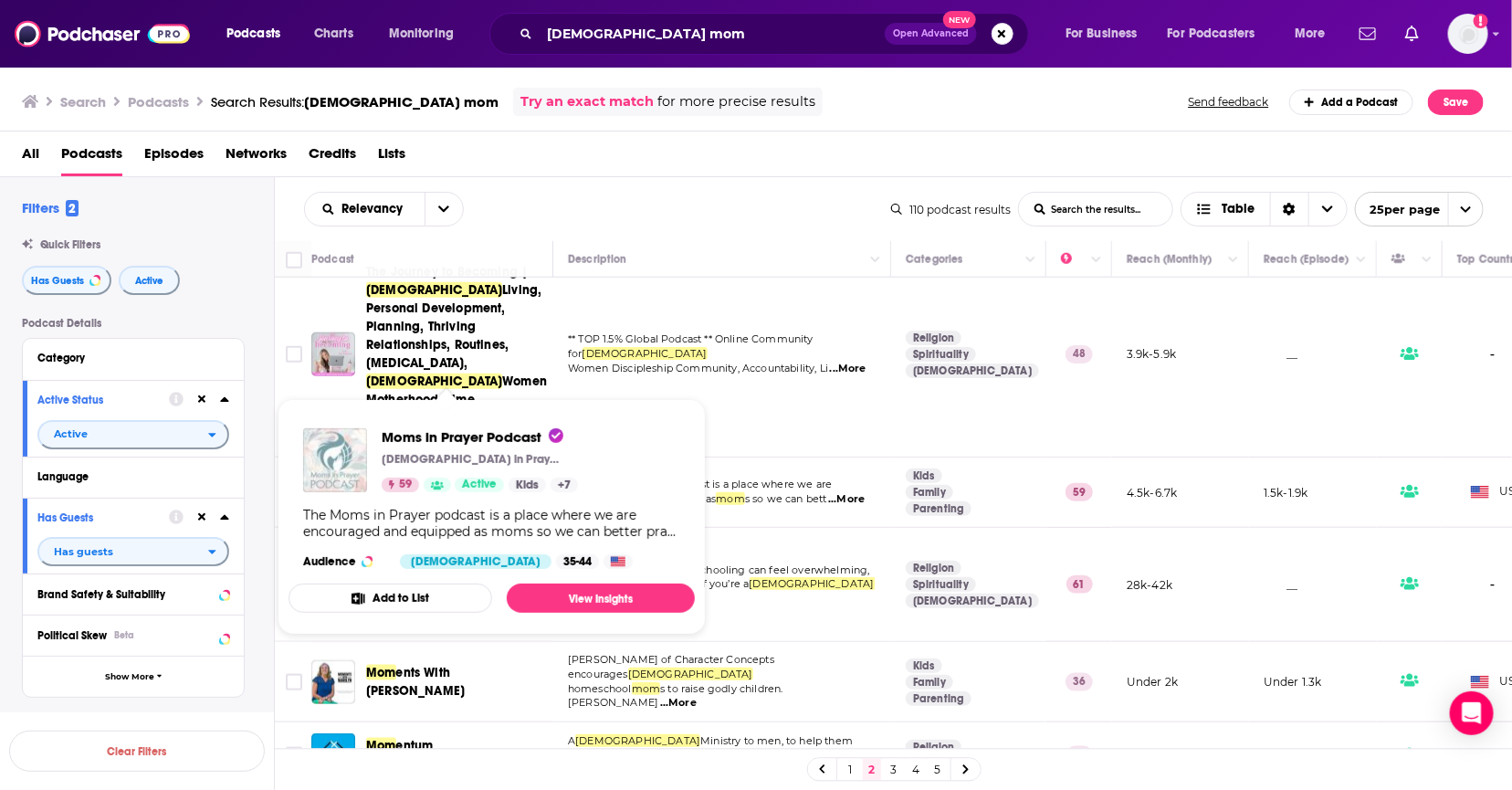
click at [409, 483] on span "Mom s in Prayer Podcast" at bounding box center [440, 492] width 147 height 19
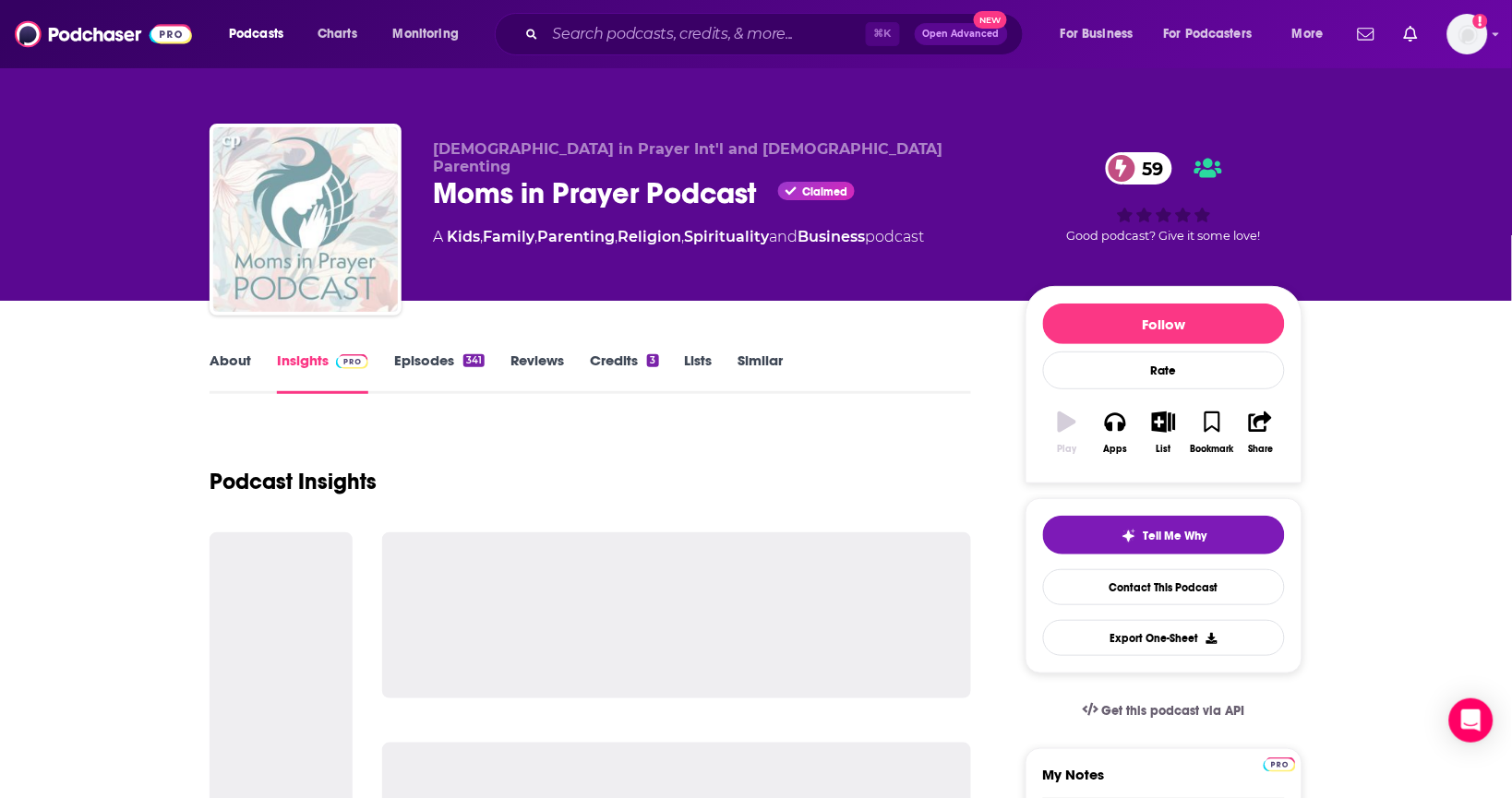
click at [432, 372] on link "Episodes 341" at bounding box center [439, 372] width 91 height 42
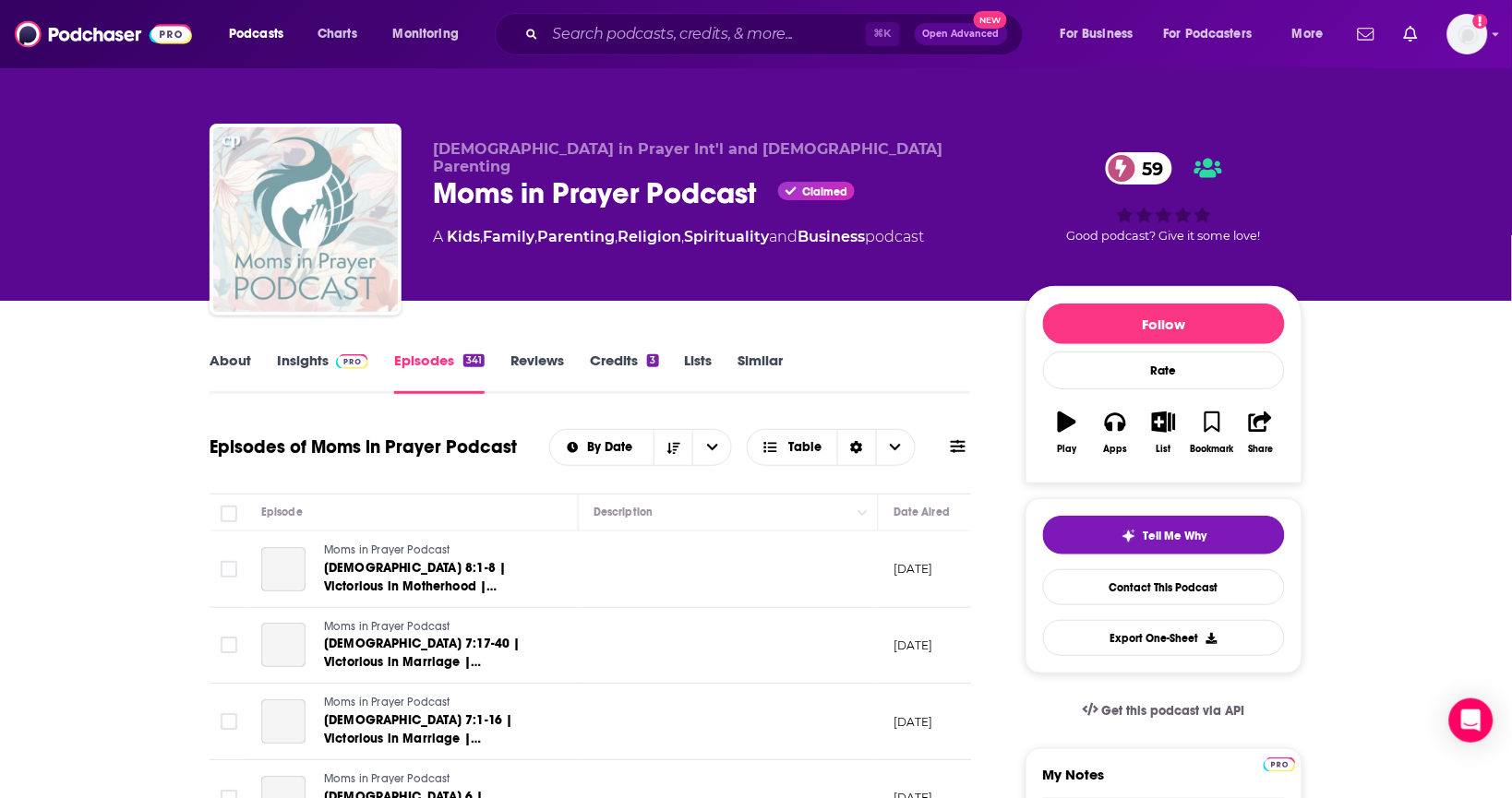
click at [438, 358] on link "Episodes 341" at bounding box center [439, 372] width 91 height 42
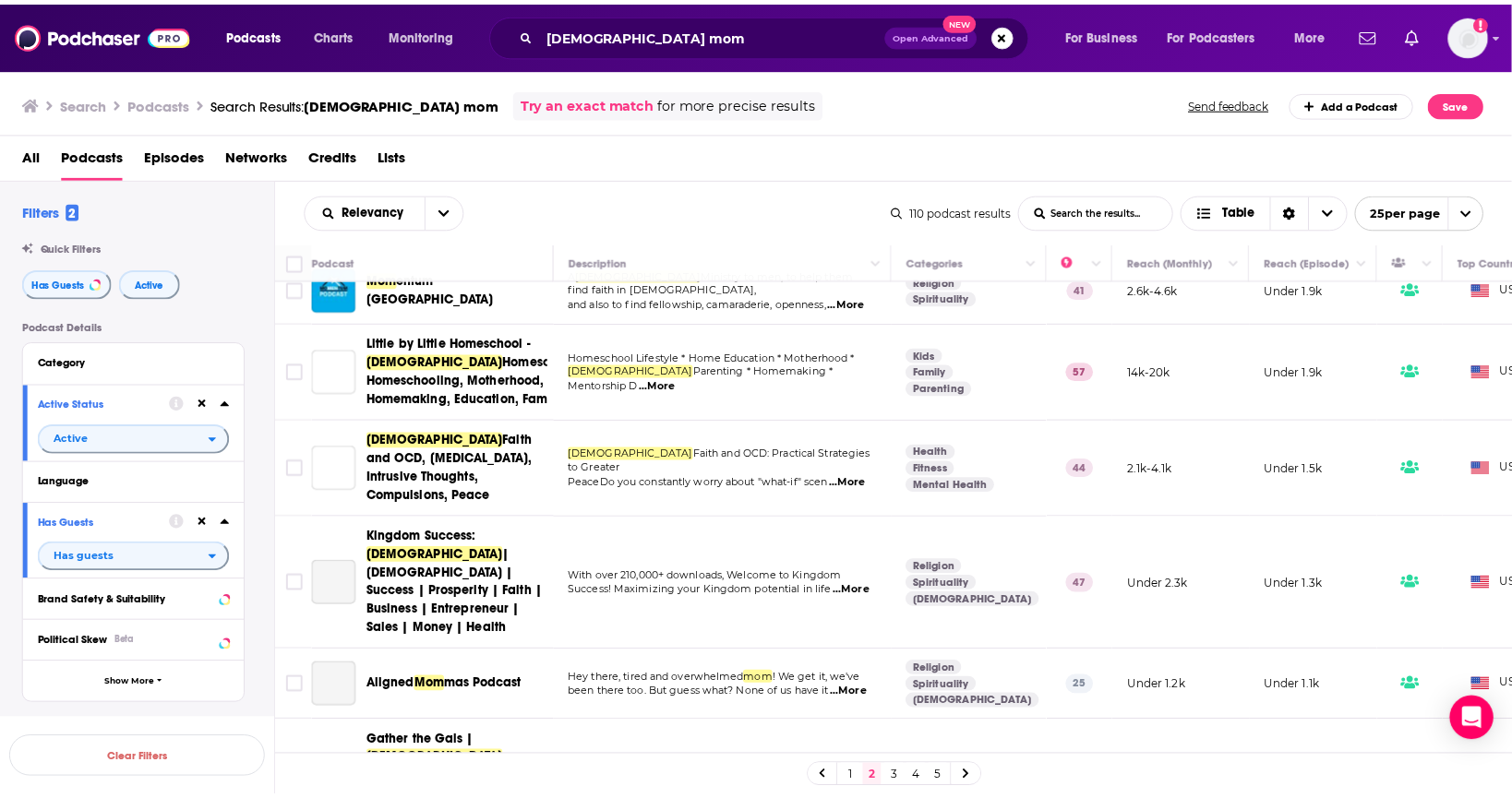
scroll to position [2004, 0]
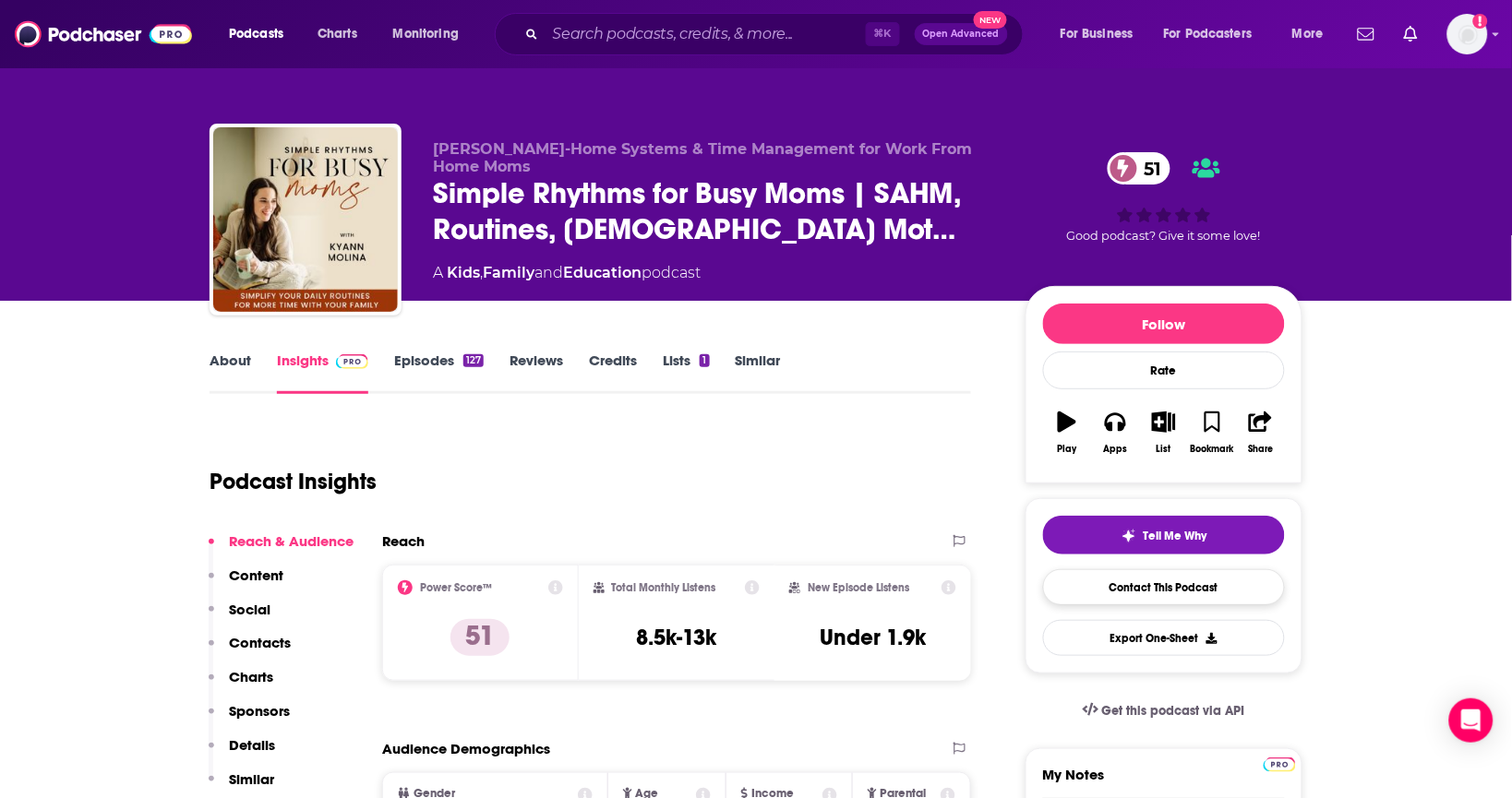
click at [1165, 598] on link "Contact This Podcast" at bounding box center [1163, 588] width 242 height 36
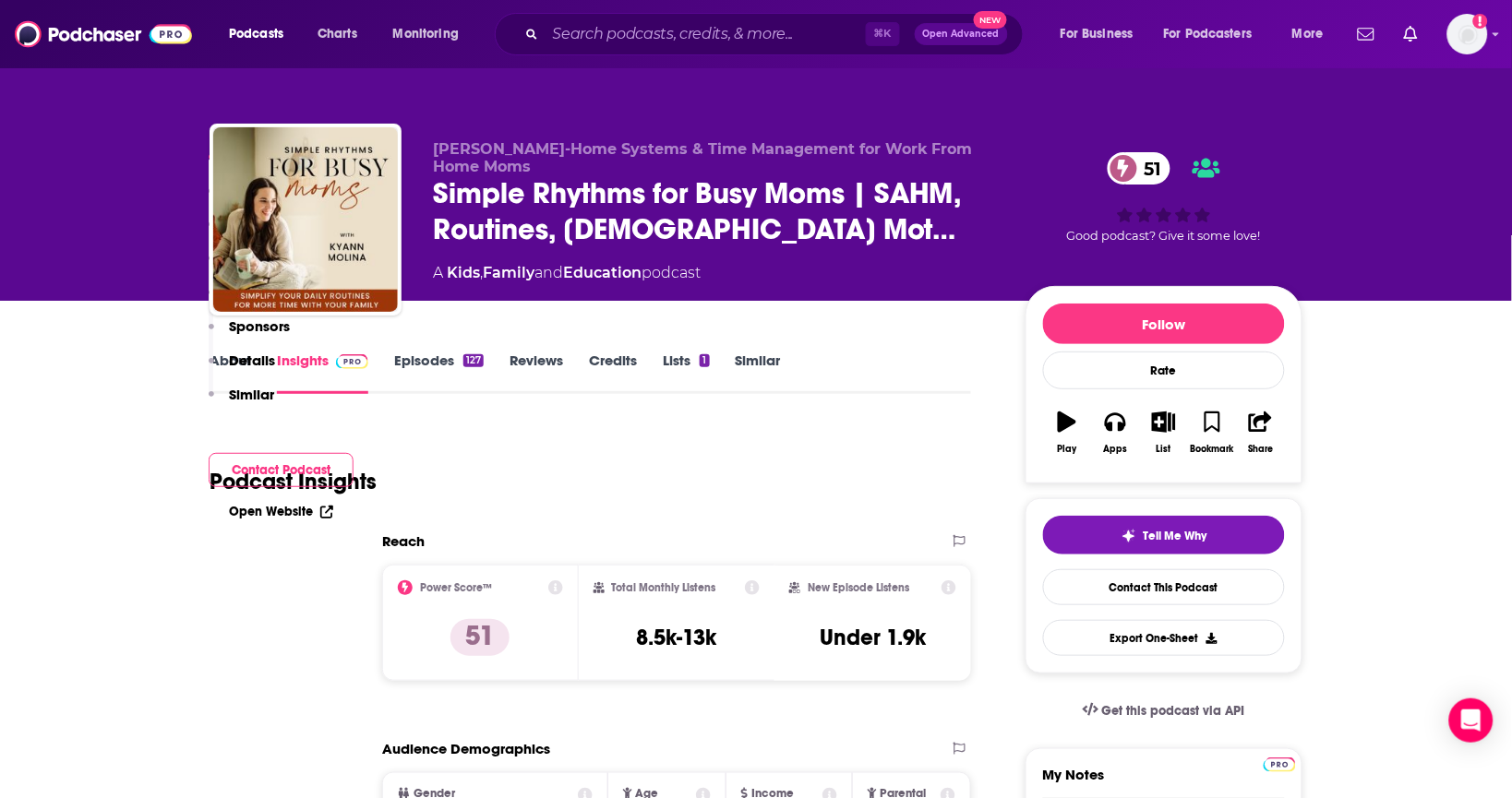
scroll to position [1755, 0]
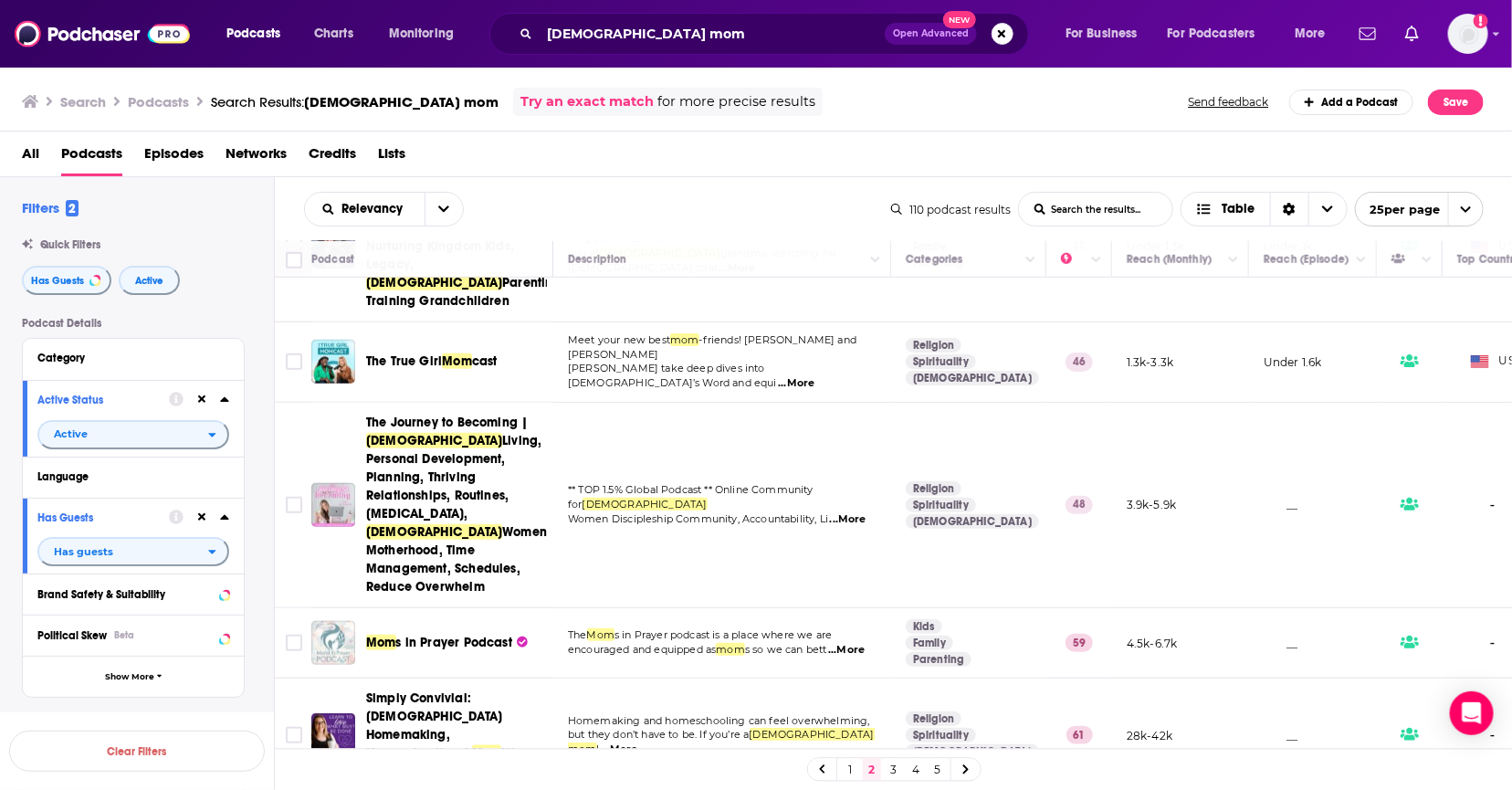
scroll to position [1984, 0]
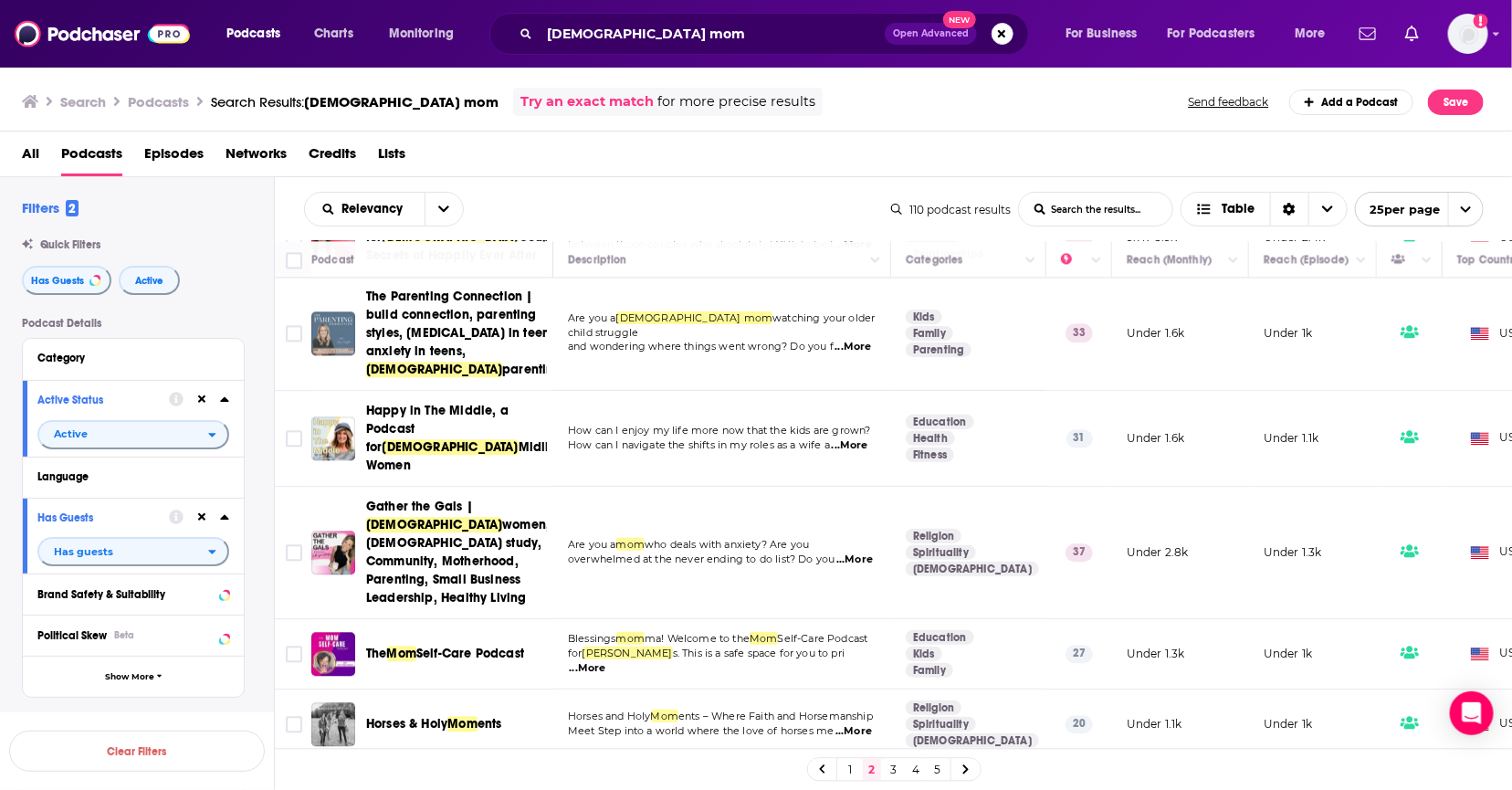
click at [892, 771] on link "3" at bounding box center [893, 769] width 19 height 22
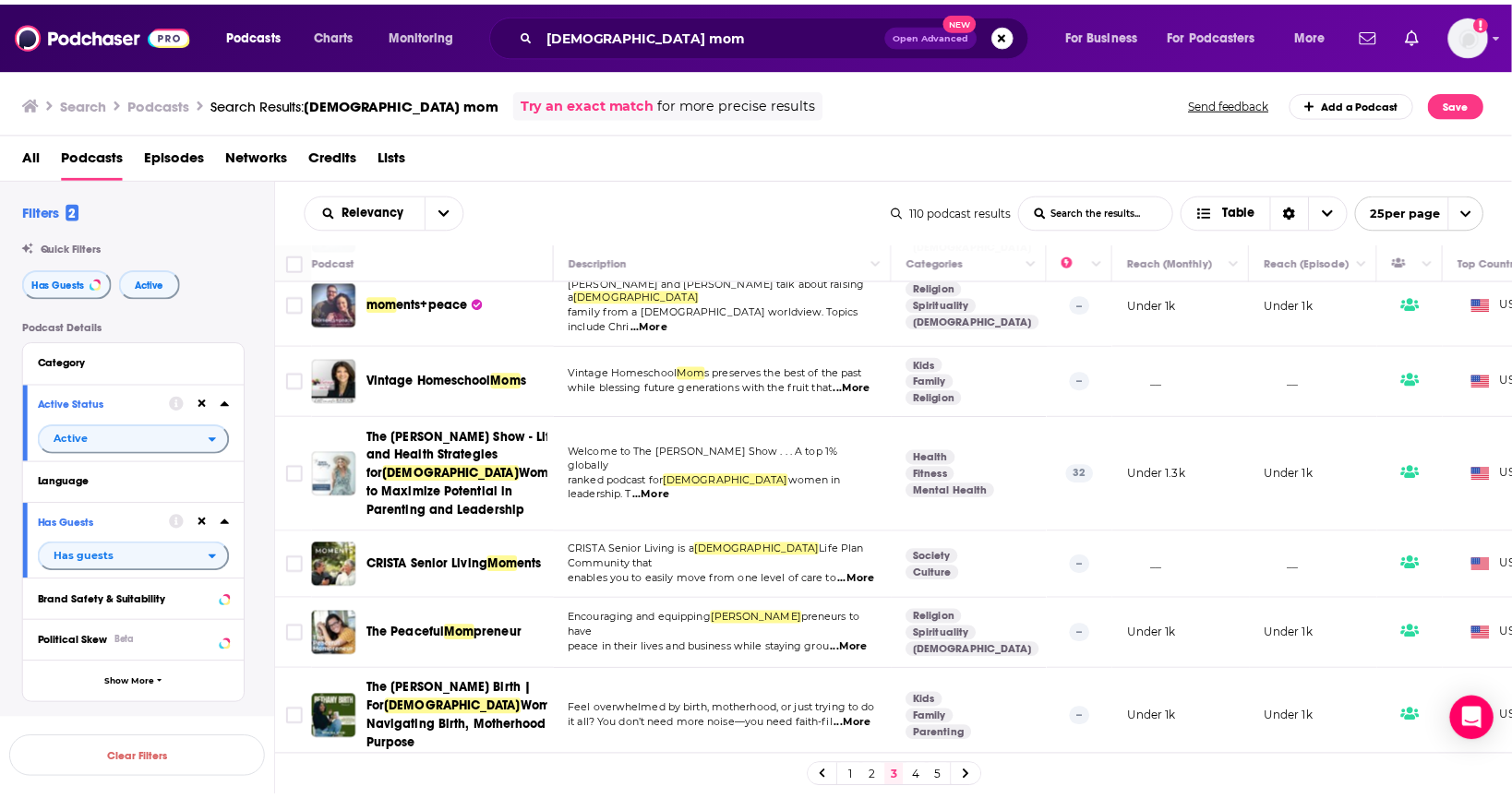
scroll to position [550, 0]
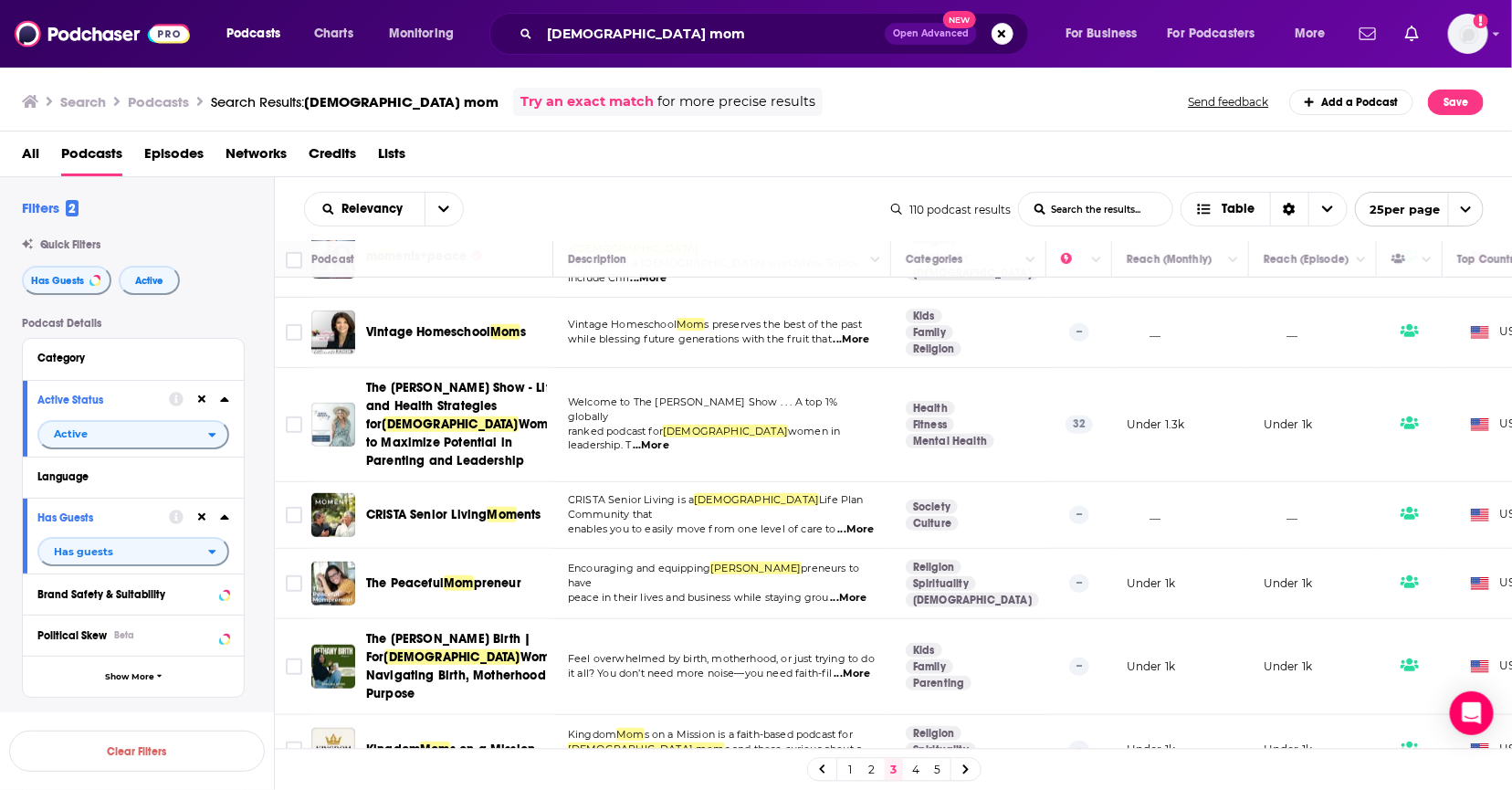
click at [474, 417] on span "Women to Maximize Potential in Parenting and Leadership" at bounding box center [464, 442] width 196 height 52
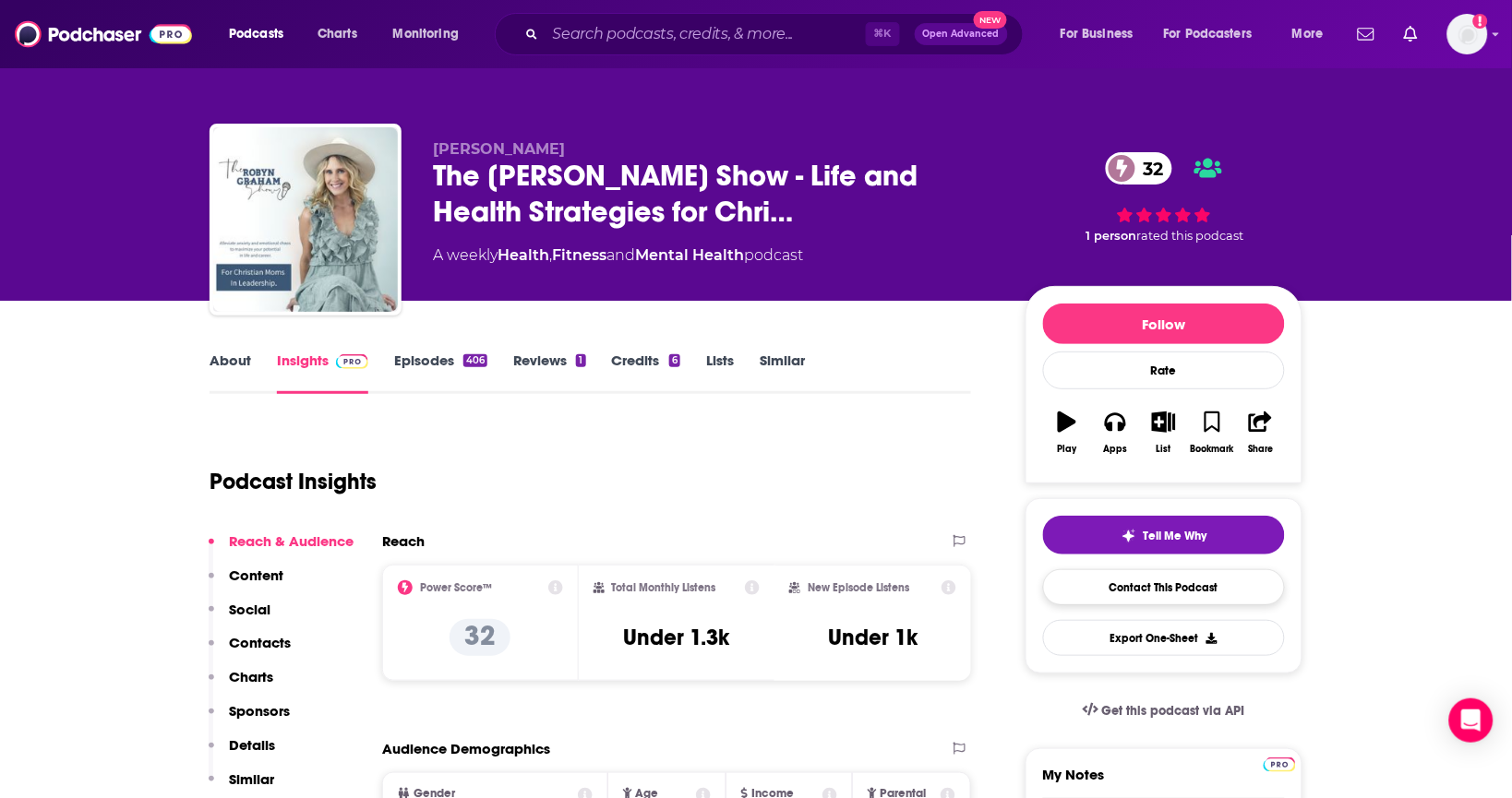
click at [1146, 592] on link "Contact This Podcast" at bounding box center [1163, 588] width 242 height 36
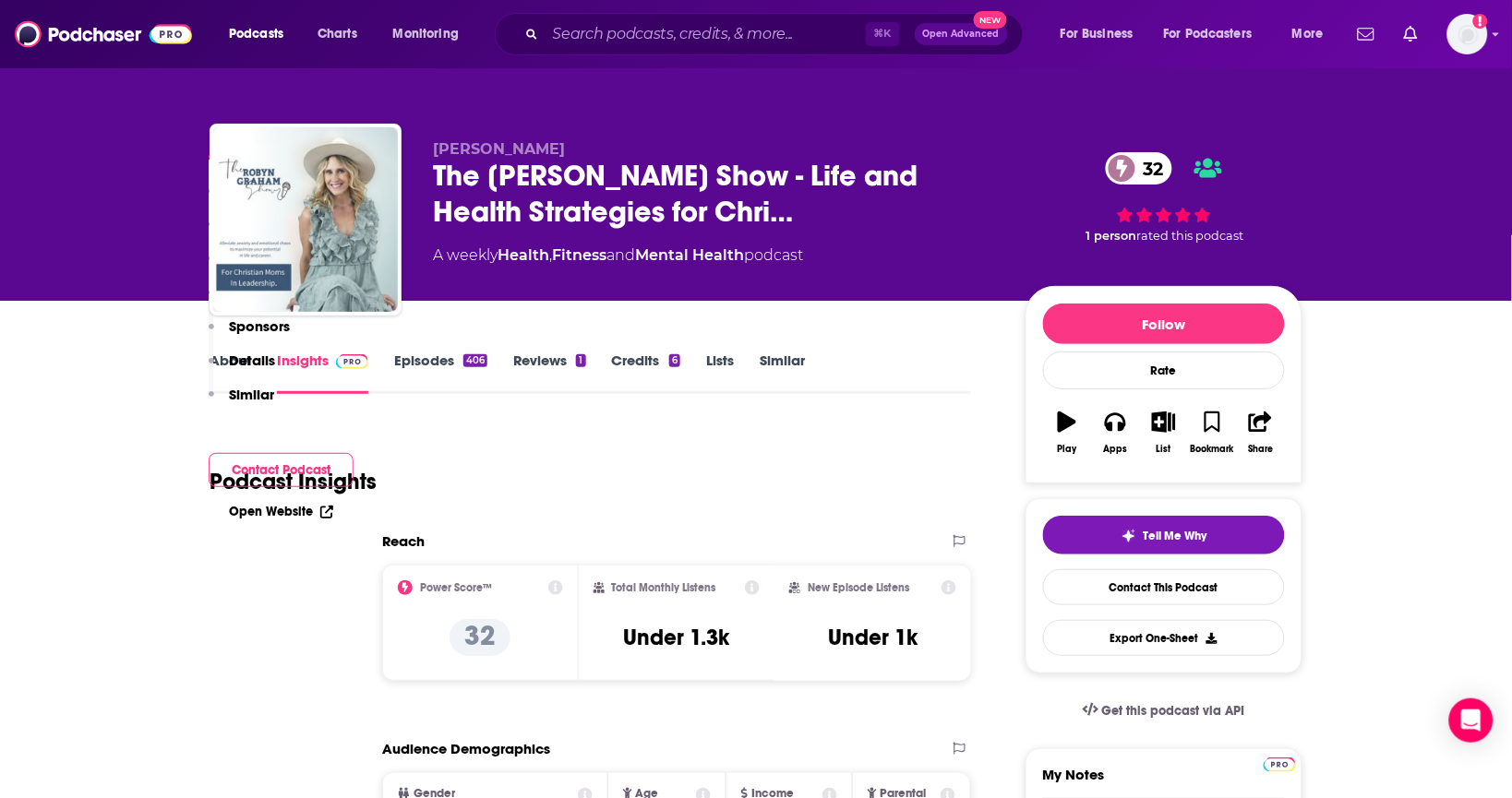
scroll to position [1875, 0]
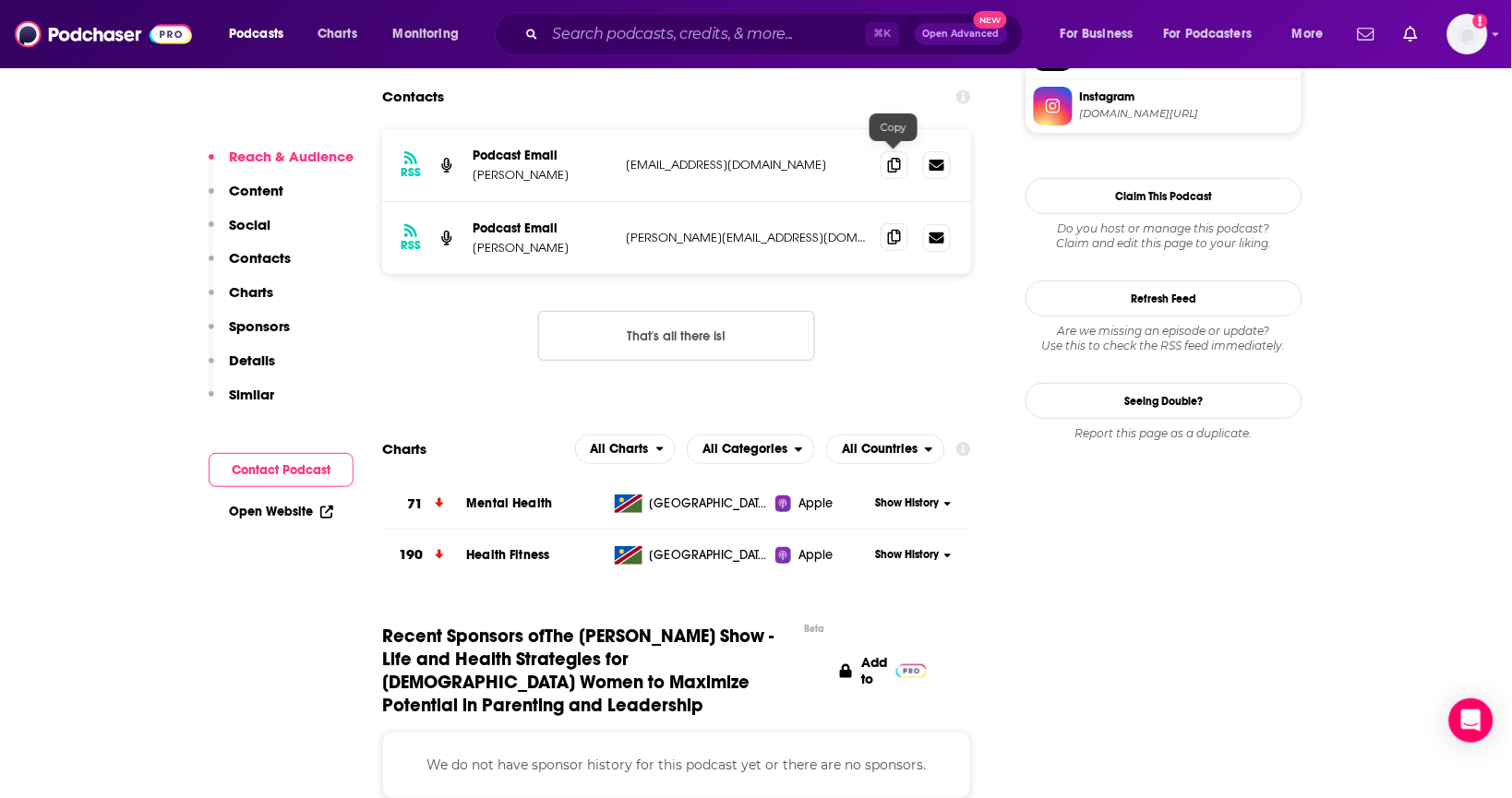
click at [902, 223] on span at bounding box center [894, 237] width 28 height 28
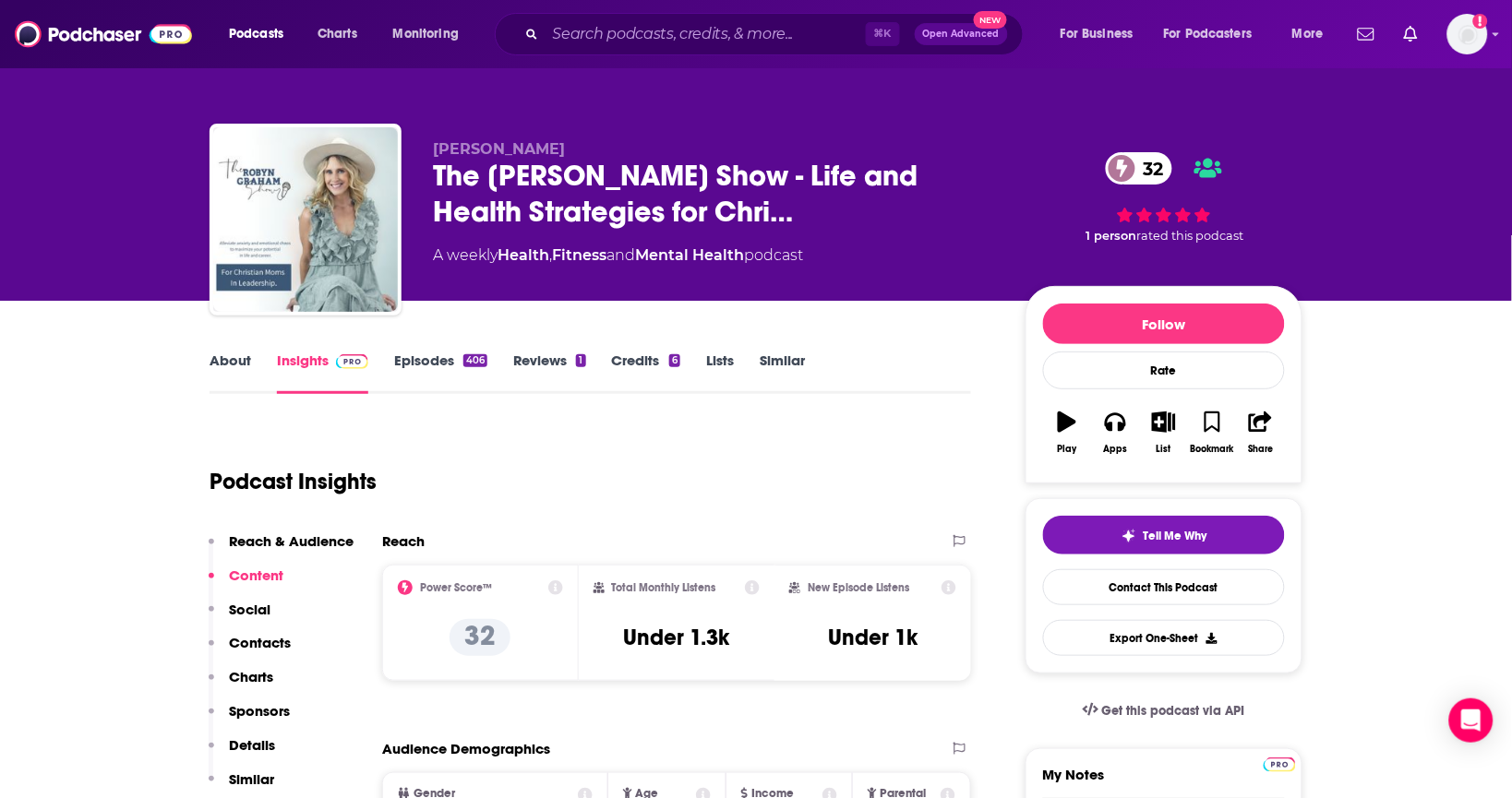
click at [246, 361] on link "About" at bounding box center [230, 372] width 41 height 42
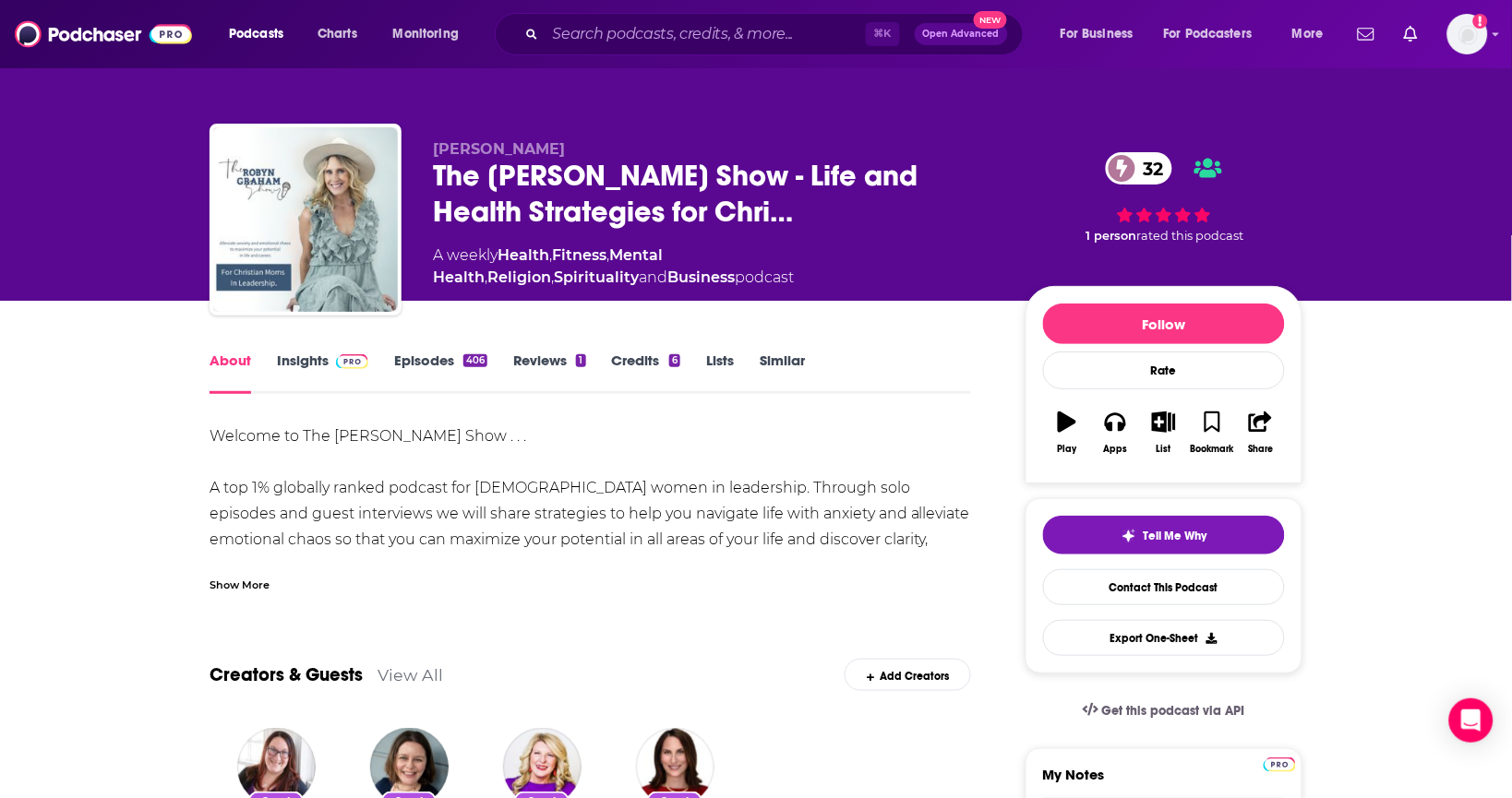
click at [242, 586] on div "Show More" at bounding box center [239, 584] width 60 height 18
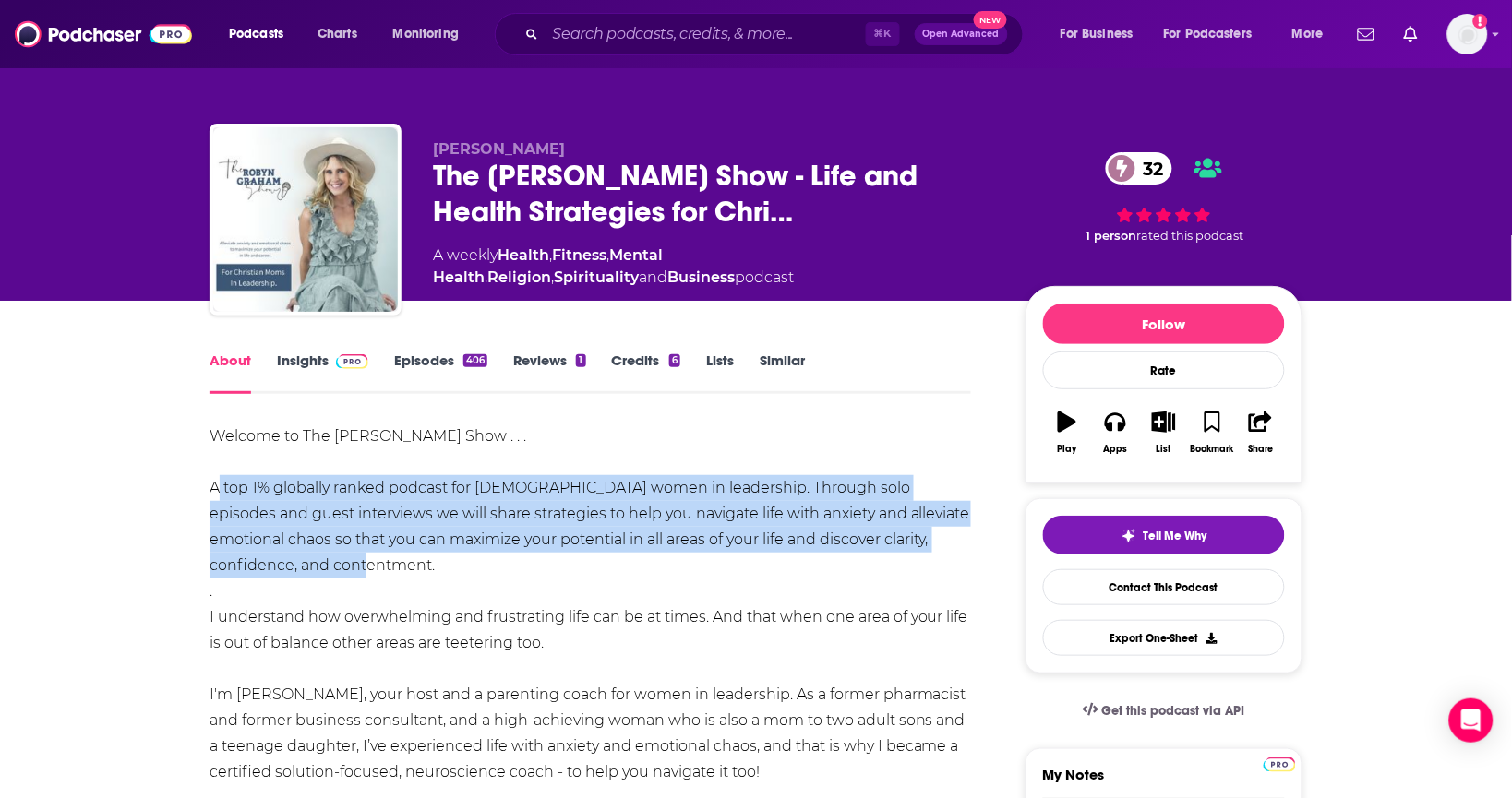
drag, startPoint x: 344, startPoint y: 555, endPoint x: 213, endPoint y: 481, distance: 150.5
copy div "A top 1% globally ranked podcast for Christian women in leadership. Through sol…"
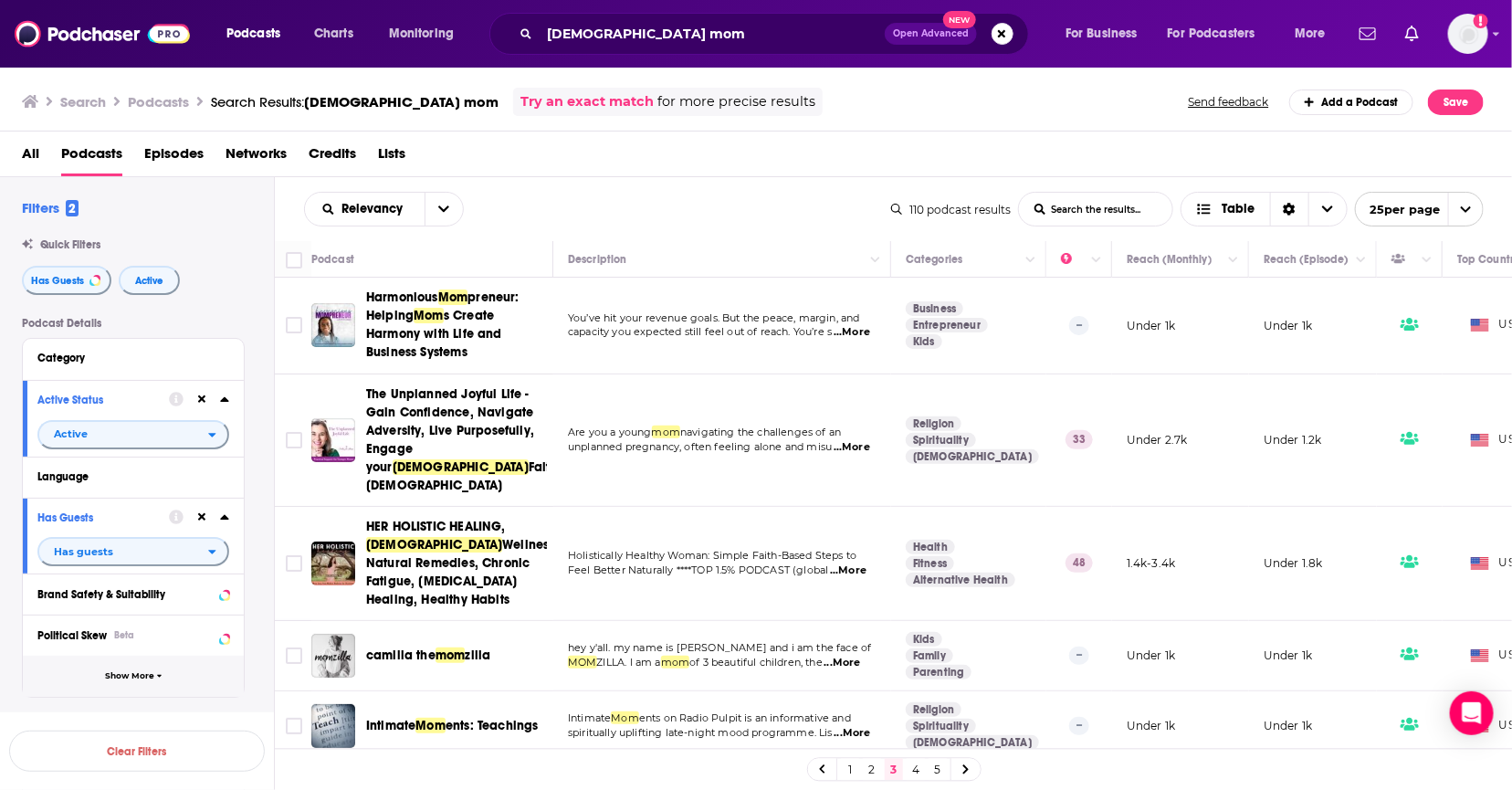
click at [171, 686] on button "Show More" at bounding box center [133, 677] width 221 height 41
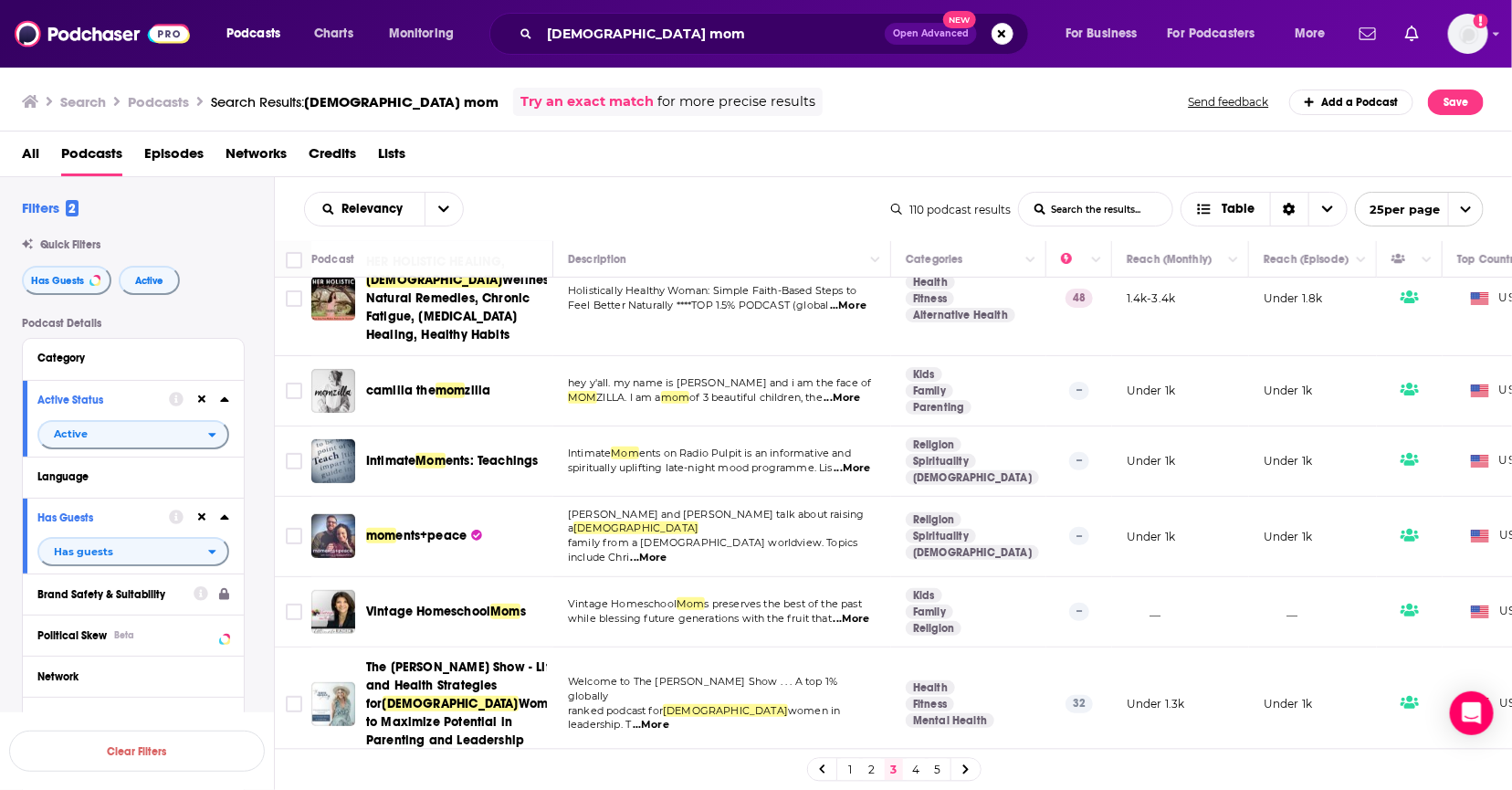
scroll to position [265, 0]
drag, startPoint x: 266, startPoint y: 340, endPoint x: 258, endPoint y: 449, distance: 109.3
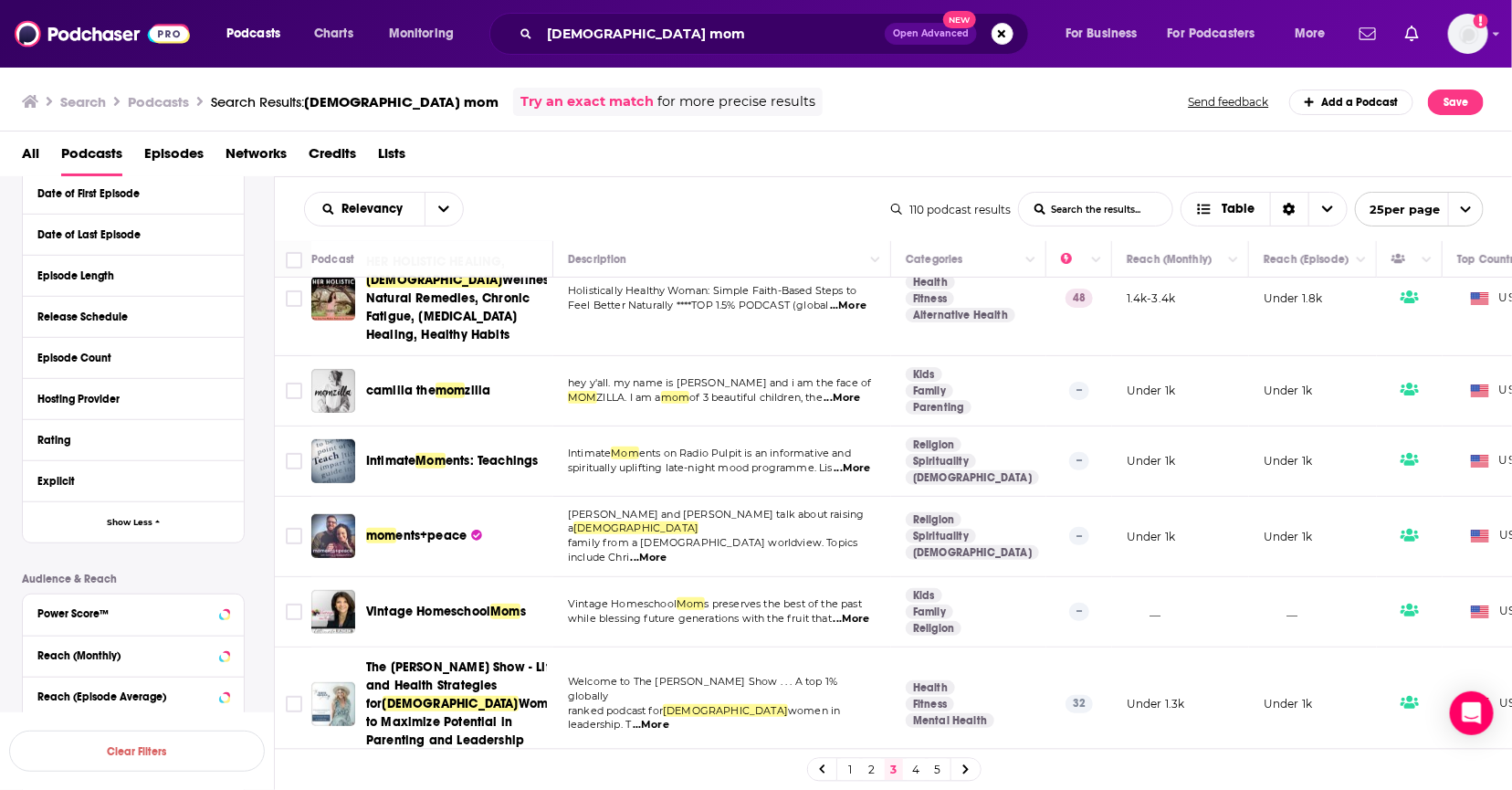
scroll to position [533, 0]
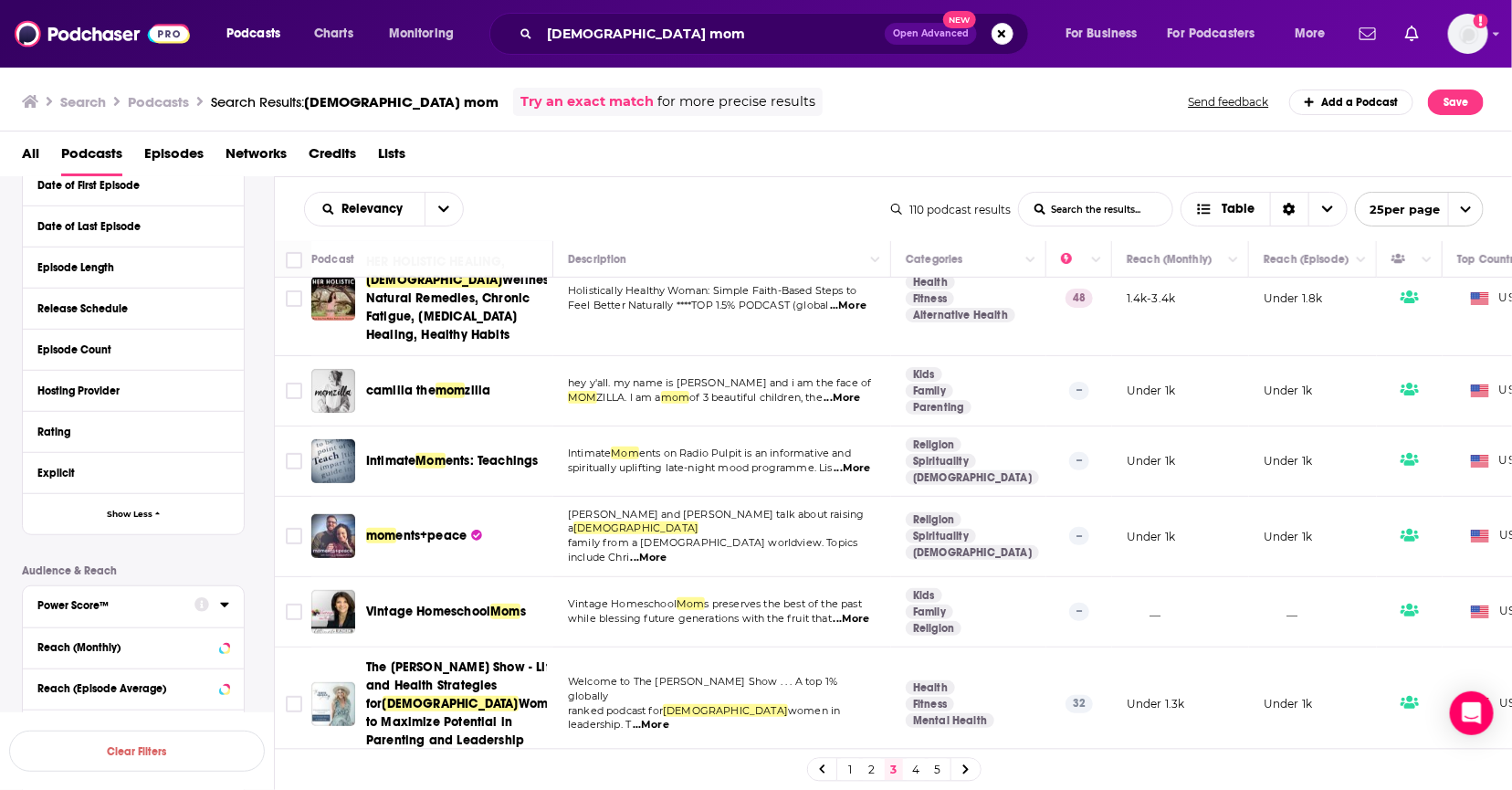
click at [91, 612] on div "Power Score™" at bounding box center [109, 605] width 146 height 13
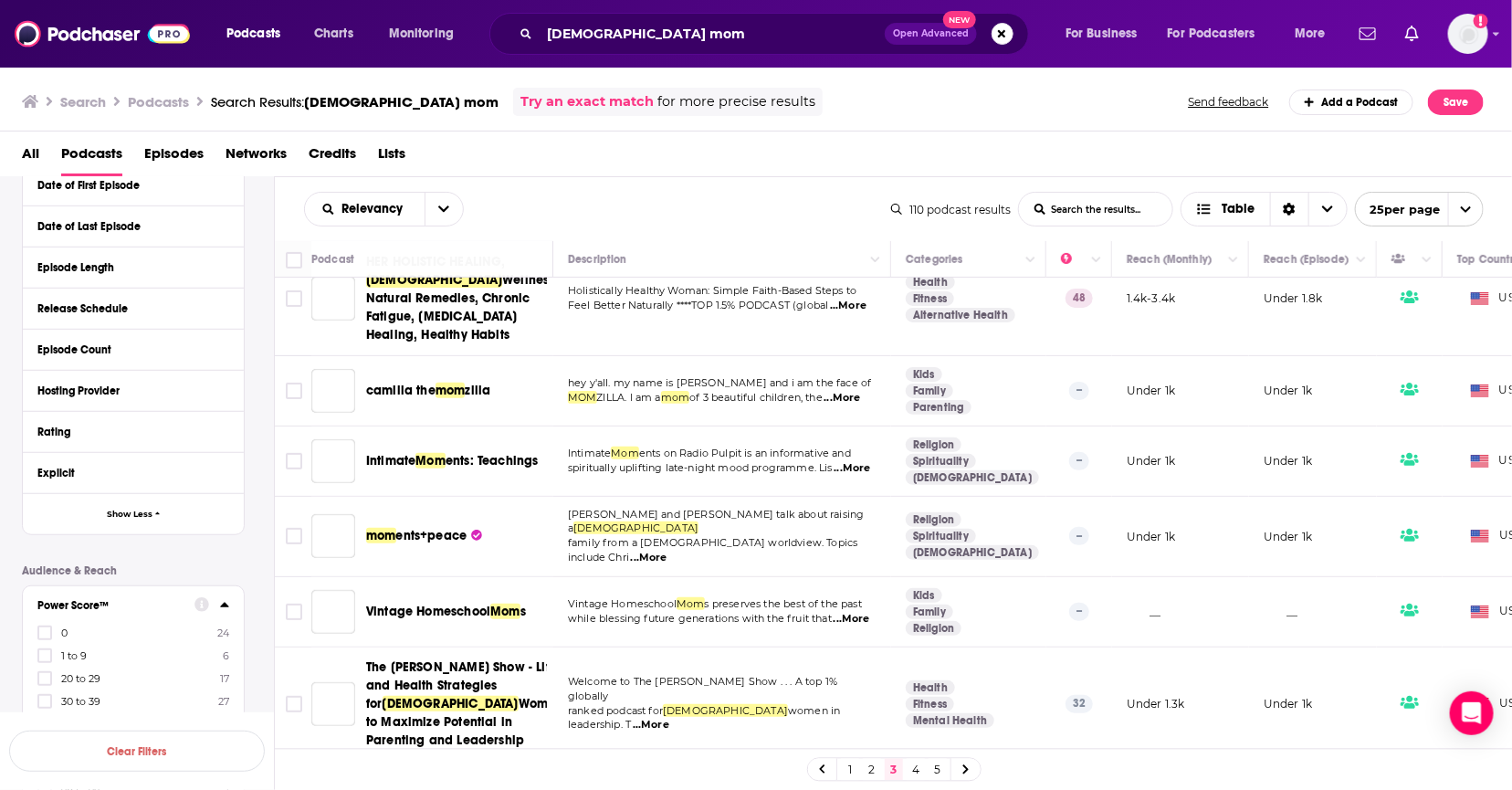
click at [265, 505] on div "Podcast Details Category Active Status Active Language Has Guests Has guests Br…" at bounding box center [148, 422] width 252 height 1277
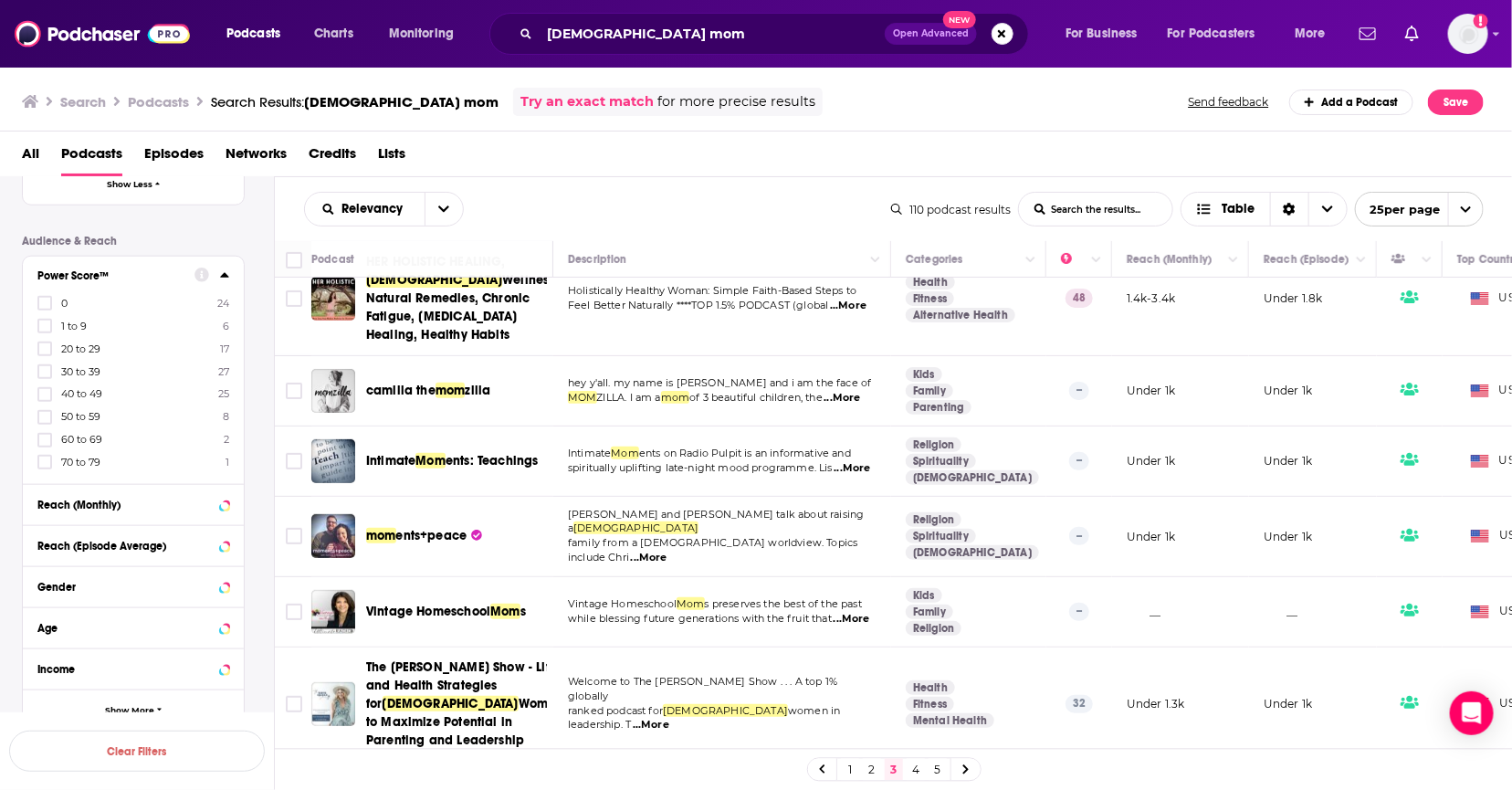
scroll to position [865, 0]
click at [45, 397] on icon at bounding box center [44, 391] width 11 height 11
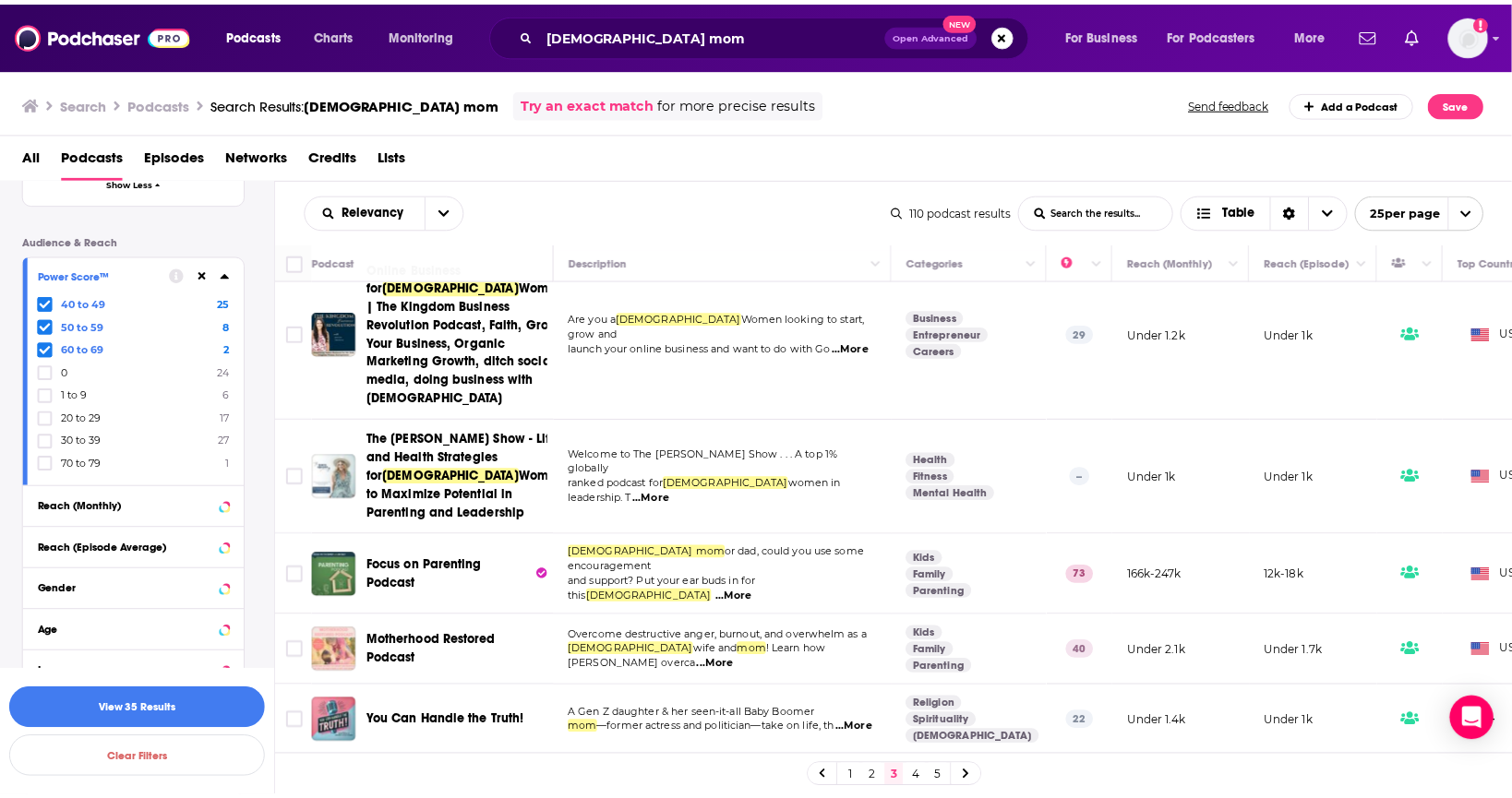
scroll to position [1634, 0]
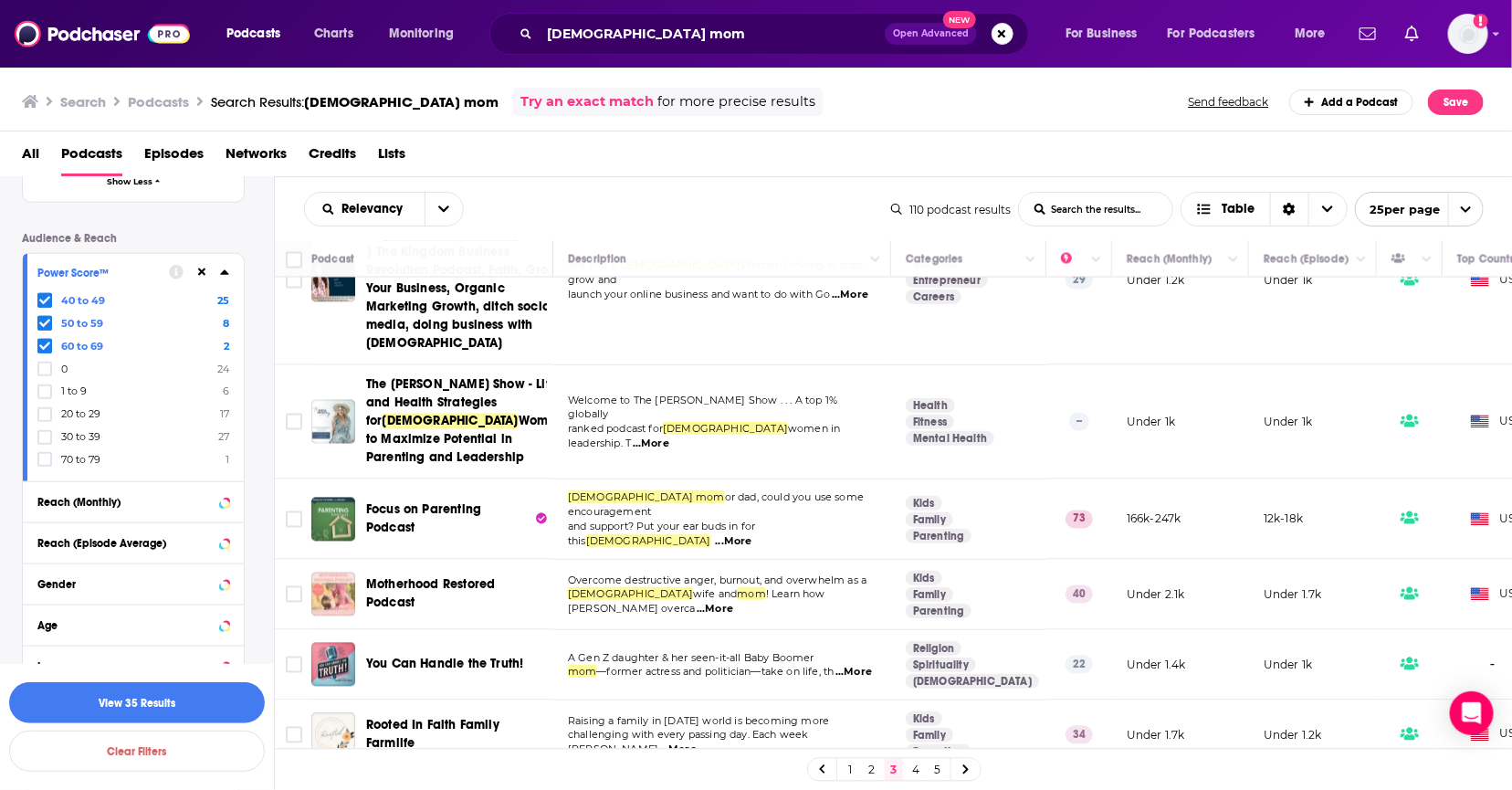
click at [752, 535] on span "...More" at bounding box center [733, 542] width 36 height 15
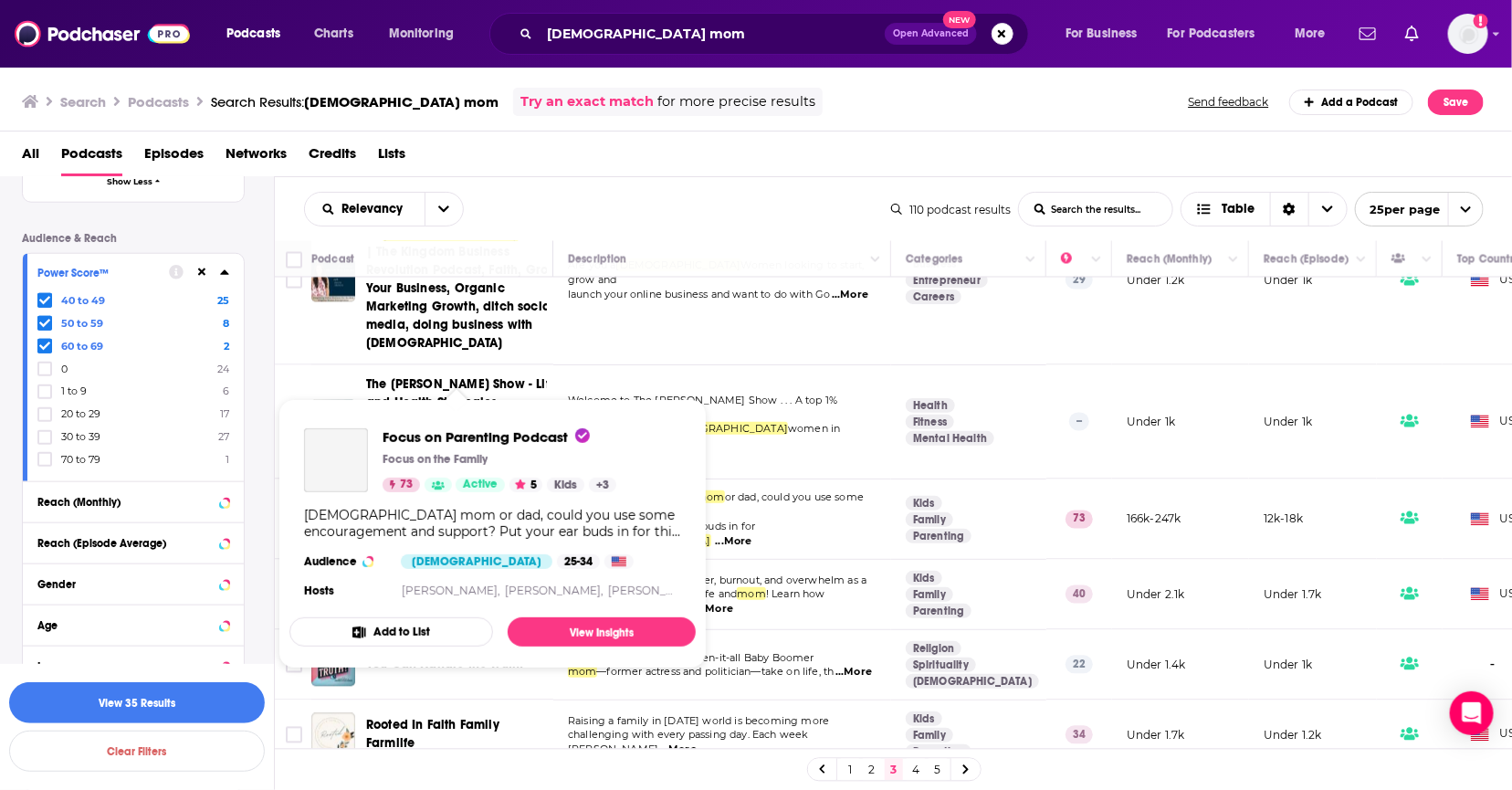
click at [391, 503] on span "Focus on Parenting Podcast" at bounding box center [424, 519] width 115 height 34
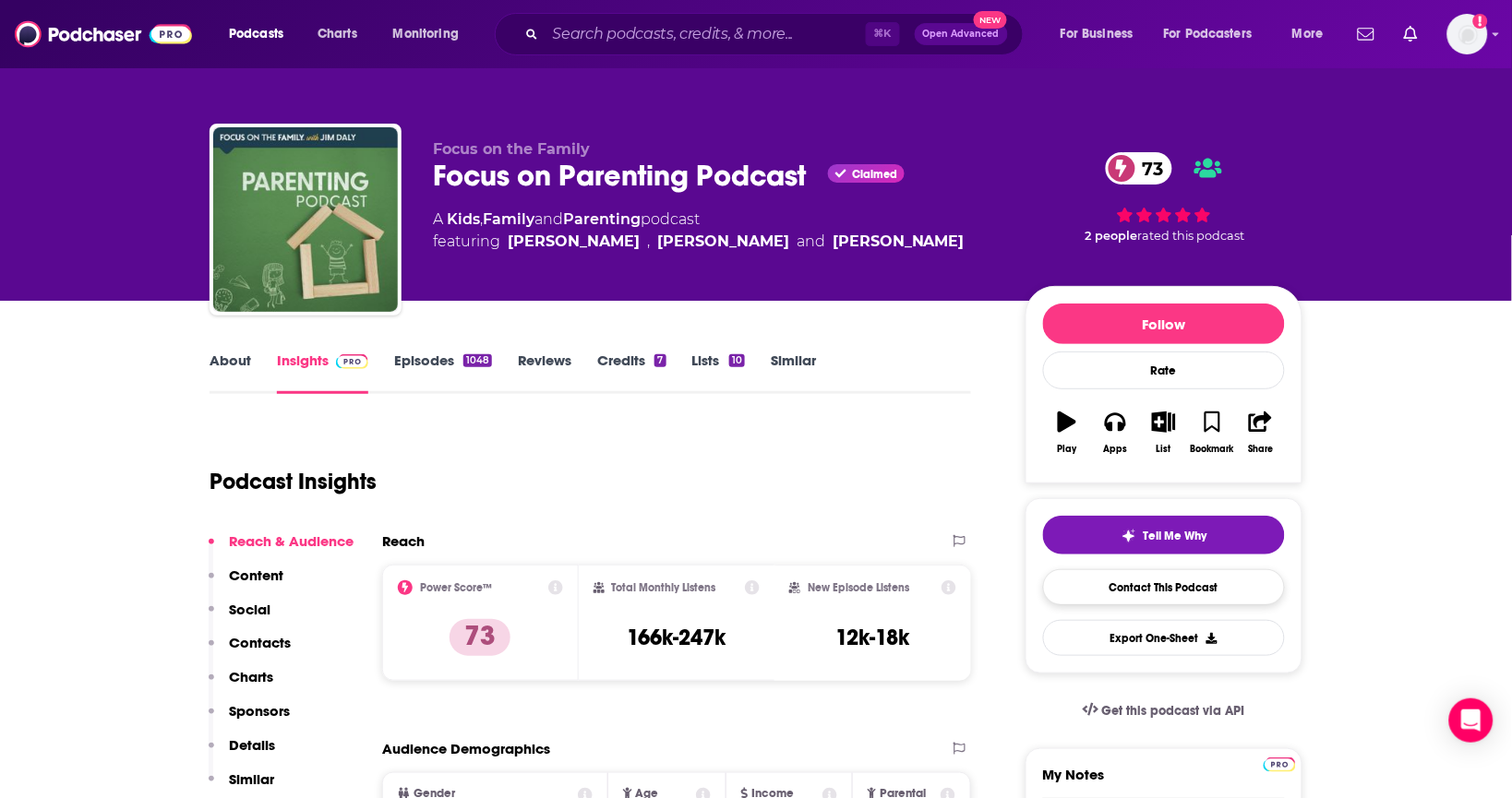
click at [1128, 598] on link "Contact This Podcast" at bounding box center [1163, 588] width 242 height 36
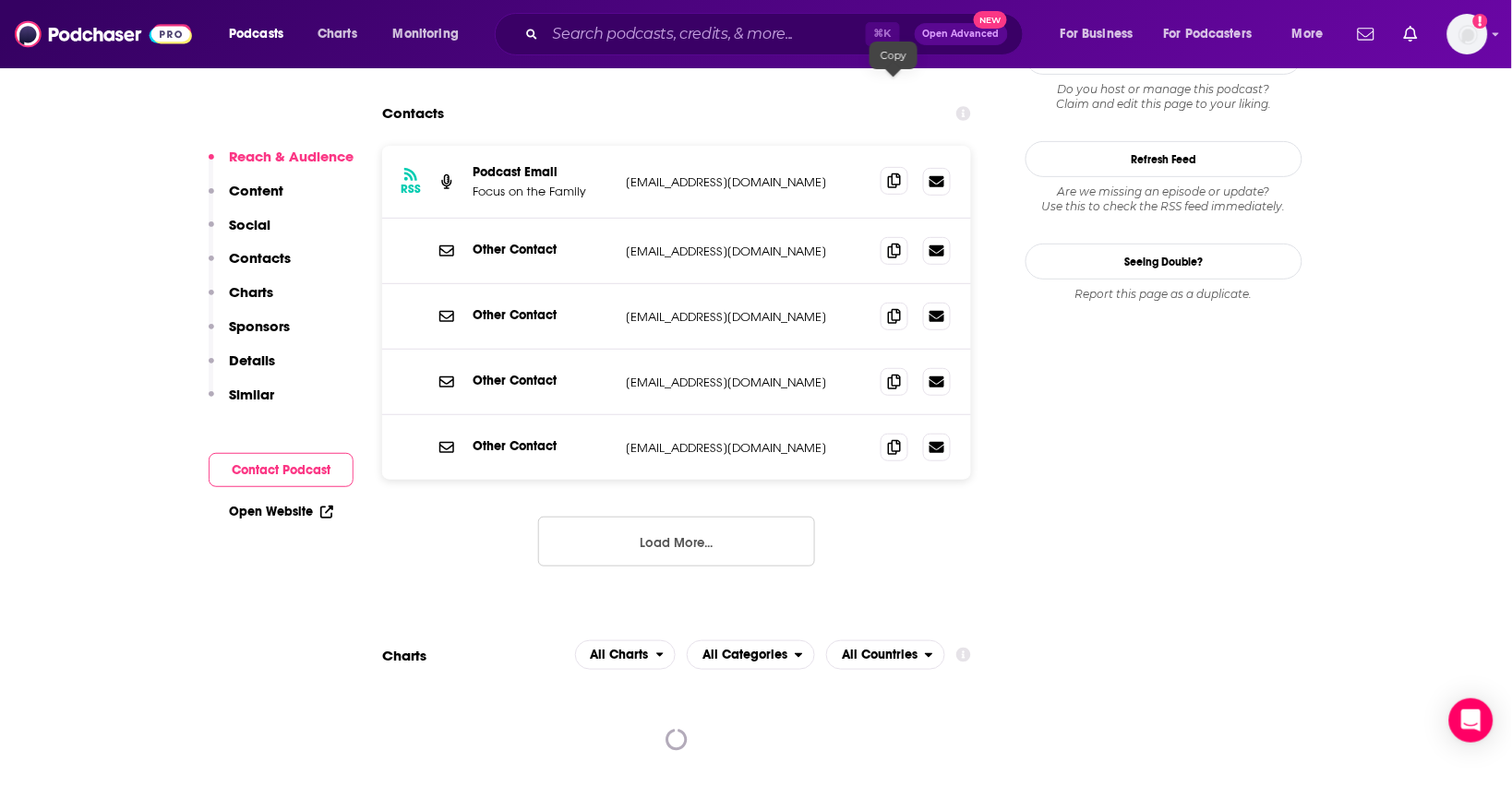
click at [900, 174] on icon at bounding box center [894, 181] width 13 height 15
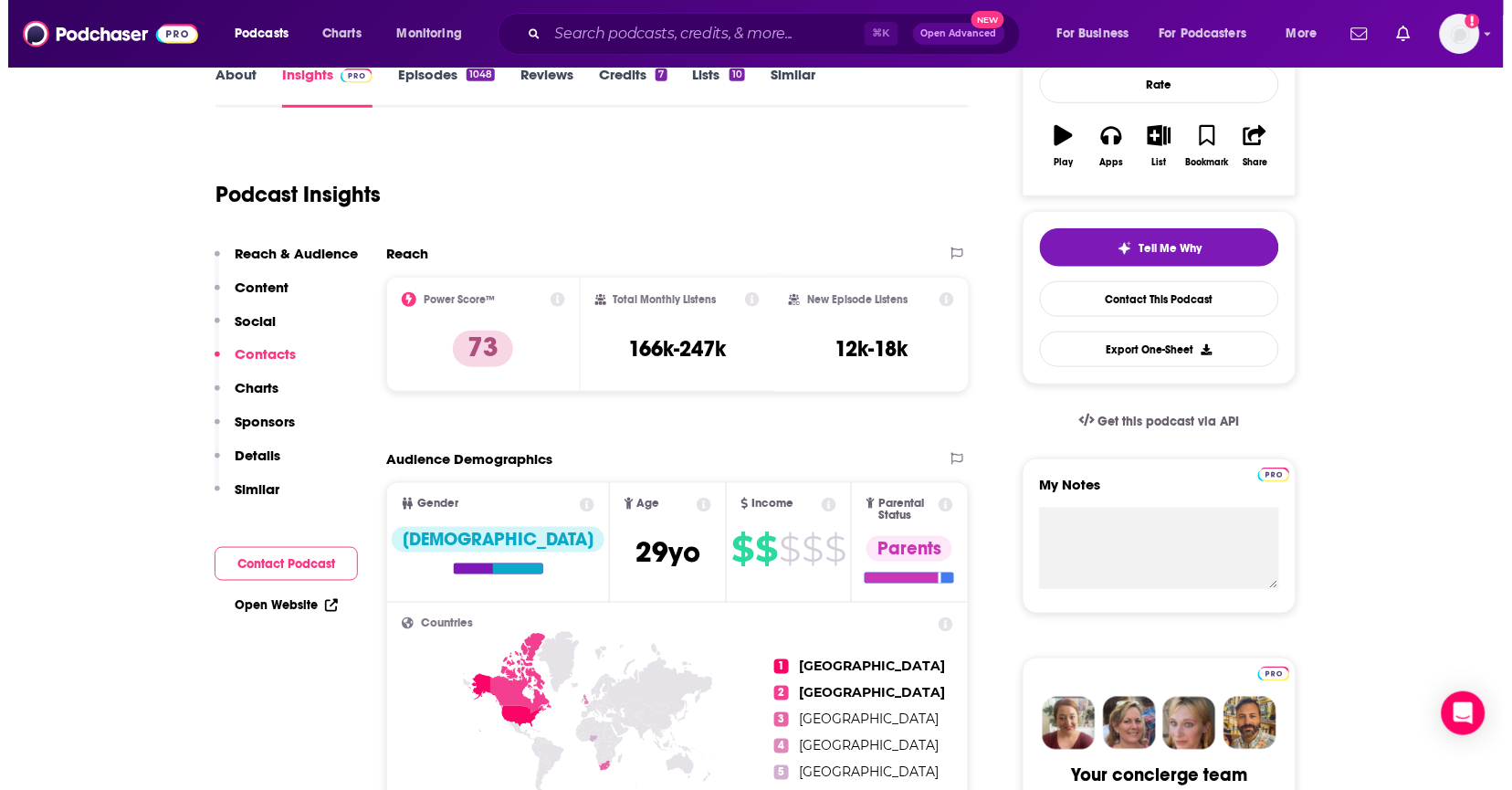
scroll to position [0, 0]
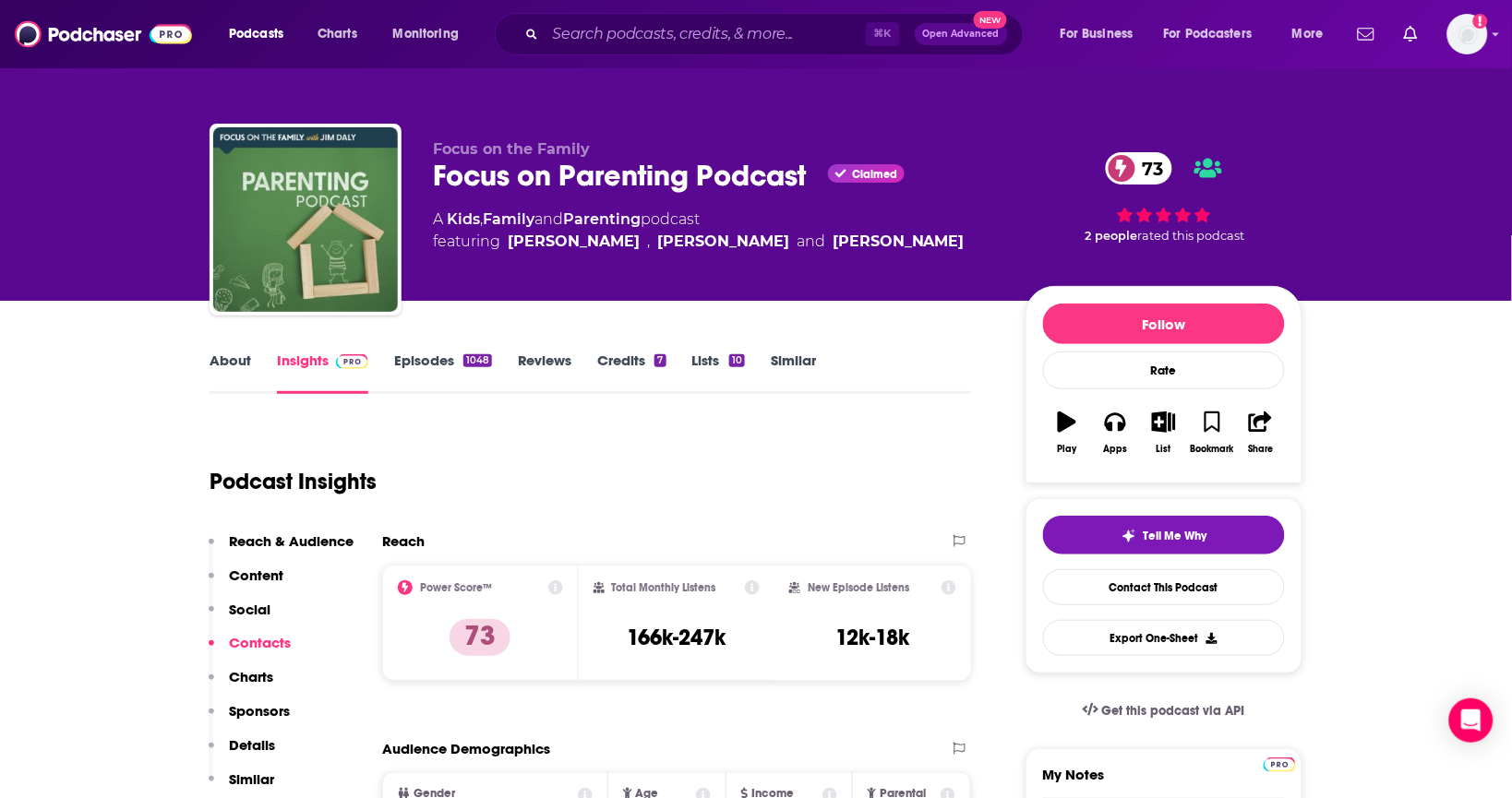
click at [232, 361] on link "About" at bounding box center [230, 372] width 41 height 42
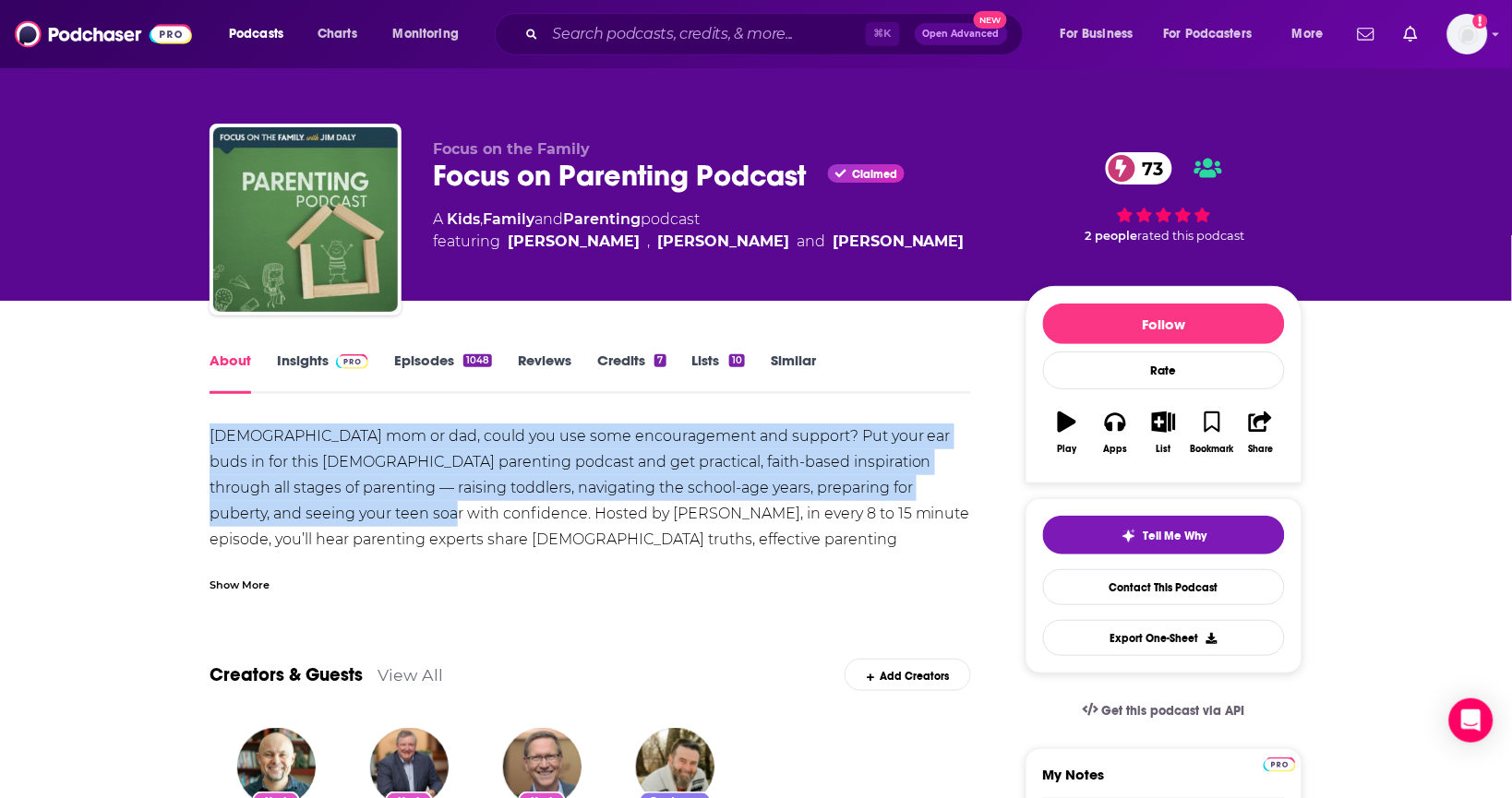
drag, startPoint x: 293, startPoint y: 512, endPoint x: 202, endPoint y: 431, distance: 121.8
copy div "Christian mom or dad, could you use some encouragement and support? Put your ea…"
click at [605, 39] on input "Search podcasts, credits, & more..." at bounding box center [705, 35] width 320 height 30
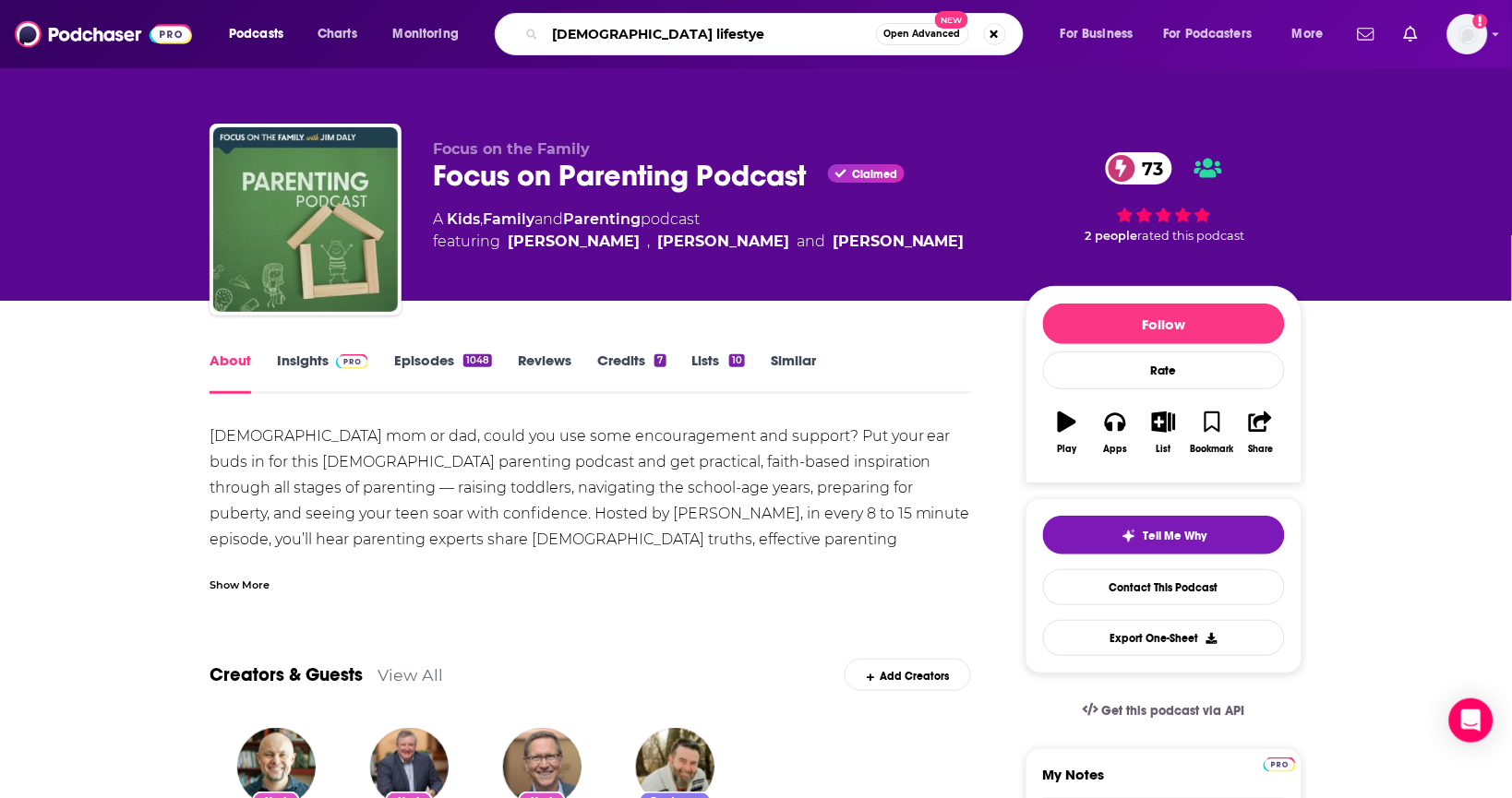
type input "christian lifestyel"
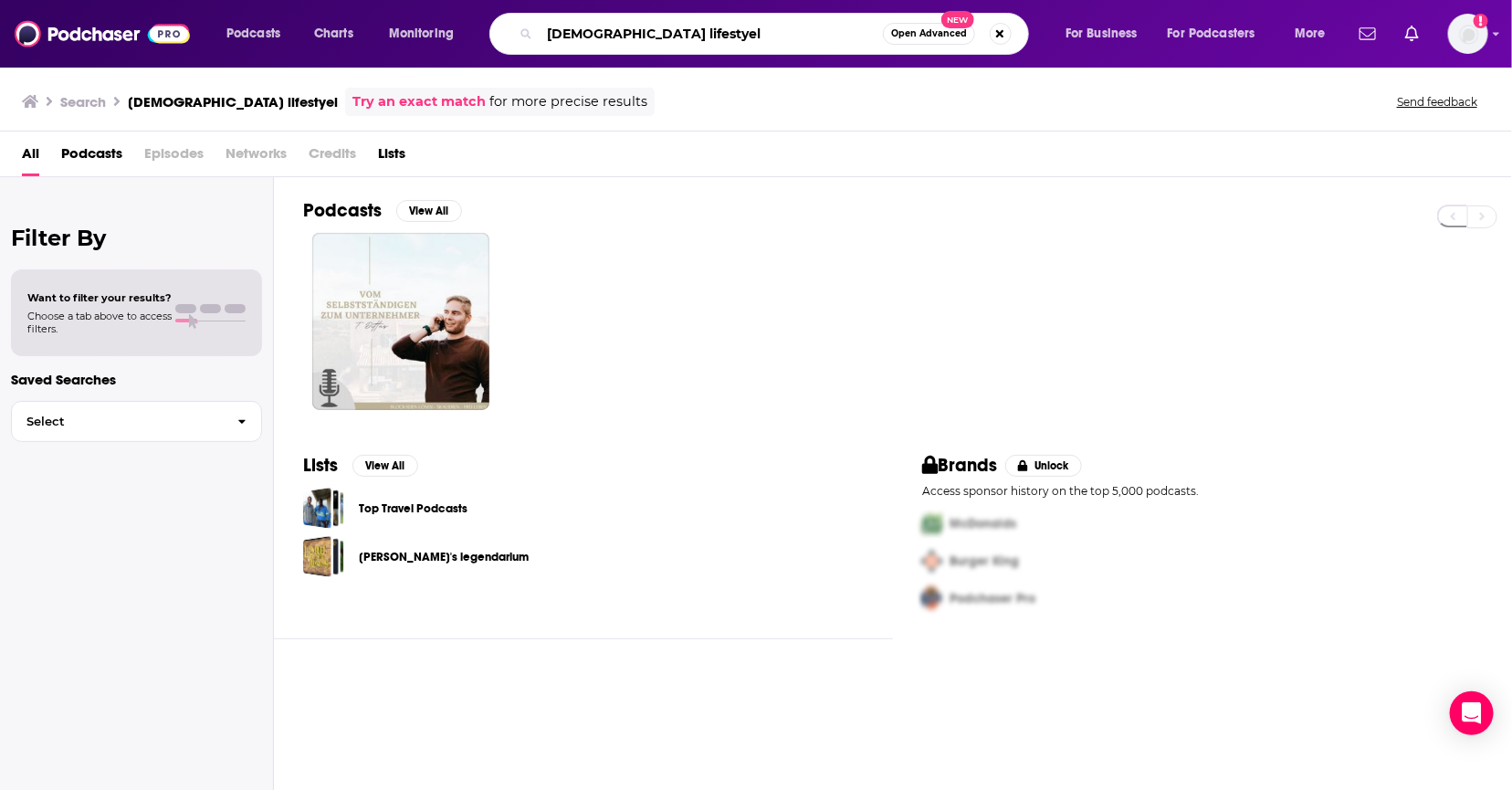
click at [737, 35] on input "christian lifestyel" at bounding box center [711, 34] width 343 height 29
type input "christian lifestyle"
